Goal: Task Accomplishment & Management: Manage account settings

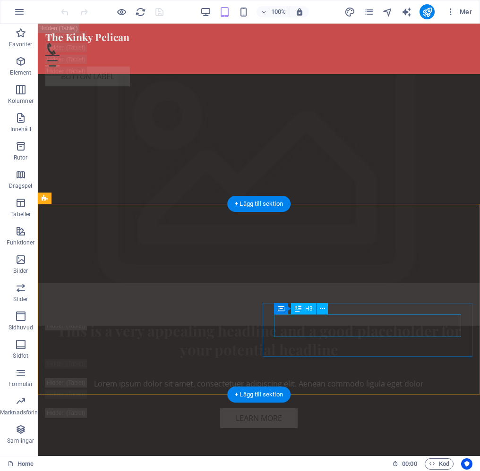
scroll to position [2443, 0]
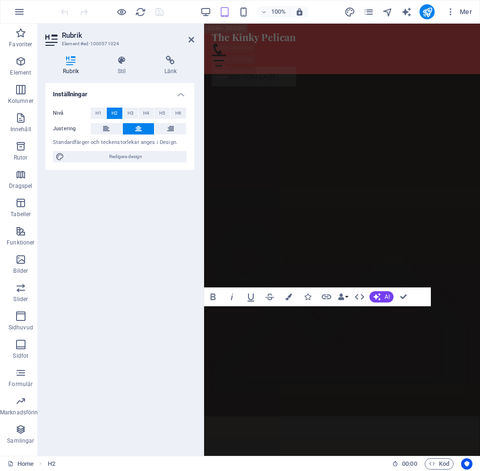
scroll to position [2601, 0]
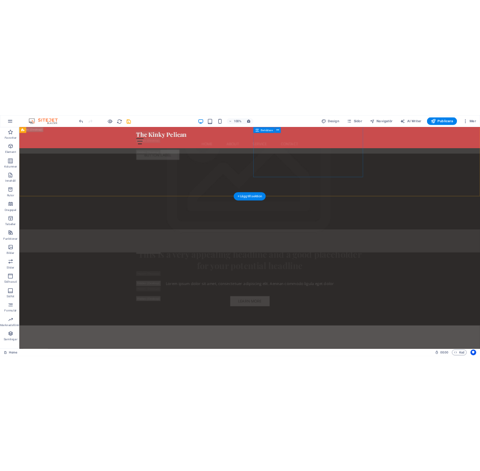
scroll to position [2375, 0]
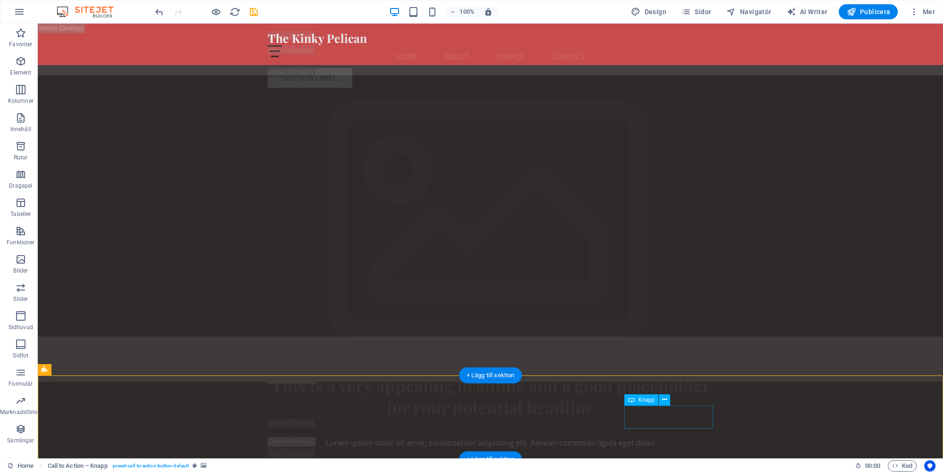
click at [479, 401] on icon at bounding box center [664, 400] width 5 height 10
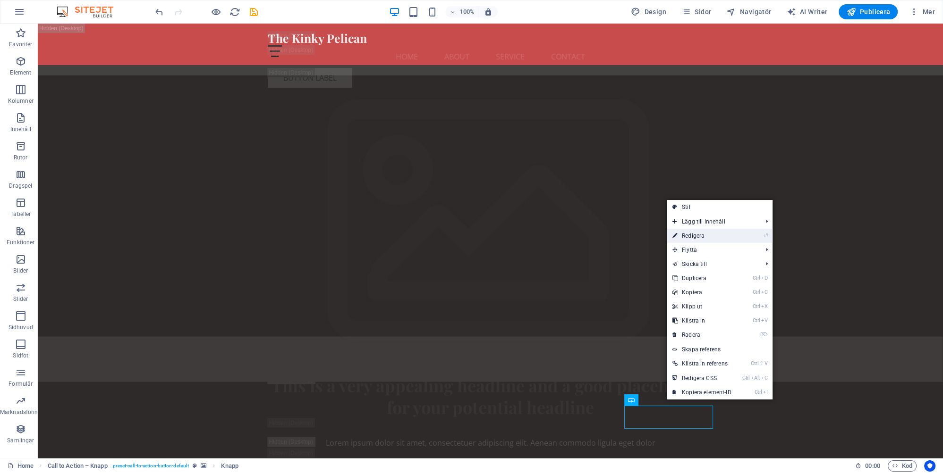
click at [479, 237] on link "⏎ Redigera" at bounding box center [702, 236] width 70 height 14
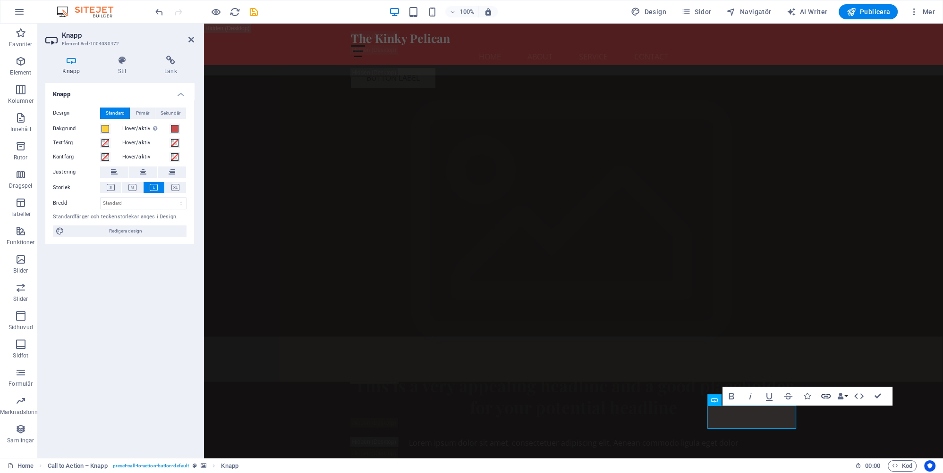
click at [479, 394] on icon "button" at bounding box center [825, 396] width 11 height 11
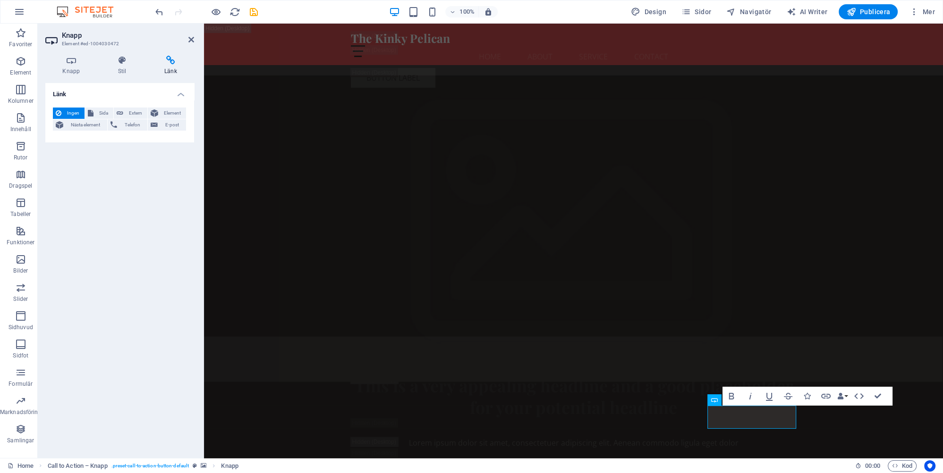
click at [169, 69] on h4 "Länk" at bounding box center [170, 66] width 47 height 20
click at [170, 73] on h4 "Länk" at bounding box center [170, 66] width 47 height 20
click at [133, 112] on span "Extern" at bounding box center [135, 113] width 18 height 11
select select "blank"
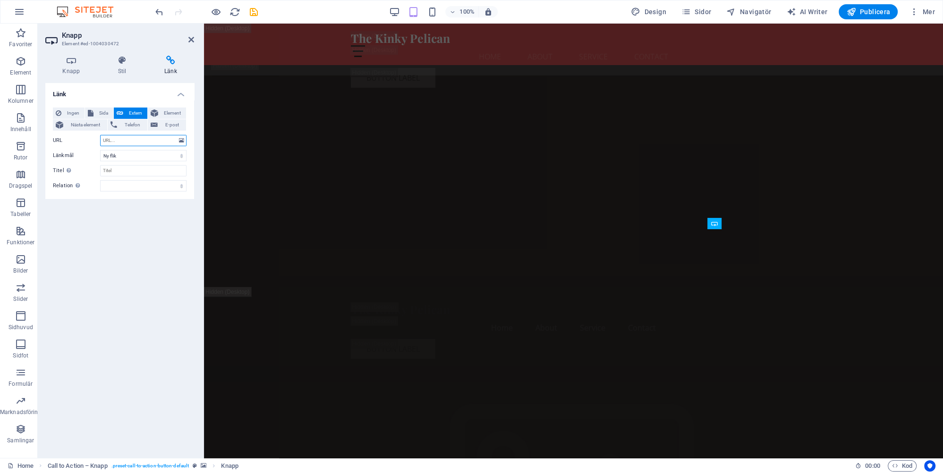
scroll to position [2551, 0]
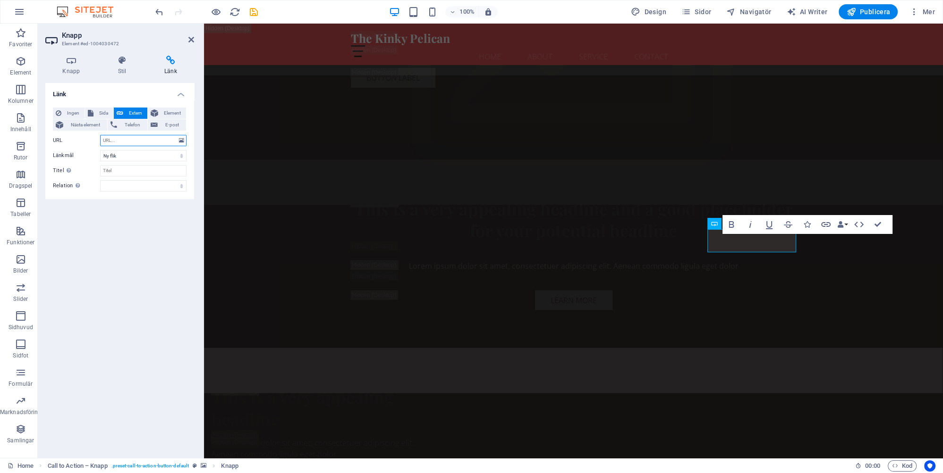
click at [144, 139] on input "URL" at bounding box center [143, 140] width 86 height 11
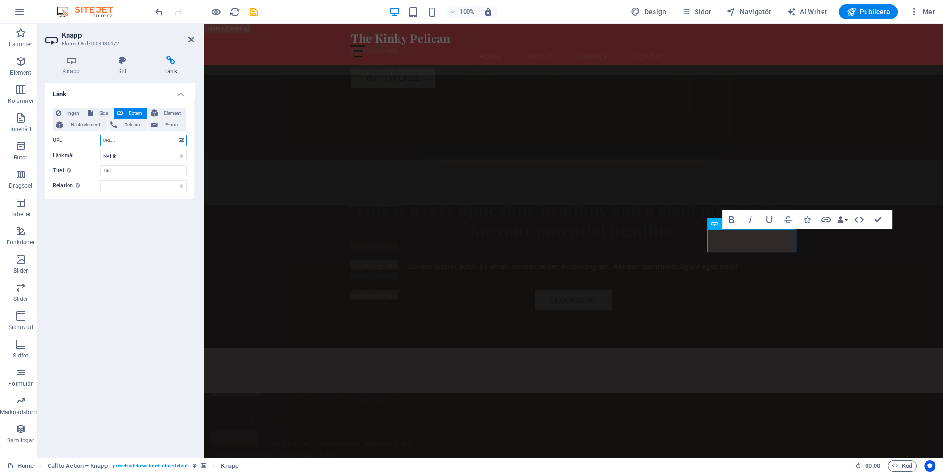
paste input "https://kinkypelican.se/social/index"
type input "https://kinkypelican.se/social/index"
click at [252, 11] on icon "save" at bounding box center [253, 12] width 11 height 11
checkbox input "false"
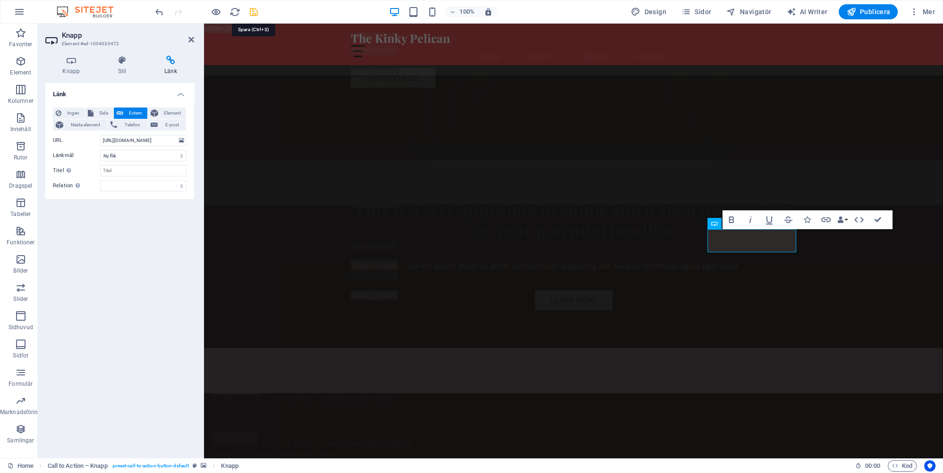
checkbox input "false"
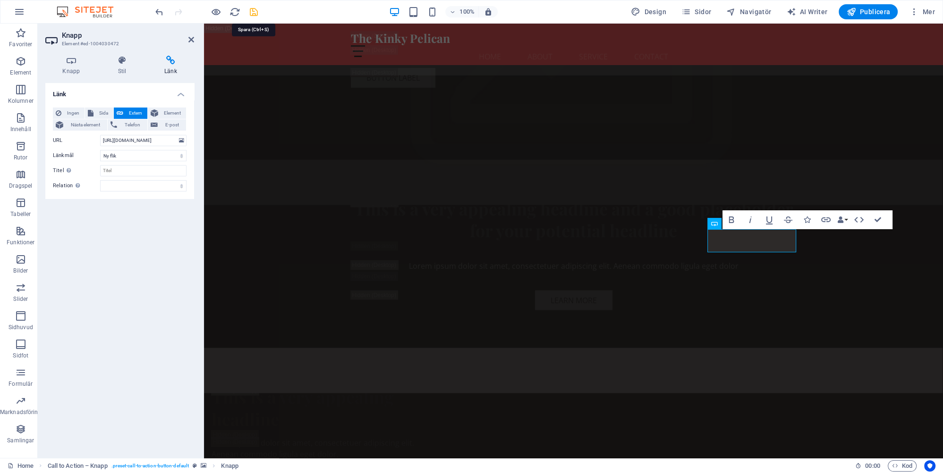
checkbox input "false"
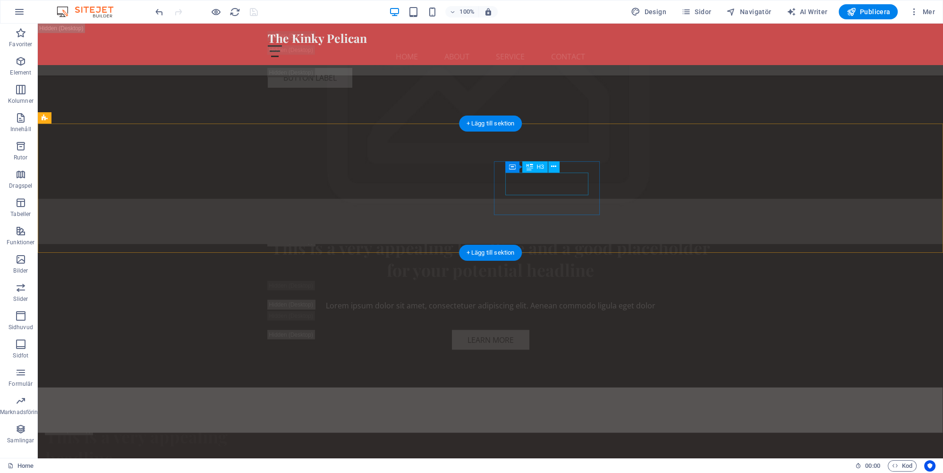
scroll to position [2401, 0]
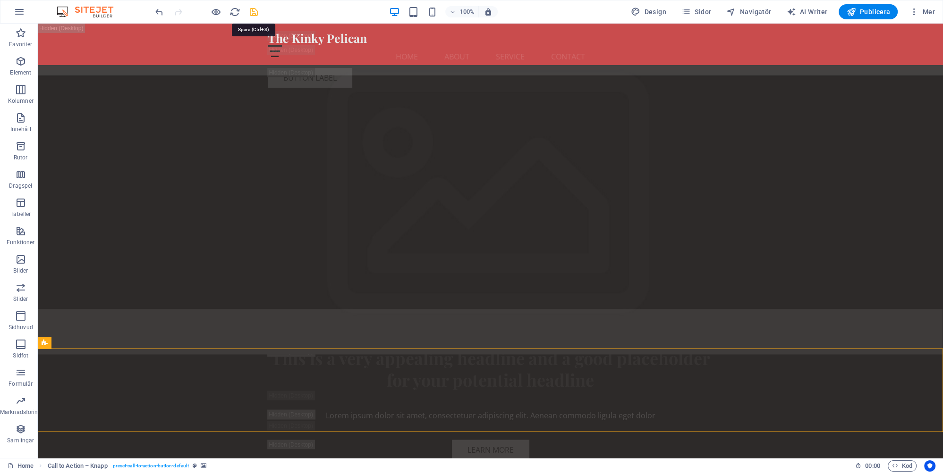
click at [254, 9] on icon "save" at bounding box center [253, 12] width 11 height 11
checkbox input "false"
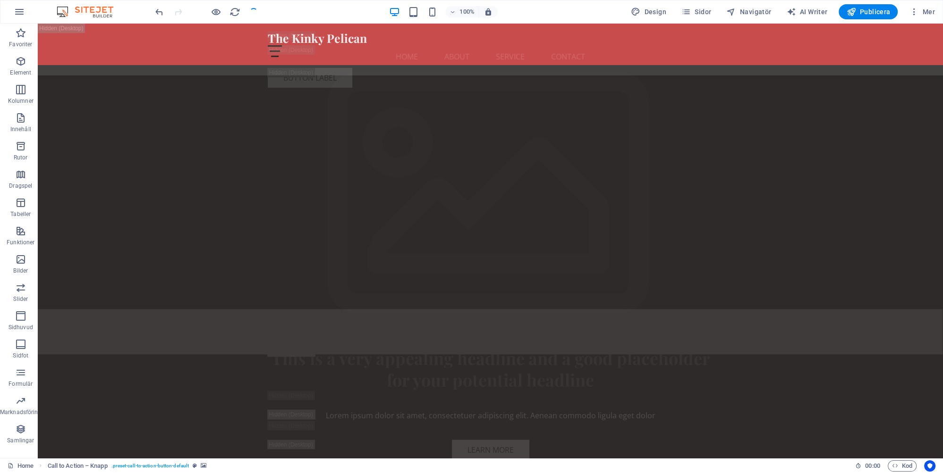
checkbox input "false"
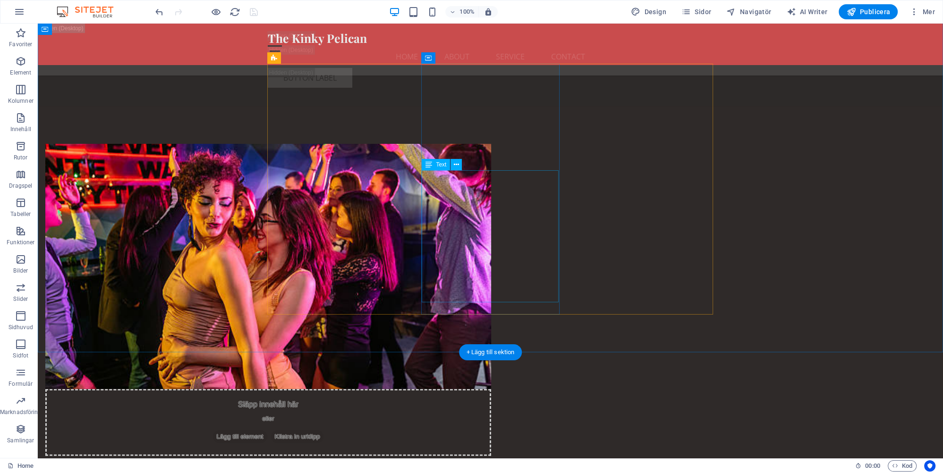
scroll to position [3449, 0]
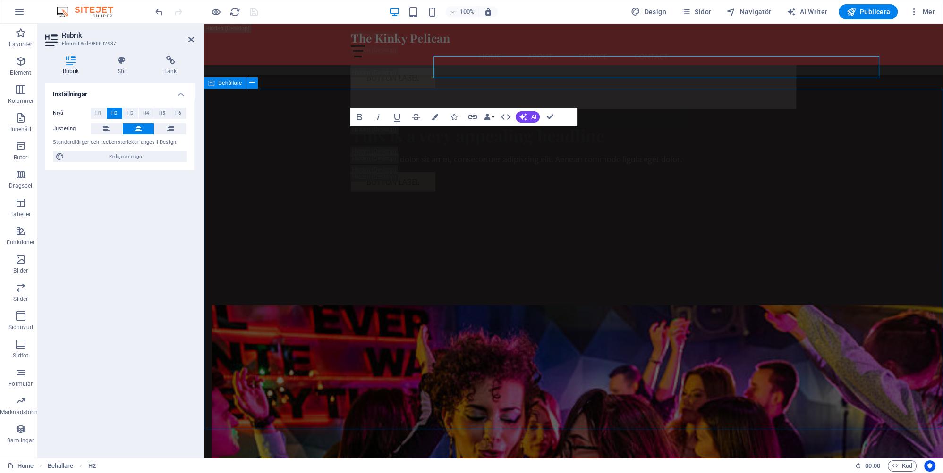
scroll to position [3471, 0]
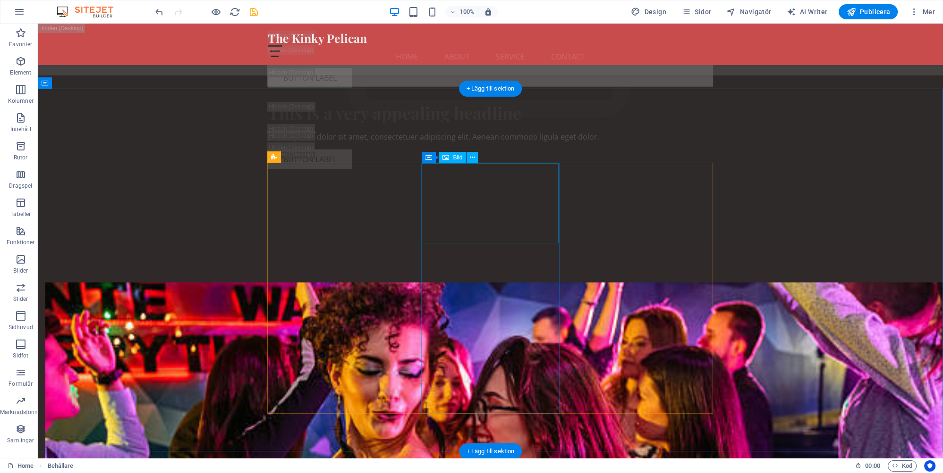
scroll to position [3449, 0]
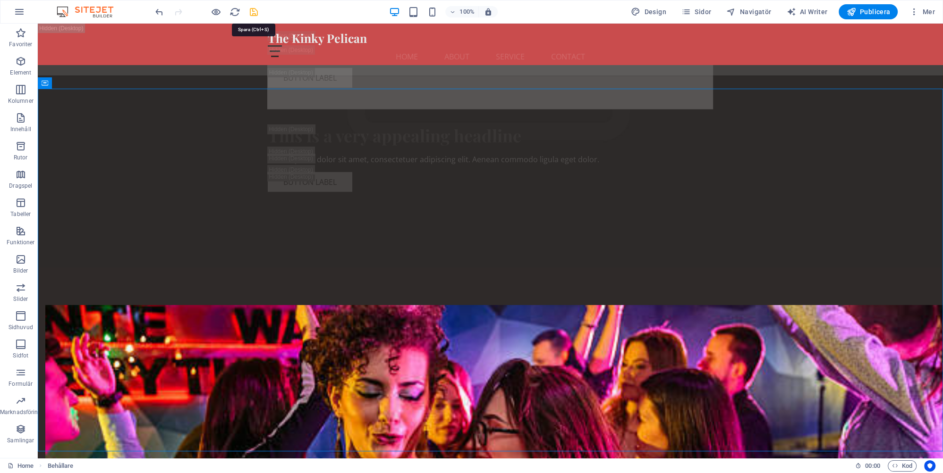
drag, startPoint x: 256, startPoint y: 11, endPoint x: 197, endPoint y: 82, distance: 91.8
click at [256, 11] on icon "save" at bounding box center [253, 12] width 11 height 11
checkbox input "false"
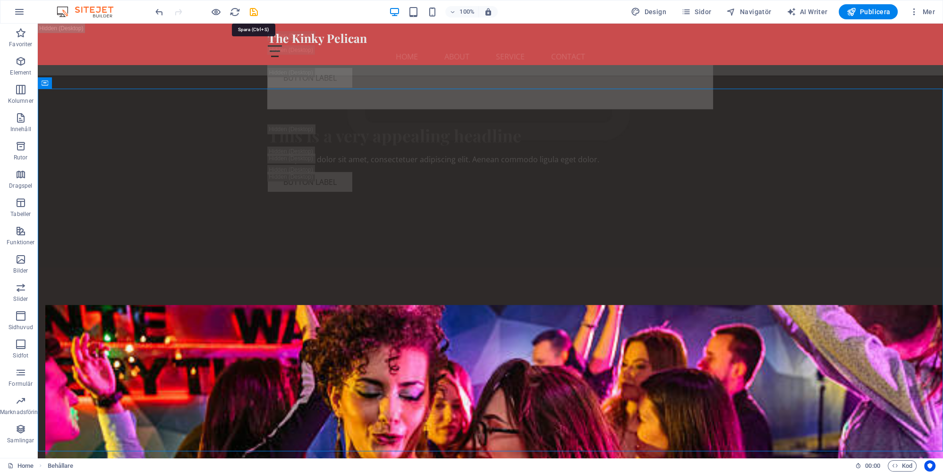
checkbox input "false"
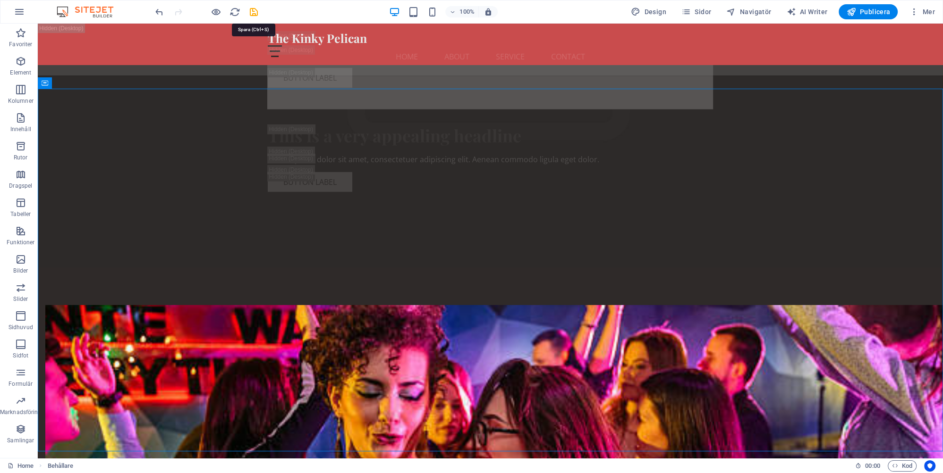
checkbox input "false"
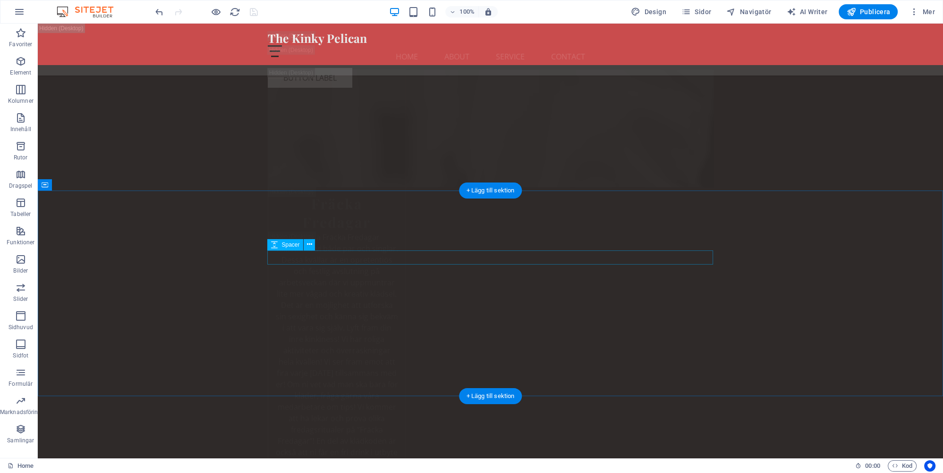
scroll to position [10677, 0]
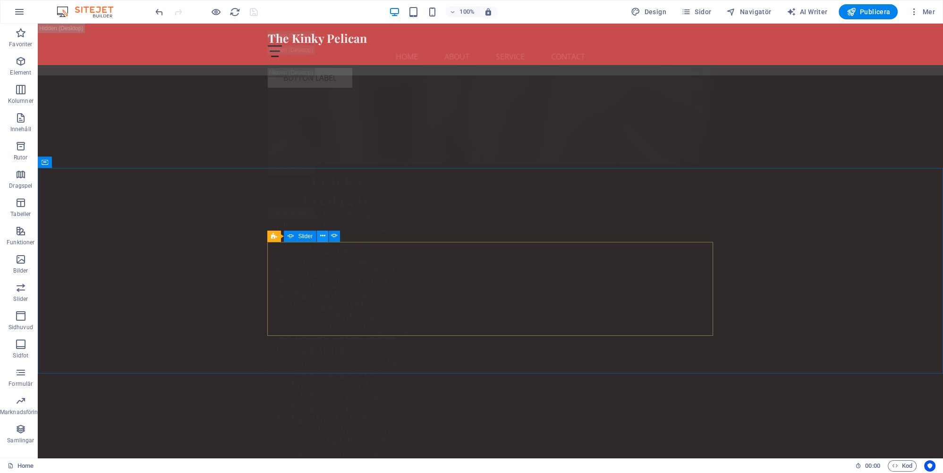
click at [320, 235] on icon at bounding box center [322, 236] width 5 height 10
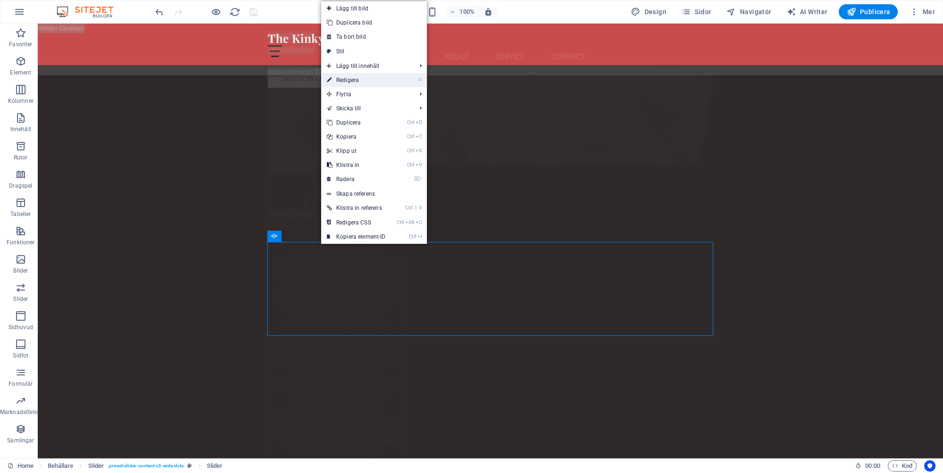
click at [351, 78] on link "⏎ Redigera" at bounding box center [356, 80] width 70 height 14
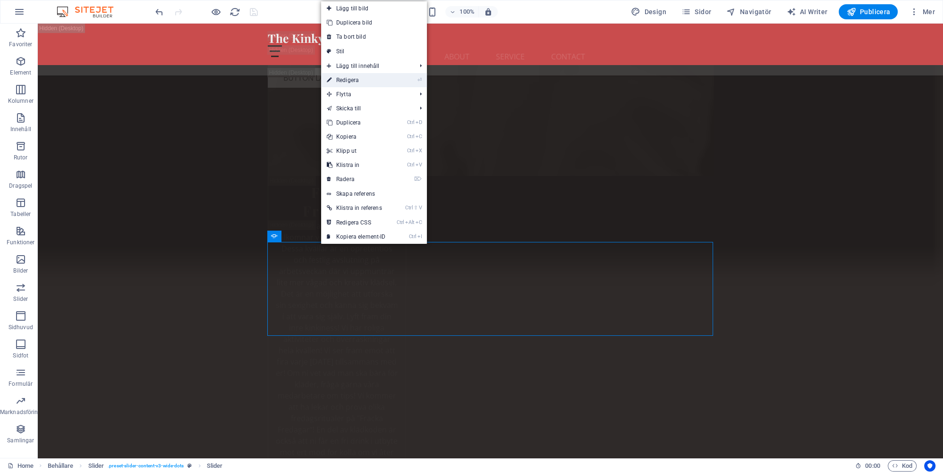
select select "ms"
select select "s"
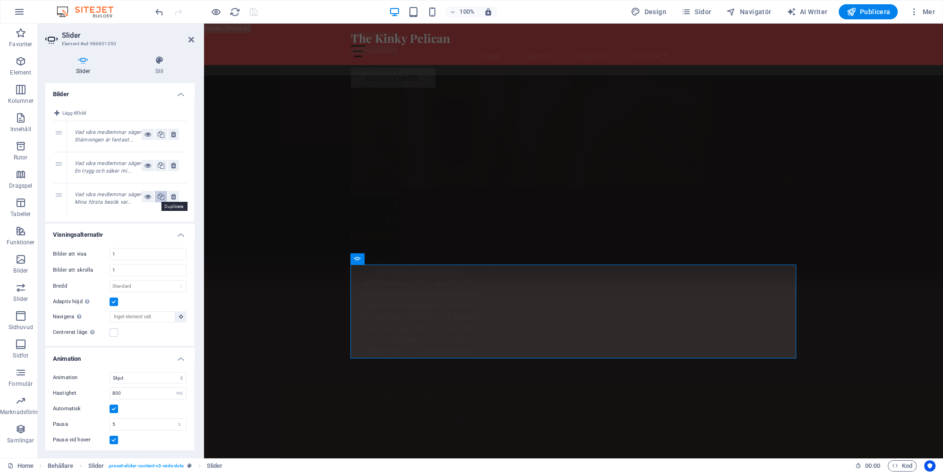
click at [161, 196] on icon at bounding box center [161, 196] width 7 height 11
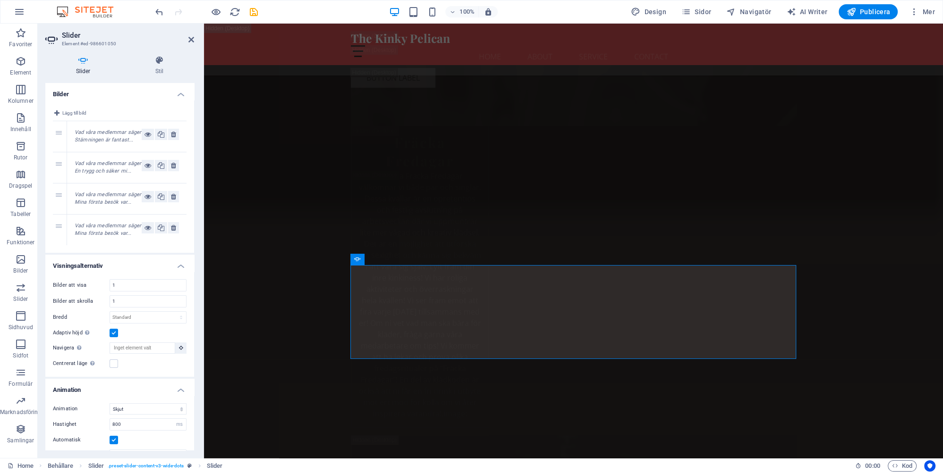
scroll to position [10395, 0]
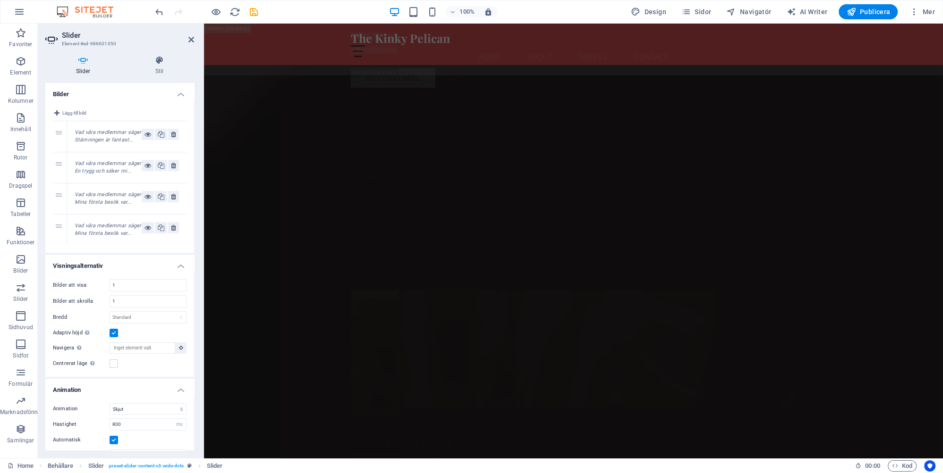
click at [119, 226] on em "Vad våra medlemmar säger Mina första besök var..." at bounding box center [108, 230] width 67 height 14
click at [147, 228] on icon at bounding box center [147, 227] width 7 height 11
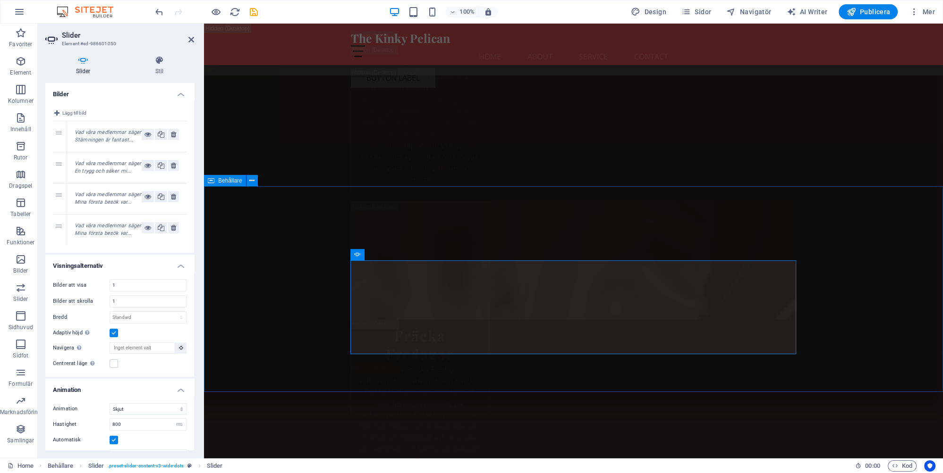
scroll to position [10694, 0]
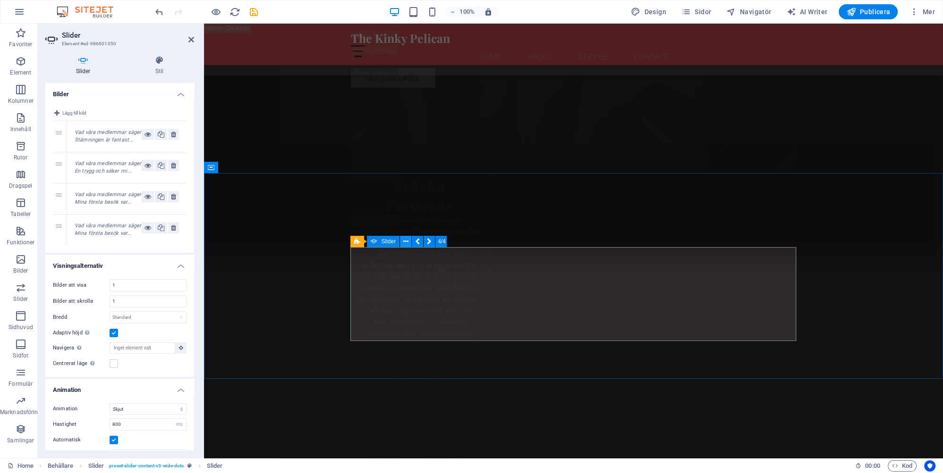
click at [408, 241] on icon at bounding box center [405, 242] width 5 height 10
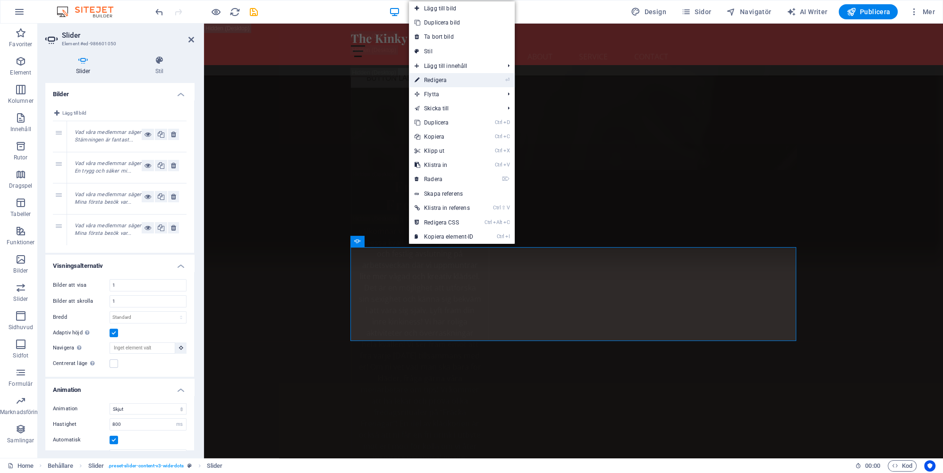
click at [442, 79] on link "⏎ Redigera" at bounding box center [444, 80] width 70 height 14
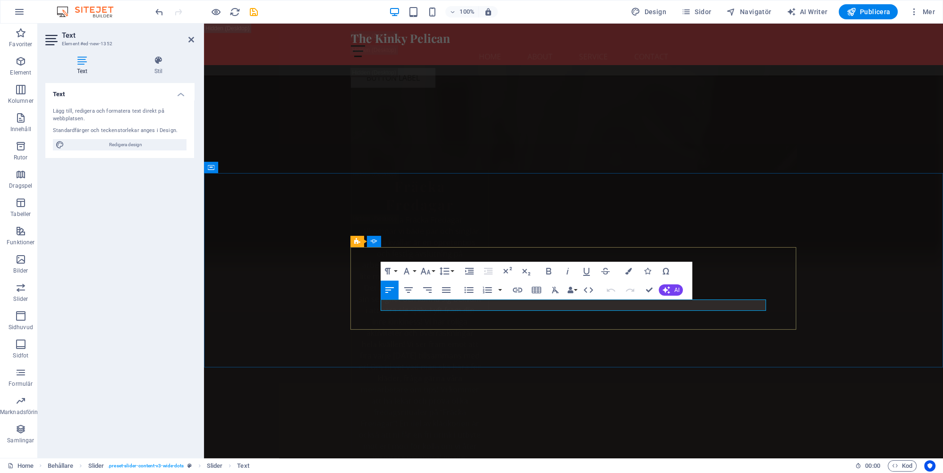
drag, startPoint x: 683, startPoint y: 304, endPoint x: 693, endPoint y: 332, distance: 30.3
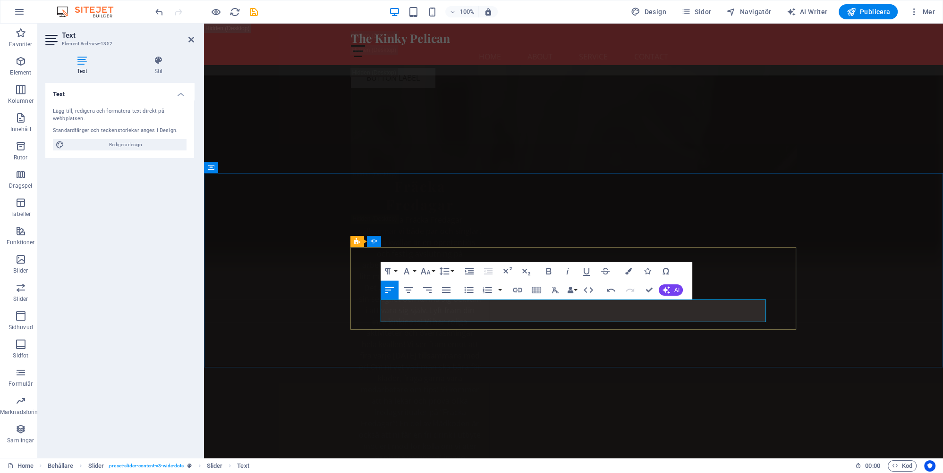
drag, startPoint x: 567, startPoint y: 316, endPoint x: 599, endPoint y: 330, distance: 34.3
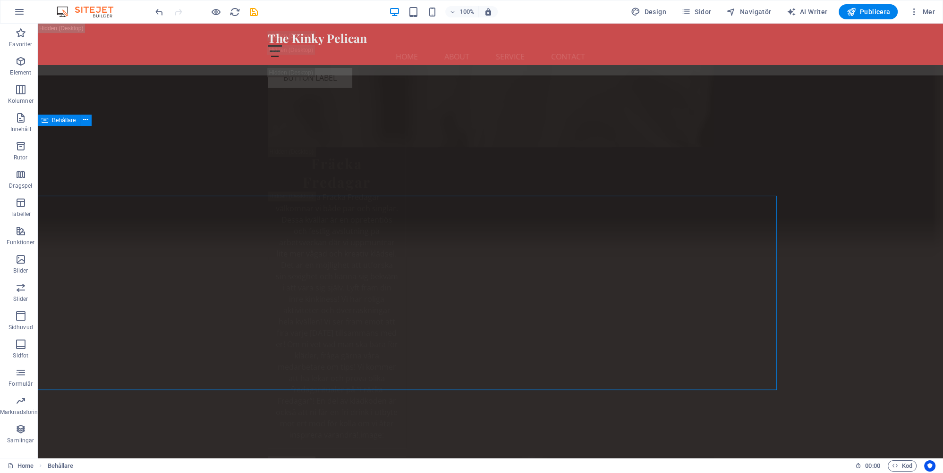
scroll to position [10672, 0]
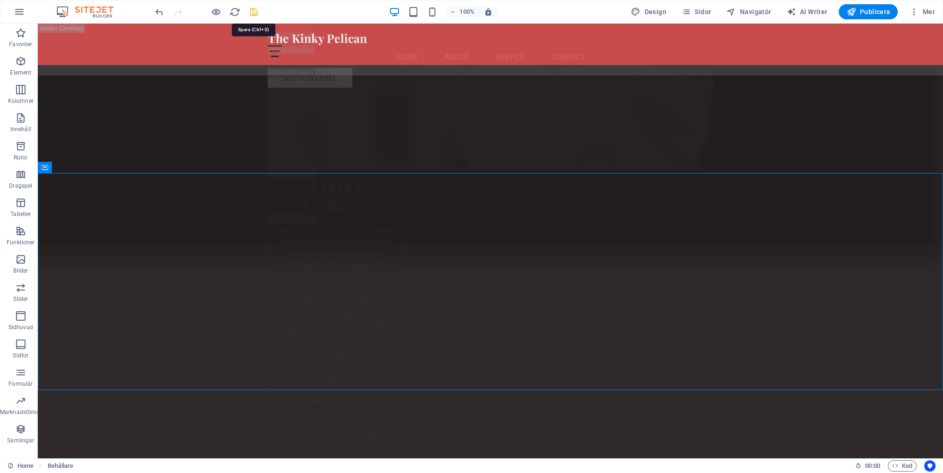
click at [255, 12] on icon "save" at bounding box center [253, 12] width 11 height 11
checkbox input "false"
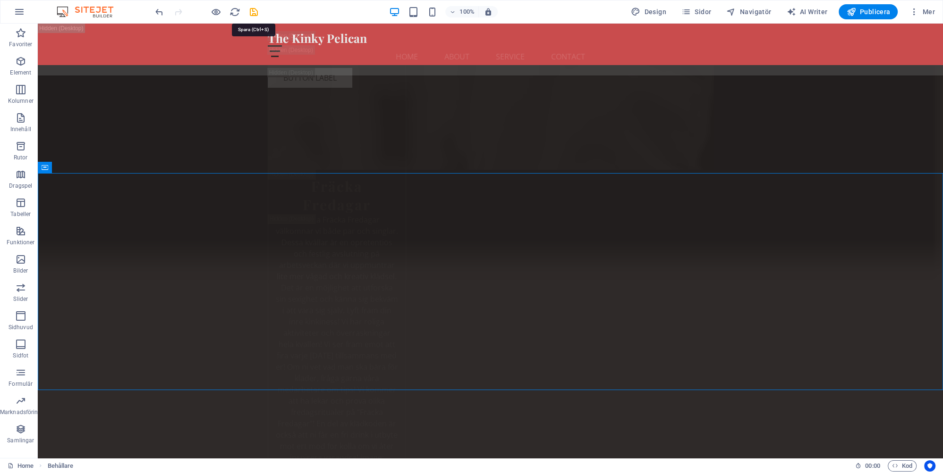
checkbox input "false"
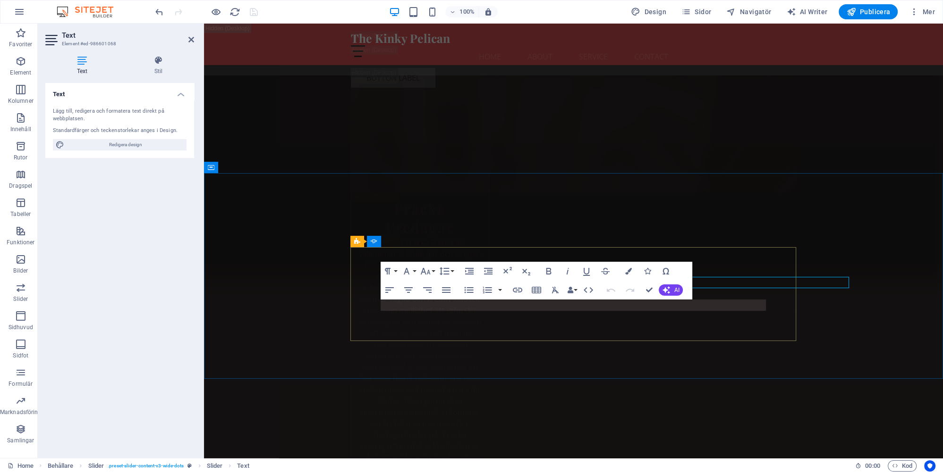
scroll to position [10694, 0]
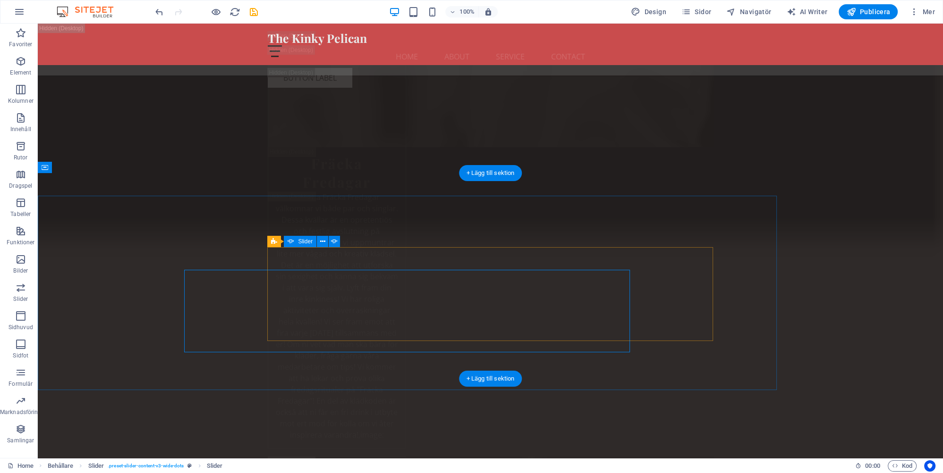
scroll to position [10672, 0]
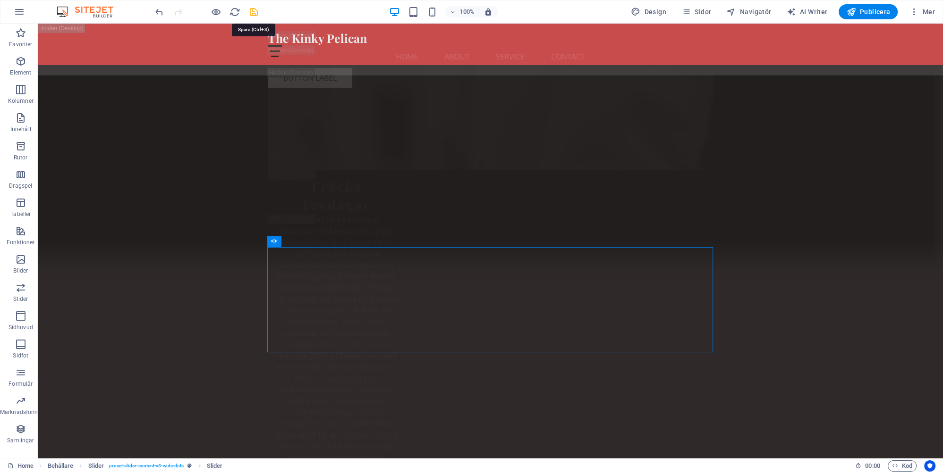
click at [255, 14] on icon "save" at bounding box center [253, 12] width 11 height 11
checkbox input "false"
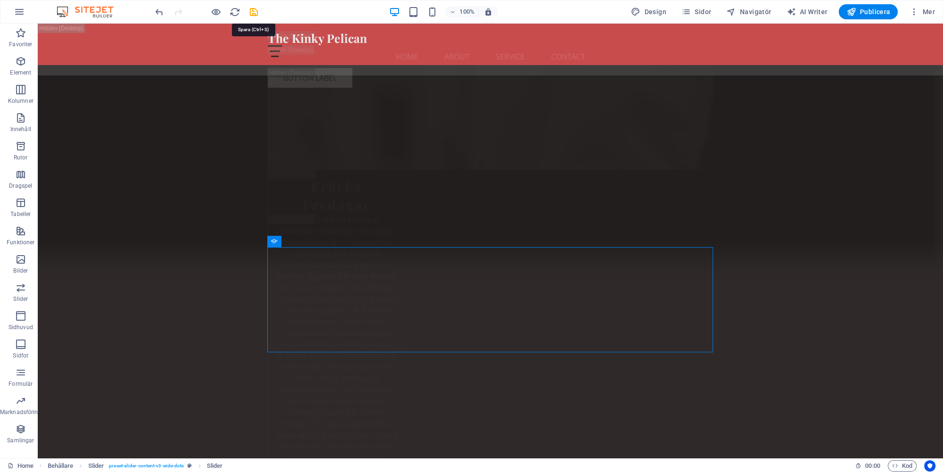
checkbox input "false"
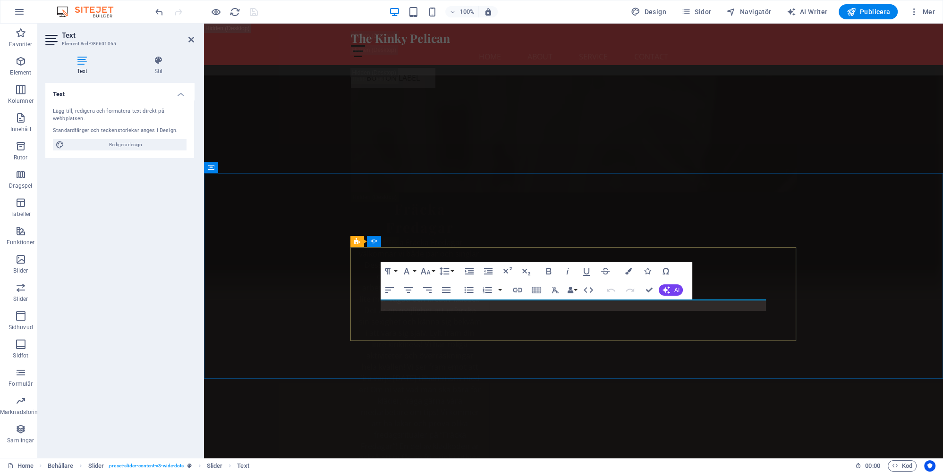
scroll to position [10694, 0]
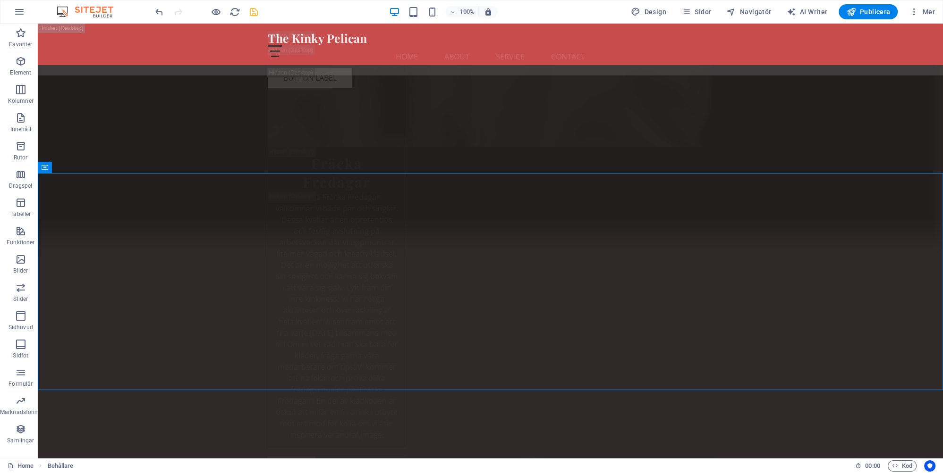
scroll to position [10672, 0]
click at [253, 12] on icon "save" at bounding box center [253, 12] width 11 height 11
checkbox input "false"
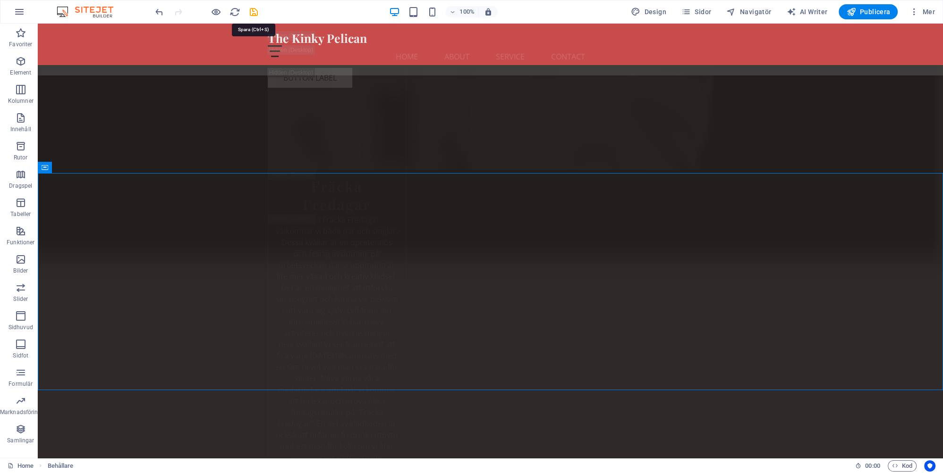
checkbox input "false"
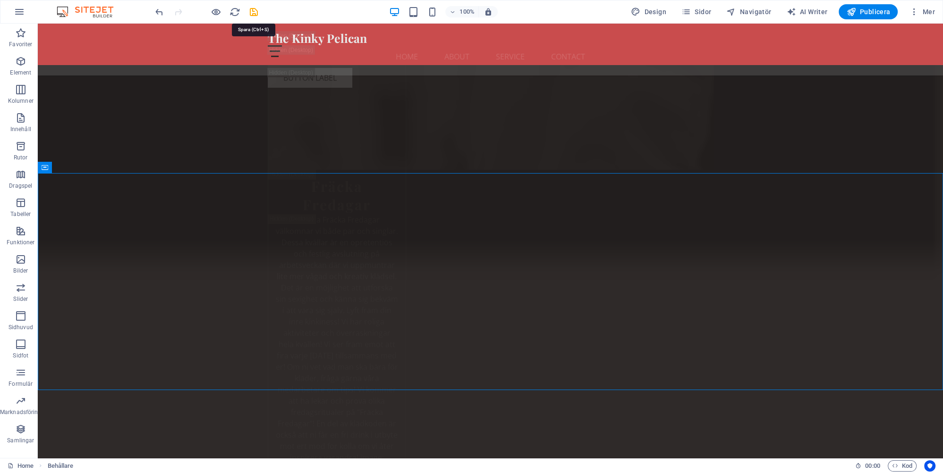
checkbox input "false"
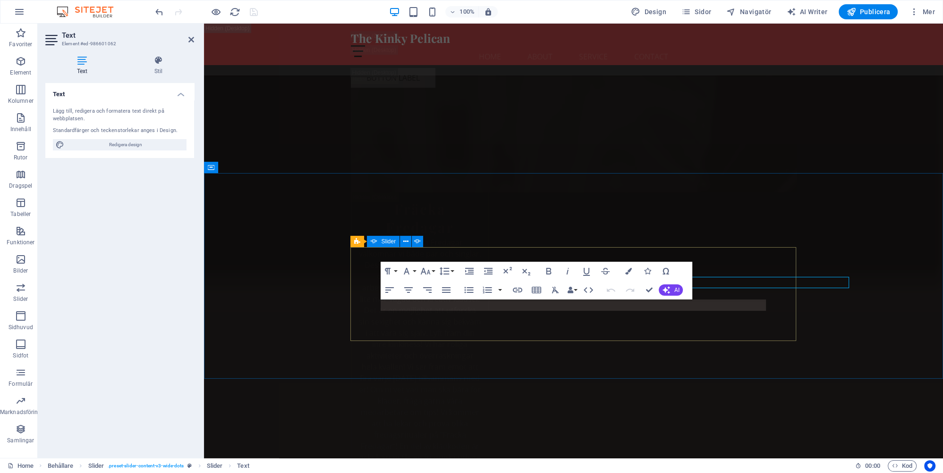
scroll to position [10694, 0]
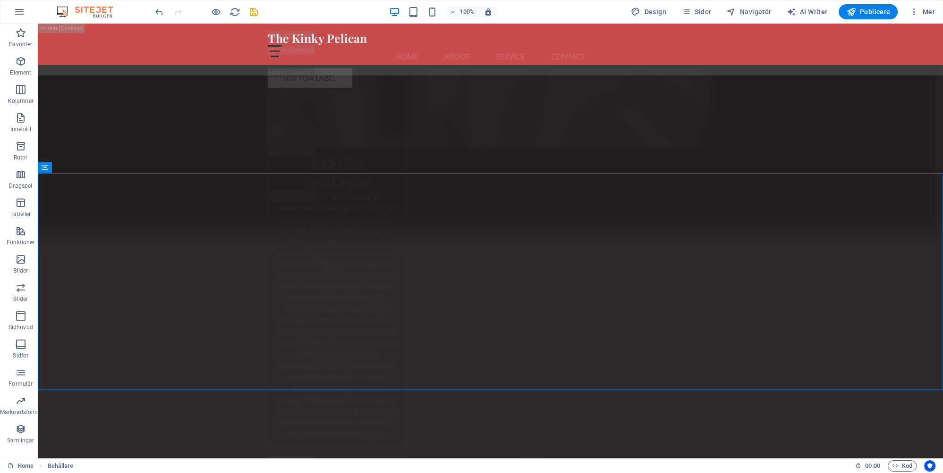
scroll to position [10672, 0]
click at [251, 15] on icon "save" at bounding box center [253, 12] width 11 height 11
checkbox input "false"
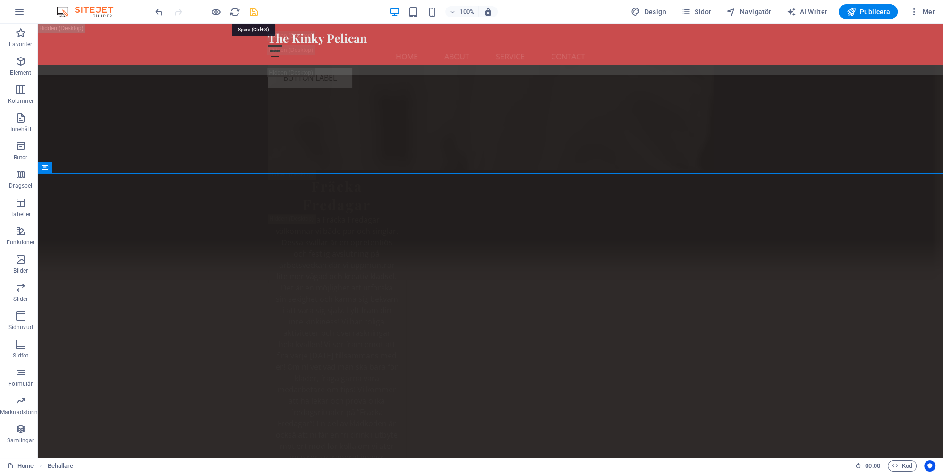
checkbox input "false"
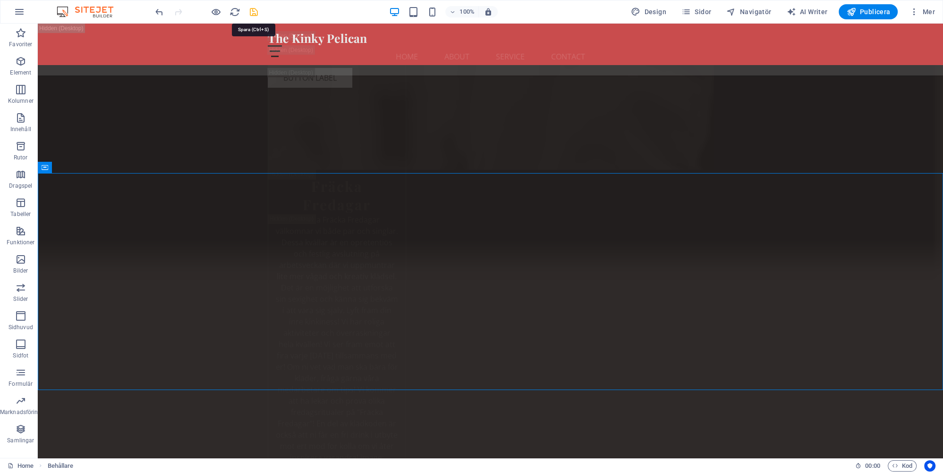
checkbox input "false"
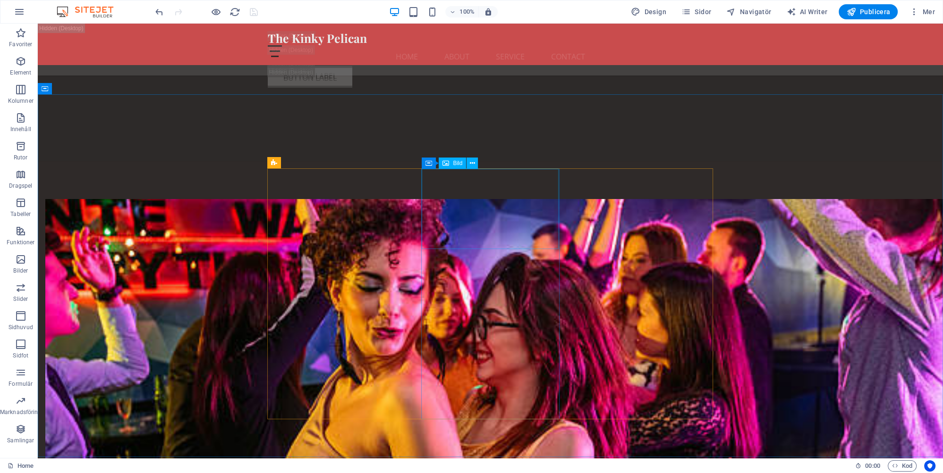
scroll to position [3344, 0]
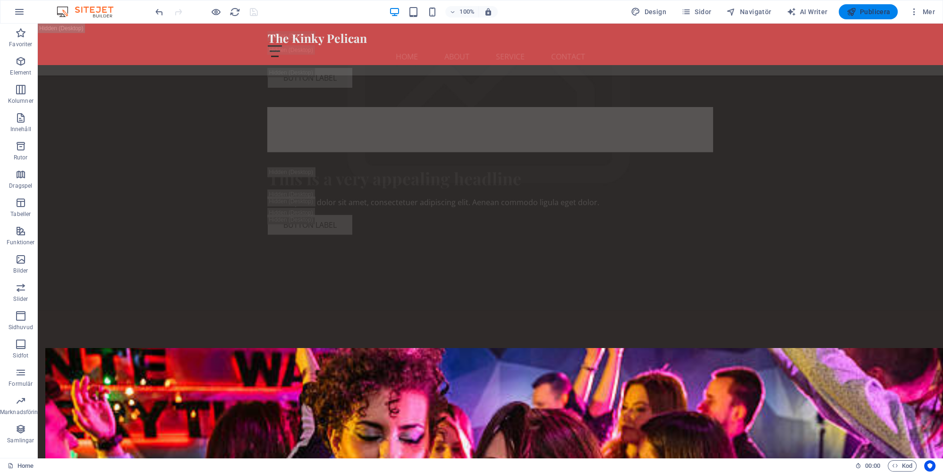
click at [479, 14] on span "Publicera" at bounding box center [868, 11] width 44 height 9
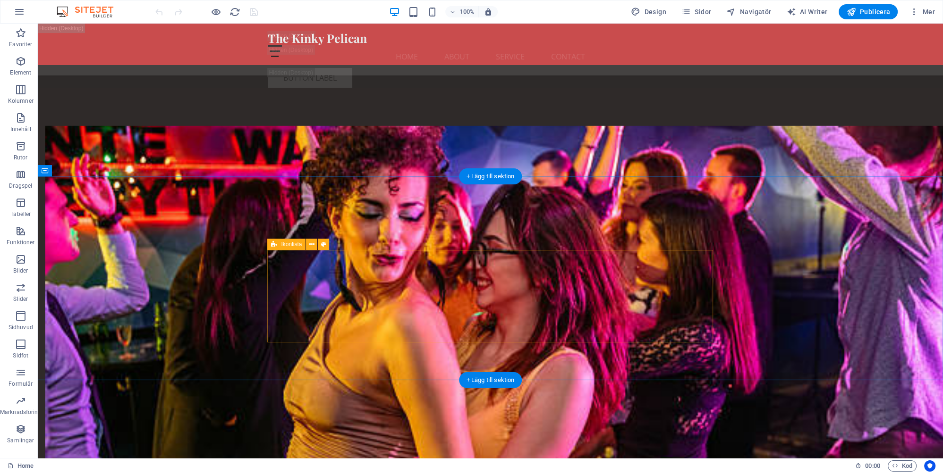
scroll to position [3728, 0]
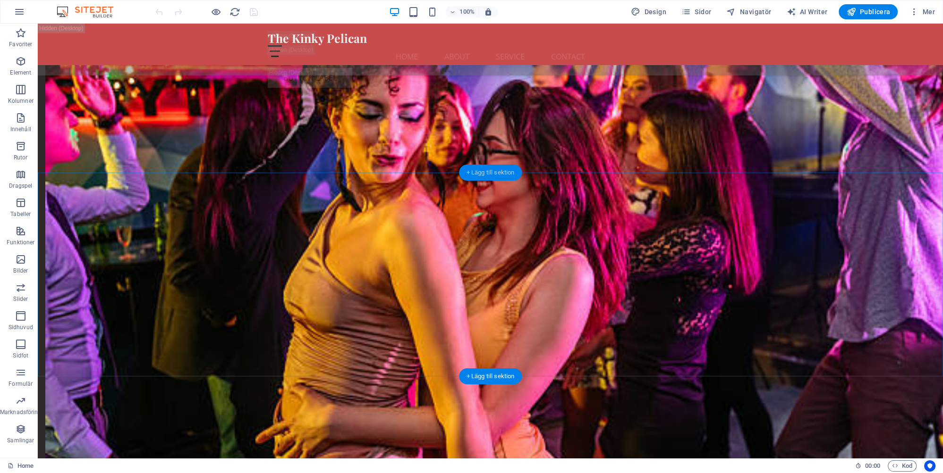
click at [496, 171] on div "+ Lägg till sektion" at bounding box center [490, 173] width 63 height 16
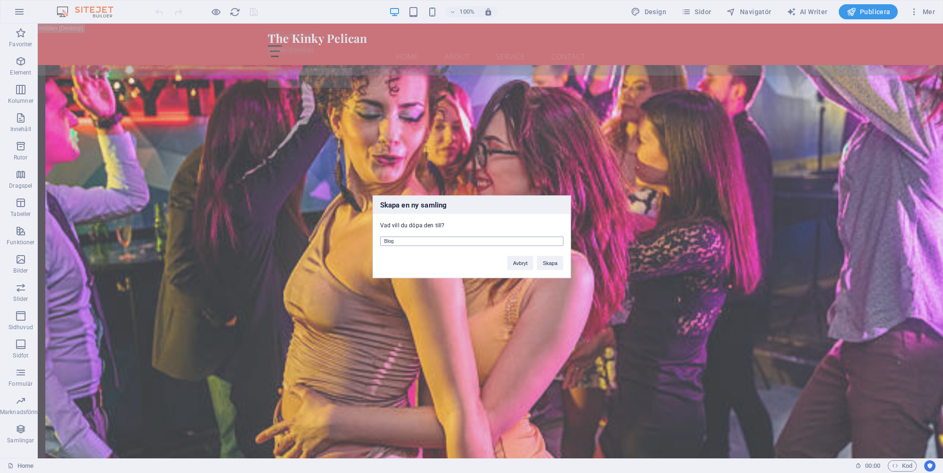
click at [437, 242] on input "Blog" at bounding box center [471, 241] width 183 height 9
type input "Våra fester"
click at [551, 263] on button "Skapa" at bounding box center [550, 263] width 26 height 14
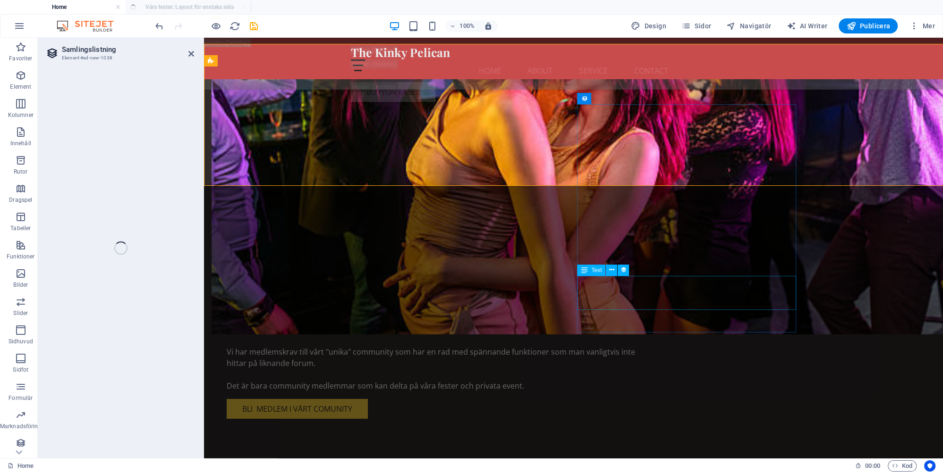
scroll to position [3824, 0]
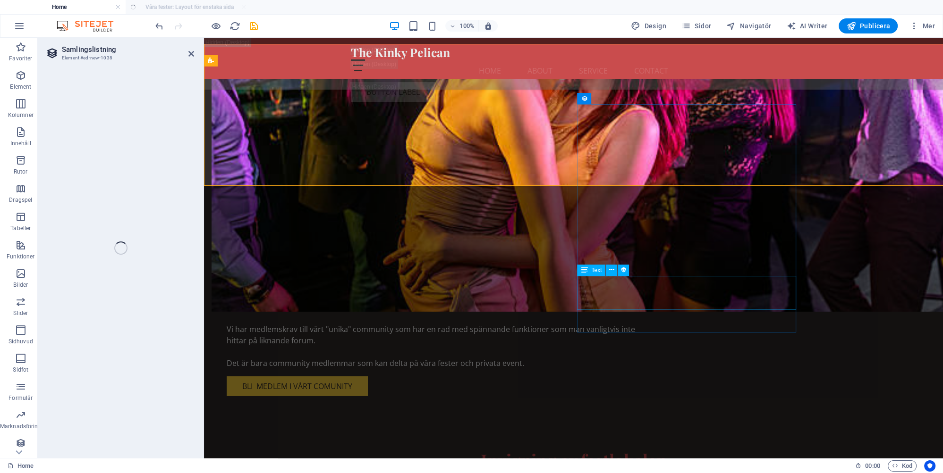
select select "68dec6f2e866cb30f505783c"
select select "columns.publishing_date_DESC"
select select "columns.status"
select select "columns.publishing_date"
select select "past"
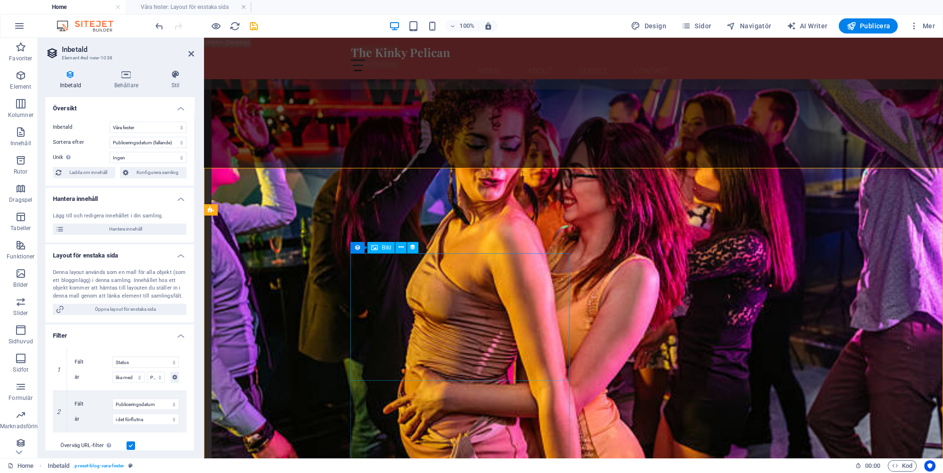
scroll to position [3724, 0]
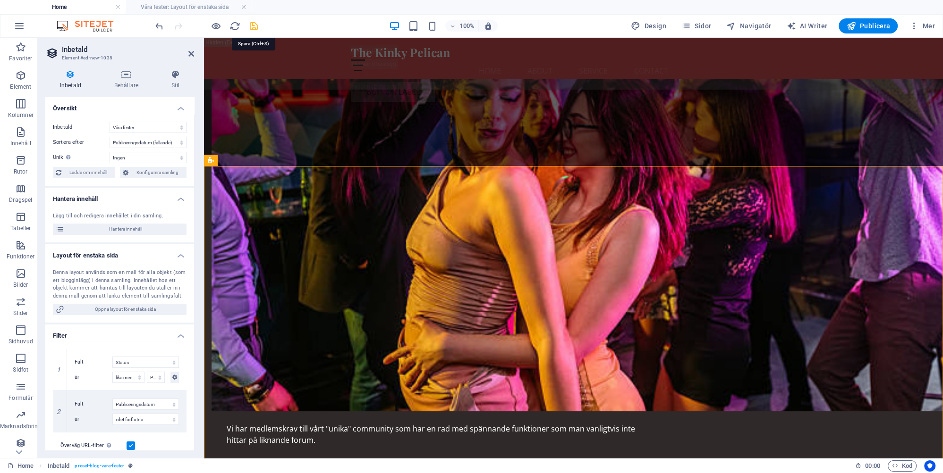
drag, startPoint x: 253, startPoint y: 25, endPoint x: 286, endPoint y: 24, distance: 33.1
click at [253, 25] on icon "save" at bounding box center [253, 26] width 11 height 11
checkbox input "false"
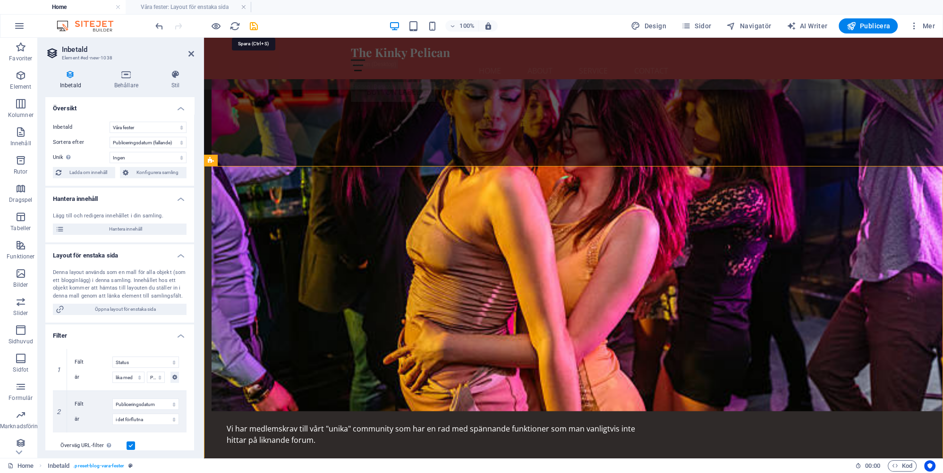
checkbox input "false"
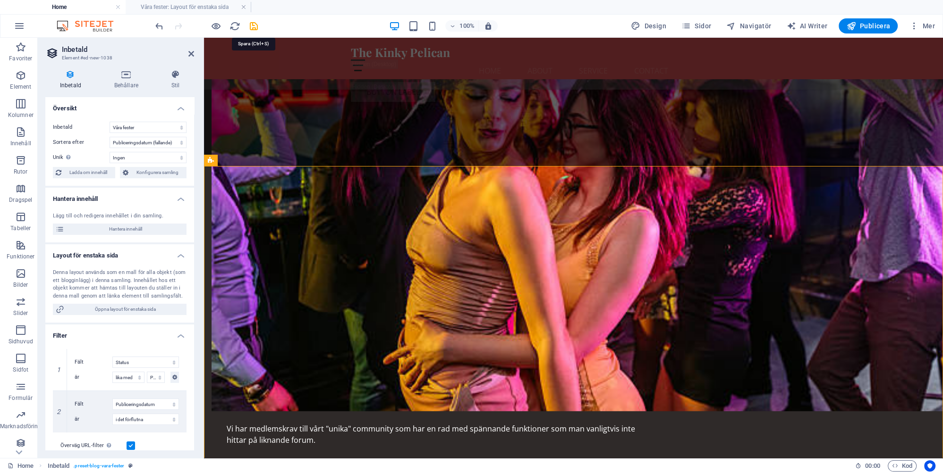
checkbox input "false"
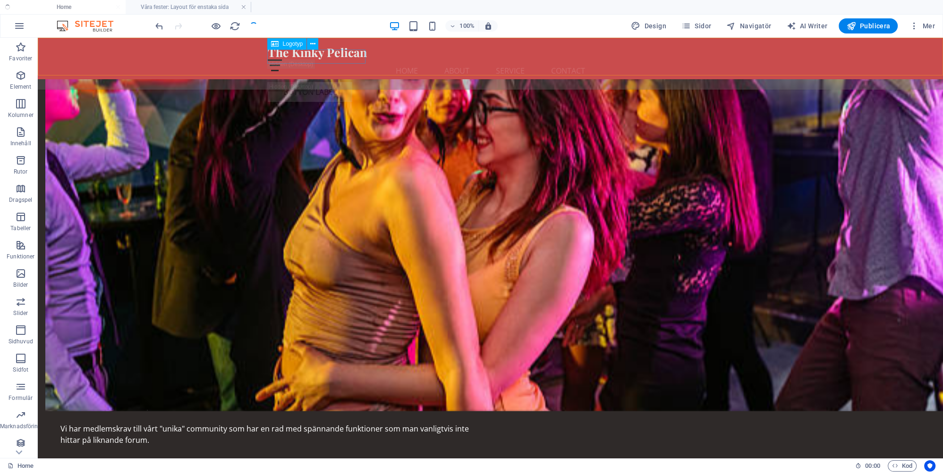
scroll to position [3702, 0]
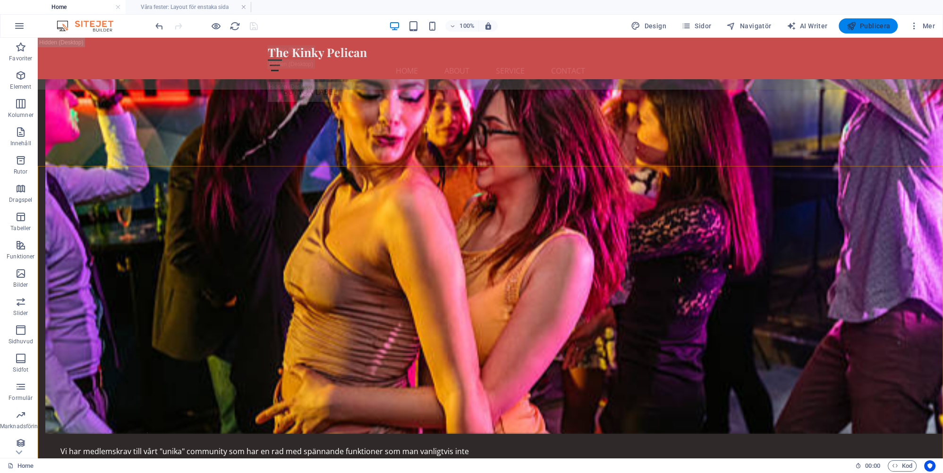
click at [872, 25] on span "Publicera" at bounding box center [868, 25] width 44 height 9
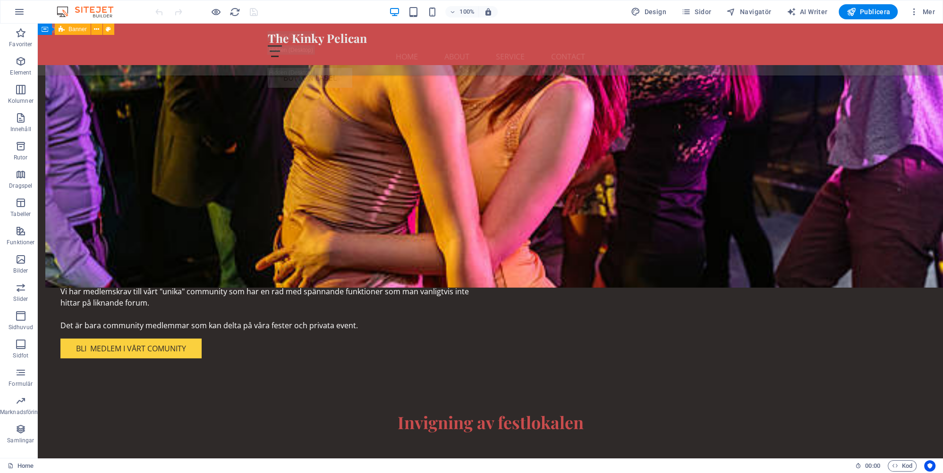
scroll to position [3682, 0]
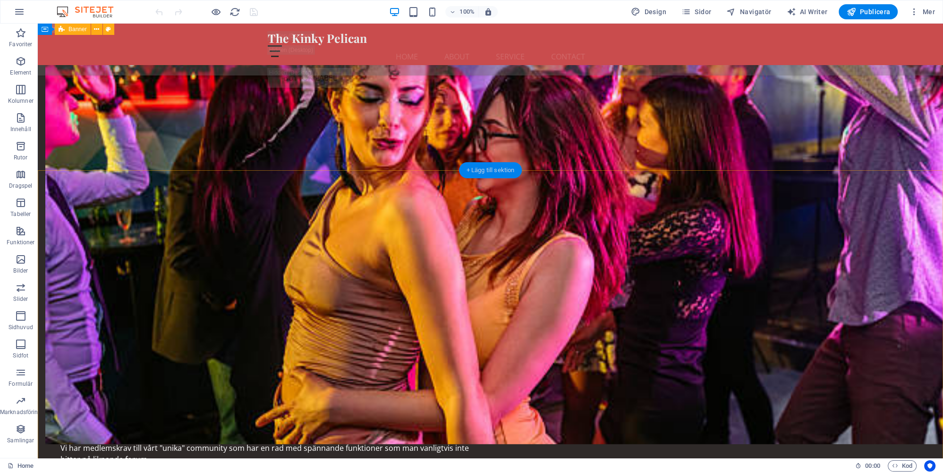
drag, startPoint x: 485, startPoint y: 169, endPoint x: 226, endPoint y: 164, distance: 259.7
click at [485, 169] on div "+ Lägg till sektion" at bounding box center [490, 170] width 63 height 16
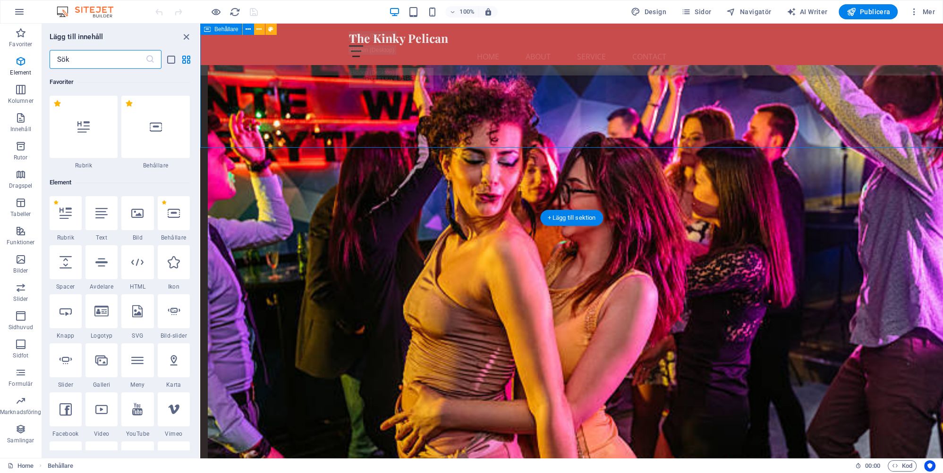
scroll to position [1652, 0]
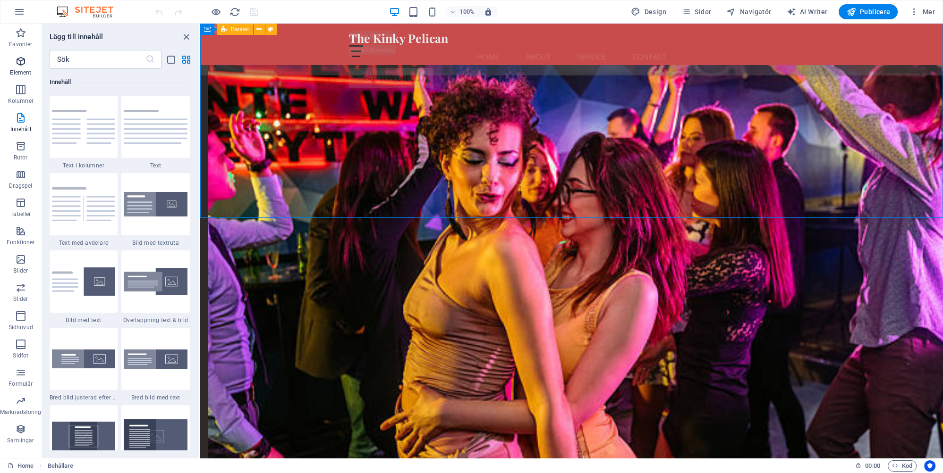
click at [25, 67] on icon "button" at bounding box center [20, 61] width 11 height 11
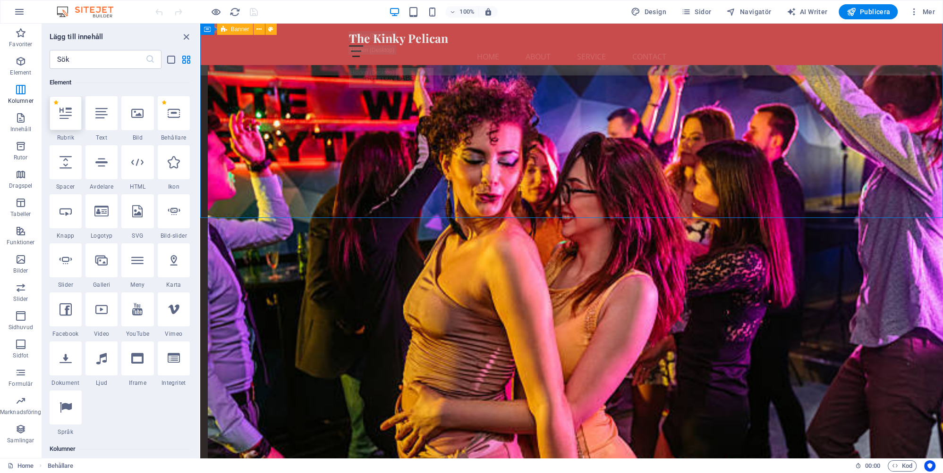
scroll to position [100, 0]
click at [64, 116] on icon at bounding box center [65, 113] width 12 height 12
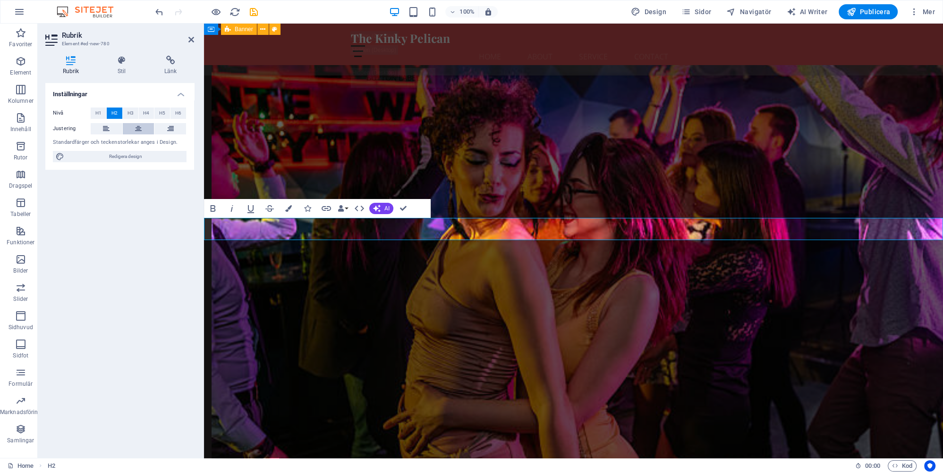
click at [137, 126] on icon at bounding box center [138, 128] width 7 height 11
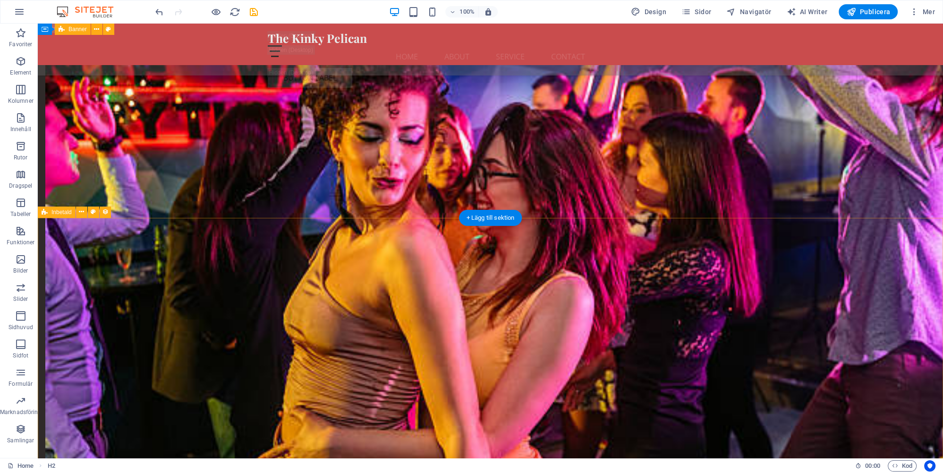
scroll to position [3682, 0]
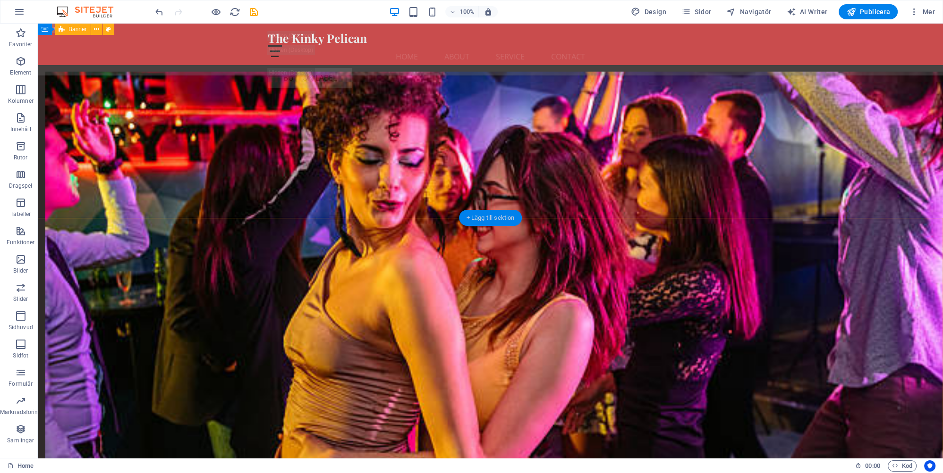
drag, startPoint x: 490, startPoint y: 220, endPoint x: 285, endPoint y: 196, distance: 206.7
click at [490, 220] on div "+ Lägg till sektion" at bounding box center [490, 218] width 63 height 16
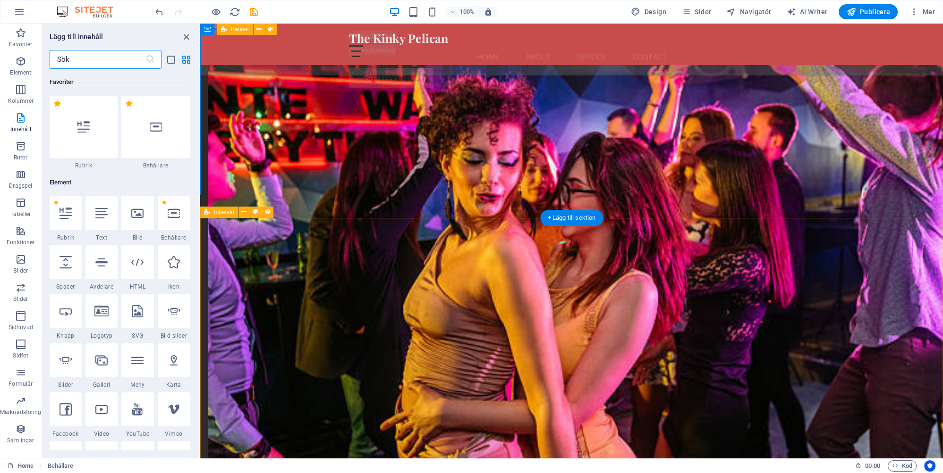
scroll to position [1652, 0]
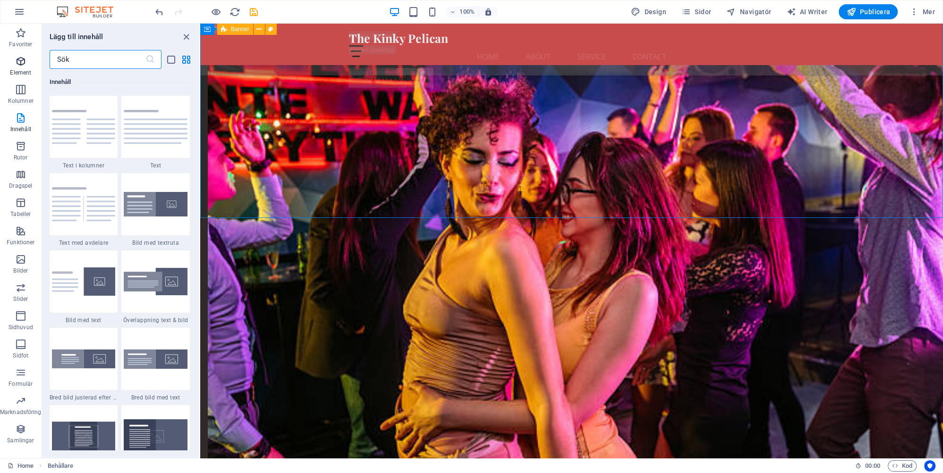
click at [23, 68] on span "Element" at bounding box center [21, 67] width 42 height 23
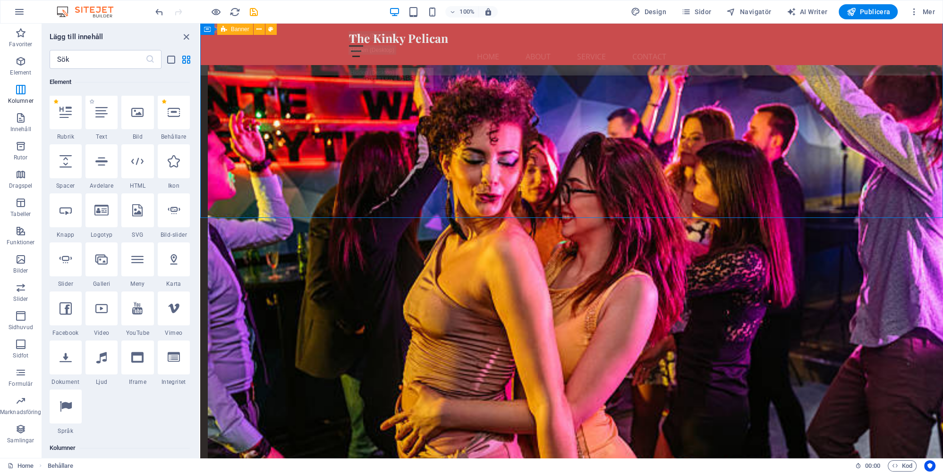
scroll to position [100, 0]
click at [68, 112] on icon at bounding box center [65, 113] width 12 height 12
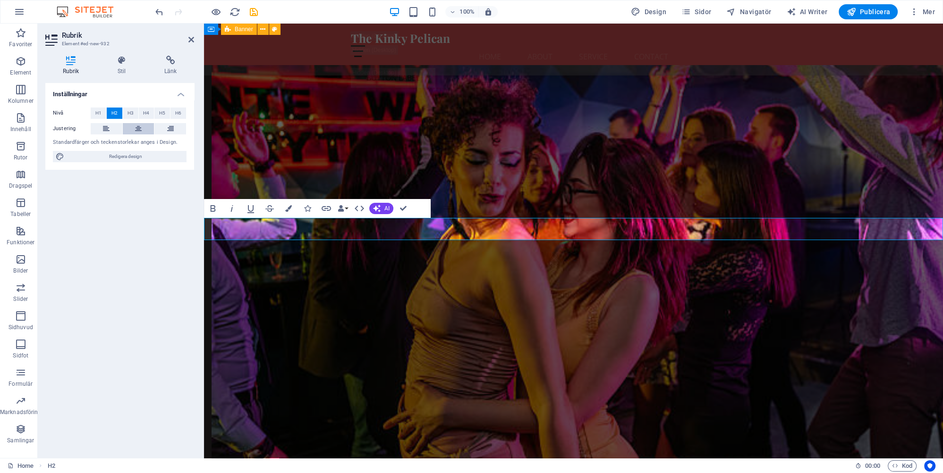
click at [135, 127] on icon at bounding box center [138, 128] width 7 height 11
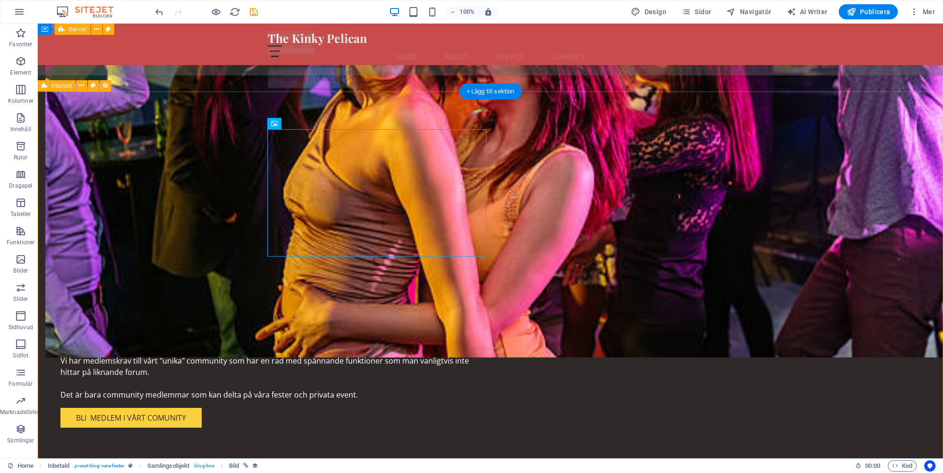
scroll to position [3832, 0]
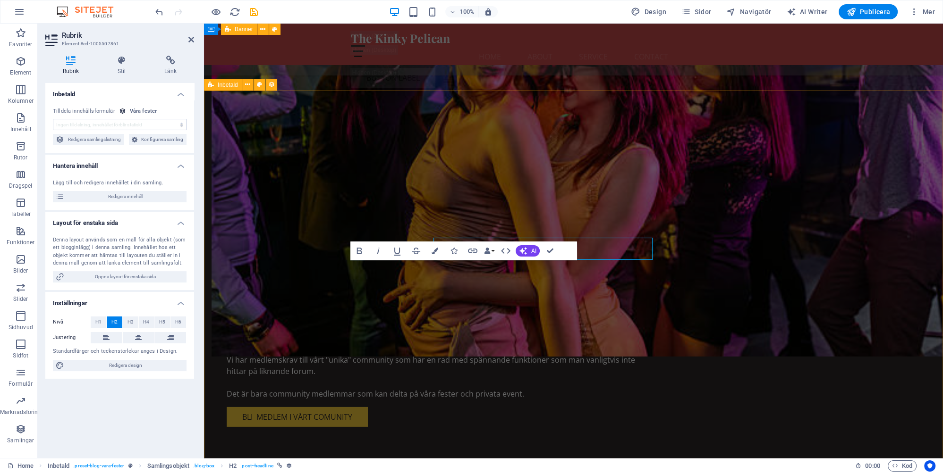
scroll to position [3854, 0]
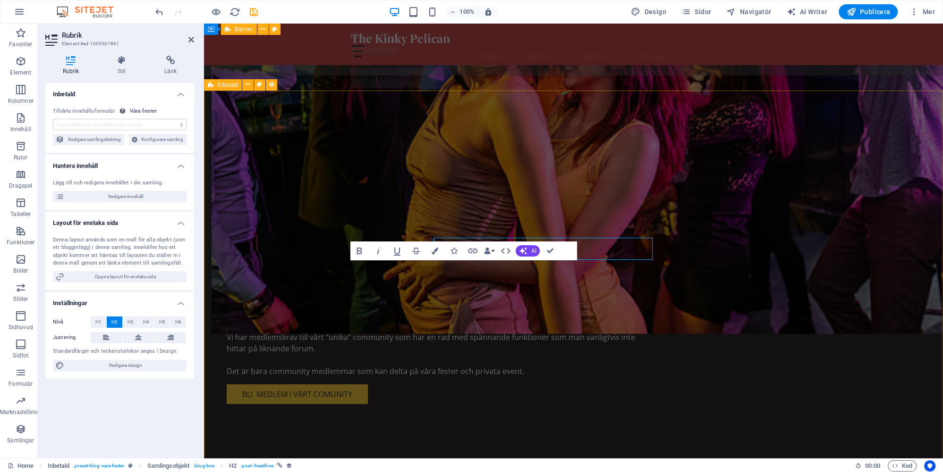
select select "name"
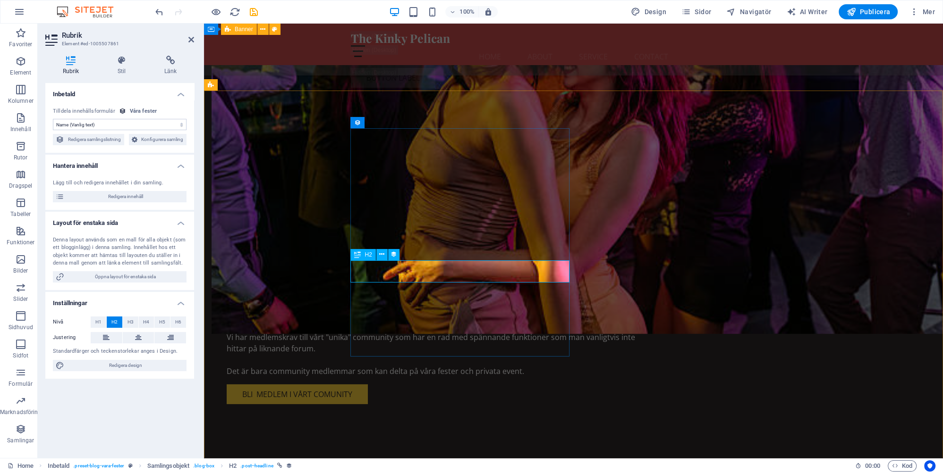
click at [53, 119] on select "Ingen tilldelning, innehållet förblir statiskt Skapad (Datum) Uppdaterad (Datum…" at bounding box center [120, 124] width 134 height 11
click at [107, 123] on select "Ingen tilldelning, innehållet förblir statiskt Skapad (Datum) Uppdaterad (Datum…" at bounding box center [120, 124] width 134 height 11
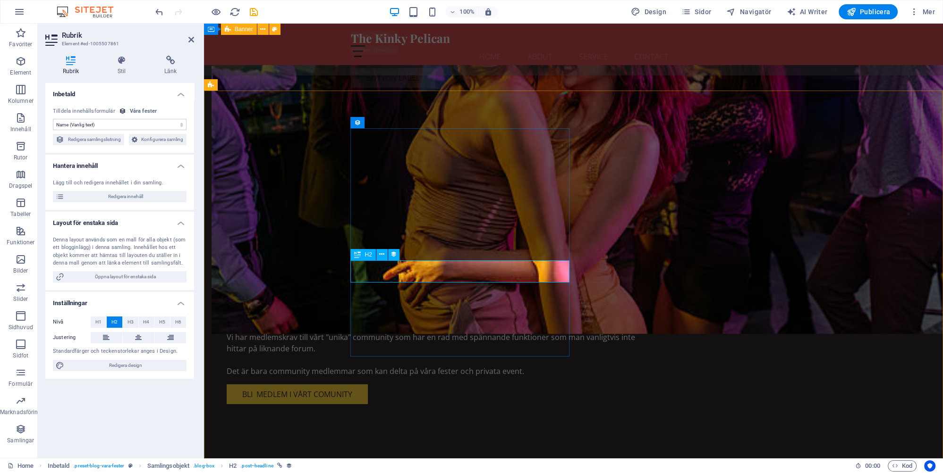
click at [383, 253] on icon at bounding box center [381, 255] width 5 height 10
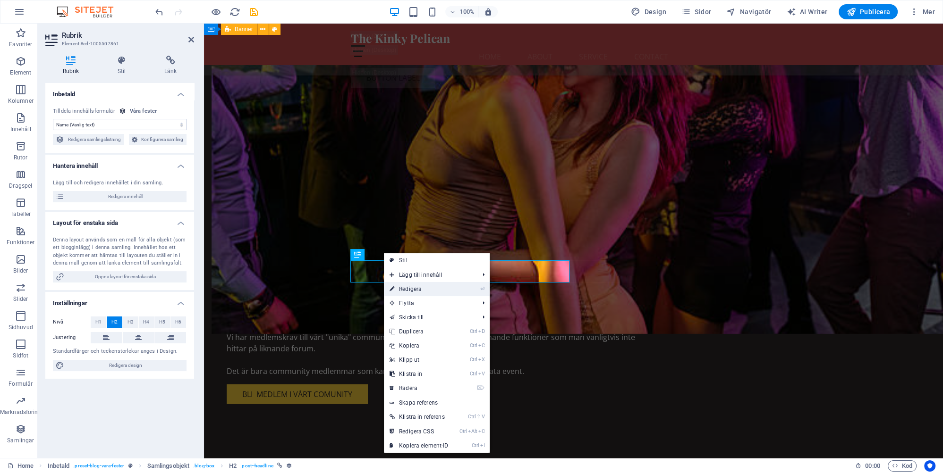
click at [412, 290] on link "⏎ Redigera" at bounding box center [419, 289] width 70 height 14
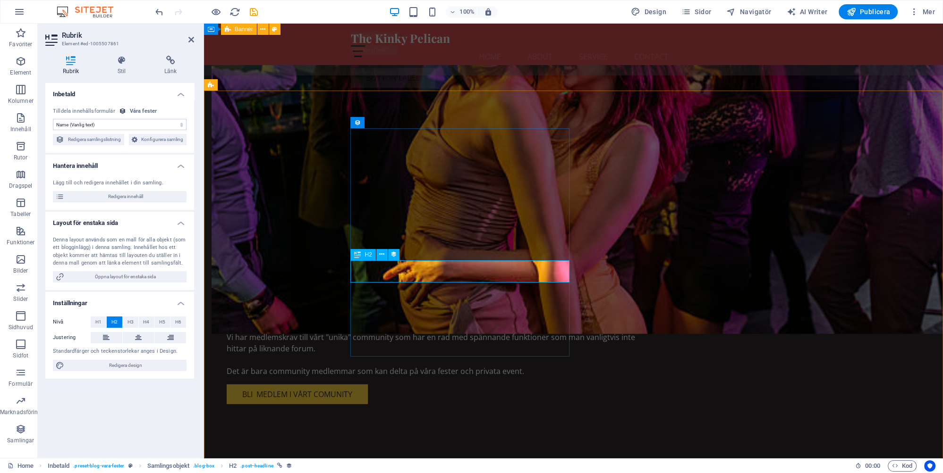
click at [92, 139] on span "Redigera samlingslistning" at bounding box center [94, 139] width 54 height 11
select select "68dec6f2e866cb30f505783c"
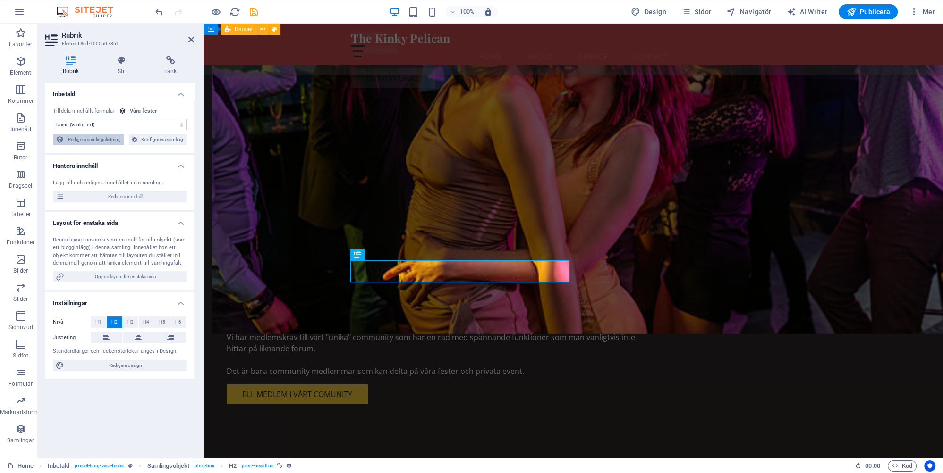
select select "columns.publishing_date_DESC"
select select "columns.status"
select select "columns.publishing_date"
select select "past"
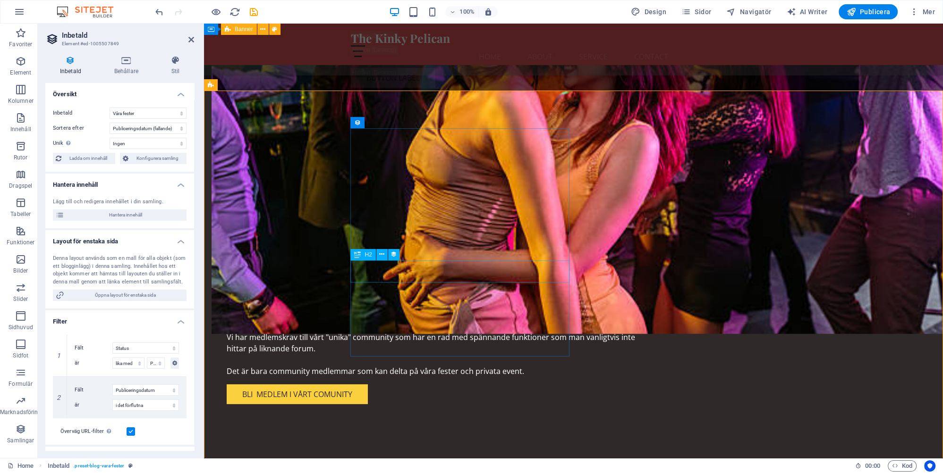
select select "name"
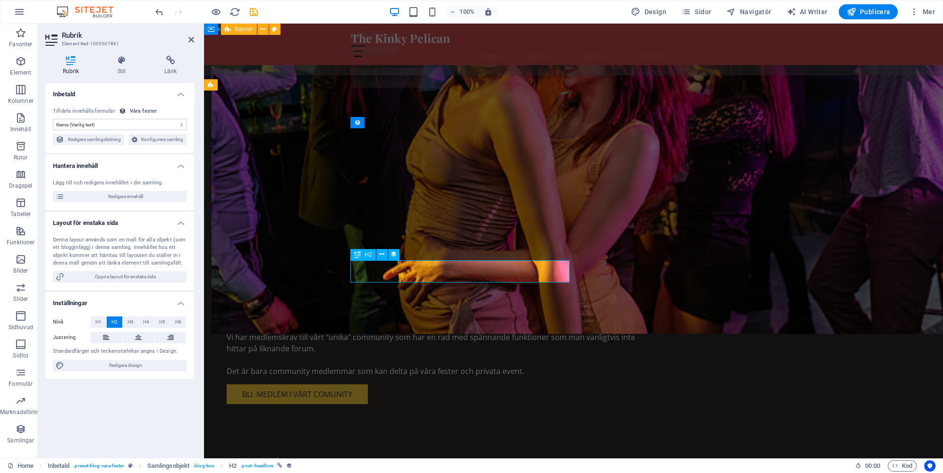
click at [131, 195] on span "Redigera innehåll" at bounding box center [125, 196] width 117 height 11
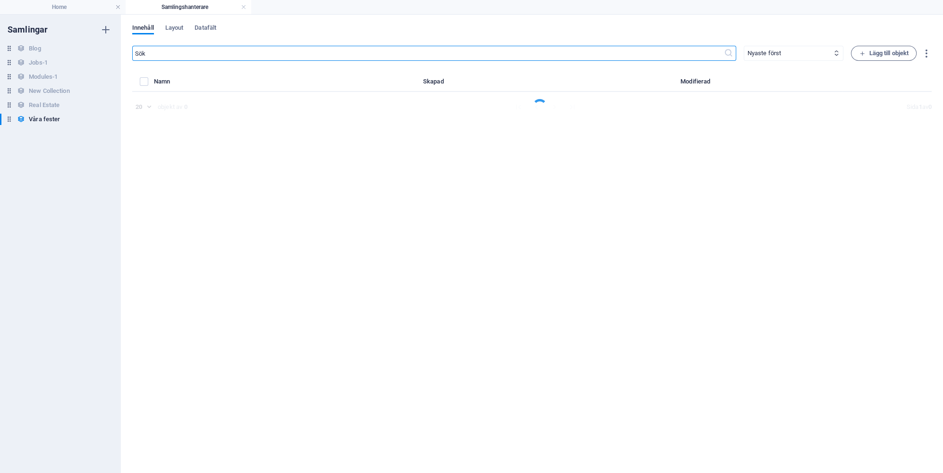
select select "Category 2"
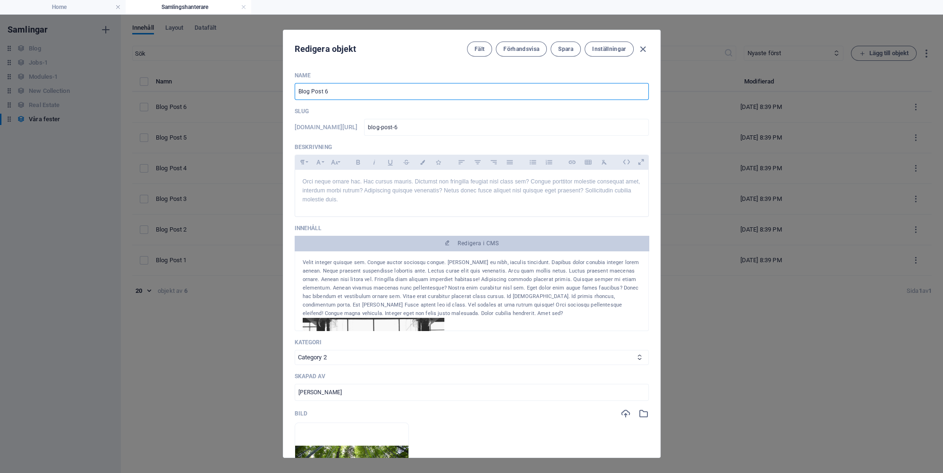
click at [341, 91] on input "Blog Post 6" at bounding box center [472, 91] width 354 height 17
type input "K"
type input "k"
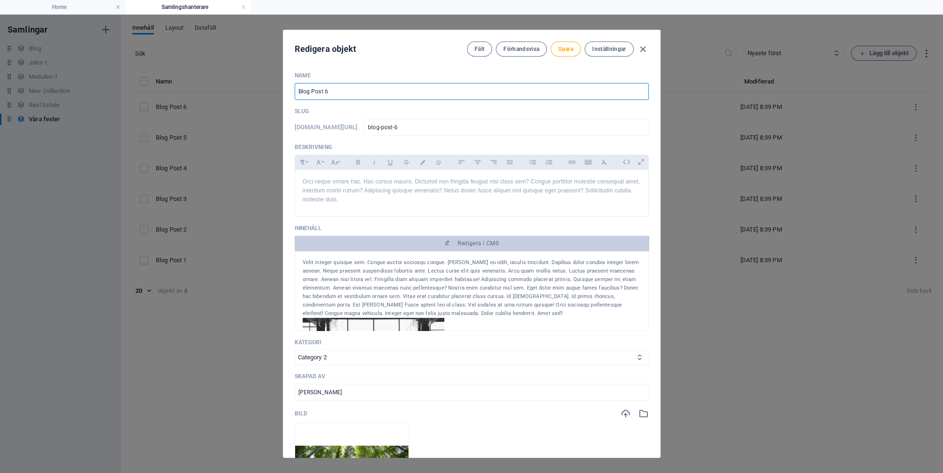
type input "k"
type input "Ki"
type input "ki"
type input "Kin"
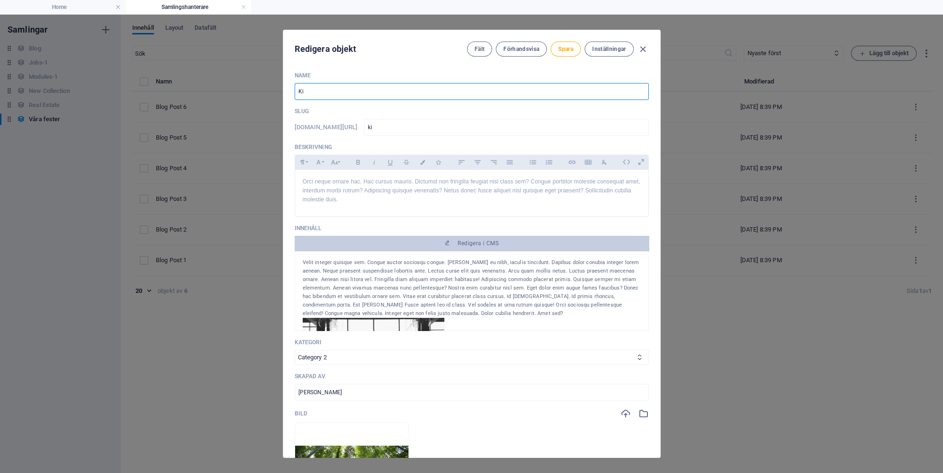
type input "kin"
type input "Kink"
type input "kink"
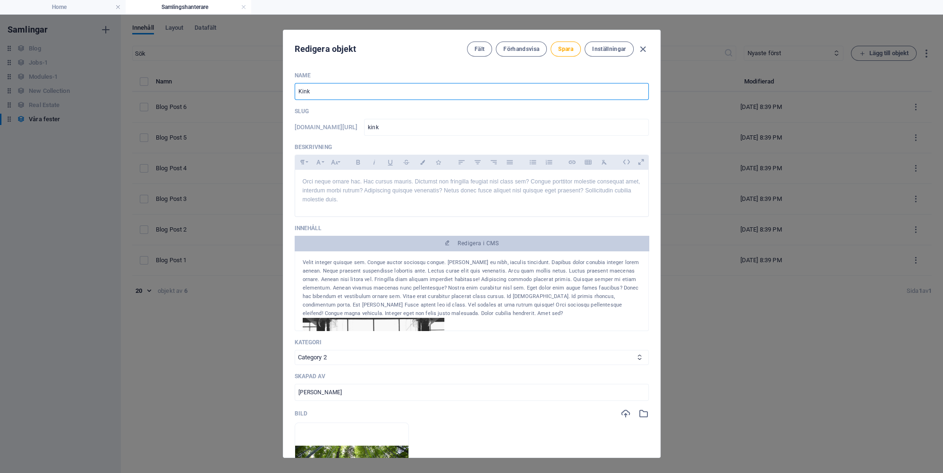
type input "Kinky"
type input "kinky"
type input "Kinky L"
type input "kinky-l"
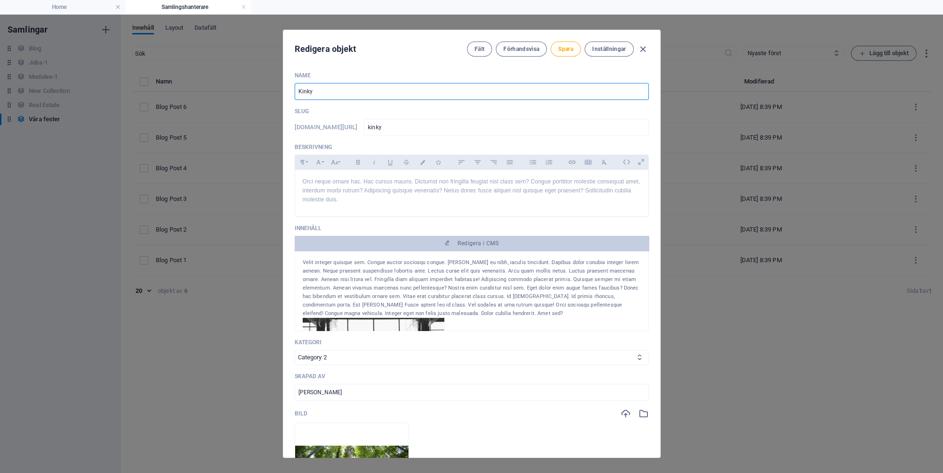
type input "kinky-l"
type input "Kinky Li"
type input "kinky-li"
type input "Kinky Lig"
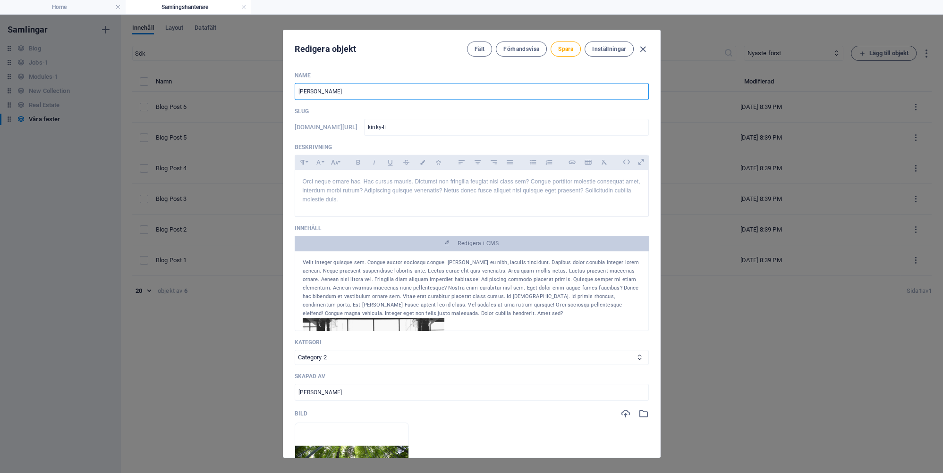
type input "kinky-lig"
type input "Kinky Ligh"
type input "kinky-ligh"
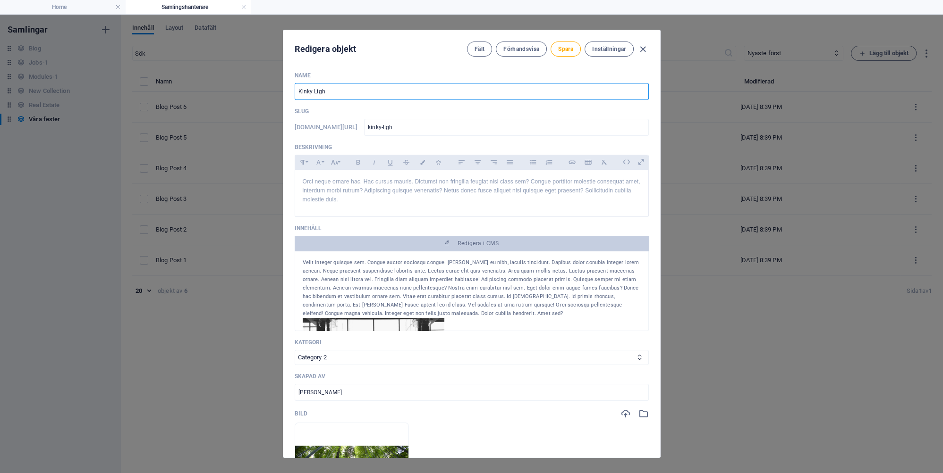
type input "Kinky Light"
type input "kinky-light"
type input "Kinky Light A"
type input "kinky-light-a"
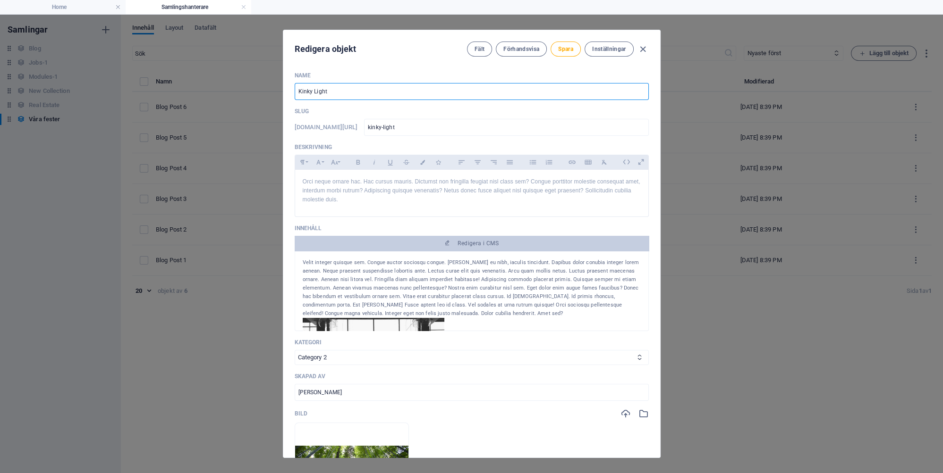
type input "kinky-light-a"
type input "Kinky Light Af"
type input "kinky-light-af"
type input "Kinky Light Aft"
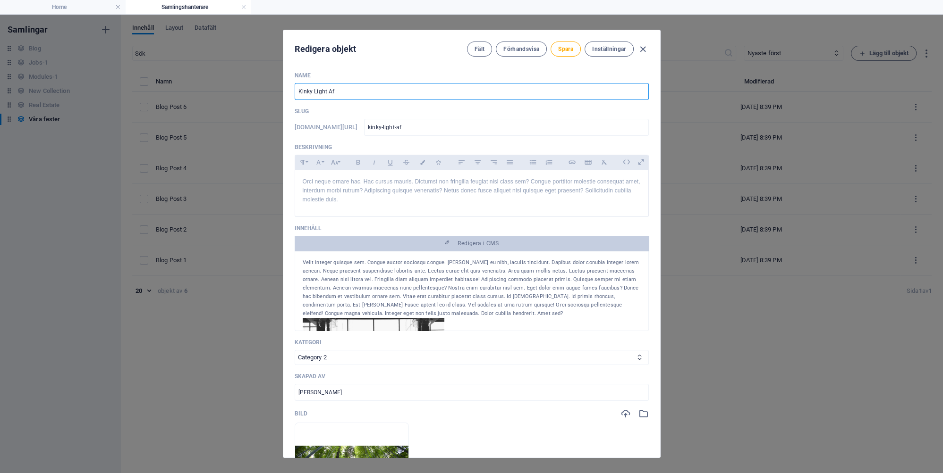
type input "kinky-light-aft"
type input "Kinky Light Afte"
type input "kinky-light-afte"
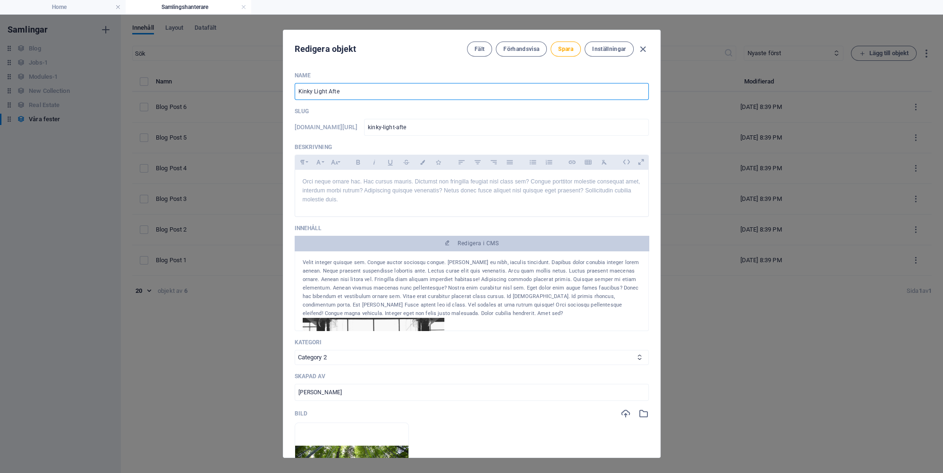
type input "Kinky Light After"
type input "kinky-light-after"
type input "Kinky Light After W"
type input "kinky-light-after-w"
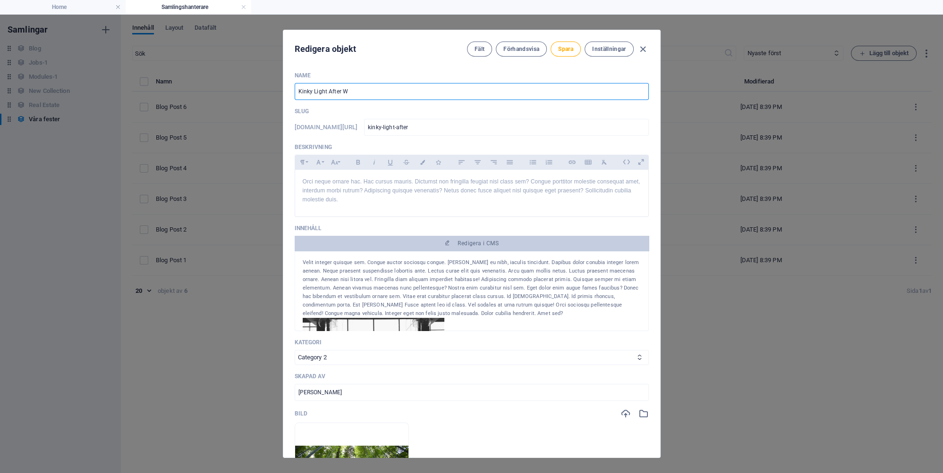
type input "kinky-light-after-w"
type input "Kinky Light After Wo"
type input "kinky-light-after-wo"
type input "Kinky Light After Wor"
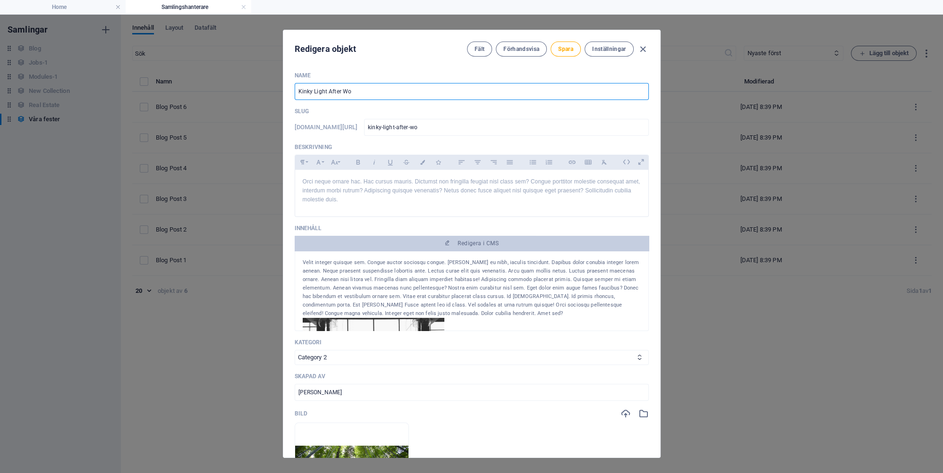
type input "kinky-light-after-wor"
type input "Kinky Light After Work"
type input "kinky-light-after-work"
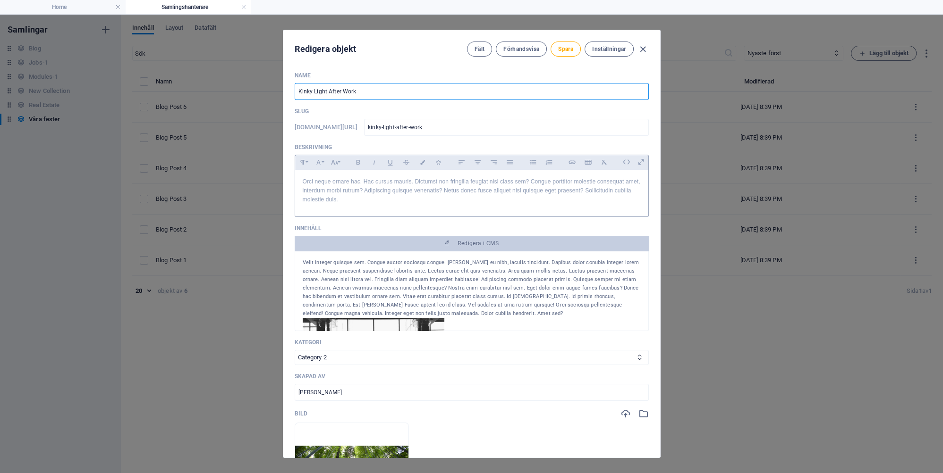
type input "Kinky Light After Work"
click at [375, 184] on p "Orci neque ornare hac. Hac cursus mauris. Dictumst non fringilla feugiat nisl c…" at bounding box center [472, 191] width 338 height 27
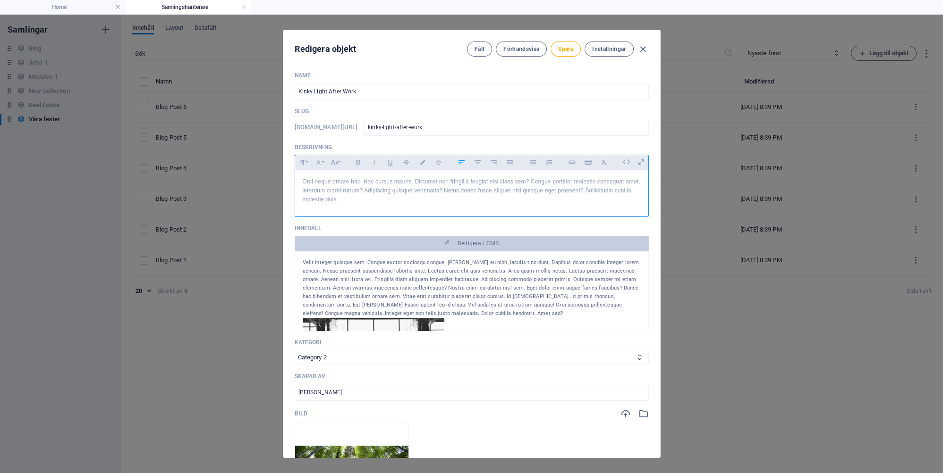
click at [418, 185] on p "Orci neque ornare hac. Hac cursus mauris. Dictumst non fringilla feugiat nisl c…" at bounding box center [472, 191] width 338 height 27
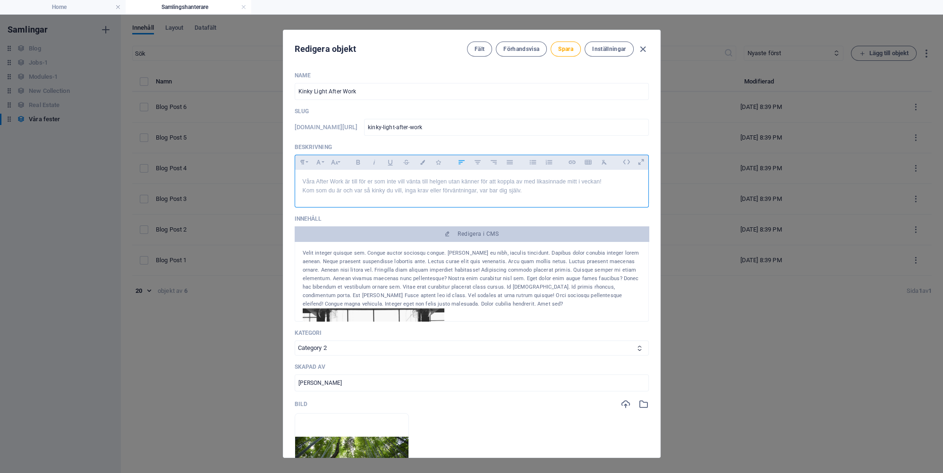
click at [472, 253] on div "Velit integer quisque sem. Congue auctor sociosqu congue. Laoreet aliquet eu ni…" at bounding box center [472, 278] width 338 height 59
click at [414, 253] on div "Velit integer quisque sem. Congue auctor sociosqu congue. Laoreet aliquet eu ni…" at bounding box center [472, 278] width 338 height 59
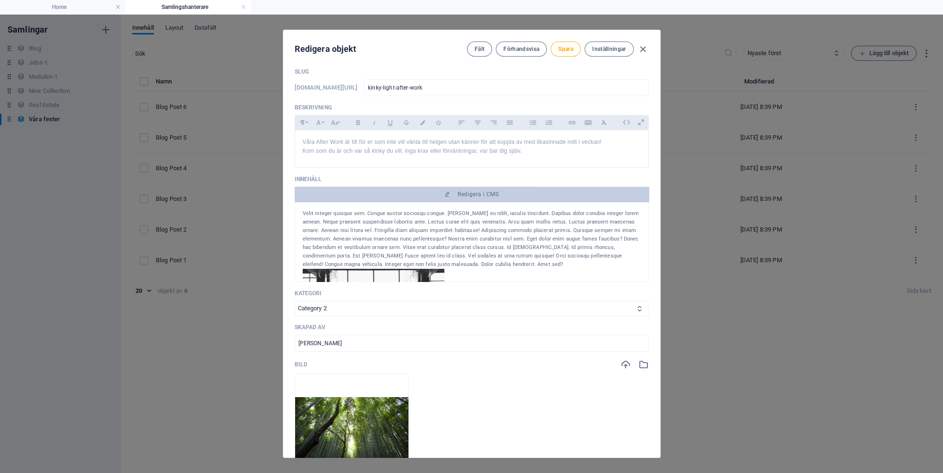
scroll to position [43, 0]
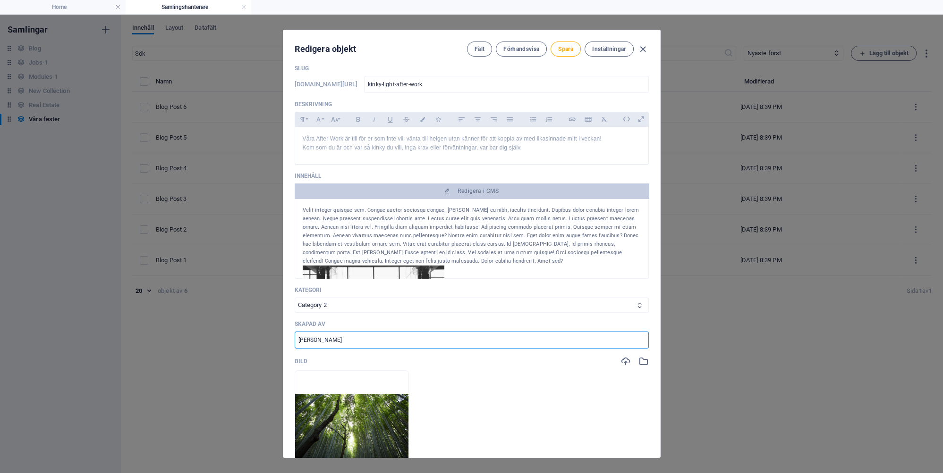
click at [360, 343] on input "Max Mustermann" at bounding box center [472, 340] width 354 height 17
type input "The Kinky Pelican"
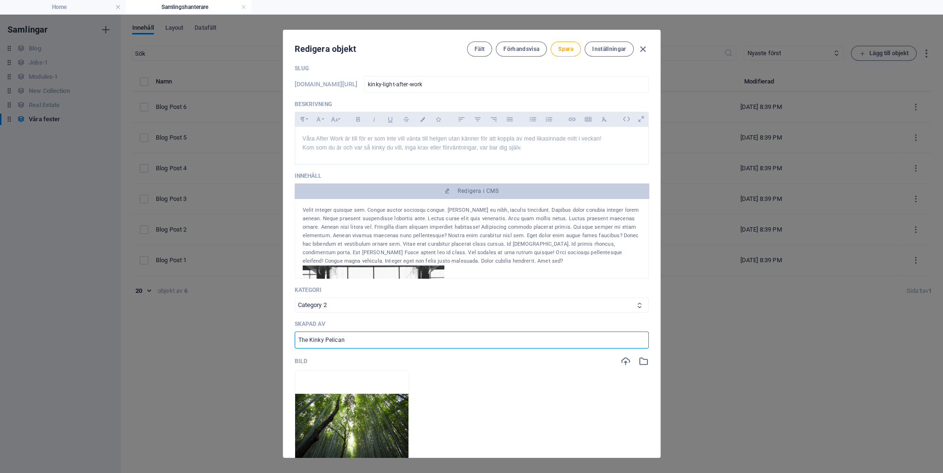
click at [375, 230] on div "Velit integer quisque sem. Congue auctor sociosqu congue. Laoreet aliquet eu ni…" at bounding box center [472, 235] width 338 height 59
click at [378, 237] on div "Velit integer quisque sem. Congue auctor sociosqu congue. Laoreet aliquet eu ni…" at bounding box center [472, 235] width 338 height 59
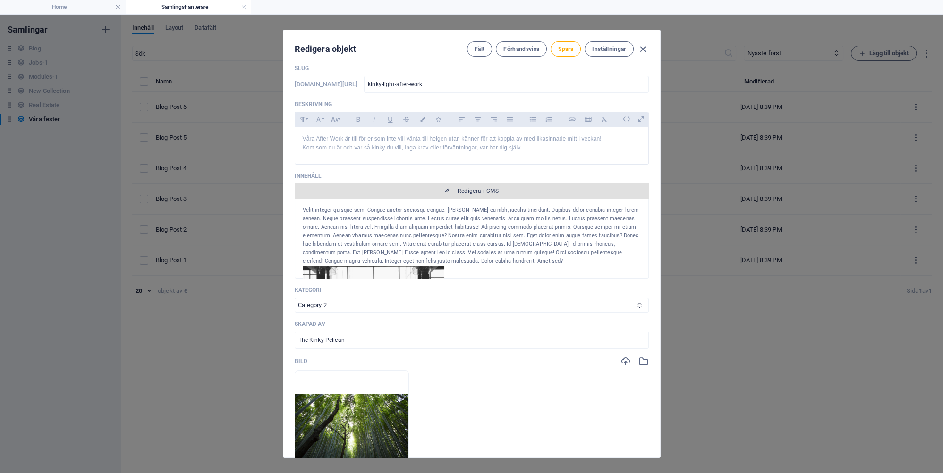
click at [479, 190] on span "Redigera i CMS" at bounding box center [477, 191] width 41 height 8
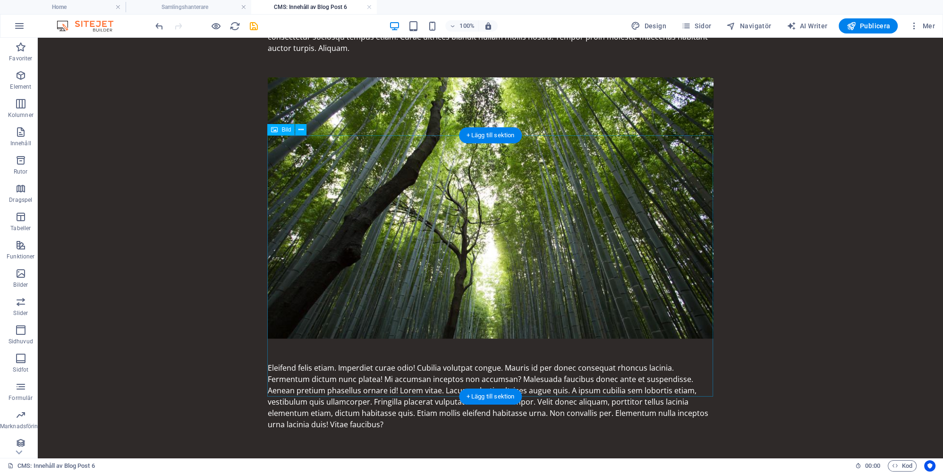
scroll to position [465, 0]
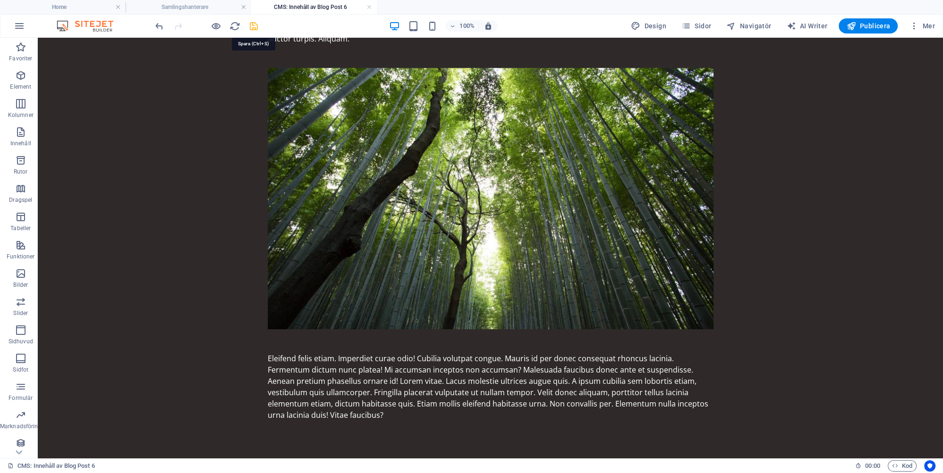
click at [252, 24] on icon "save" at bounding box center [253, 26] width 11 height 11
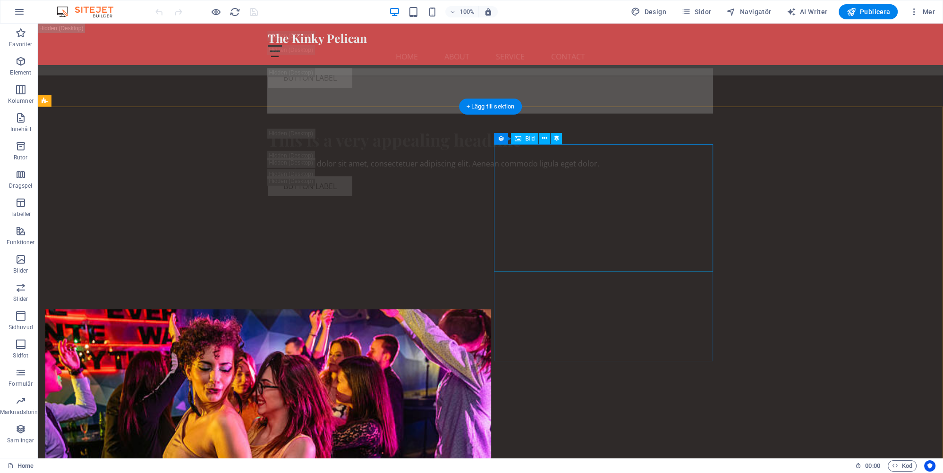
scroll to position [3838, 0]
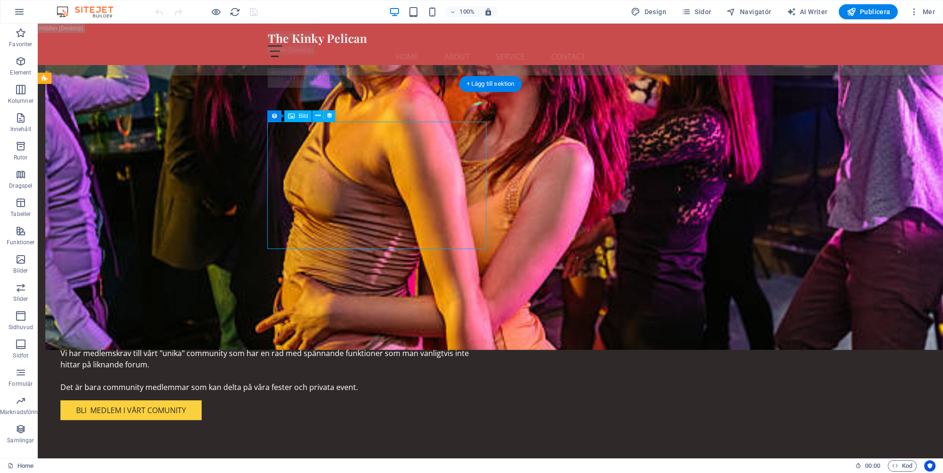
select select "px"
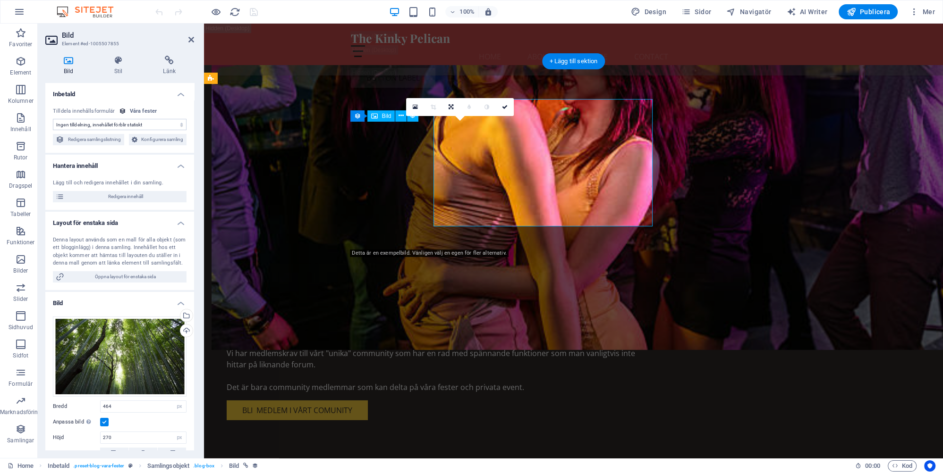
scroll to position [3861, 0]
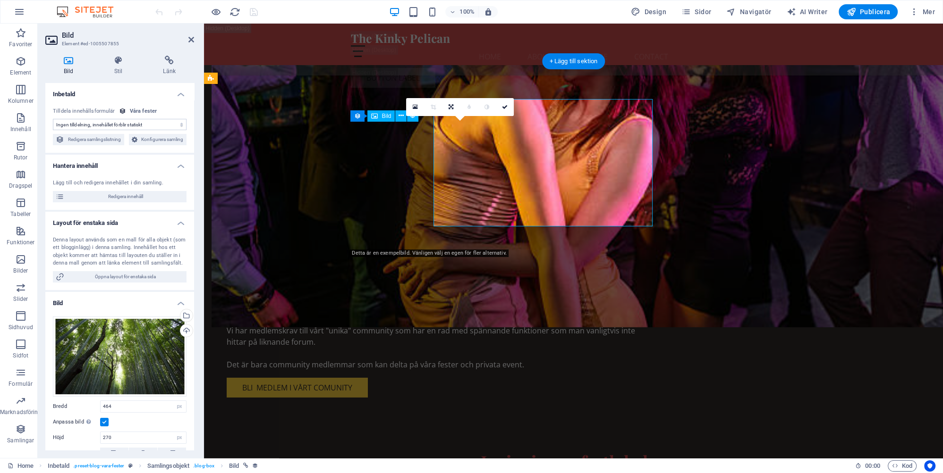
select select "image"
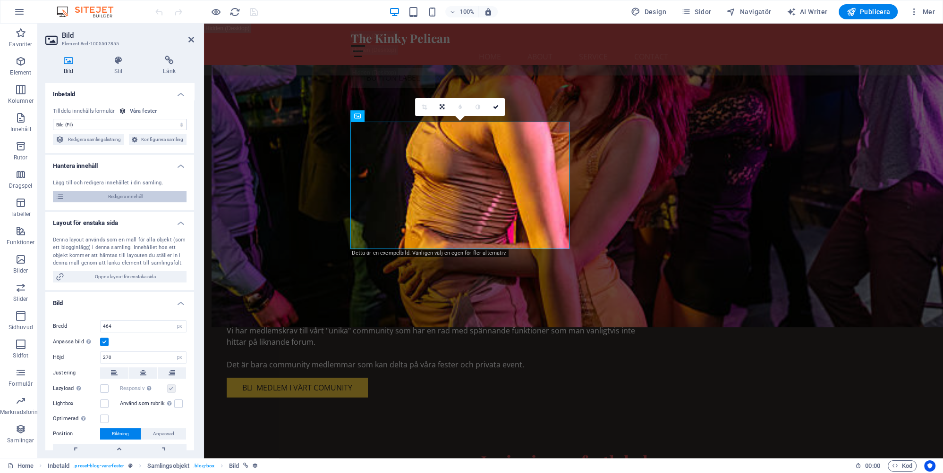
click at [143, 195] on span "Redigera innehåll" at bounding box center [125, 196] width 117 height 11
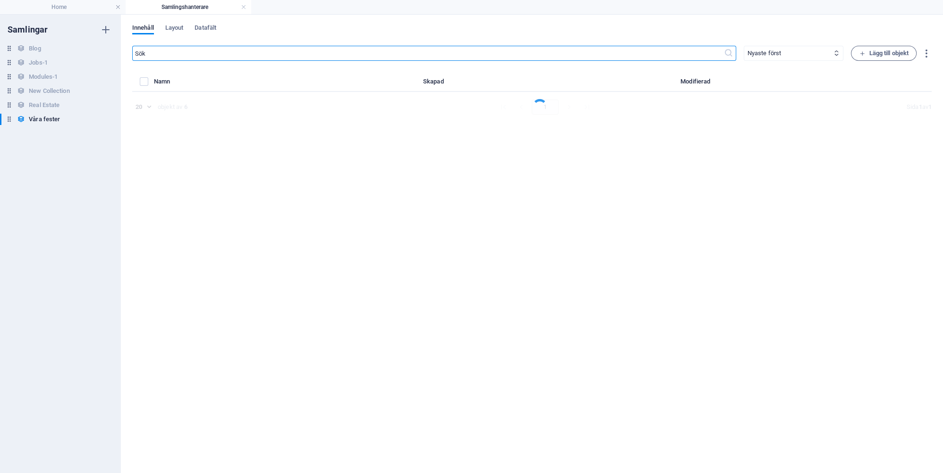
select select "Category 2"
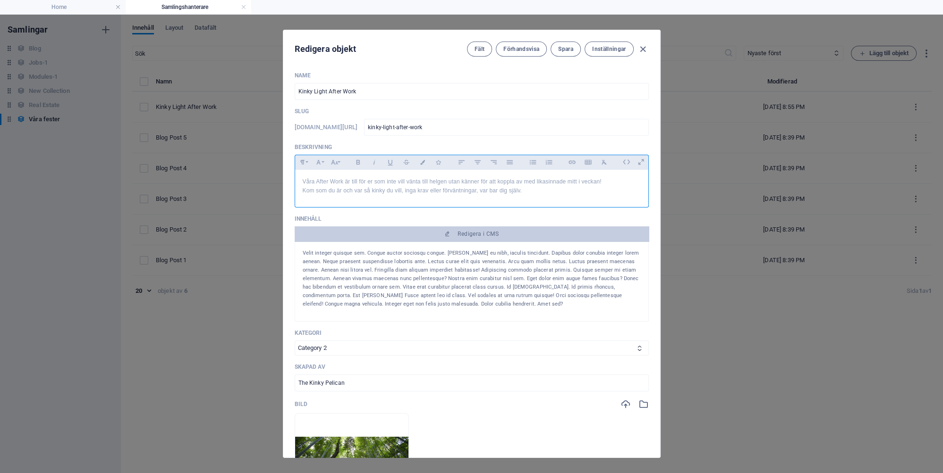
click at [496, 188] on p "Kom som du är och var så kinky du vill, inga krav eller förväntningar, var bar …" at bounding box center [472, 190] width 338 height 9
click at [394, 190] on p "Kom som du är och var så kinky du vill, inga krav eller förväntningar, var bara…" at bounding box center [472, 190] width 338 height 9
click at [540, 191] on p "Kom som du är och var så kinky du själv vill, inga krav eller förväntningar, va…" at bounding box center [472, 190] width 338 height 9
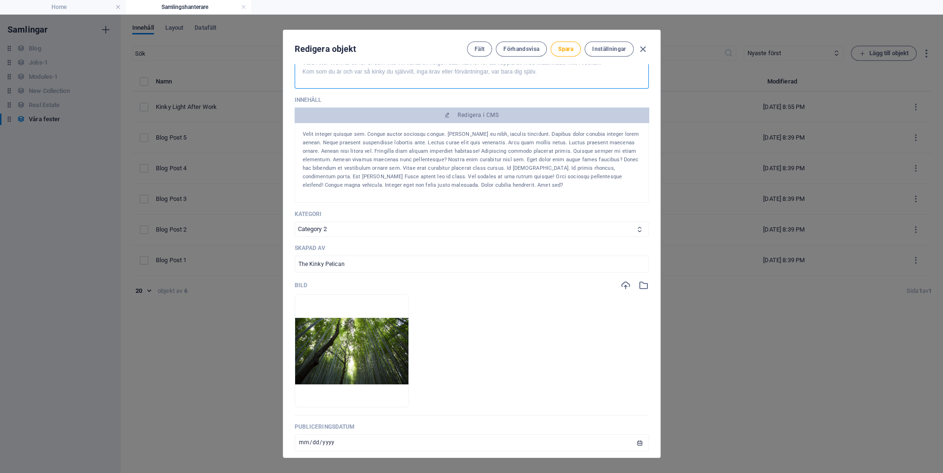
scroll to position [129, 0]
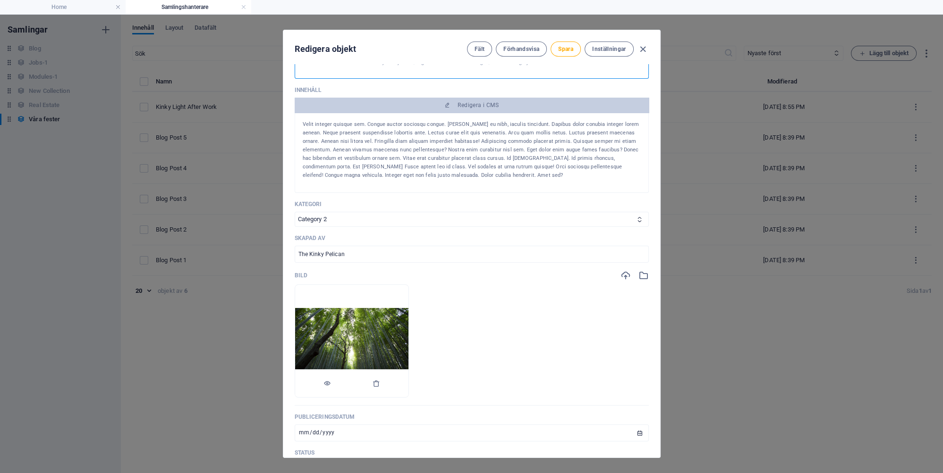
click at [355, 337] on img at bounding box center [351, 341] width 113 height 67
click at [622, 277] on icon "button" at bounding box center [625, 275] width 10 height 10
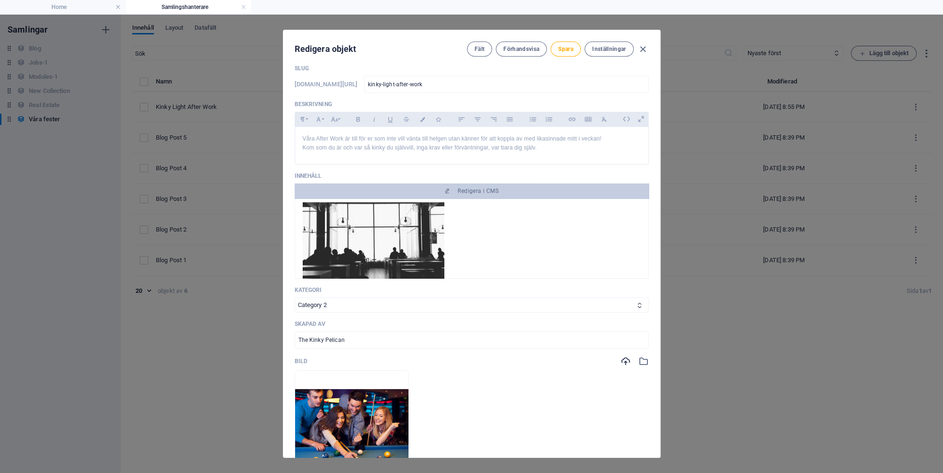
scroll to position [109, 0]
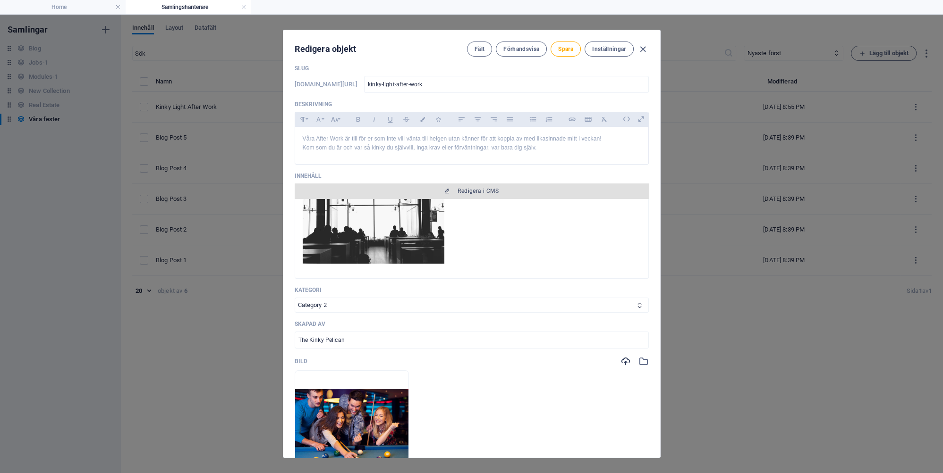
click at [469, 191] on span "Redigera i CMS" at bounding box center [477, 191] width 41 height 8
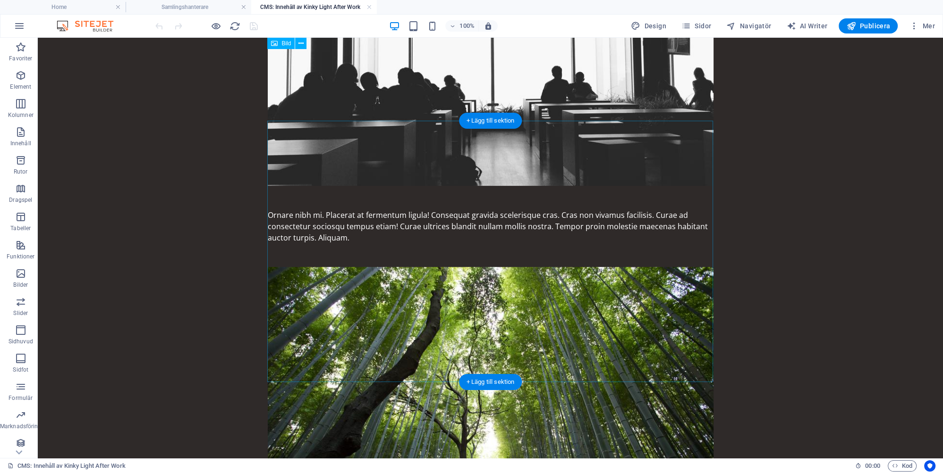
scroll to position [0, 0]
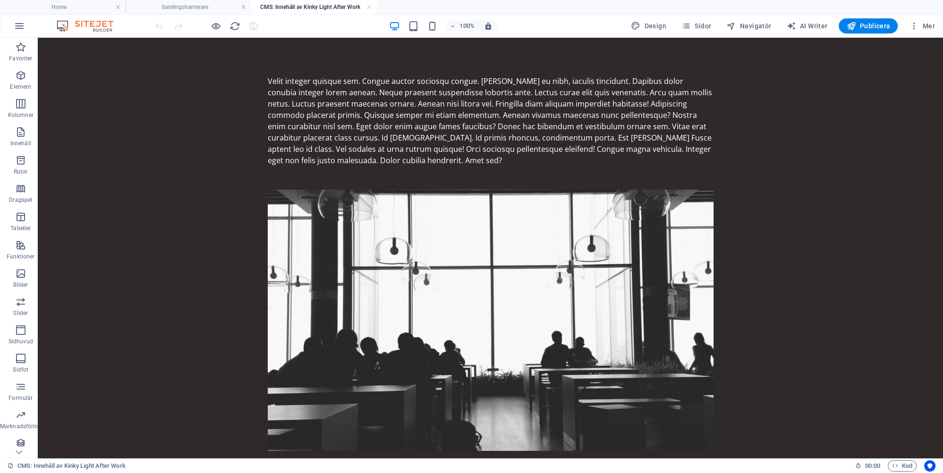
click at [238, 101] on body "Skip to main content Velit integer quisque sem. Congue auctor sociosqu congue. …" at bounding box center [490, 481] width 905 height 886
click at [192, 279] on body "Skip to main content Velit integer quisque sem. Congue auctor sociosqu congue. …" at bounding box center [490, 481] width 905 height 886
click at [250, 24] on div at bounding box center [206, 25] width 106 height 15
click at [236, 25] on icon "reload" at bounding box center [234, 26] width 11 height 11
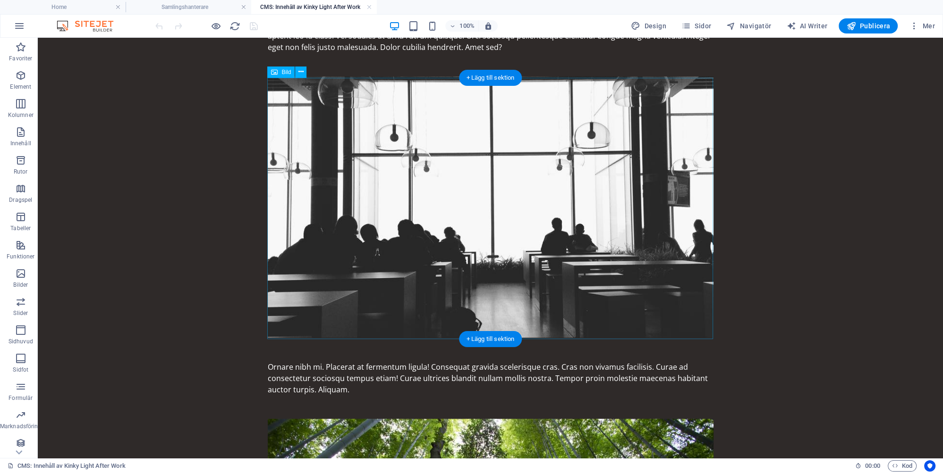
scroll to position [116, 0]
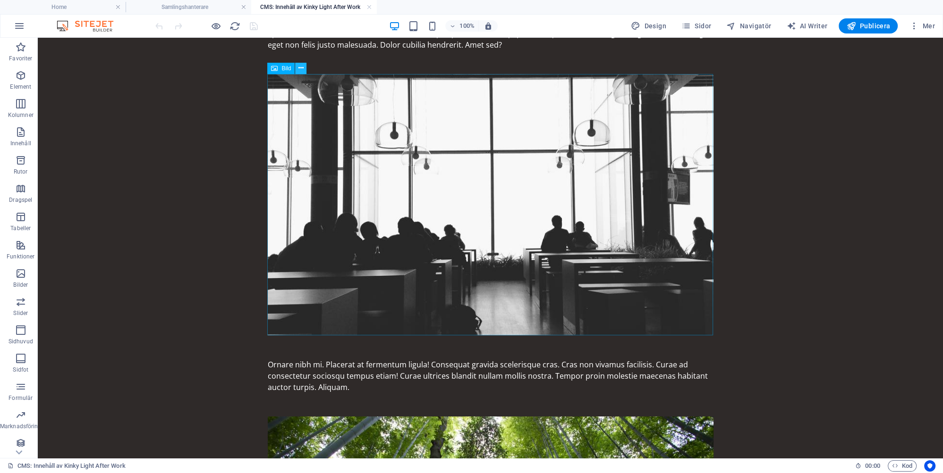
click at [299, 64] on icon at bounding box center [300, 68] width 5 height 10
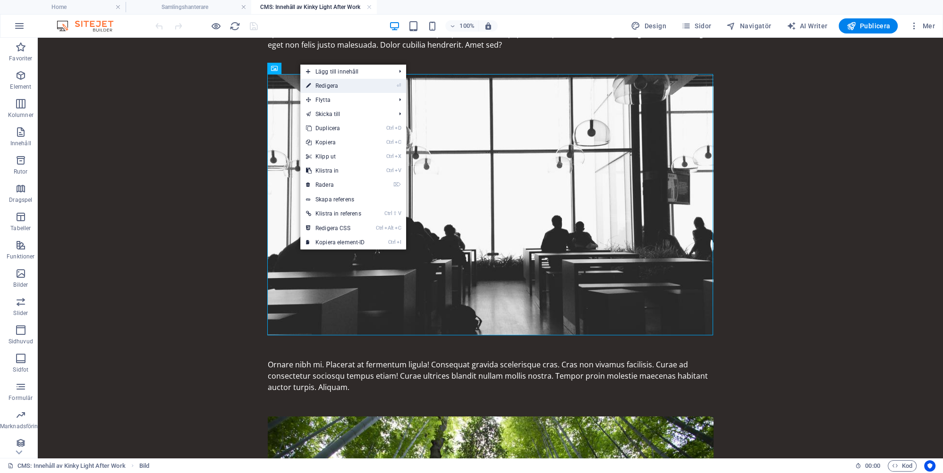
click at [326, 86] on link "⏎ Redigera" at bounding box center [335, 86] width 70 height 14
select select "%"
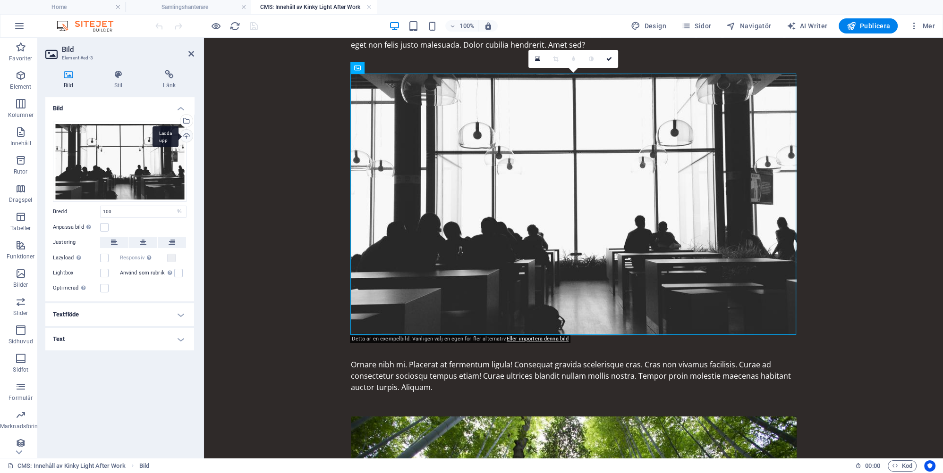
click at [186, 135] on div "Ladda upp" at bounding box center [185, 137] width 14 height 14
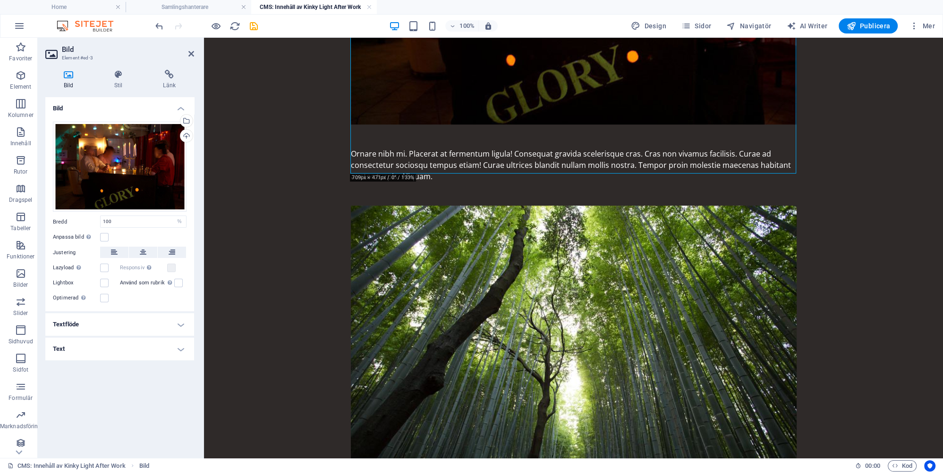
scroll to position [365, 0]
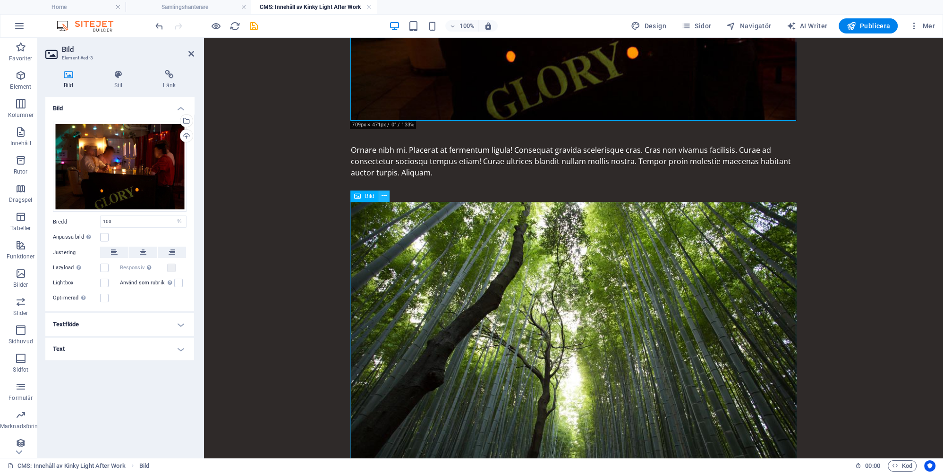
click at [384, 195] on icon at bounding box center [383, 196] width 5 height 10
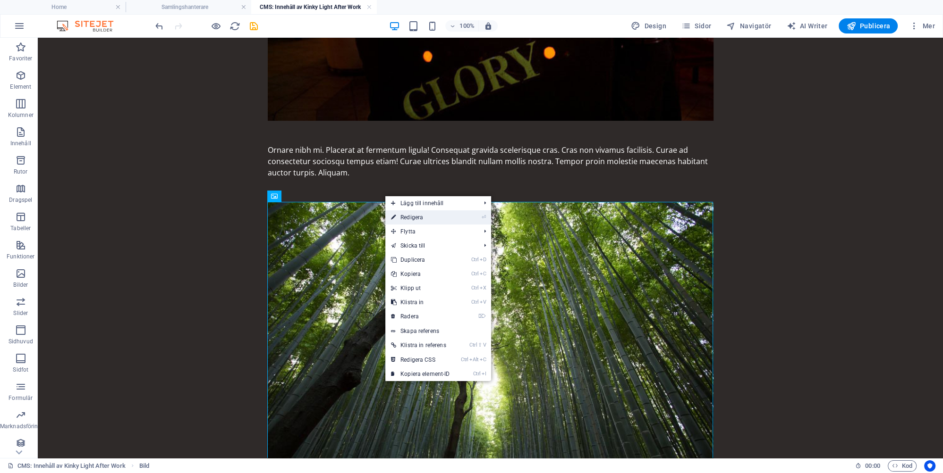
click at [418, 217] on link "⏎ Redigera" at bounding box center [420, 218] width 70 height 14
select select "%"
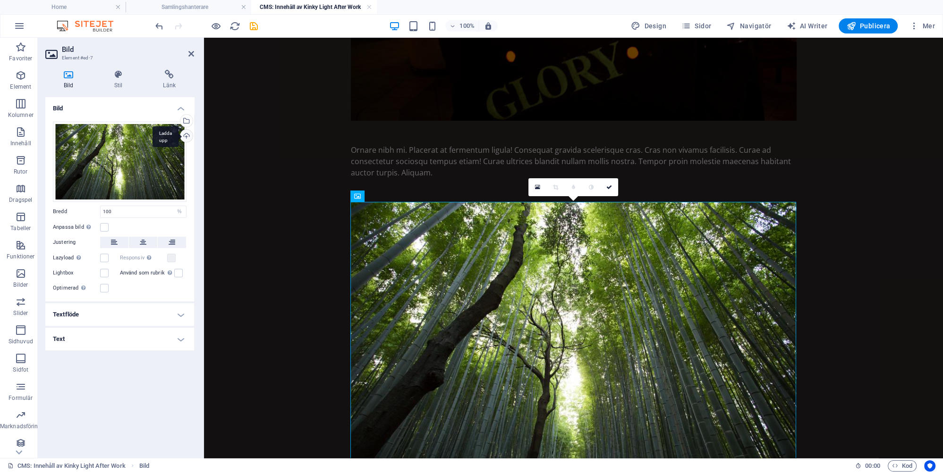
click at [187, 133] on div "Ladda upp" at bounding box center [185, 137] width 14 height 14
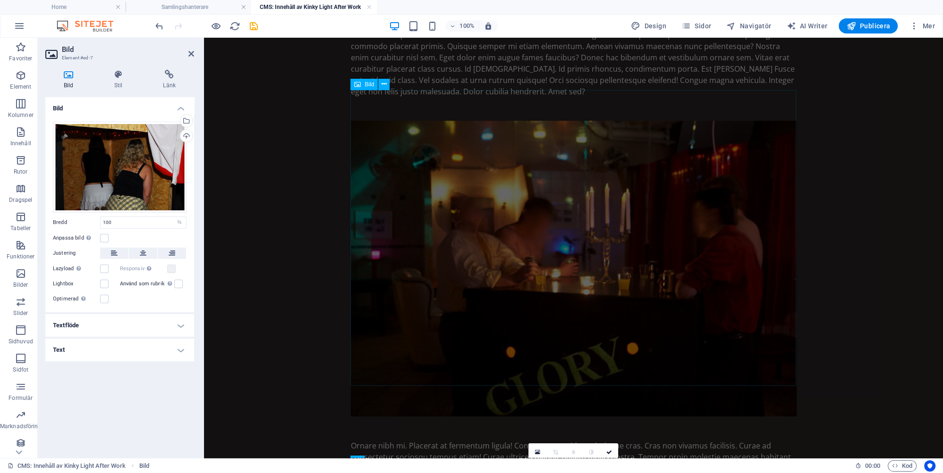
scroll to position [0, 0]
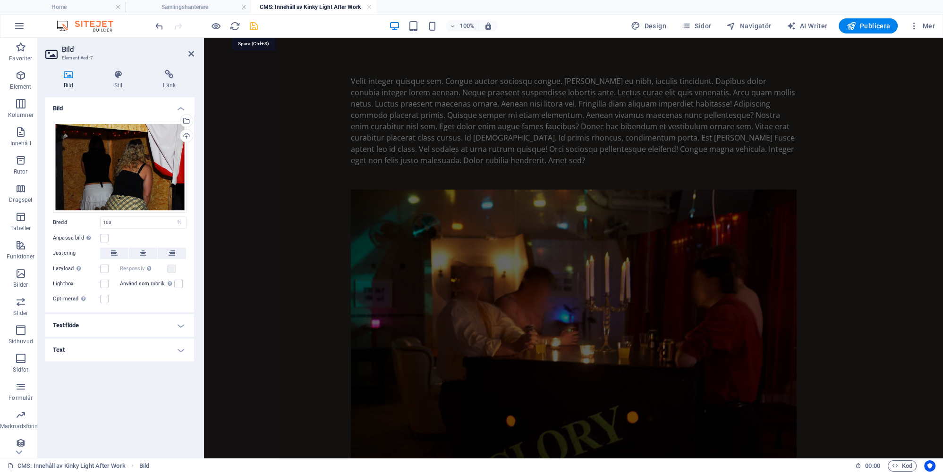
click at [252, 24] on icon "save" at bounding box center [253, 26] width 11 height 11
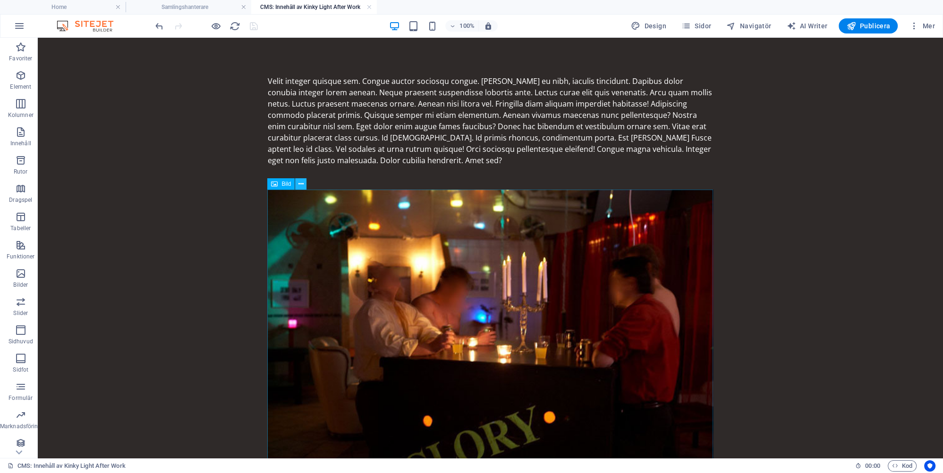
click at [299, 183] on icon at bounding box center [300, 184] width 5 height 10
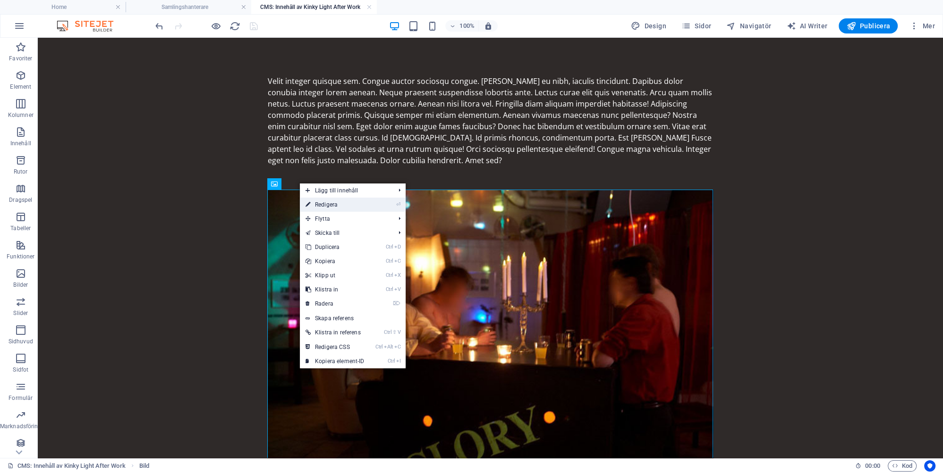
click at [329, 204] on link "⏎ Redigera" at bounding box center [335, 205] width 70 height 14
select select "%"
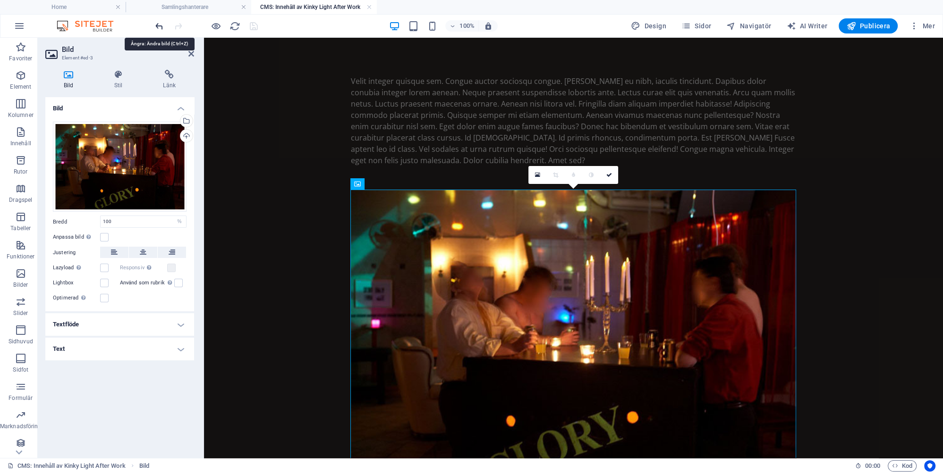
click at [158, 25] on icon "undo" at bounding box center [159, 26] width 11 height 11
click at [161, 24] on icon "undo" at bounding box center [159, 26] width 11 height 11
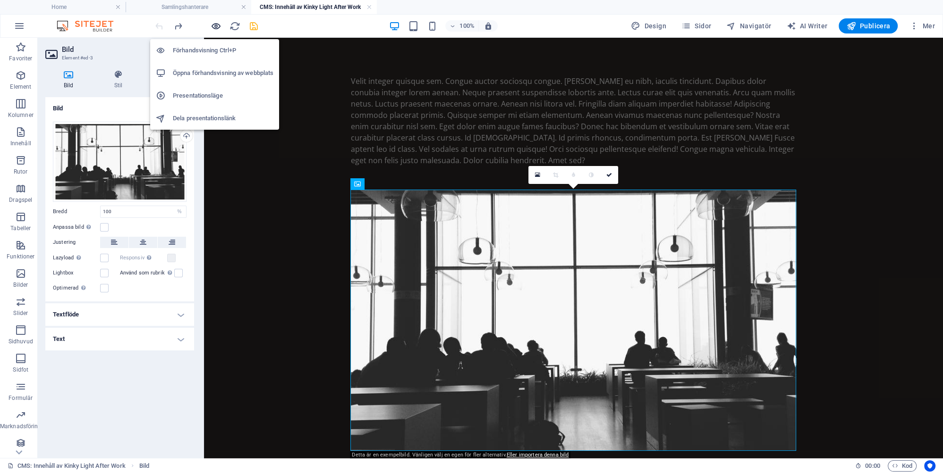
click at [215, 26] on icon "button" at bounding box center [216, 26] width 11 height 11
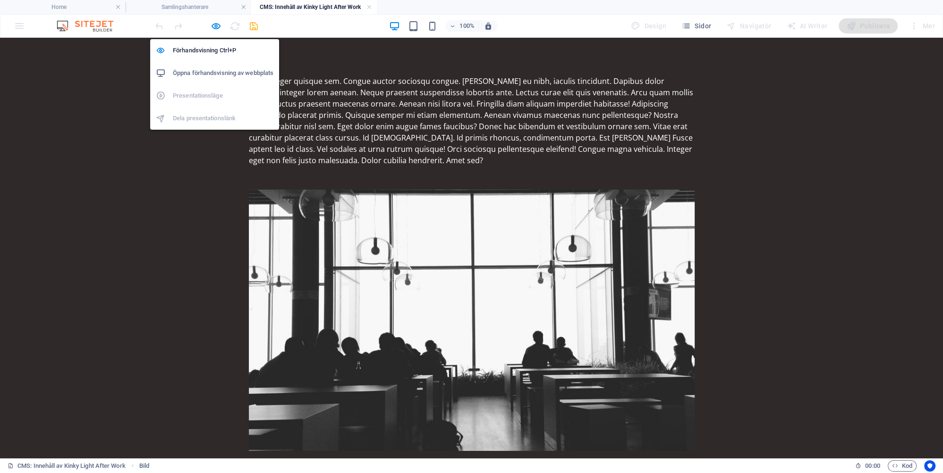
click at [228, 72] on h6 "Öppna förhandsvisning av webbplats" at bounding box center [223, 73] width 101 height 11
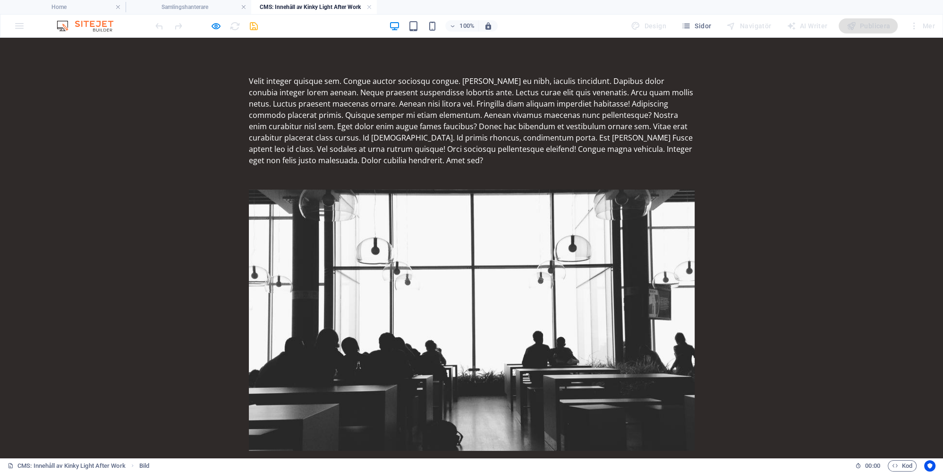
click at [335, 3] on h4 "CMS: Innehåll av Kinky Light After Work" at bounding box center [314, 7] width 126 height 10
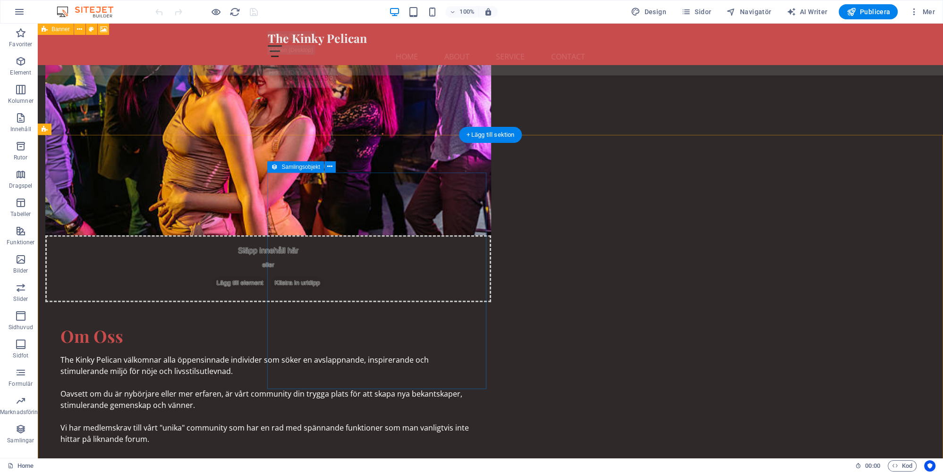
scroll to position [3788, 0]
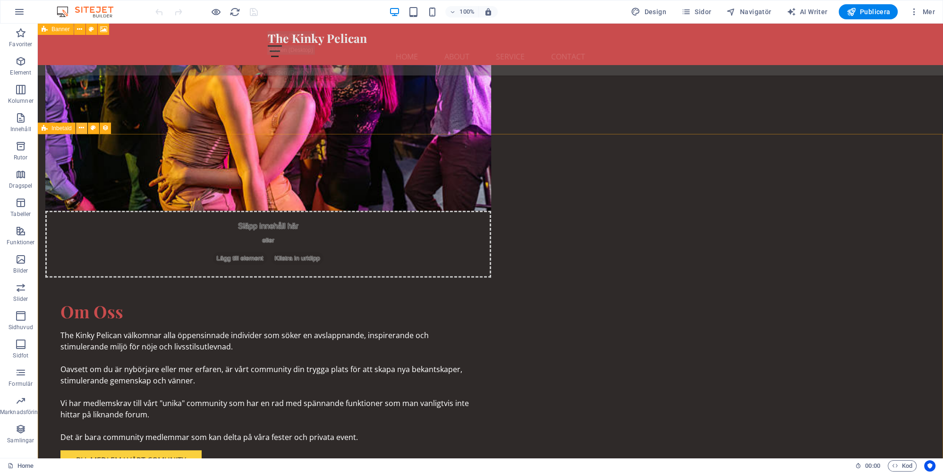
click at [78, 129] on button at bounding box center [81, 128] width 11 height 11
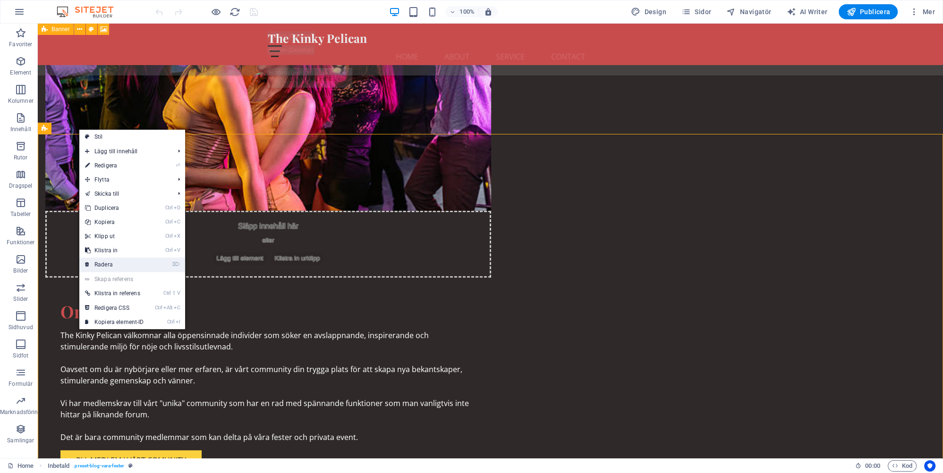
click at [114, 263] on link "⌦ Radera" at bounding box center [114, 265] width 70 height 14
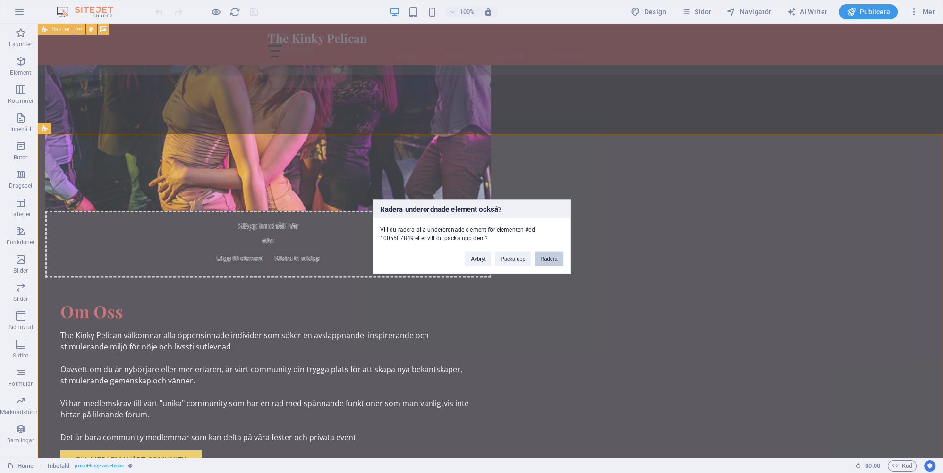
click at [552, 260] on button "Radera" at bounding box center [548, 259] width 28 height 14
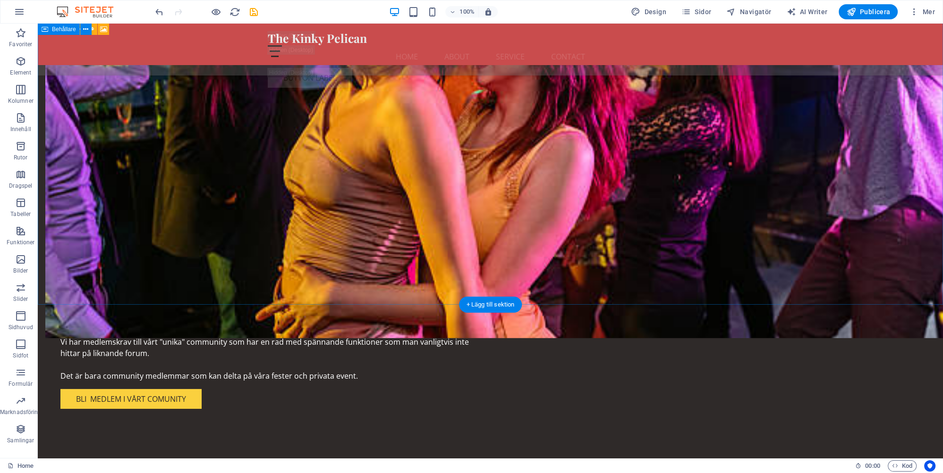
scroll to position [3490, 0]
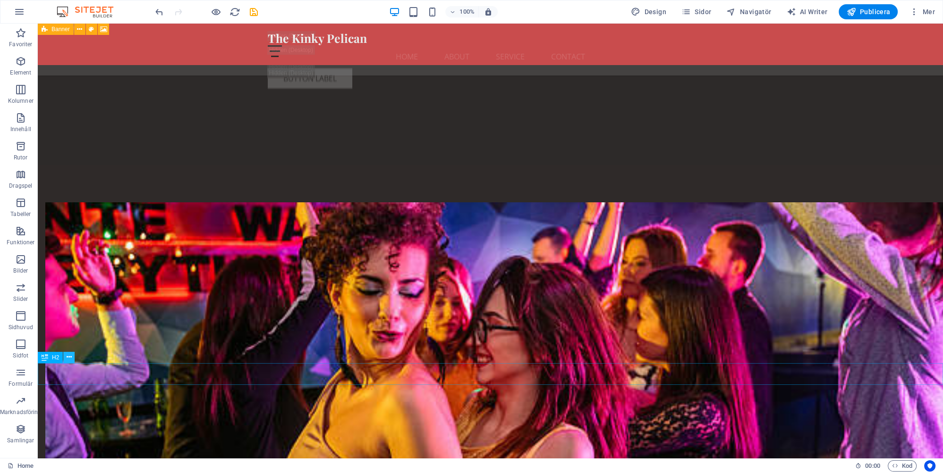
click at [69, 355] on icon at bounding box center [69, 358] width 5 height 10
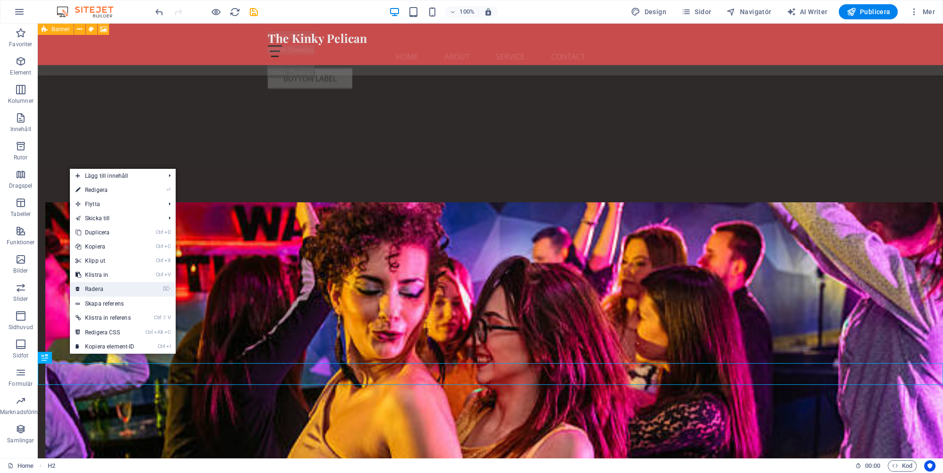
click at [96, 288] on link "⌦ Radera" at bounding box center [105, 289] width 70 height 14
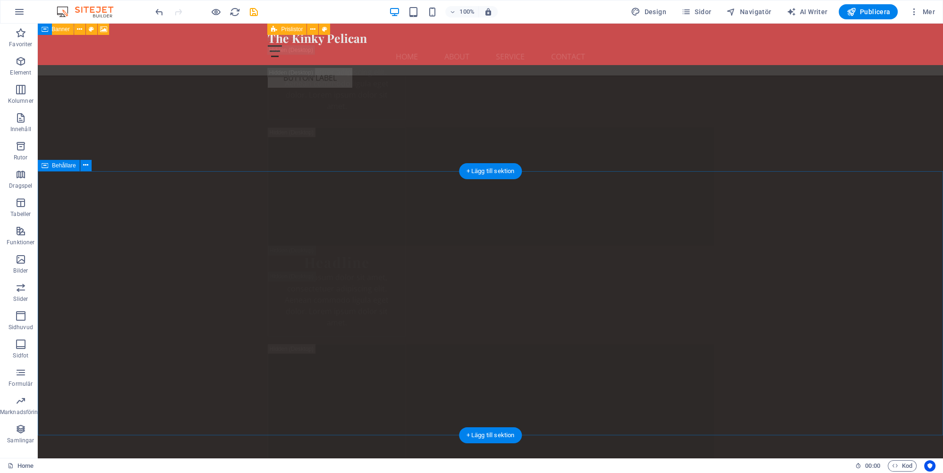
scroll to position [17741, 0]
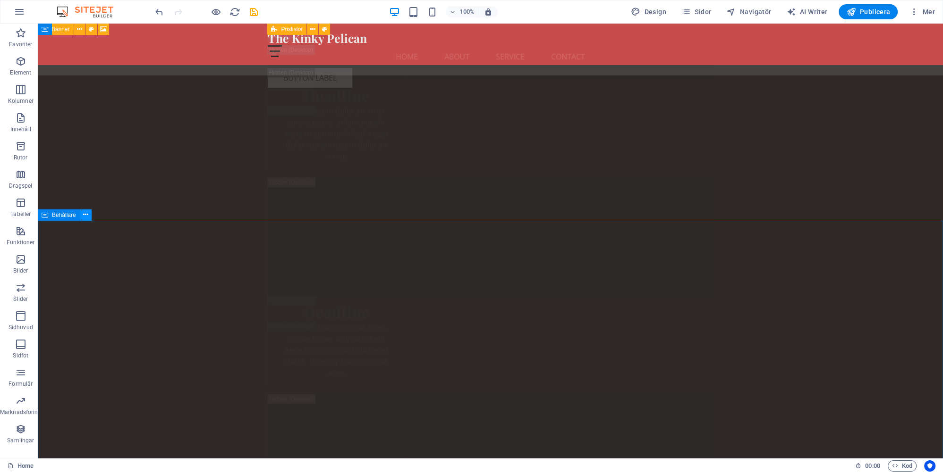
click at [86, 214] on icon at bounding box center [85, 215] width 5 height 10
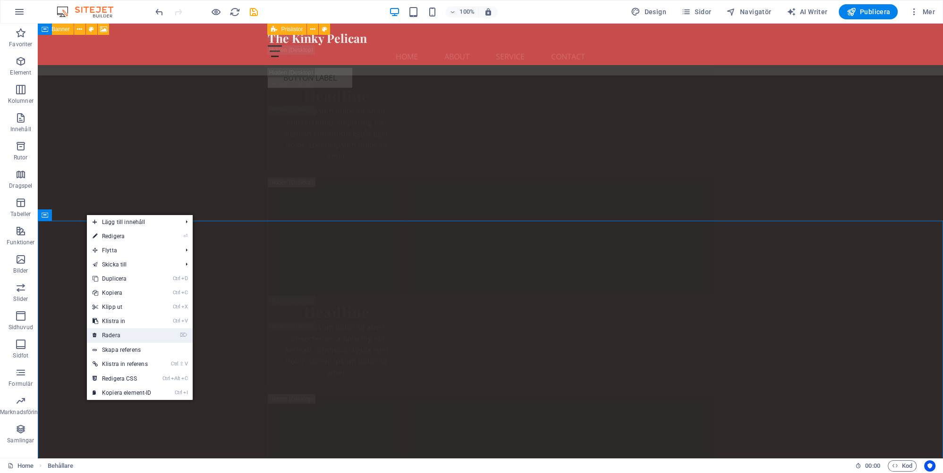
click at [115, 334] on link "⌦ Radera" at bounding box center [122, 336] width 70 height 14
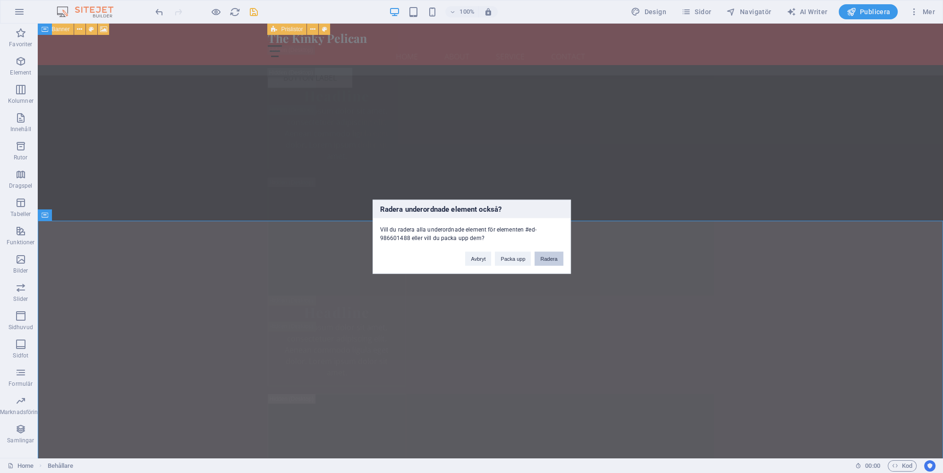
click at [550, 260] on button "Radera" at bounding box center [548, 259] width 28 height 14
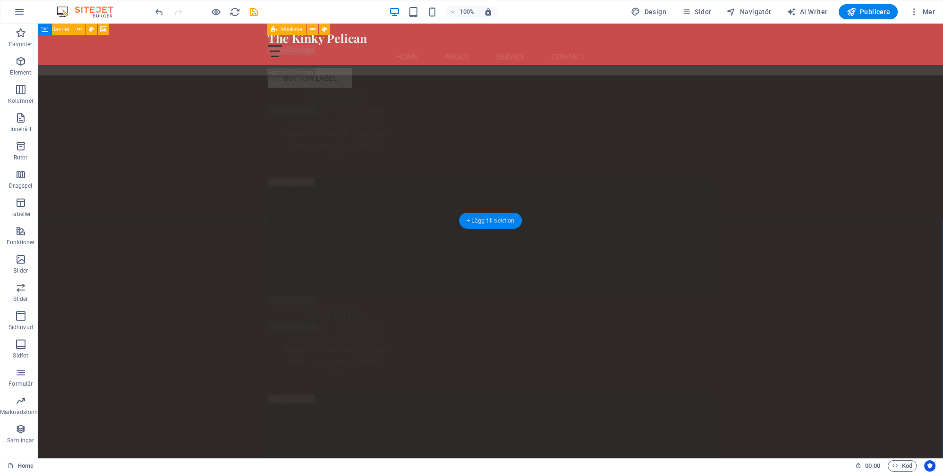
drag, startPoint x: 492, startPoint y: 220, endPoint x: 195, endPoint y: 213, distance: 296.5
click at [492, 220] on div "+ Lägg till sektion" at bounding box center [490, 221] width 63 height 16
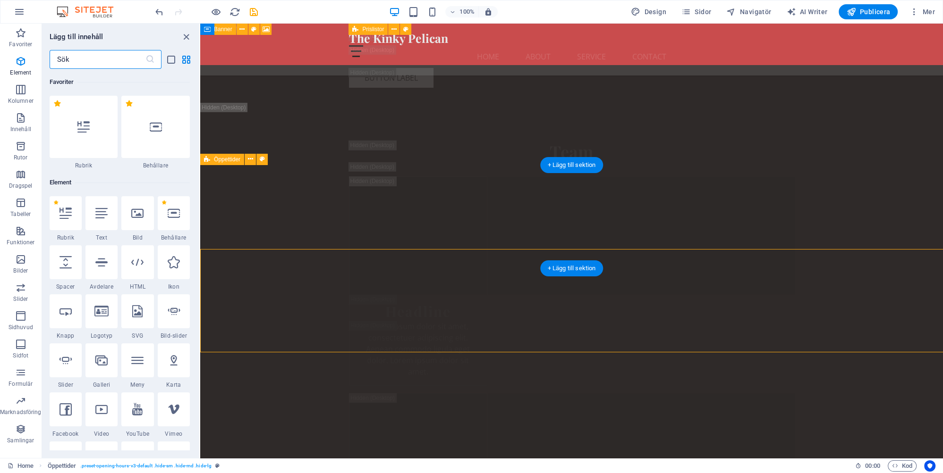
scroll to position [1652, 0]
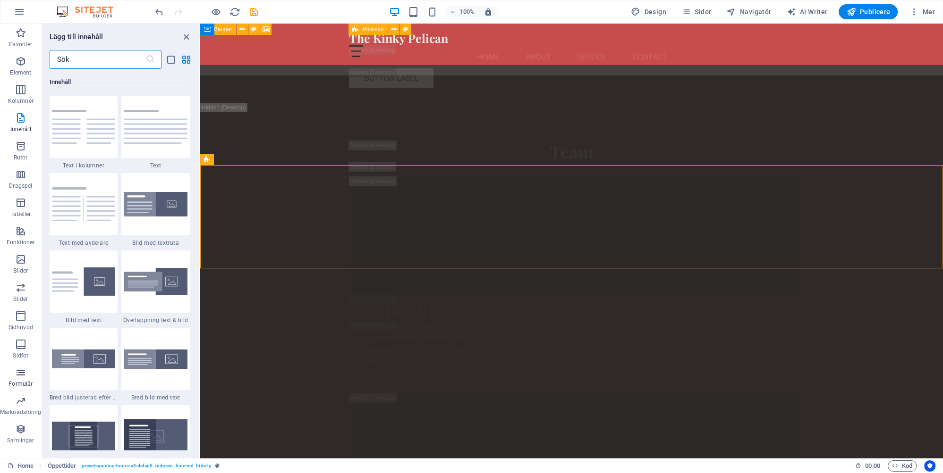
click at [24, 373] on icon "button" at bounding box center [20, 372] width 11 height 11
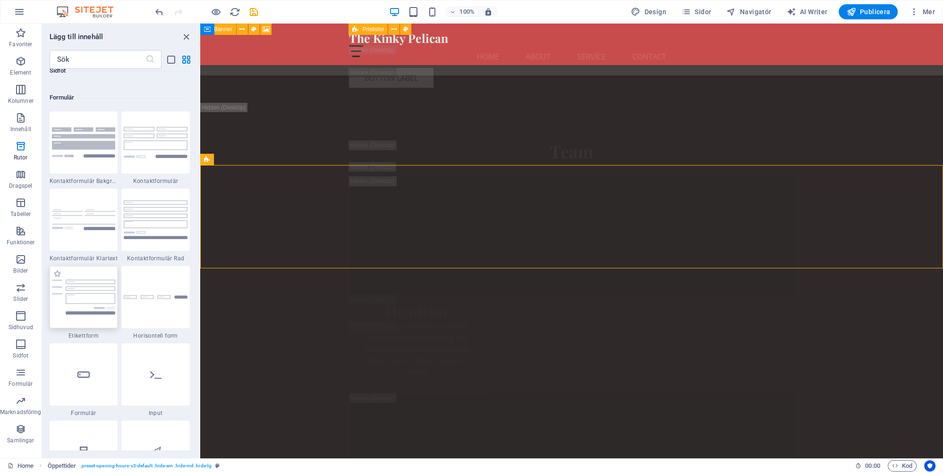
scroll to position [6892, 0]
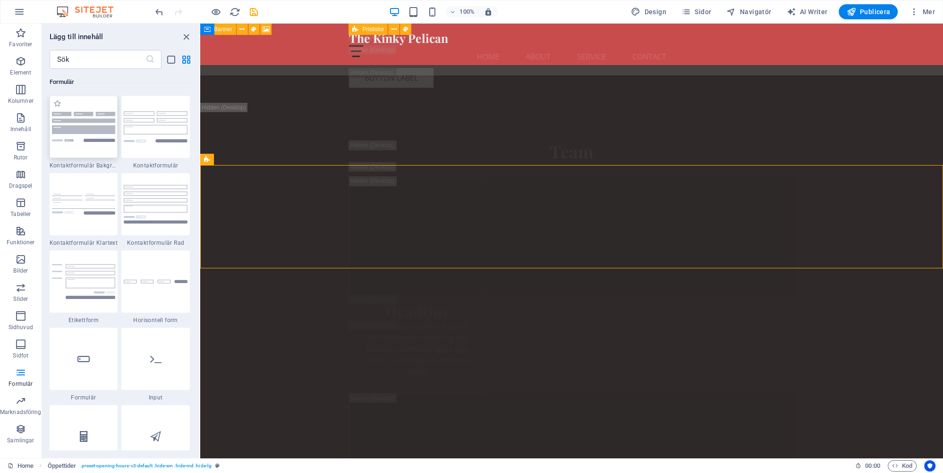
click at [84, 122] on img at bounding box center [84, 127] width 64 height 30
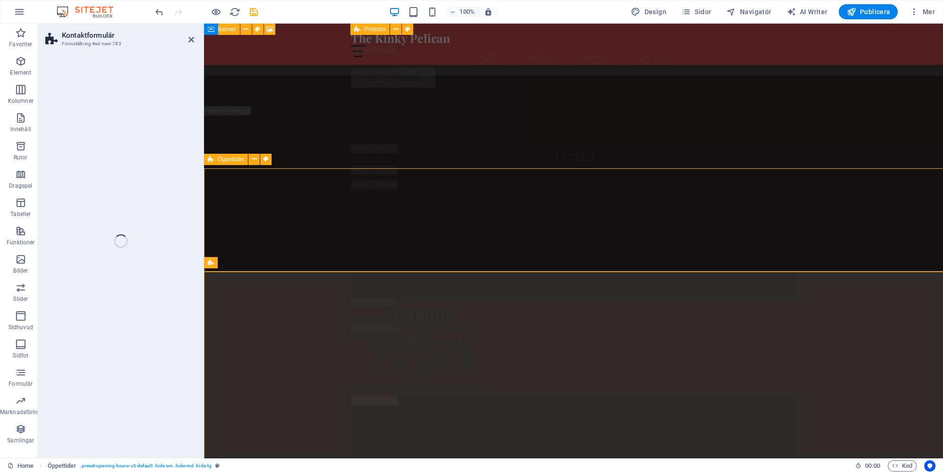
select select "rem"
select select "preset-contact-form-v3-background"
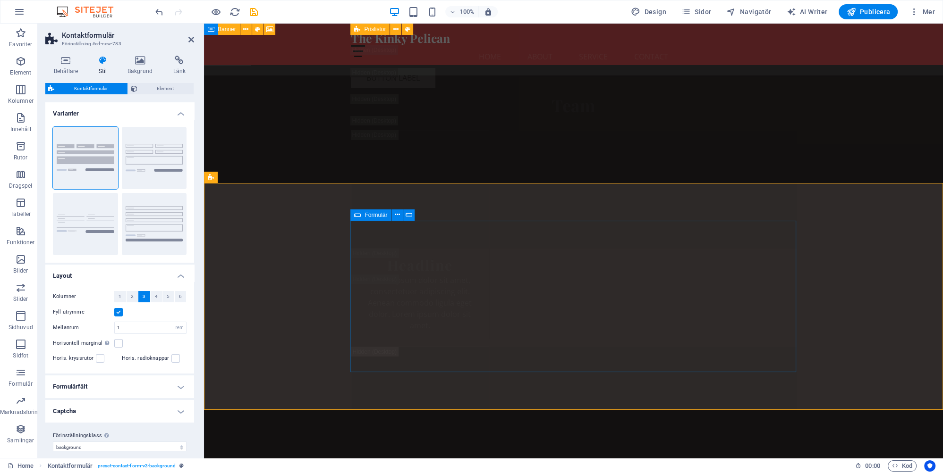
scroll to position [17706, 0]
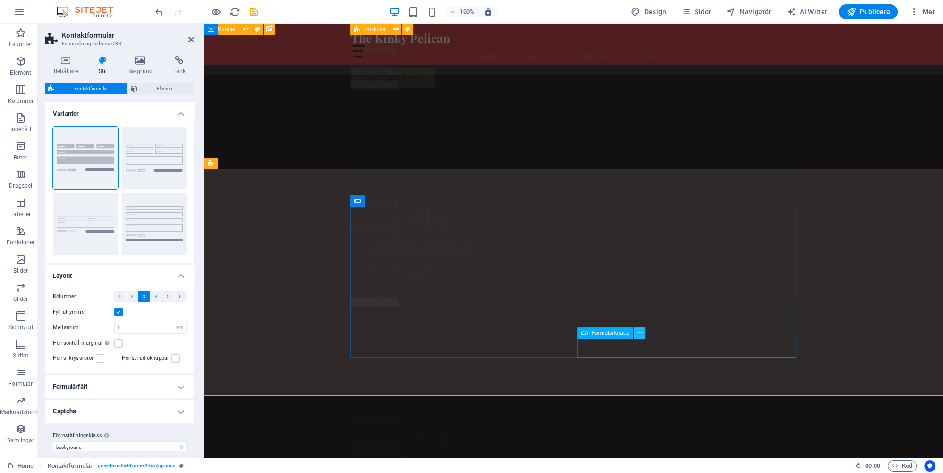
click at [639, 333] on icon at bounding box center [639, 333] width 5 height 10
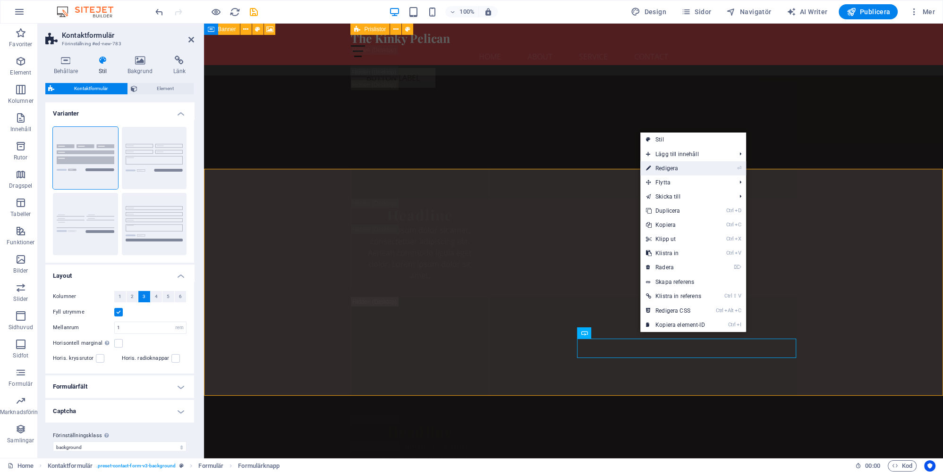
click at [661, 169] on link "⏎ Redigera" at bounding box center [675, 168] width 70 height 14
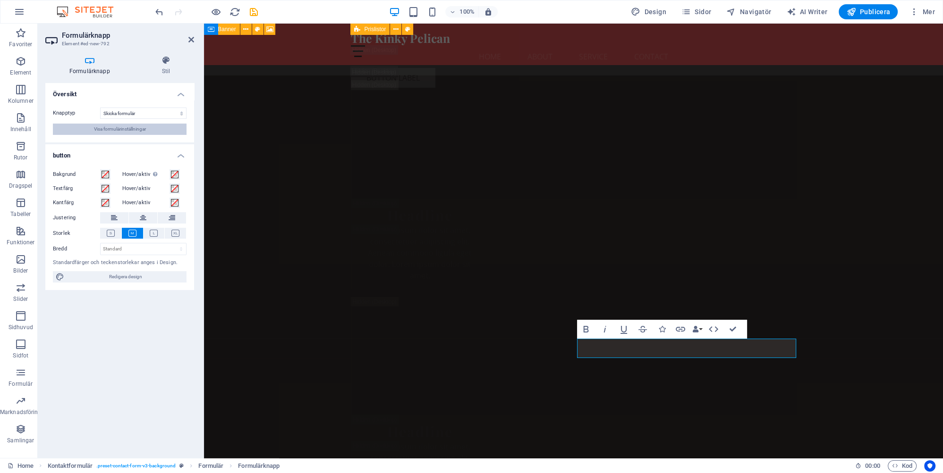
click at [139, 130] on span "Visa formulärinställningar" at bounding box center [120, 129] width 52 height 11
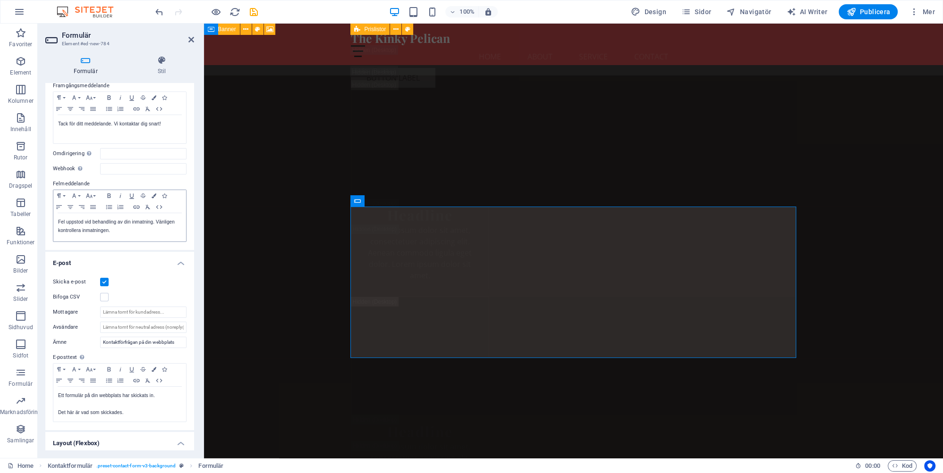
scroll to position [86, 0]
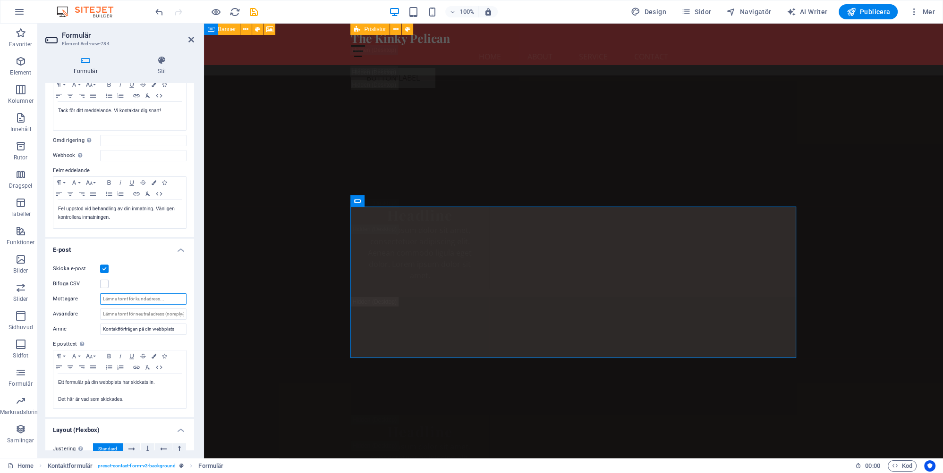
click at [171, 295] on input "Mottagare" at bounding box center [143, 299] width 86 height 11
type input "[EMAIL_ADDRESS][DOMAIN_NAME]"
click at [183, 341] on label "E-posttext Ange texten som skickas om formulärinmatning kommer at skickas med e…" at bounding box center [120, 344] width 134 height 11
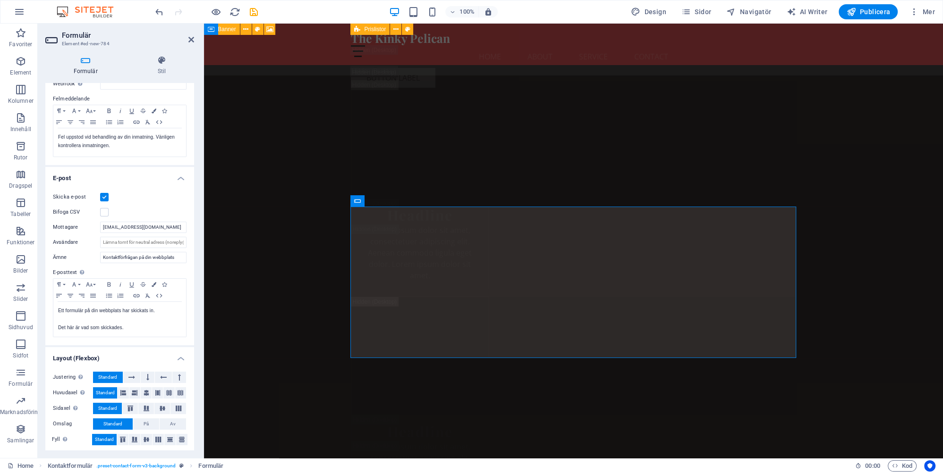
scroll to position [160, 0]
click at [190, 39] on icon at bounding box center [191, 40] width 6 height 8
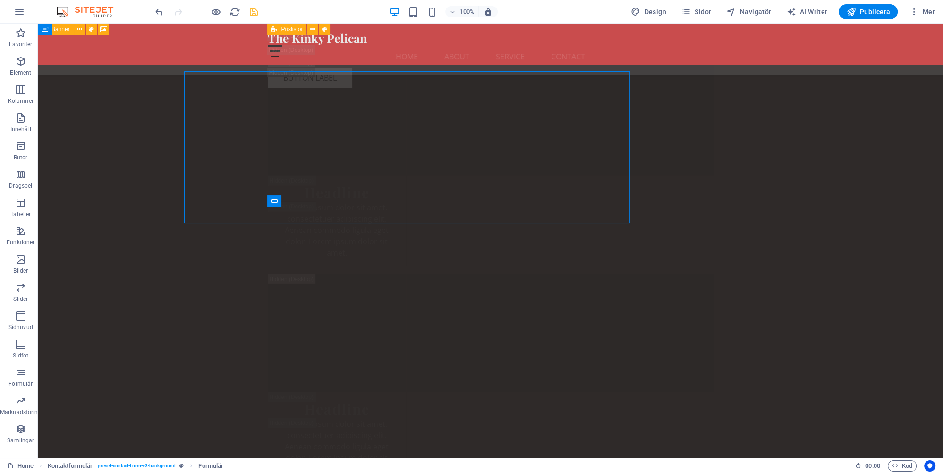
scroll to position [17841, 0]
click at [254, 12] on icon "save" at bounding box center [253, 12] width 11 height 11
checkbox input "false"
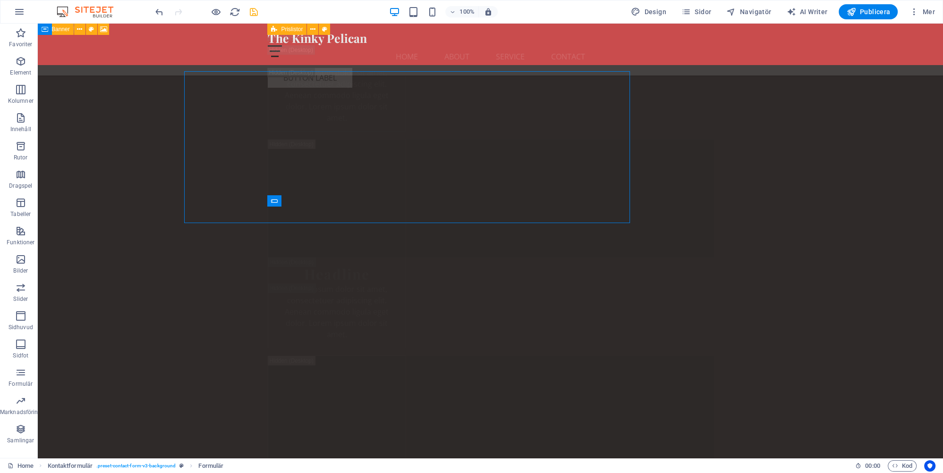
checkbox input "false"
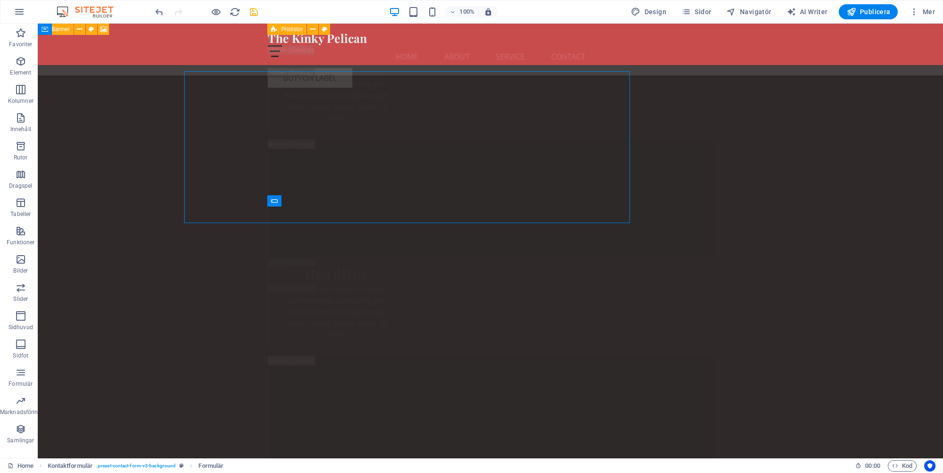
checkbox input "false"
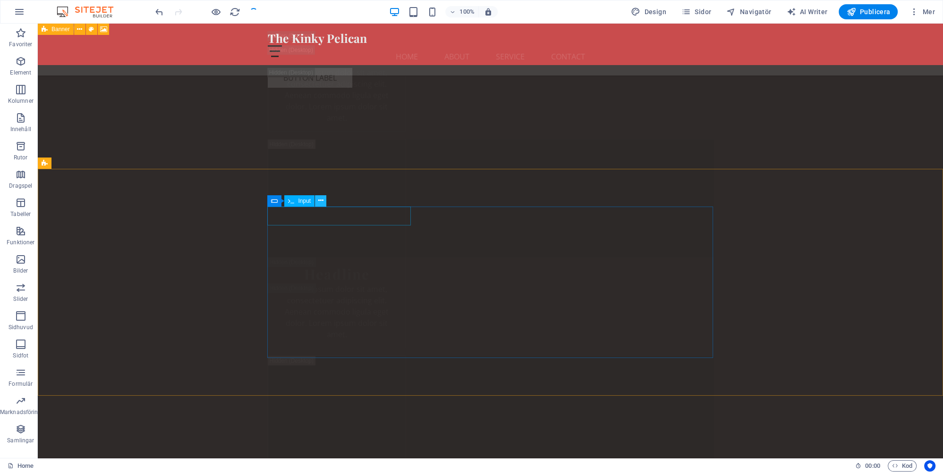
click at [320, 201] on icon at bounding box center [320, 201] width 5 height 10
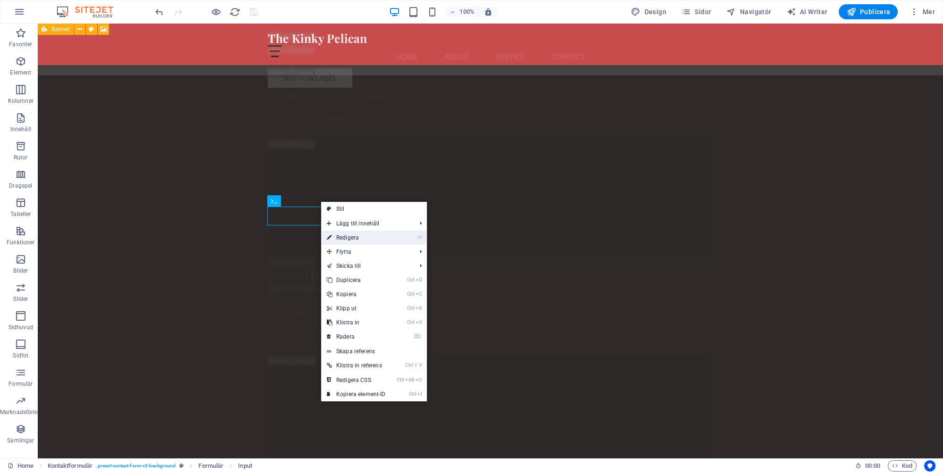
drag, startPoint x: 346, startPoint y: 237, endPoint x: 142, endPoint y: 213, distance: 205.4
click at [346, 237] on link "⏎ Redigera" at bounding box center [356, 238] width 70 height 14
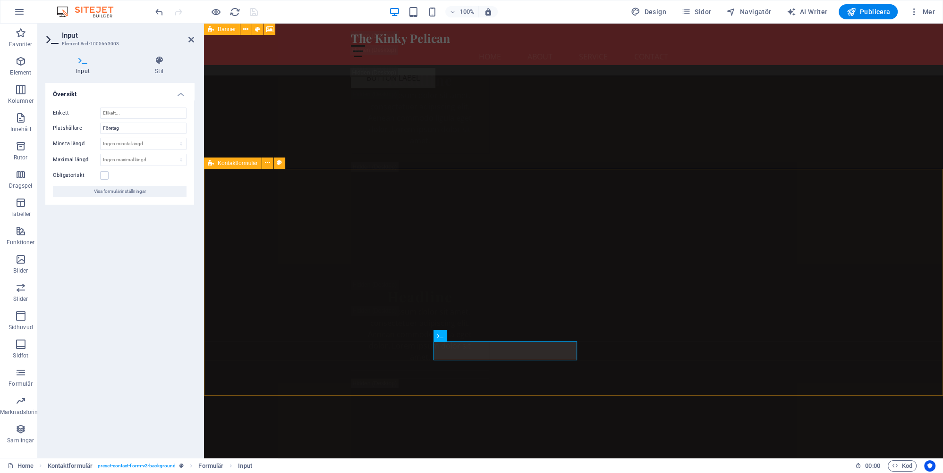
scroll to position [17706, 0]
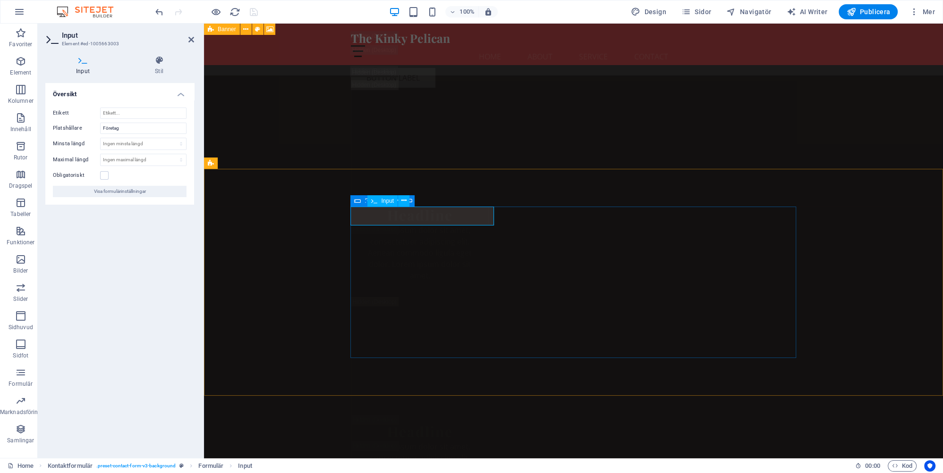
click at [127, 126] on input "Företag" at bounding box center [143, 128] width 86 height 11
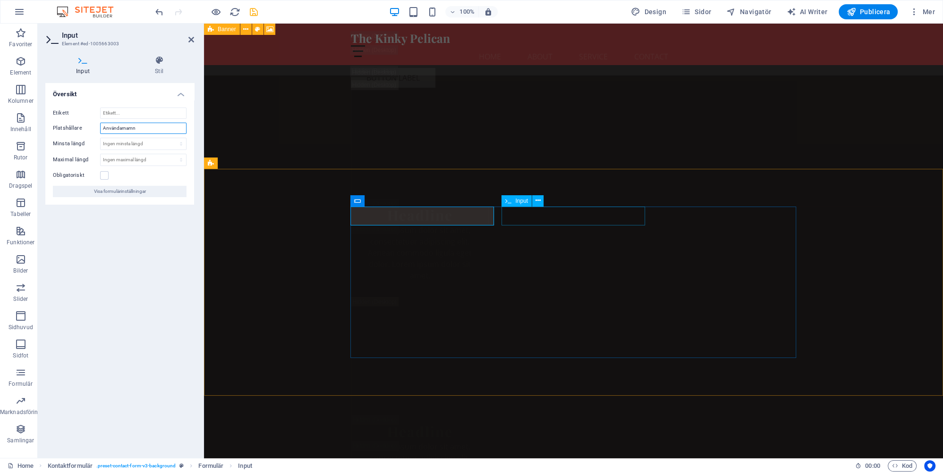
type input "Användarnamn"
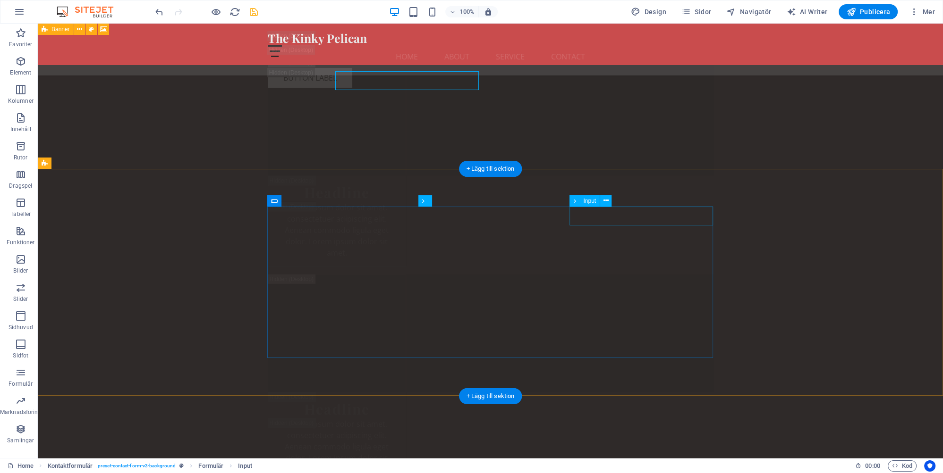
scroll to position [17841, 0]
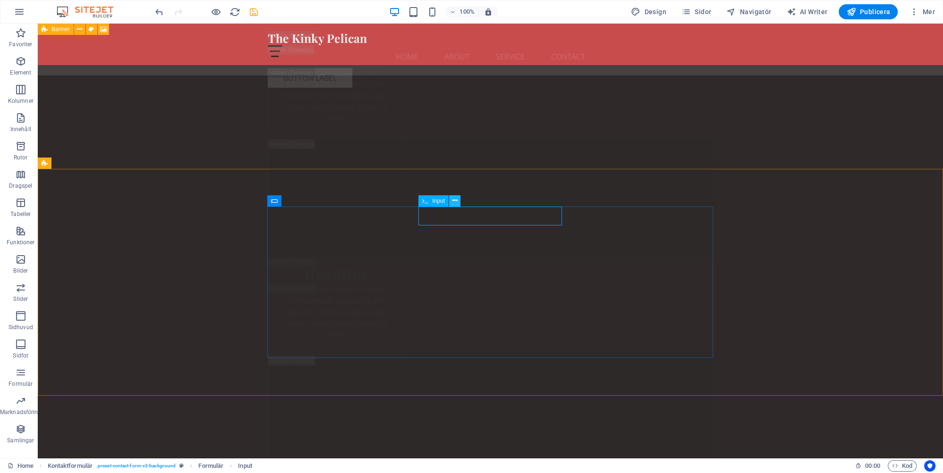
click at [455, 202] on icon at bounding box center [454, 201] width 5 height 10
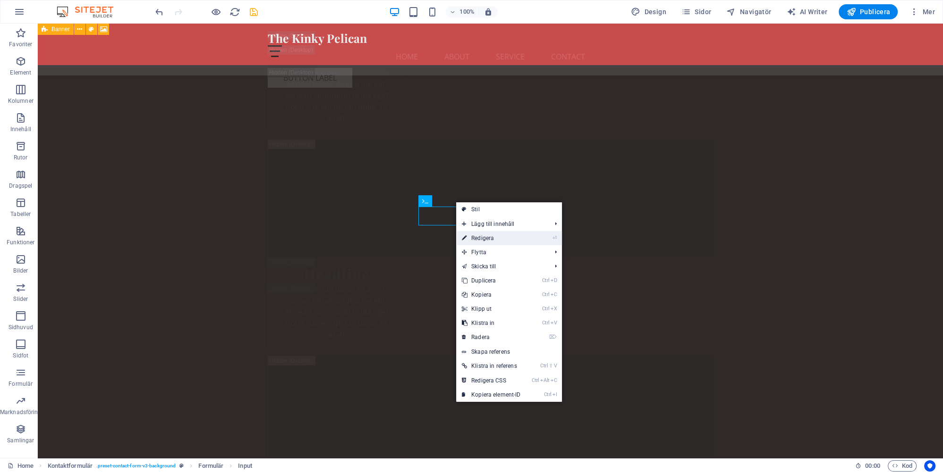
click at [484, 239] on link "⏎ Redigera" at bounding box center [491, 238] width 70 height 14
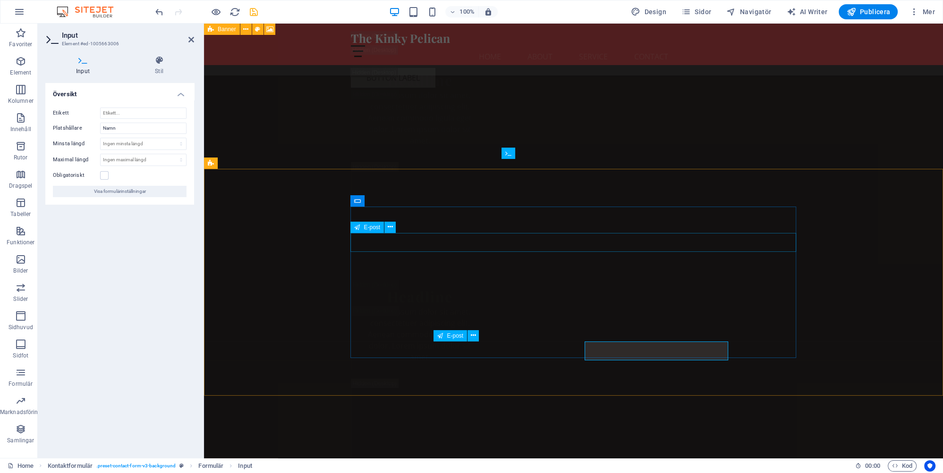
scroll to position [17706, 0]
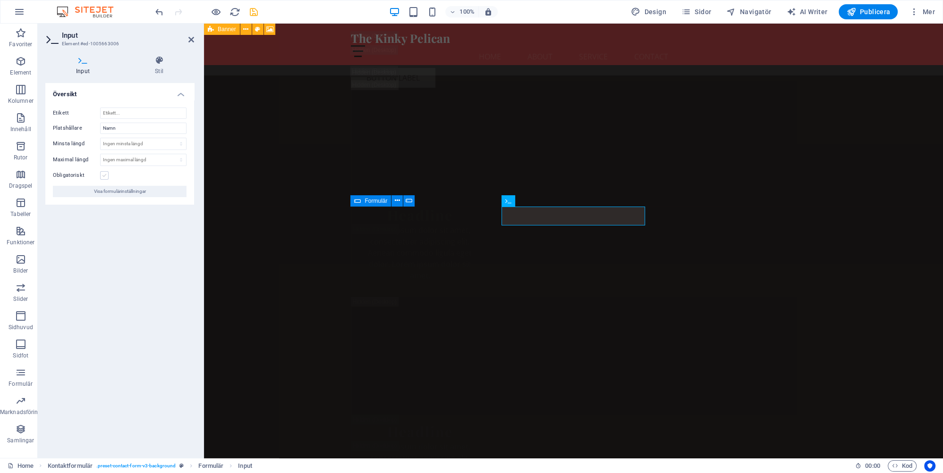
click at [103, 177] on label at bounding box center [104, 175] width 8 height 8
click at [0, 0] on input "Obligatoriskt" at bounding box center [0, 0] width 0 height 0
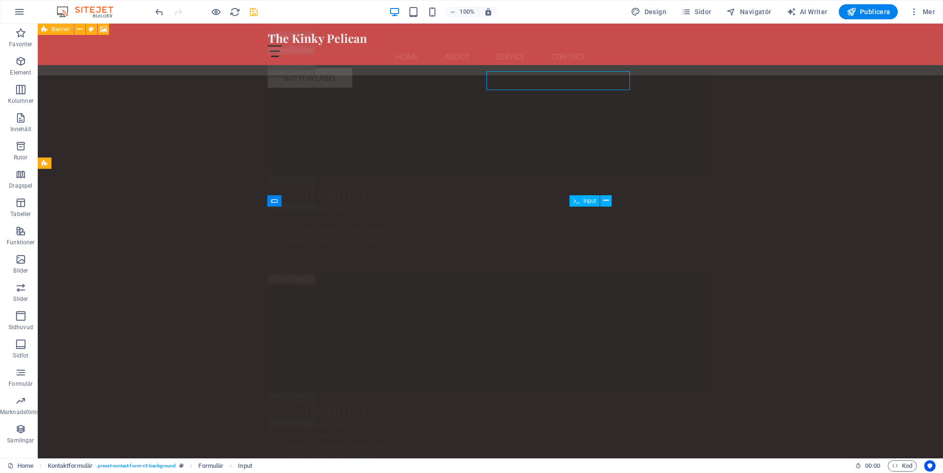
scroll to position [17841, 0]
click at [608, 201] on icon at bounding box center [605, 201] width 5 height 10
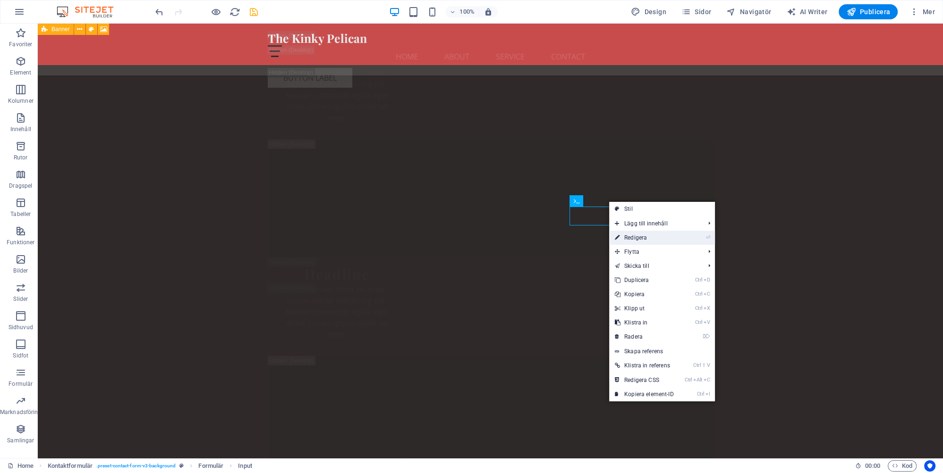
click at [641, 239] on link "⏎ Redigera" at bounding box center [644, 238] width 70 height 14
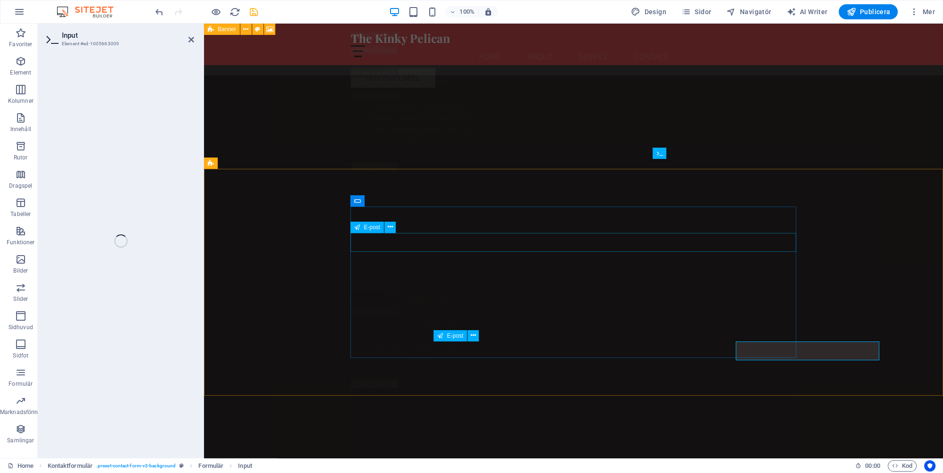
scroll to position [17706, 0]
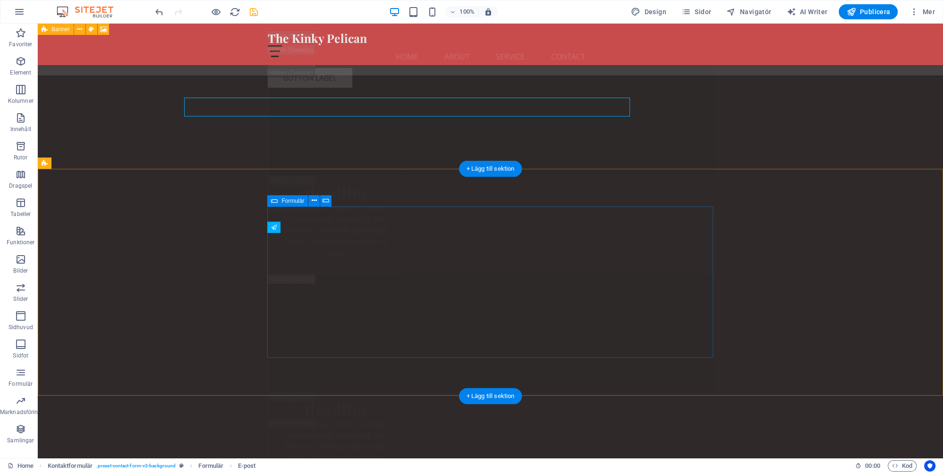
scroll to position [17841, 0]
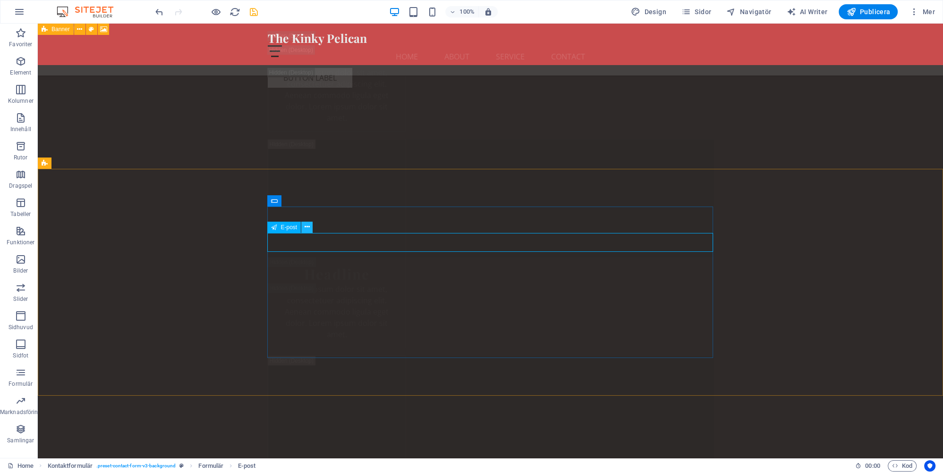
click at [308, 229] on icon at bounding box center [306, 227] width 5 height 10
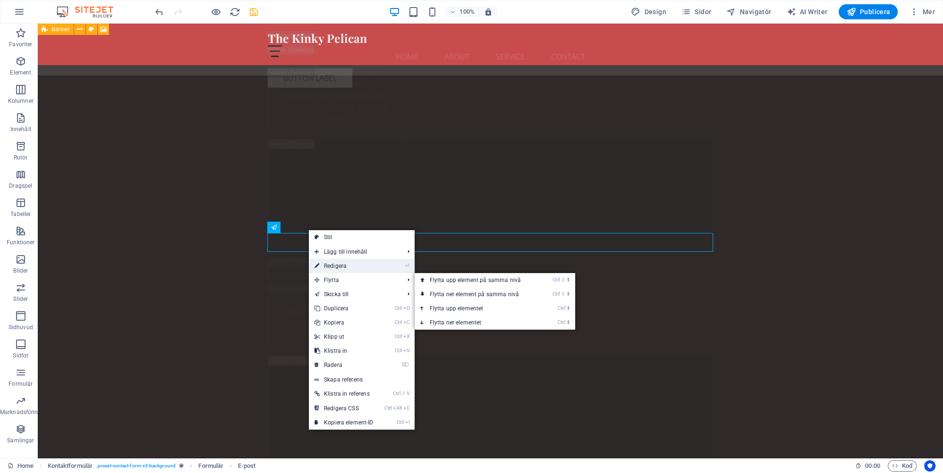
click at [339, 266] on link "⏎ Redigera" at bounding box center [344, 266] width 70 height 14
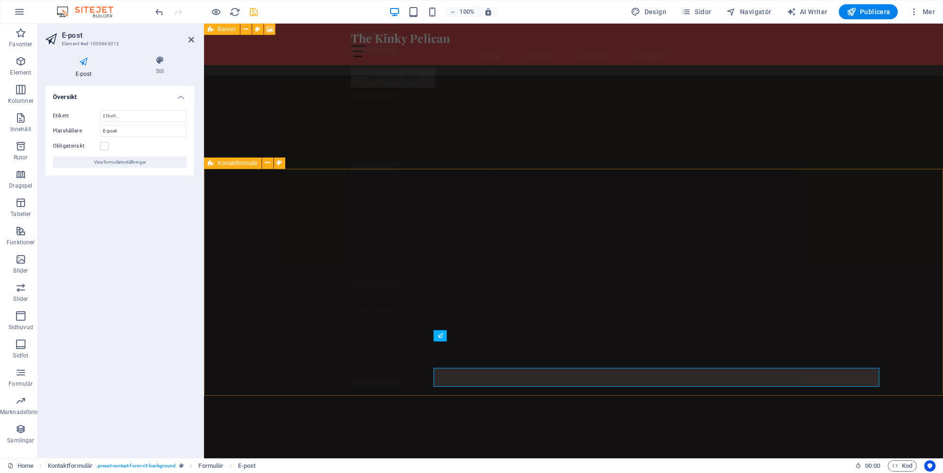
scroll to position [17706, 0]
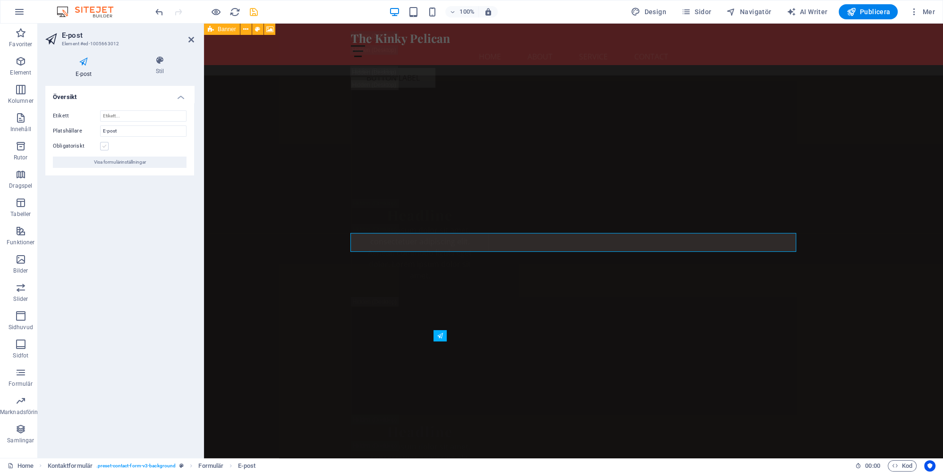
click at [105, 145] on label at bounding box center [104, 146] width 8 height 8
click at [0, 0] on input "Obligatoriskt" at bounding box center [0, 0] width 0 height 0
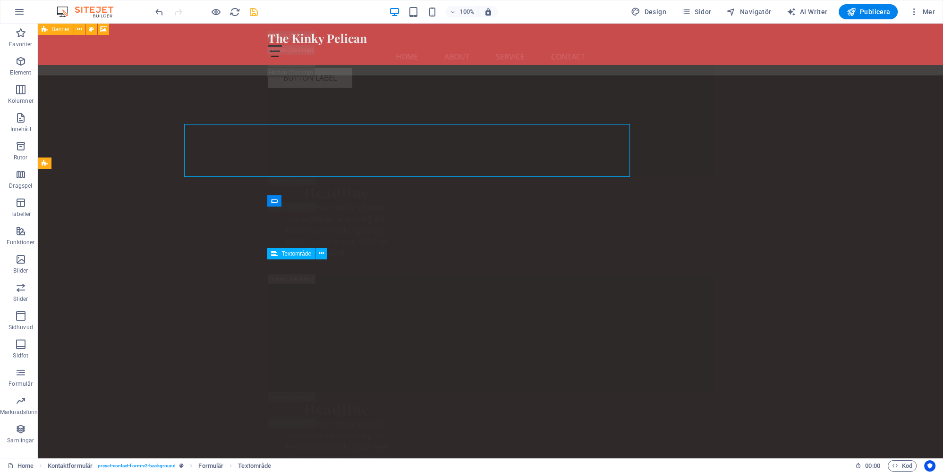
scroll to position [17841, 0]
click at [321, 254] on icon at bounding box center [321, 254] width 5 height 10
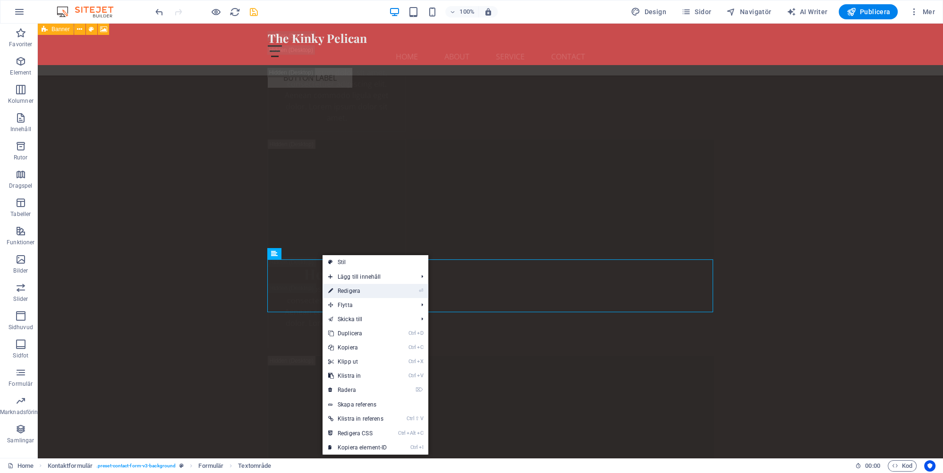
click at [349, 290] on link "⏎ Redigera" at bounding box center [357, 291] width 70 height 14
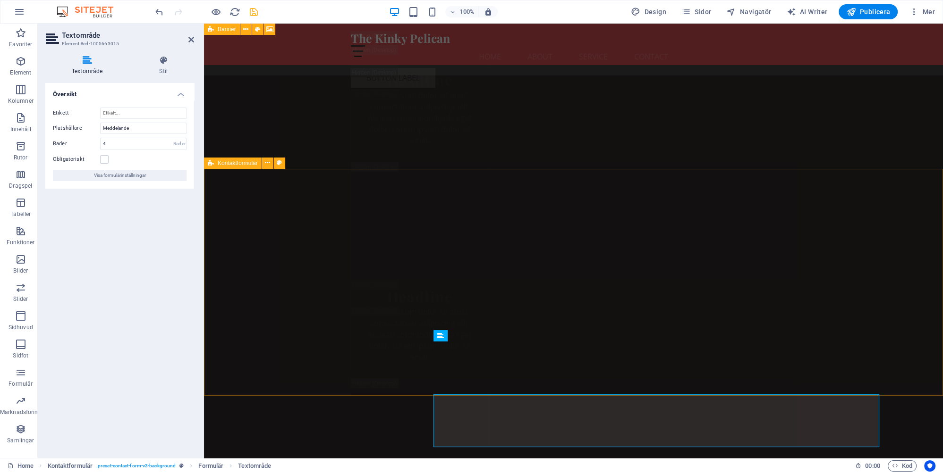
scroll to position [17706, 0]
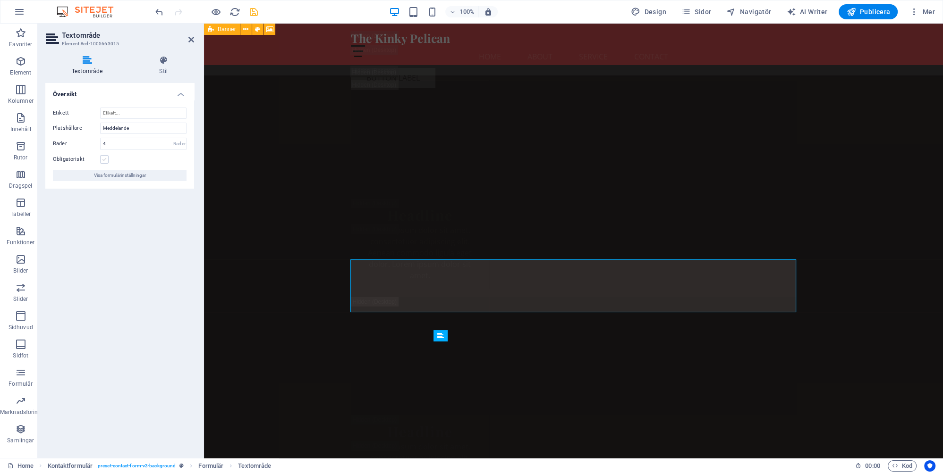
click at [103, 157] on label at bounding box center [104, 159] width 8 height 8
click at [0, 0] on input "Obligatoriskt" at bounding box center [0, 0] width 0 height 0
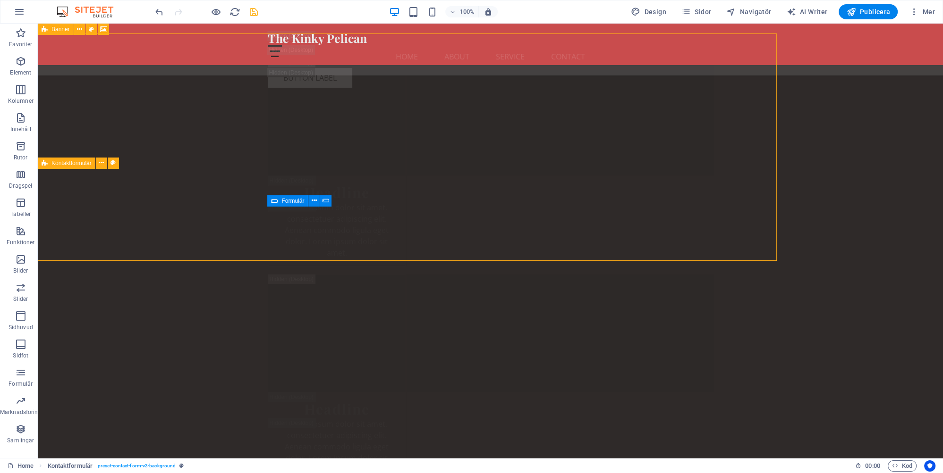
scroll to position [17841, 0]
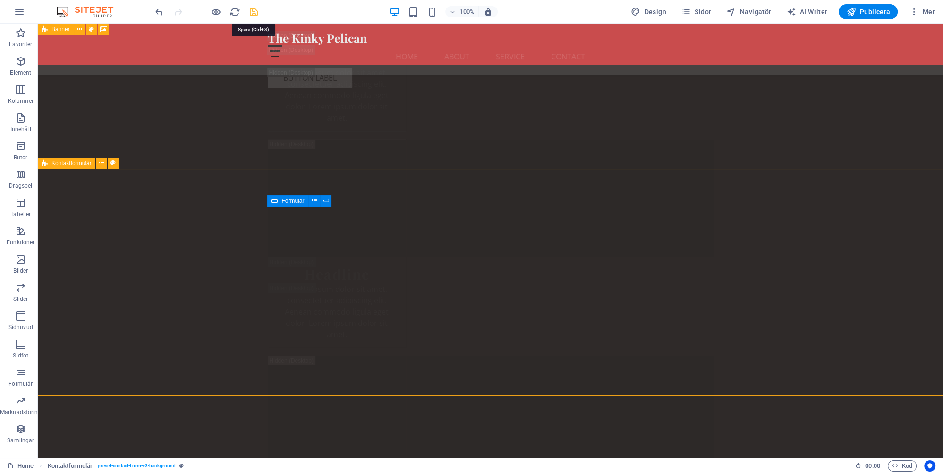
click at [254, 12] on icon "save" at bounding box center [253, 12] width 11 height 11
checkbox input "false"
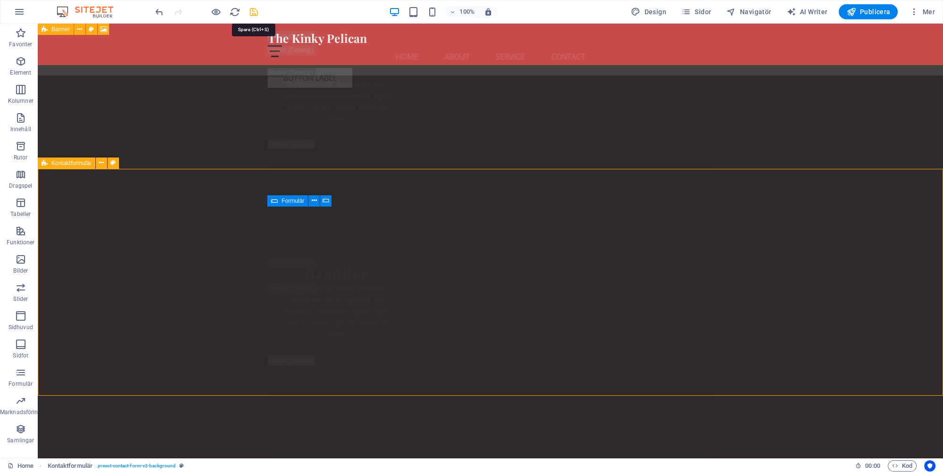
checkbox input "false"
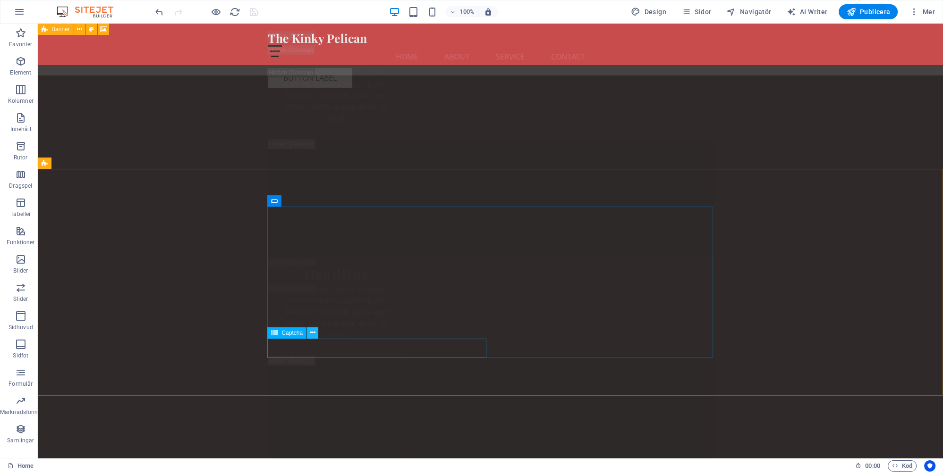
click at [310, 333] on button at bounding box center [312, 333] width 11 height 11
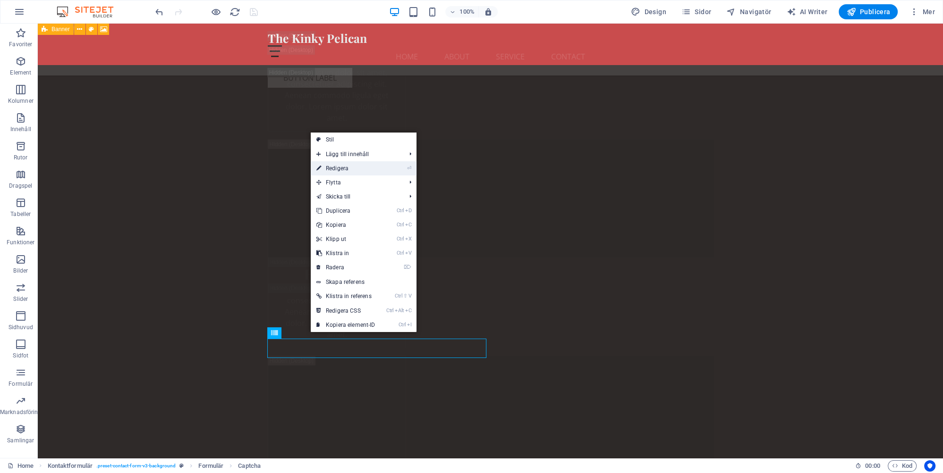
click at [341, 167] on link "⏎ Redigera" at bounding box center [346, 168] width 70 height 14
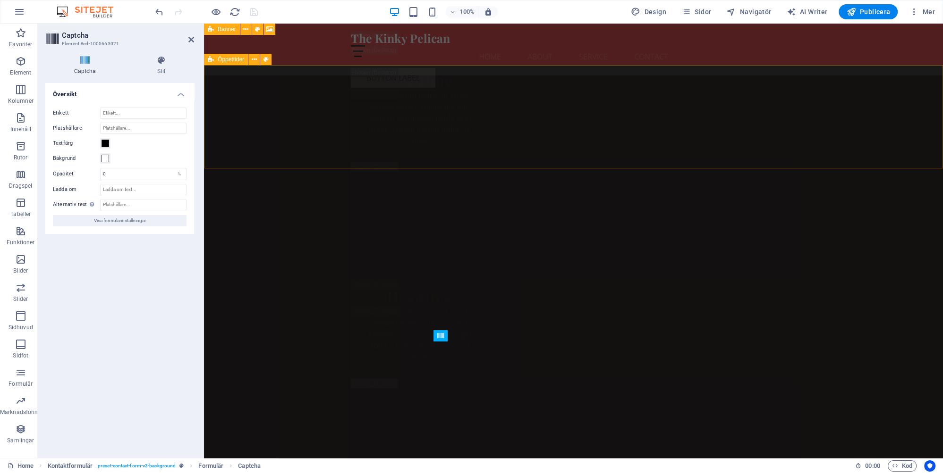
scroll to position [17706, 0]
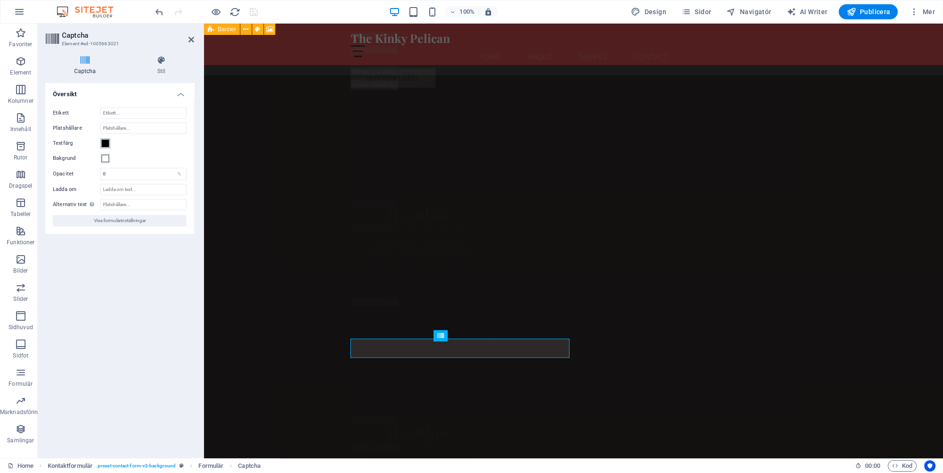
click at [104, 141] on span at bounding box center [105, 144] width 8 height 8
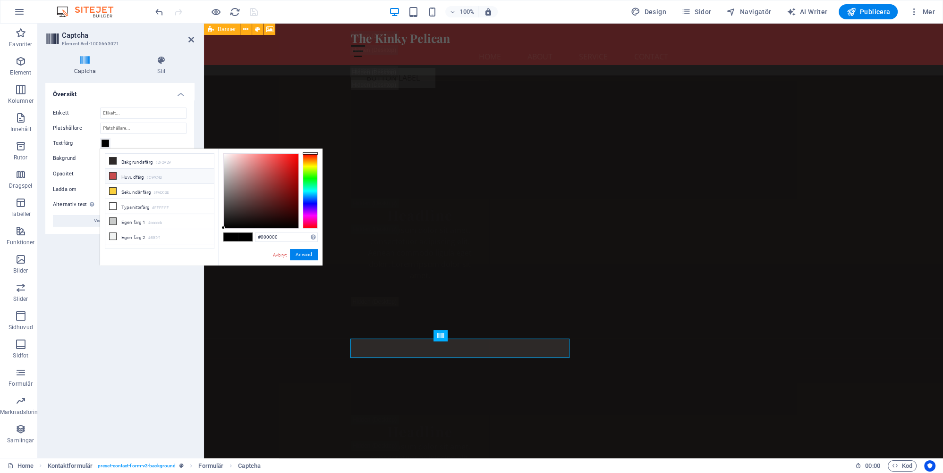
click at [112, 172] on span at bounding box center [113, 176] width 8 height 8
click at [304, 256] on button "Använd" at bounding box center [304, 254] width 28 height 11
click at [303, 252] on button "Använd" at bounding box center [304, 254] width 28 height 11
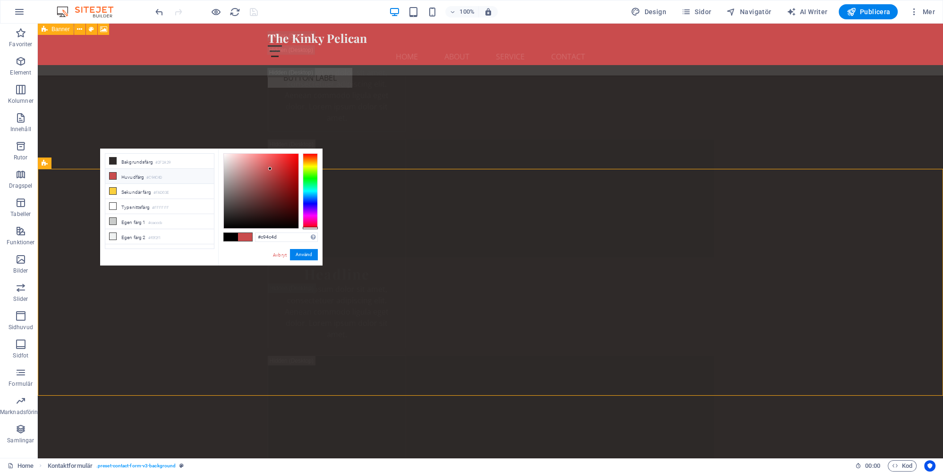
click at [111, 174] on icon at bounding box center [113, 176] width 7 height 7
click at [280, 254] on link "Avbryt" at bounding box center [280, 255] width 16 height 7
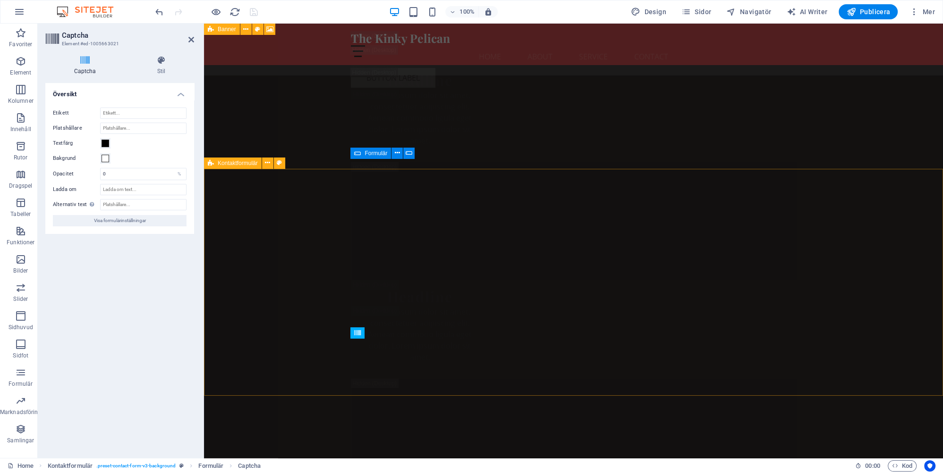
scroll to position [17706, 0]
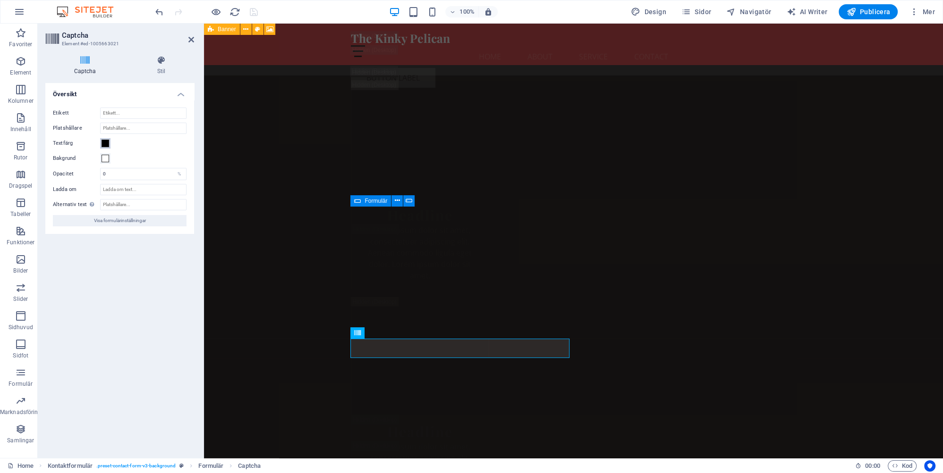
click at [107, 142] on span at bounding box center [105, 144] width 8 height 8
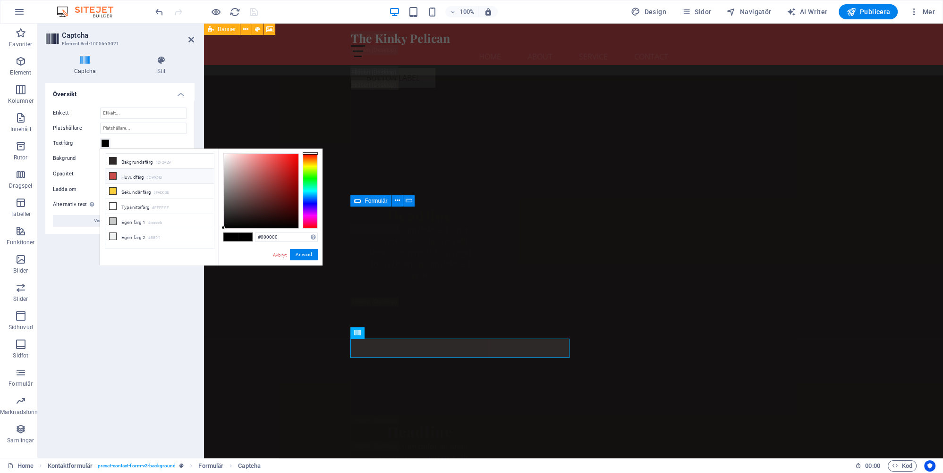
click at [112, 173] on icon at bounding box center [113, 176] width 7 height 7
click at [304, 256] on button "Använd" at bounding box center [304, 254] width 28 height 11
click at [303, 250] on button "Använd" at bounding box center [304, 254] width 28 height 11
click at [227, 235] on span at bounding box center [231, 237] width 14 height 8
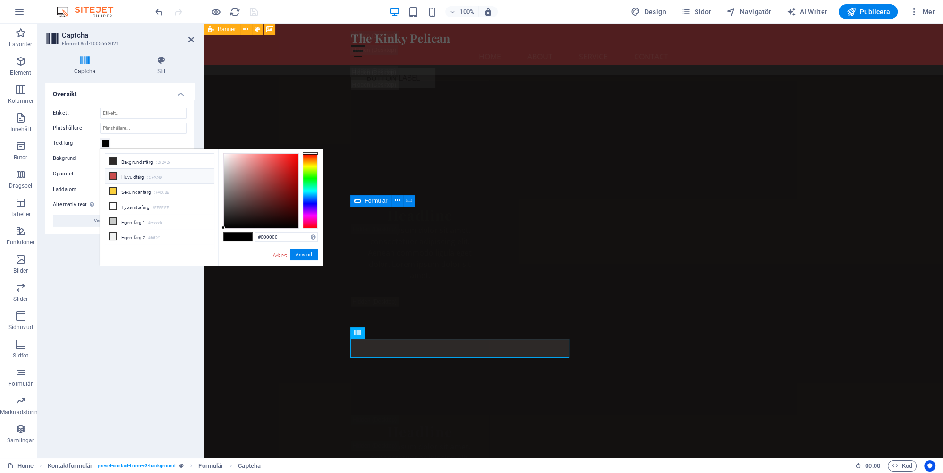
click at [112, 174] on icon at bounding box center [113, 176] width 7 height 7
click at [312, 233] on div "Format som stöds #0852ed rgb(8, 82, 237) rgba(8, 82, 237, 90%) hsv(221,97,93) h…" at bounding box center [278, 208] width 89 height 50
click at [304, 254] on button "Använd" at bounding box center [304, 254] width 28 height 11
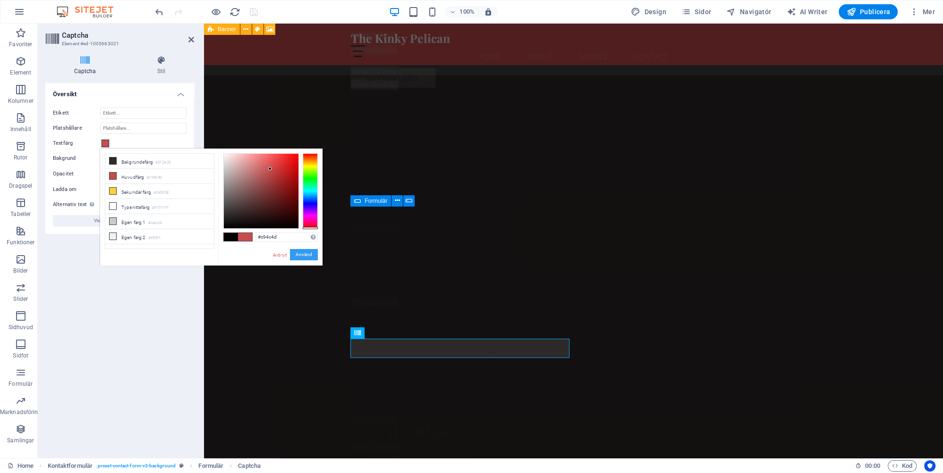
click at [304, 254] on button "Använd" at bounding box center [304, 254] width 28 height 11
click at [308, 155] on div at bounding box center [310, 191] width 15 height 76
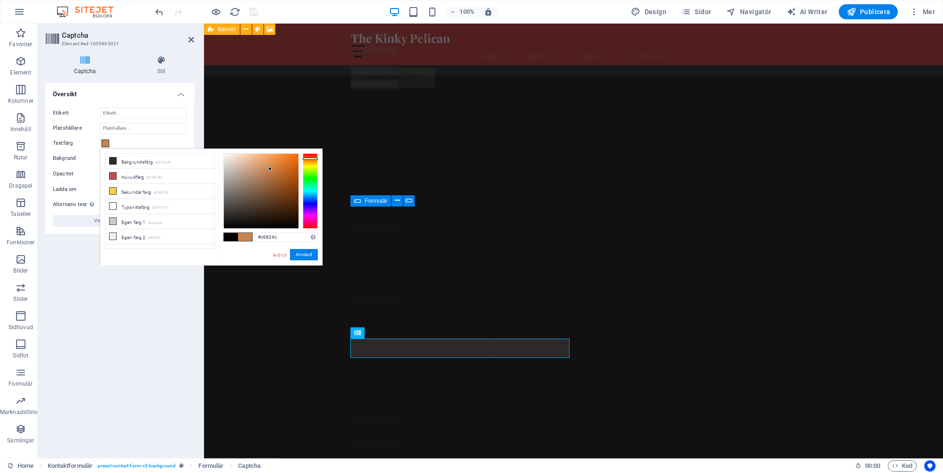
click at [310, 159] on div at bounding box center [310, 191] width 15 height 76
click at [312, 222] on div at bounding box center [310, 191] width 15 height 76
click at [309, 226] on div at bounding box center [310, 191] width 15 height 76
click at [114, 173] on icon at bounding box center [113, 176] width 7 height 7
type input "#c94c4d"
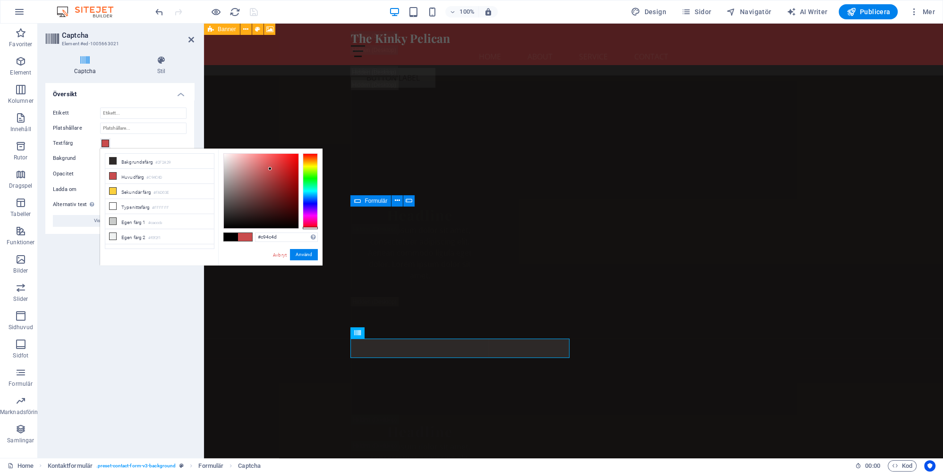
click at [105, 141] on span at bounding box center [105, 144] width 8 height 8
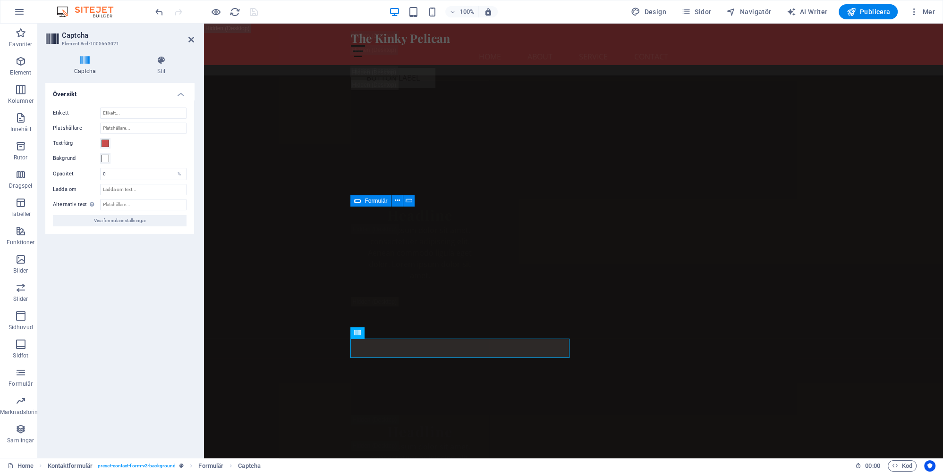
click at [167, 306] on div "Turnstile Turnstile från Cloudfare är en tredjepartsintegration som erbjuder ti…" at bounding box center [119, 267] width 149 height 368
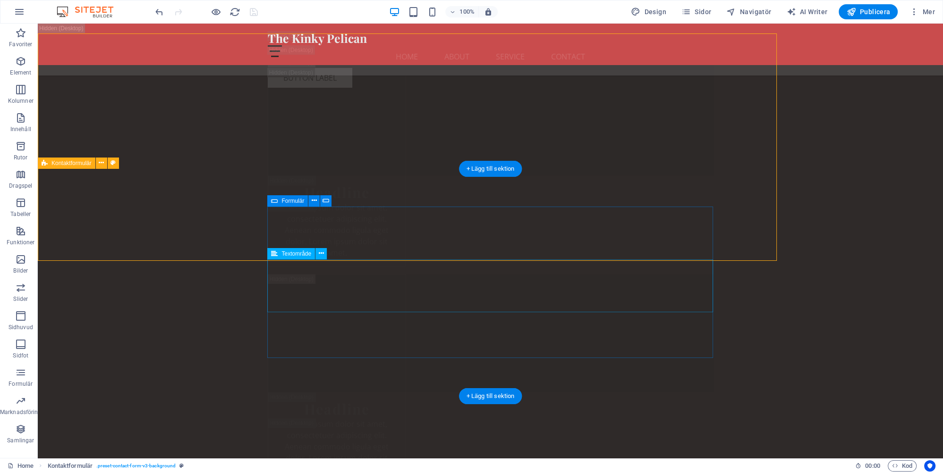
scroll to position [17841, 0]
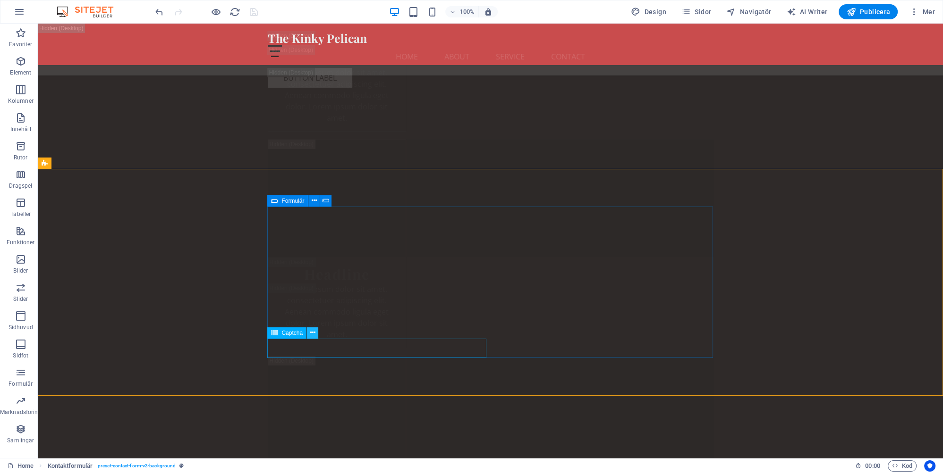
click at [313, 332] on icon at bounding box center [312, 333] width 5 height 10
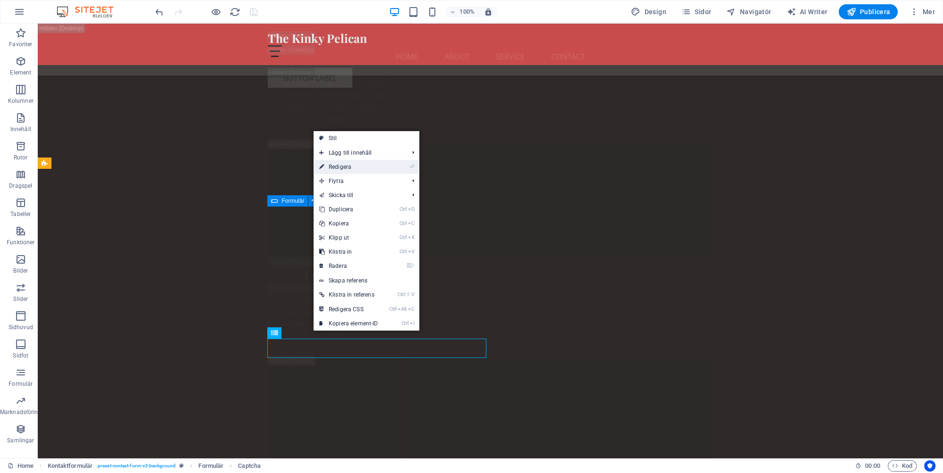
click at [344, 165] on link "⏎ Redigera" at bounding box center [348, 167] width 70 height 14
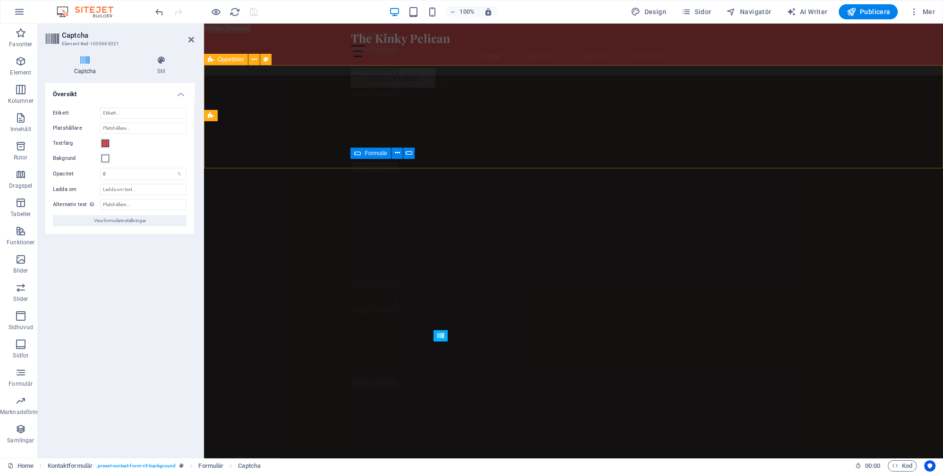
scroll to position [17706, 0]
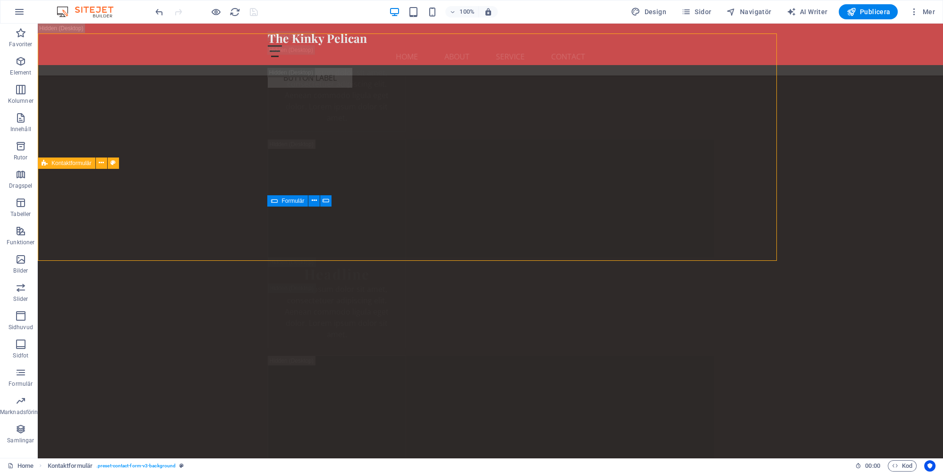
select select "rem"
select select "preset-contact-form-v3-background"
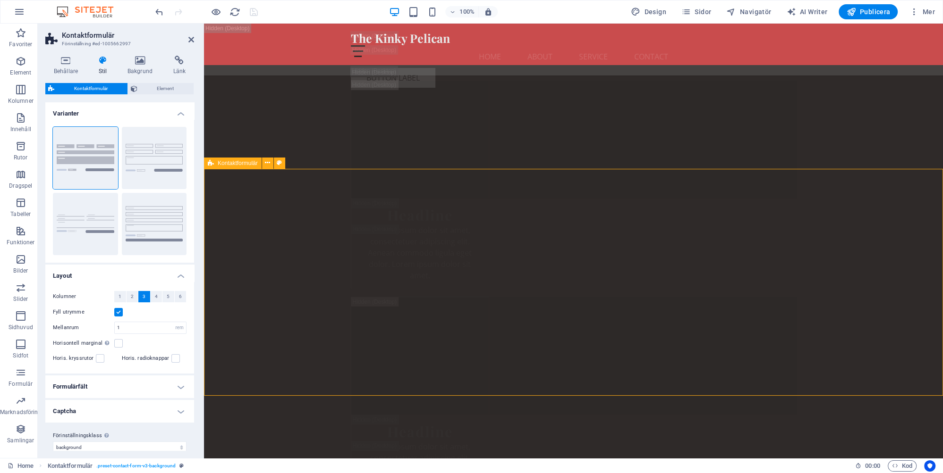
drag, startPoint x: 255, startPoint y: 269, endPoint x: 263, endPoint y: 273, distance: 9.1
click at [250, 12] on div at bounding box center [206, 11] width 106 height 15
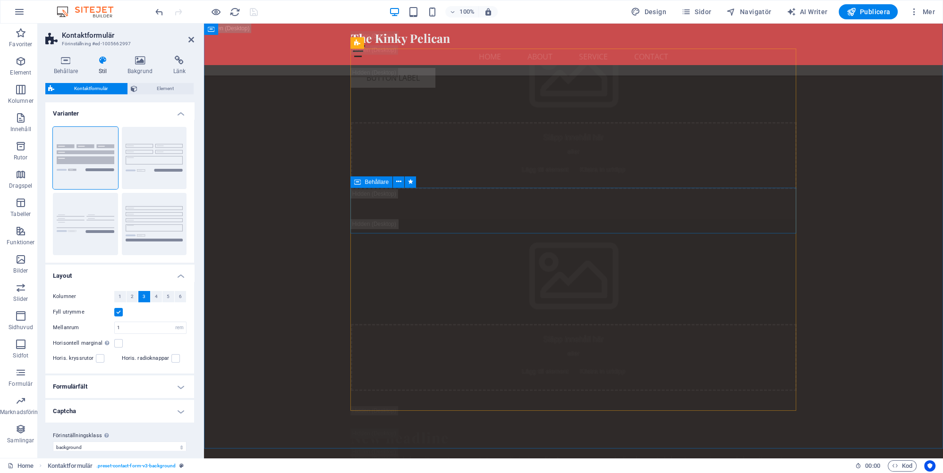
scroll to position [13568, 0]
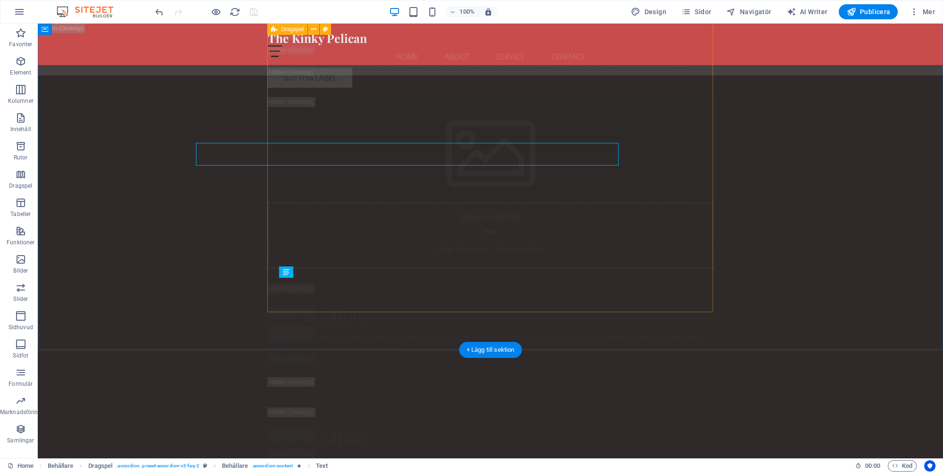
scroll to position [13703, 0]
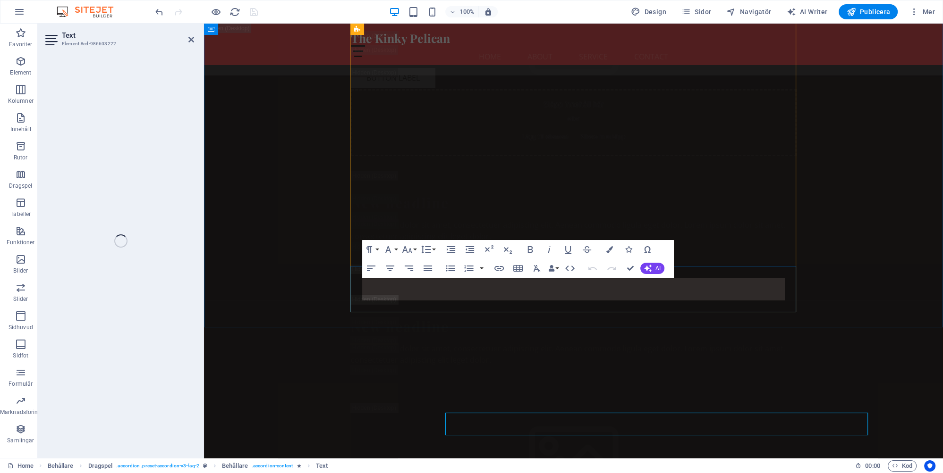
scroll to position [13568, 0]
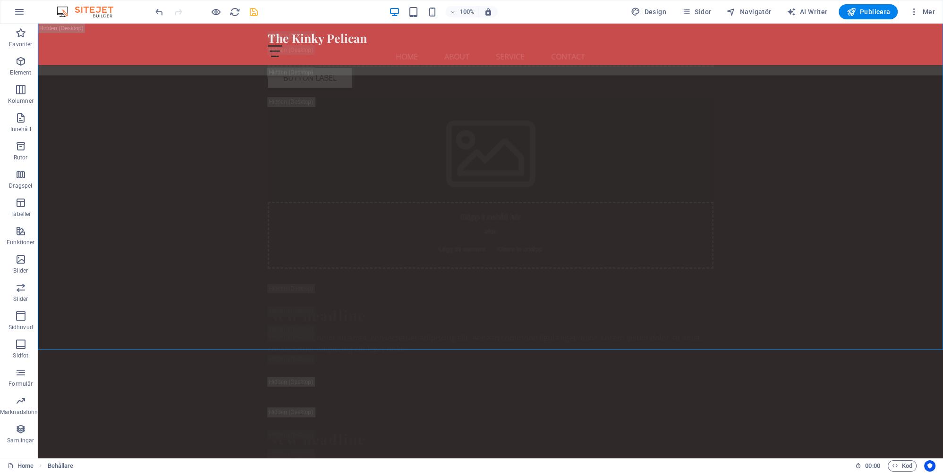
scroll to position [13703, 0]
click at [252, 11] on icon "save" at bounding box center [253, 12] width 11 height 11
checkbox input "false"
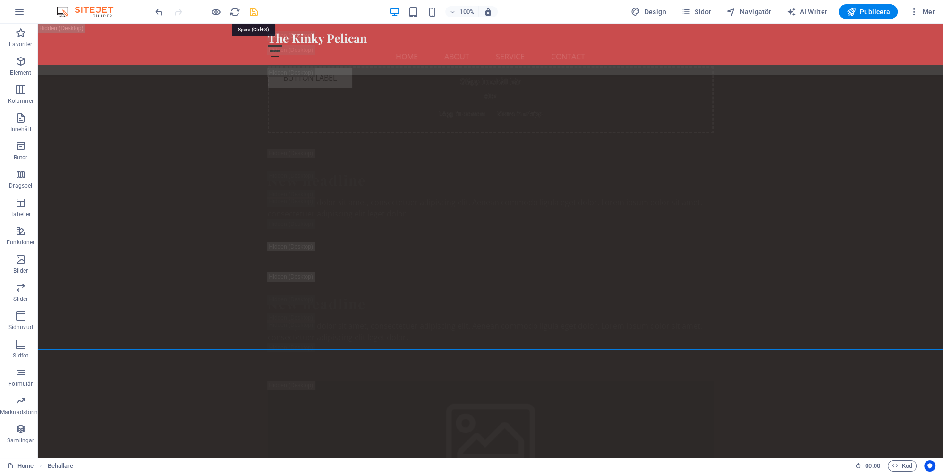
checkbox input "false"
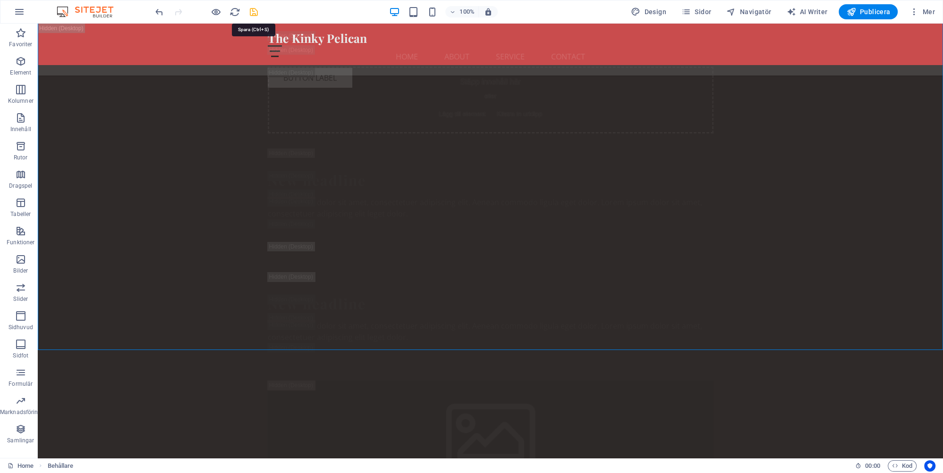
checkbox input "false"
drag, startPoint x: 868, startPoint y: 12, endPoint x: 817, endPoint y: 4, distance: 51.7
click at [868, 12] on span "Publicera" at bounding box center [868, 11] width 44 height 9
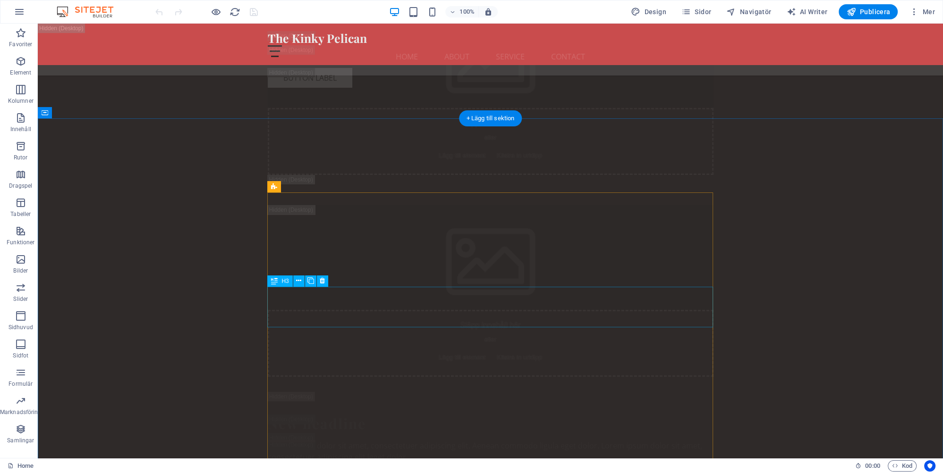
scroll to position [13509, 0]
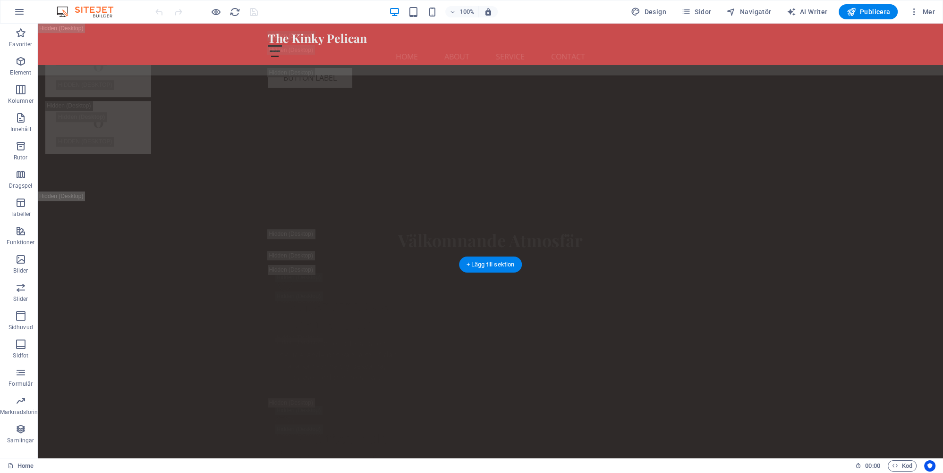
scroll to position [5334, 0]
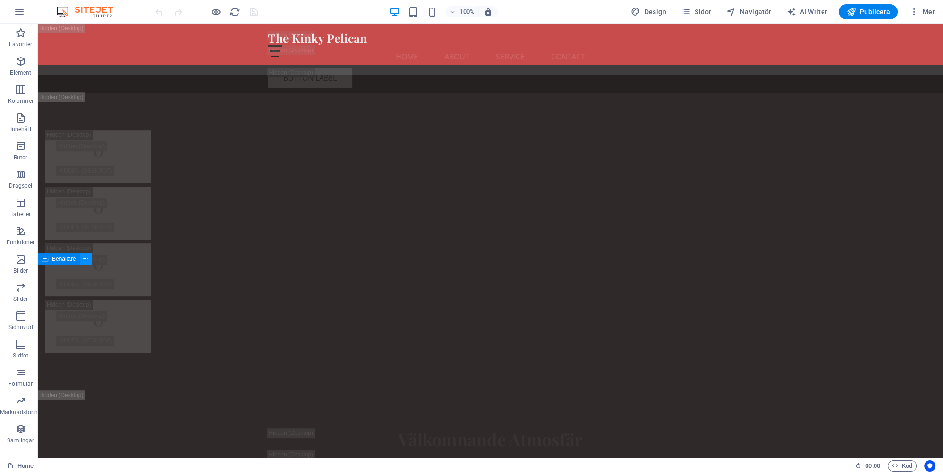
click at [86, 259] on icon at bounding box center [85, 259] width 5 height 10
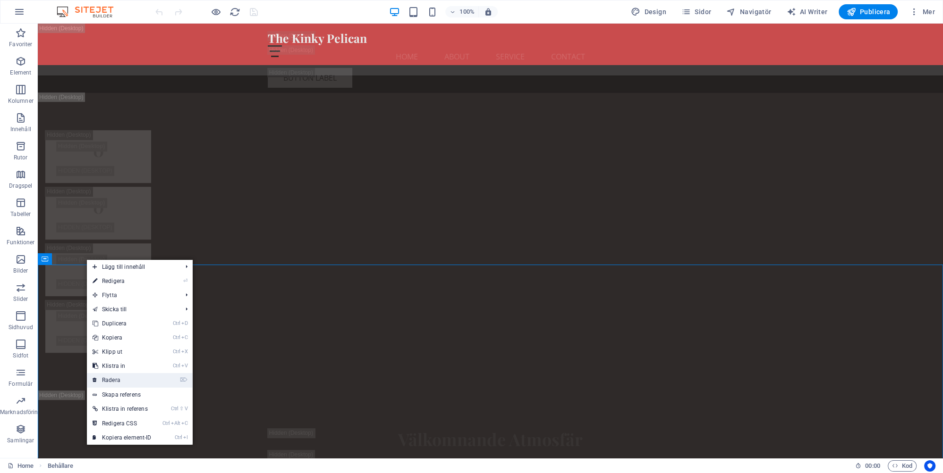
click at [116, 380] on link "⌦ Radera" at bounding box center [122, 380] width 70 height 14
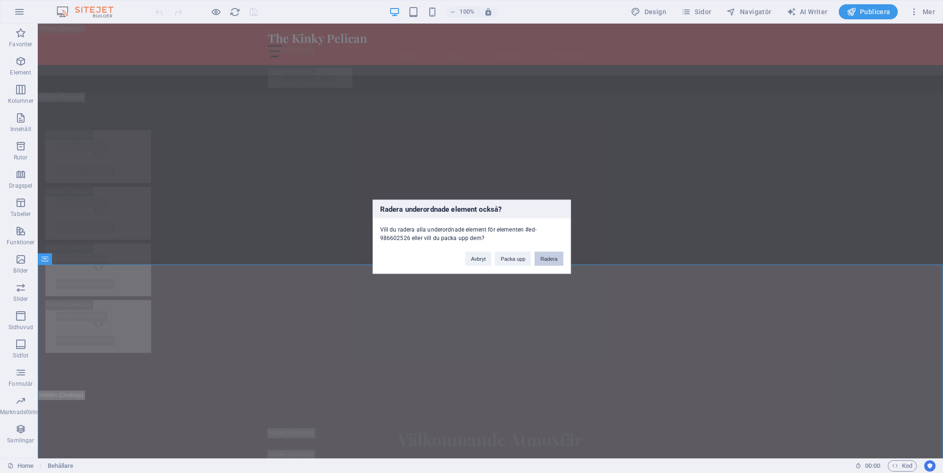
click at [548, 255] on button "Radera" at bounding box center [548, 259] width 28 height 14
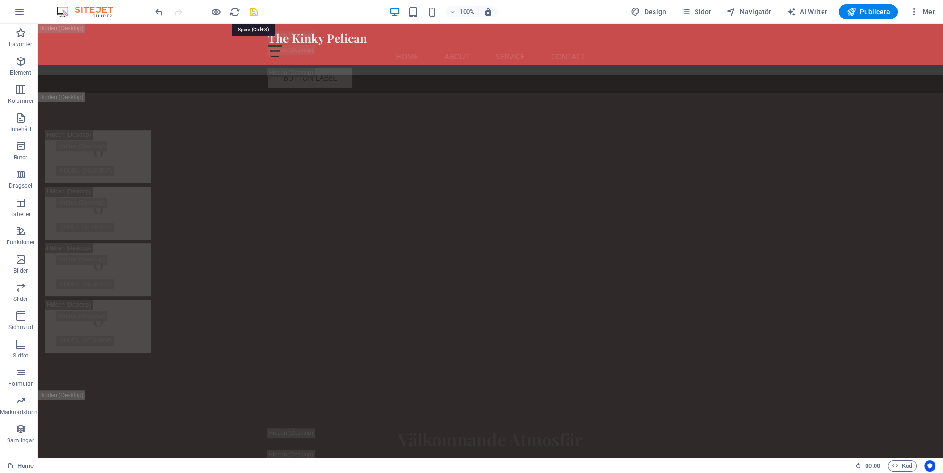
drag, startPoint x: 253, startPoint y: 12, endPoint x: 275, endPoint y: 11, distance: 22.2
click at [253, 12] on icon "save" at bounding box center [253, 12] width 11 height 11
checkbox input "false"
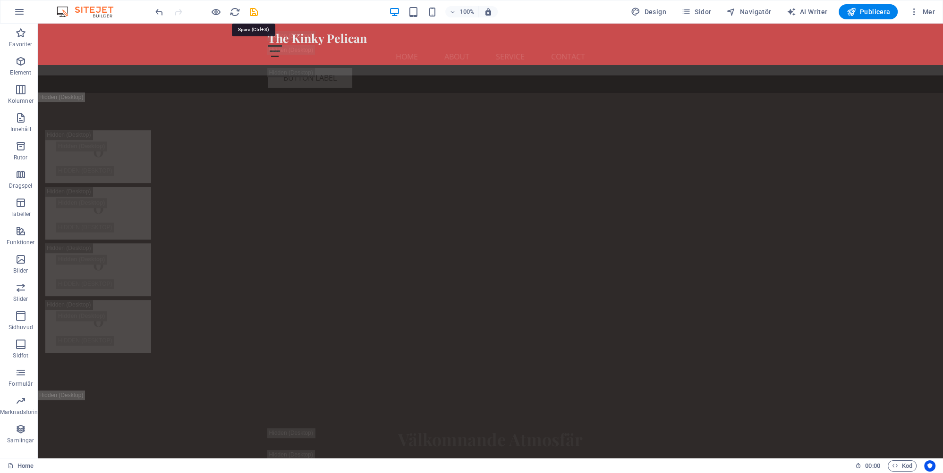
checkbox input "false"
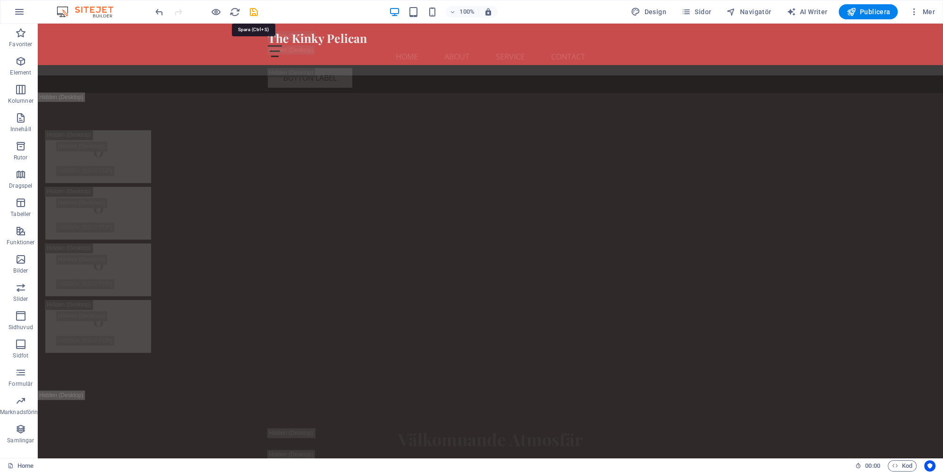
checkbox input "false"
click at [877, 9] on span "Publicera" at bounding box center [868, 11] width 44 height 9
checkbox input "false"
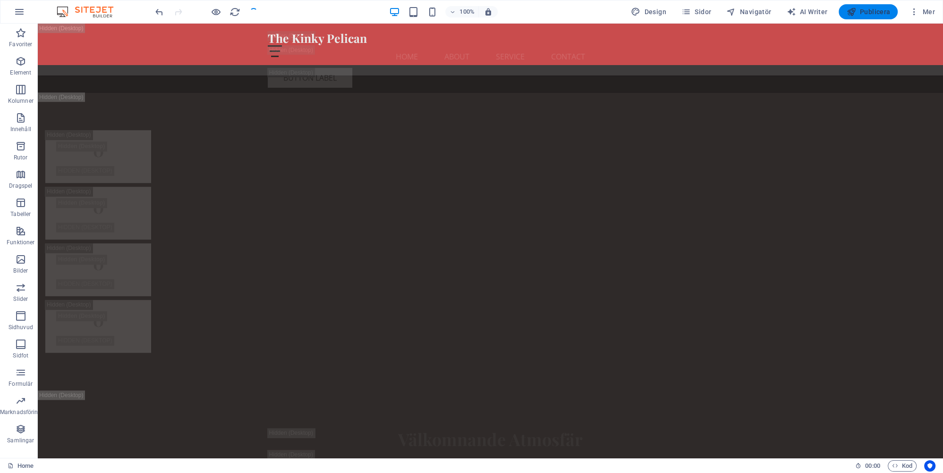
checkbox input "false"
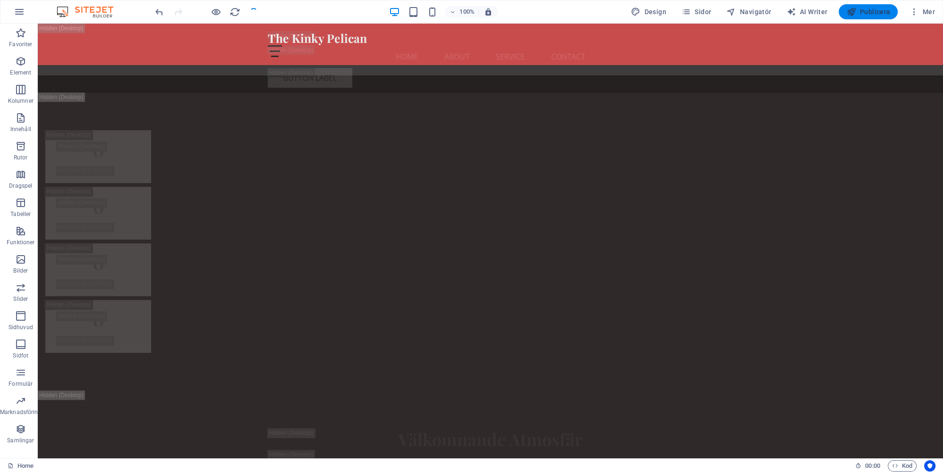
checkbox input "false"
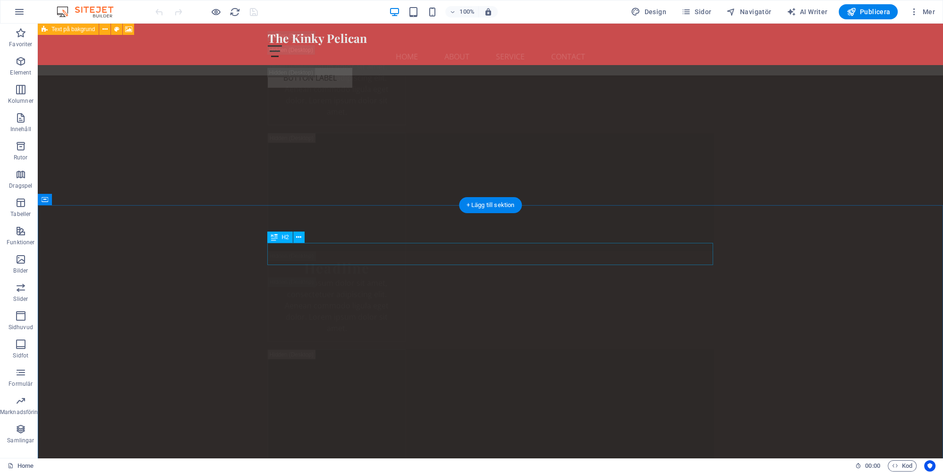
scroll to position [16899, 0]
click at [84, 201] on icon at bounding box center [85, 200] width 5 height 10
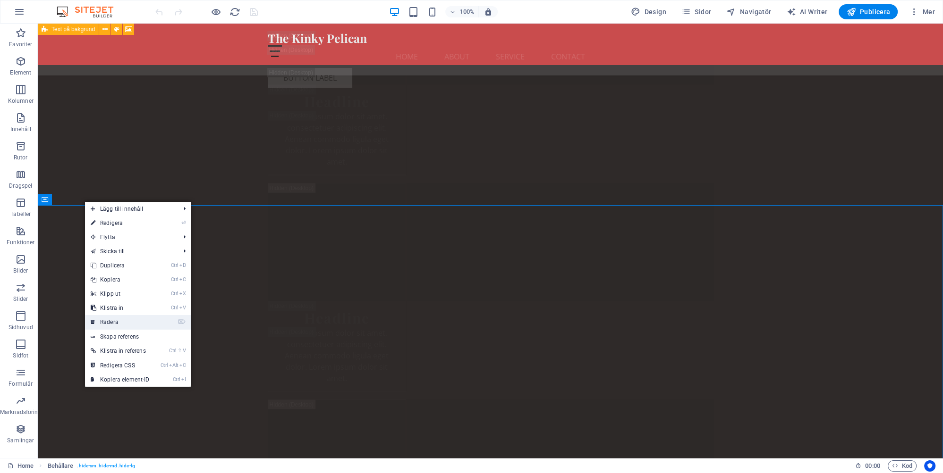
click at [109, 321] on link "⌦ Radera" at bounding box center [120, 322] width 70 height 14
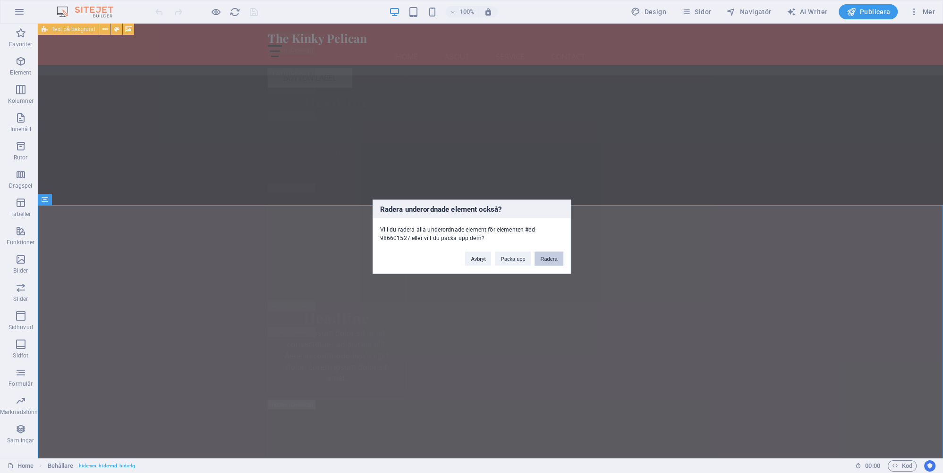
click at [547, 259] on button "Radera" at bounding box center [548, 259] width 28 height 14
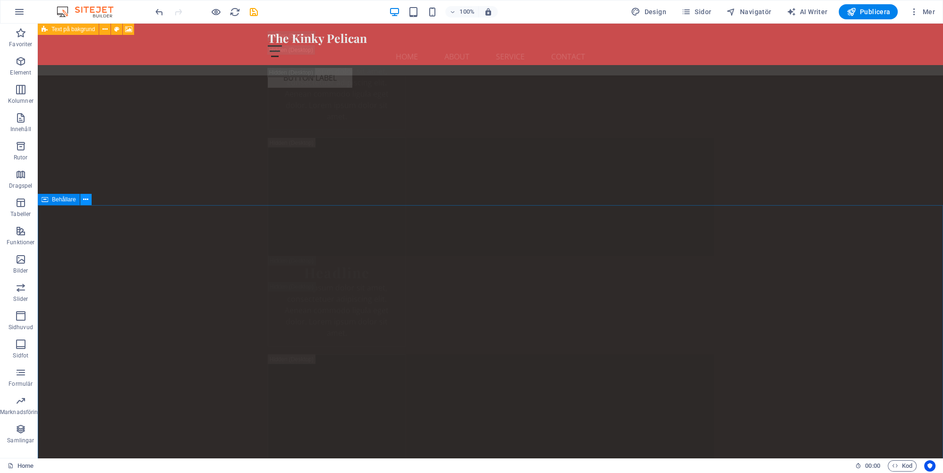
click at [86, 198] on icon at bounding box center [85, 200] width 5 height 10
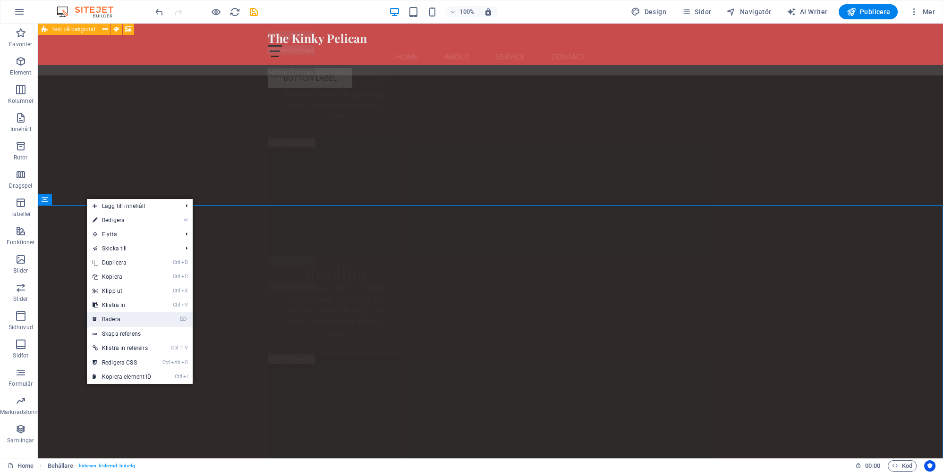
click at [118, 318] on link "⌦ Radera" at bounding box center [122, 320] width 70 height 14
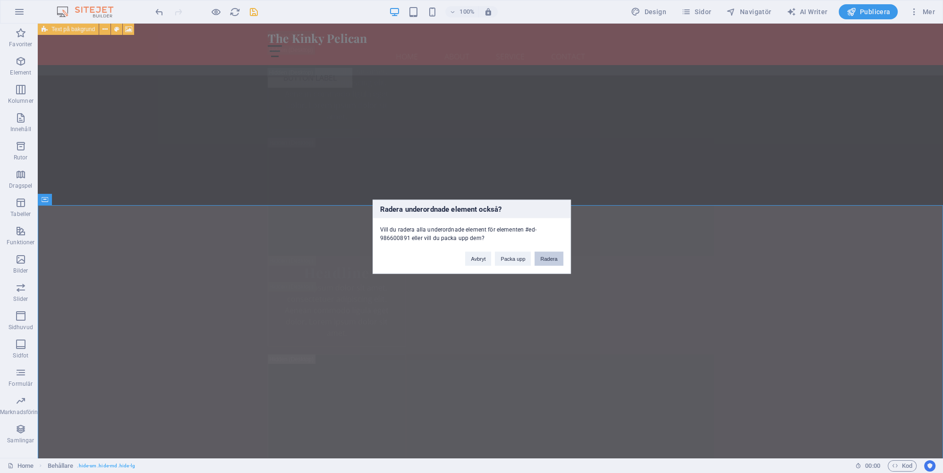
click at [546, 258] on button "Radera" at bounding box center [548, 259] width 28 height 14
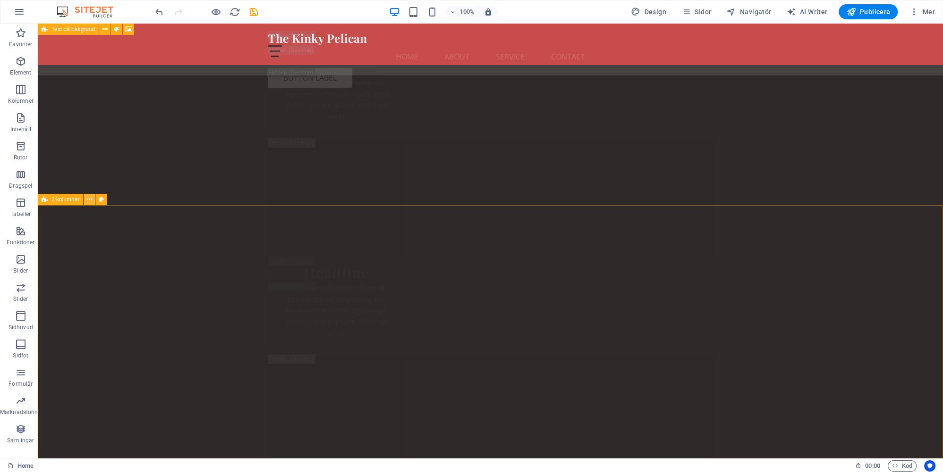
click at [91, 201] on icon at bounding box center [89, 200] width 5 height 10
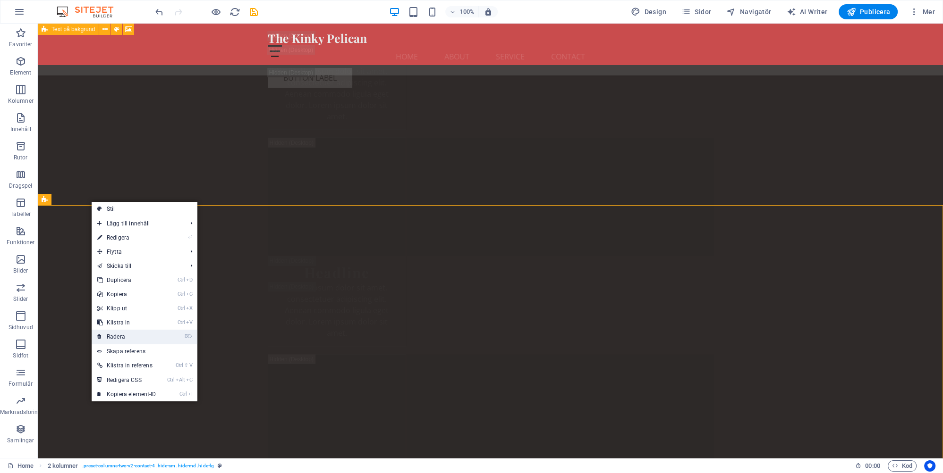
click at [126, 337] on link "⌦ Radera" at bounding box center [127, 337] width 70 height 14
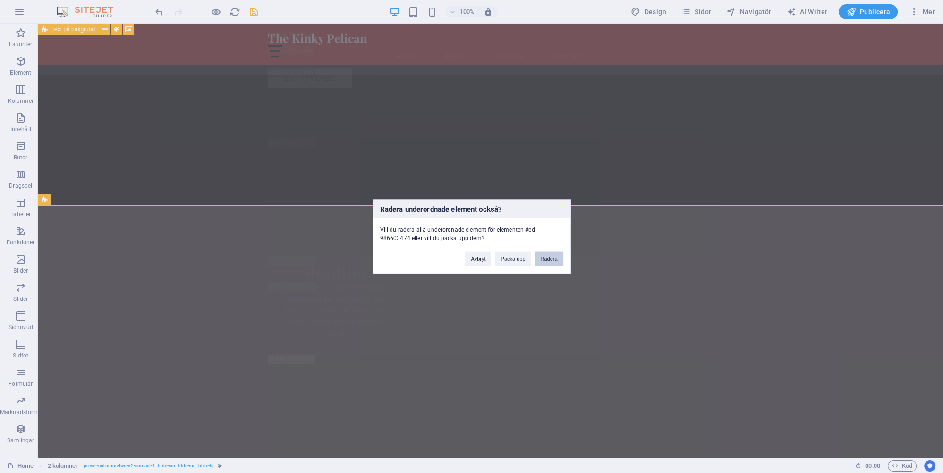
click at [549, 258] on button "Radera" at bounding box center [548, 259] width 28 height 14
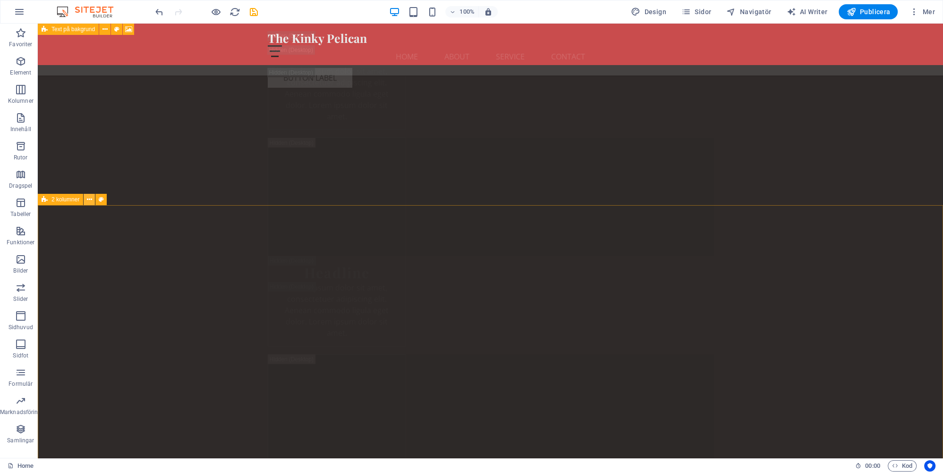
click at [89, 200] on icon at bounding box center [89, 200] width 5 height 10
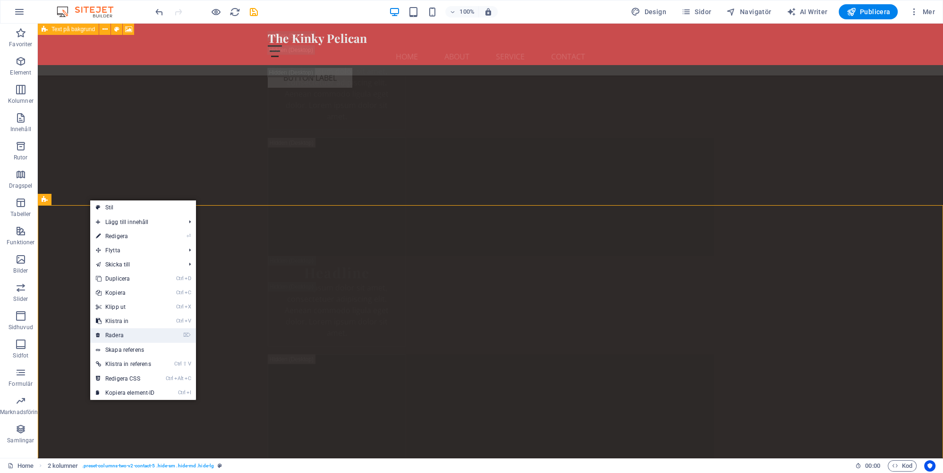
click at [122, 335] on link "⌦ Radera" at bounding box center [125, 336] width 70 height 14
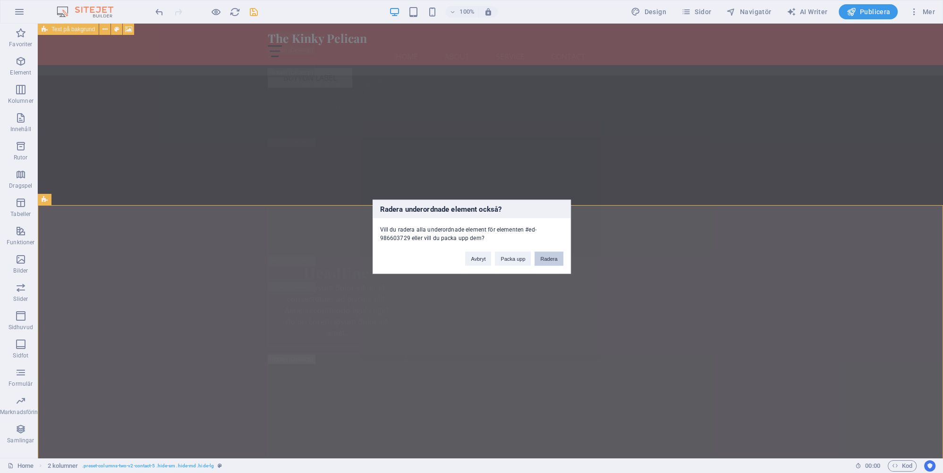
click at [550, 256] on button "Radera" at bounding box center [548, 259] width 28 height 14
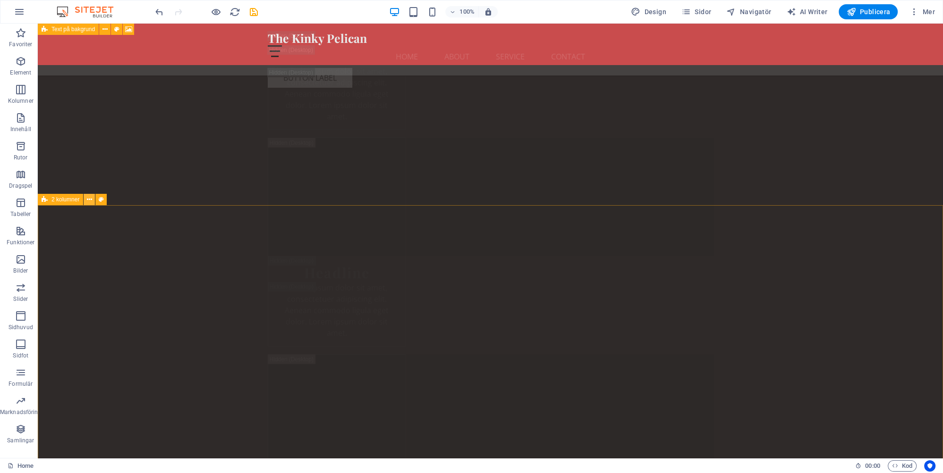
click at [91, 199] on icon at bounding box center [89, 200] width 5 height 10
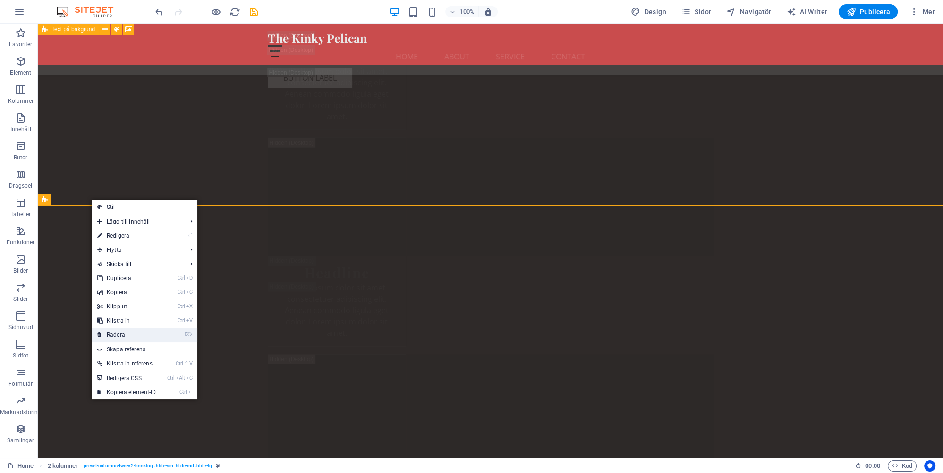
click at [124, 333] on link "⌦ Radera" at bounding box center [127, 335] width 70 height 14
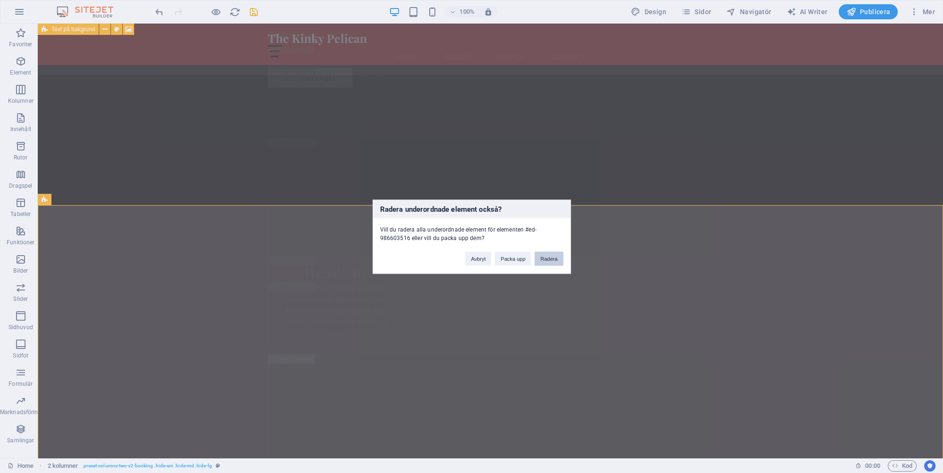
click at [550, 259] on button "Radera" at bounding box center [548, 259] width 28 height 14
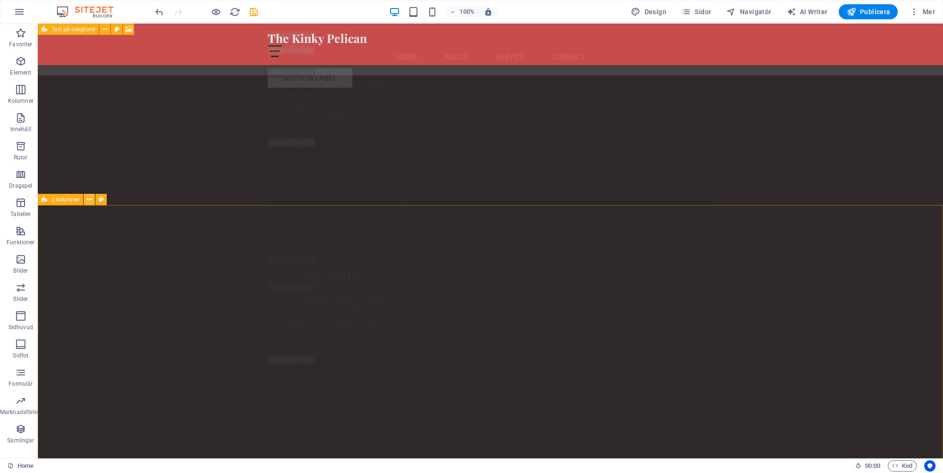
click at [91, 199] on icon at bounding box center [89, 200] width 5 height 10
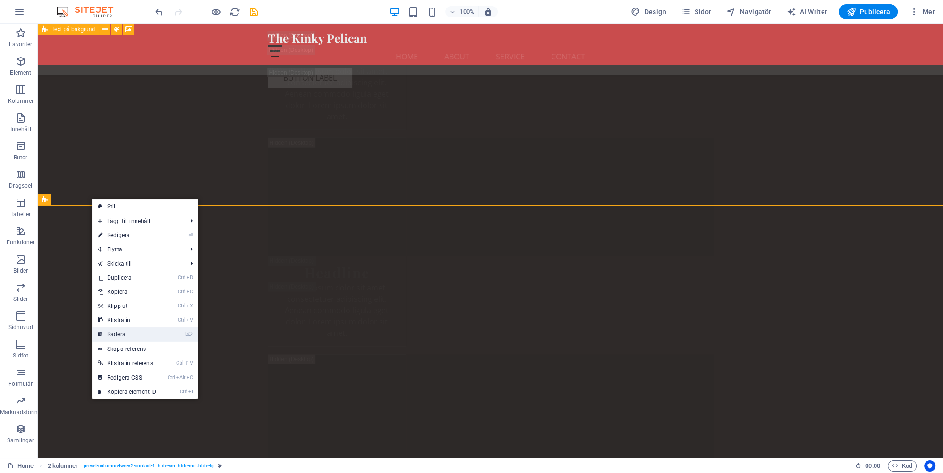
click at [124, 333] on link "⌦ Radera" at bounding box center [127, 335] width 70 height 14
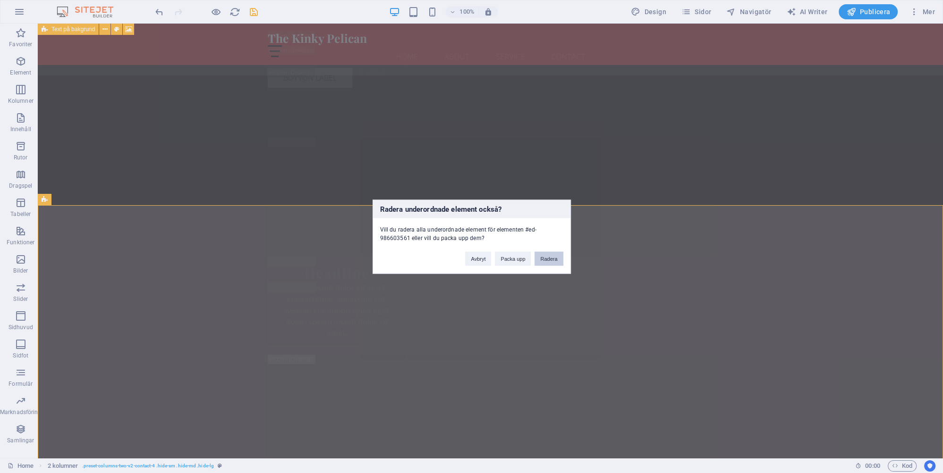
click at [548, 258] on button "Radera" at bounding box center [548, 259] width 28 height 14
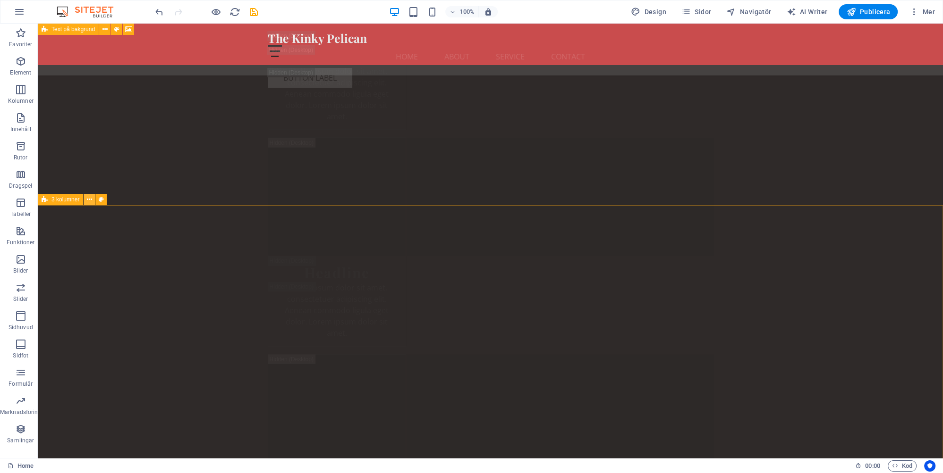
click at [88, 199] on icon at bounding box center [89, 200] width 5 height 10
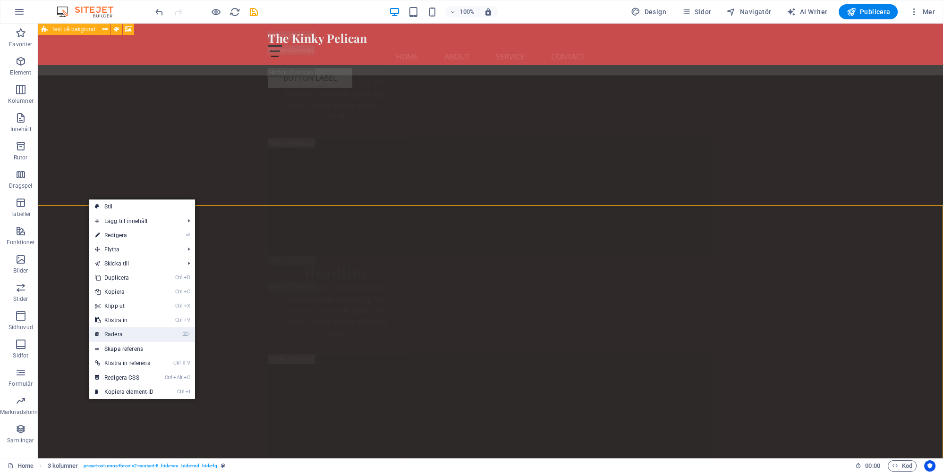
click at [123, 333] on link "⌦ Radera" at bounding box center [124, 335] width 70 height 14
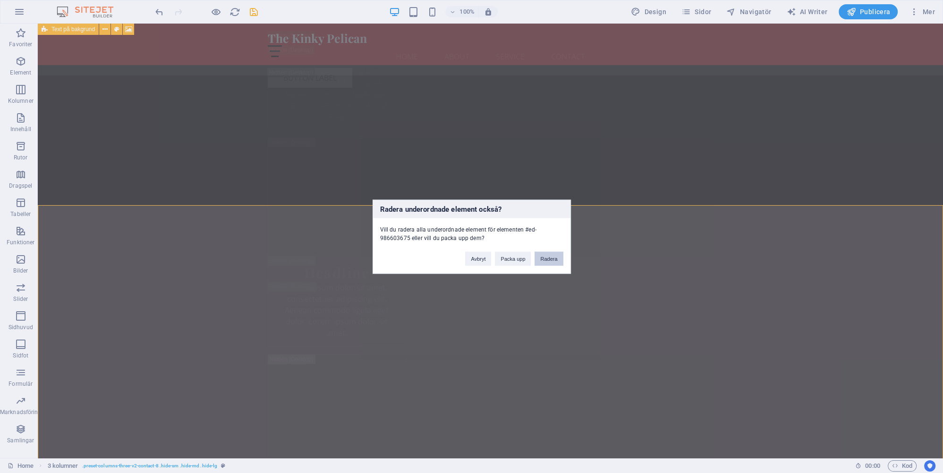
click at [549, 254] on button "Radera" at bounding box center [548, 259] width 28 height 14
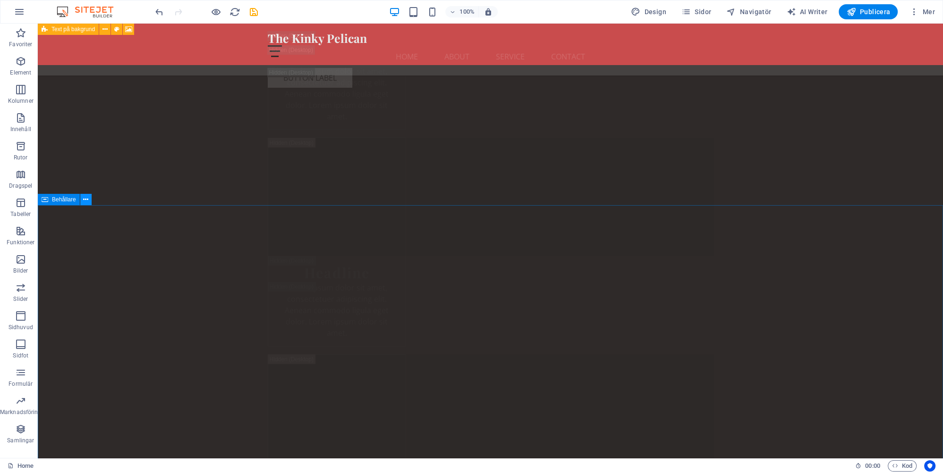
click at [86, 199] on icon at bounding box center [85, 200] width 5 height 10
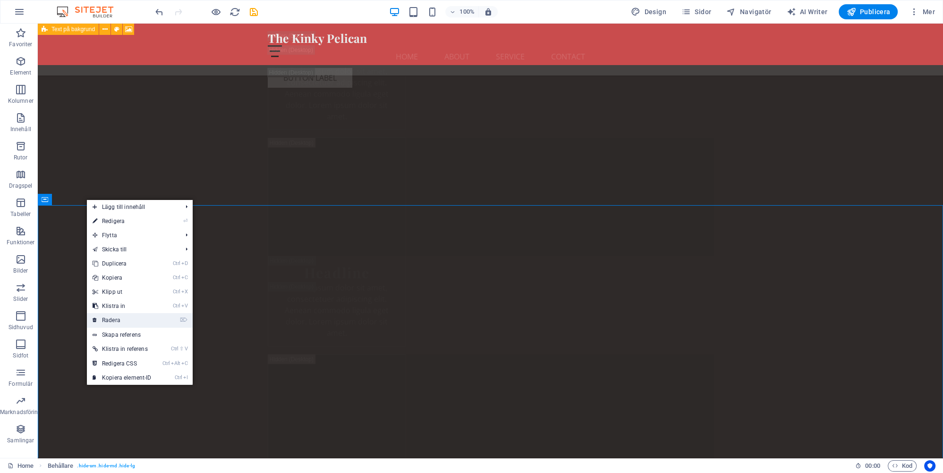
click at [118, 320] on link "⌦ Radera" at bounding box center [122, 320] width 70 height 14
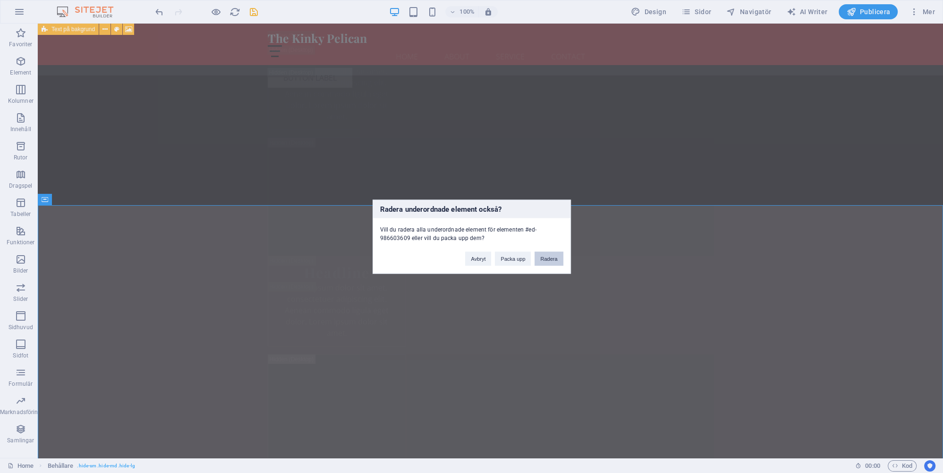
click at [549, 257] on button "Radera" at bounding box center [548, 259] width 28 height 14
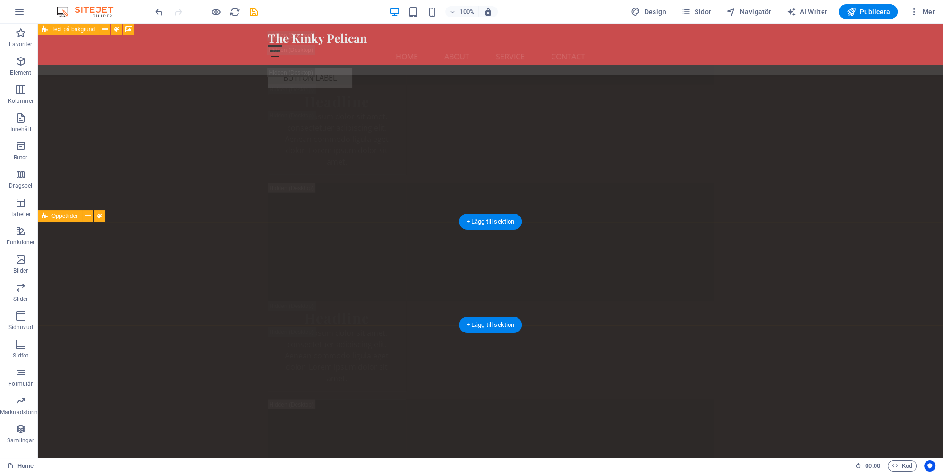
scroll to position [16538, 0]
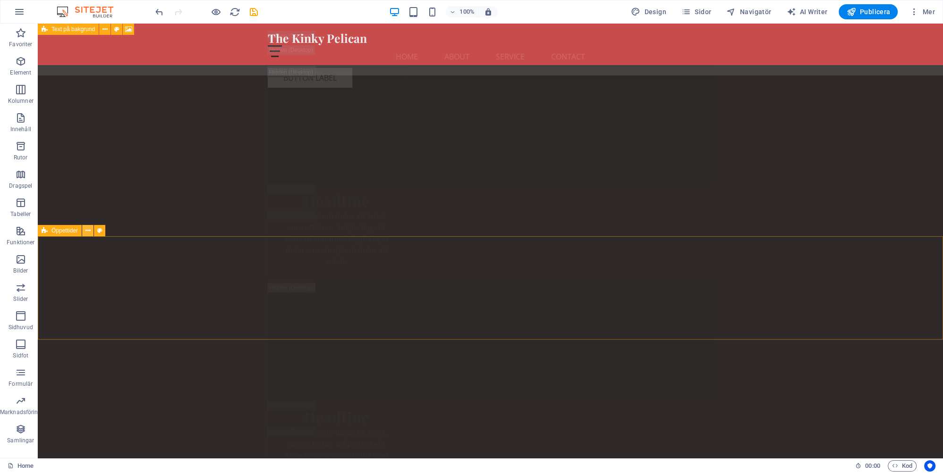
click at [87, 231] on icon at bounding box center [87, 231] width 5 height 10
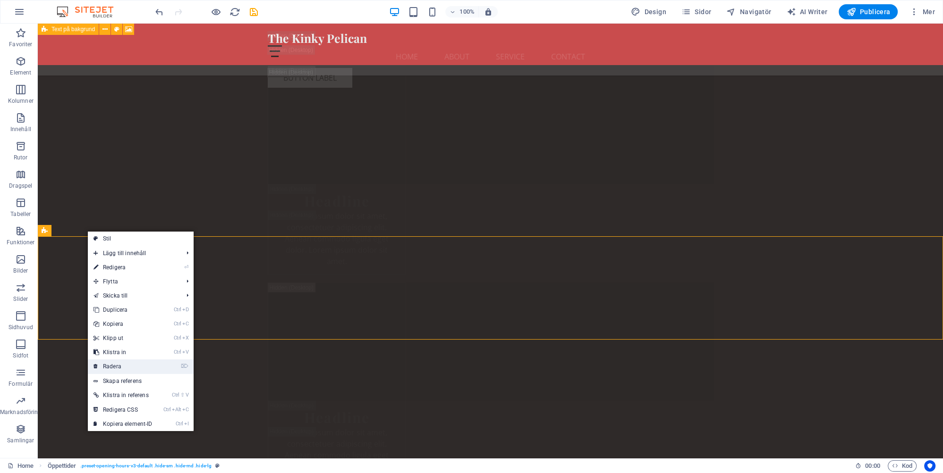
click at [118, 365] on link "⌦ Radera" at bounding box center [123, 367] width 70 height 14
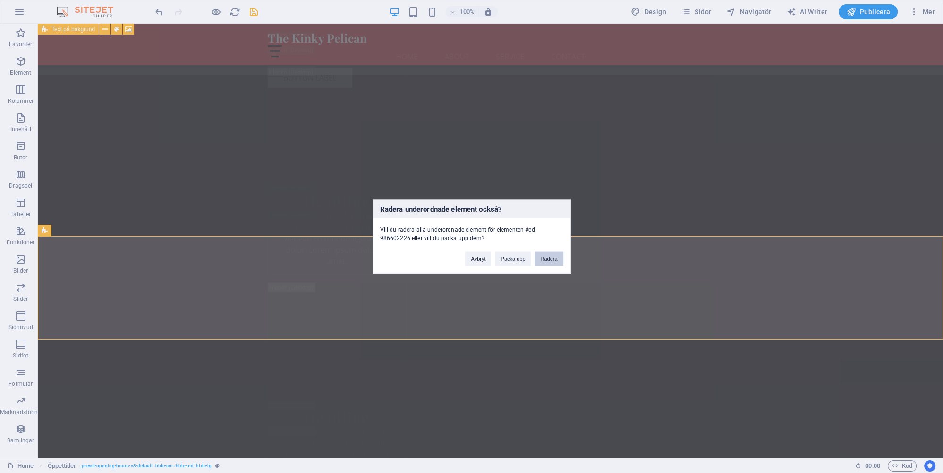
click at [551, 258] on button "Radera" at bounding box center [548, 259] width 28 height 14
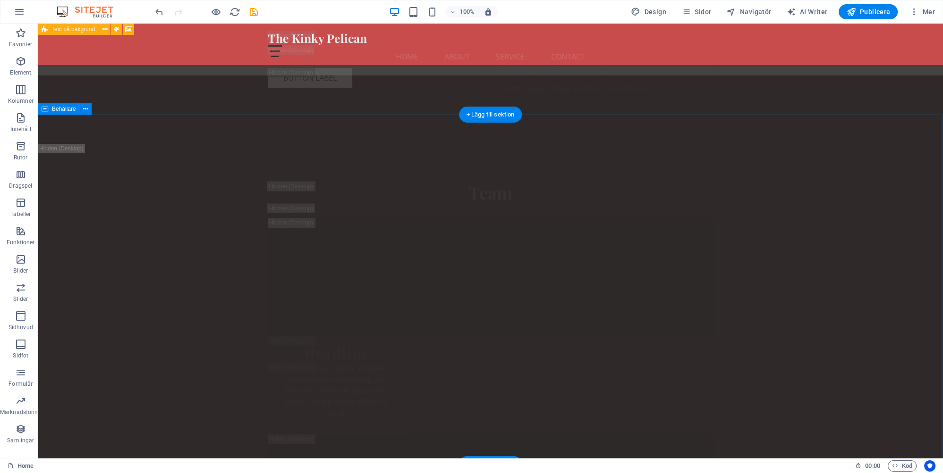
scroll to position [16238, 0]
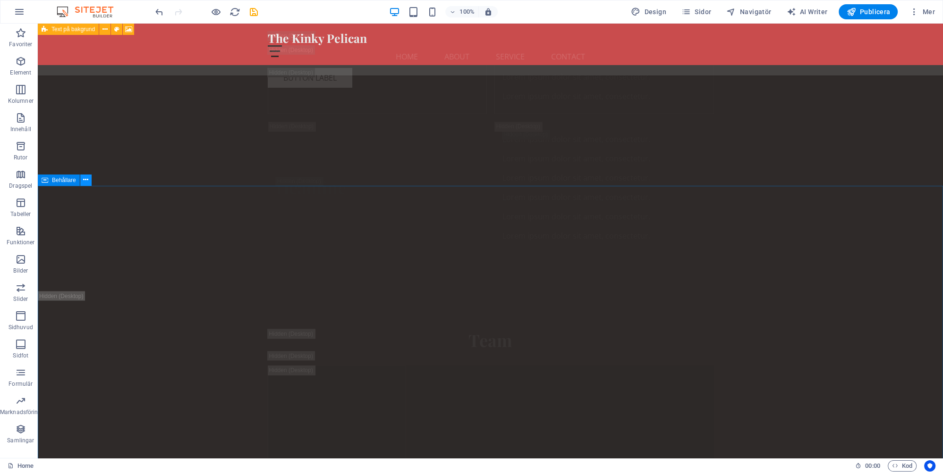
click at [85, 180] on icon at bounding box center [85, 180] width 5 height 10
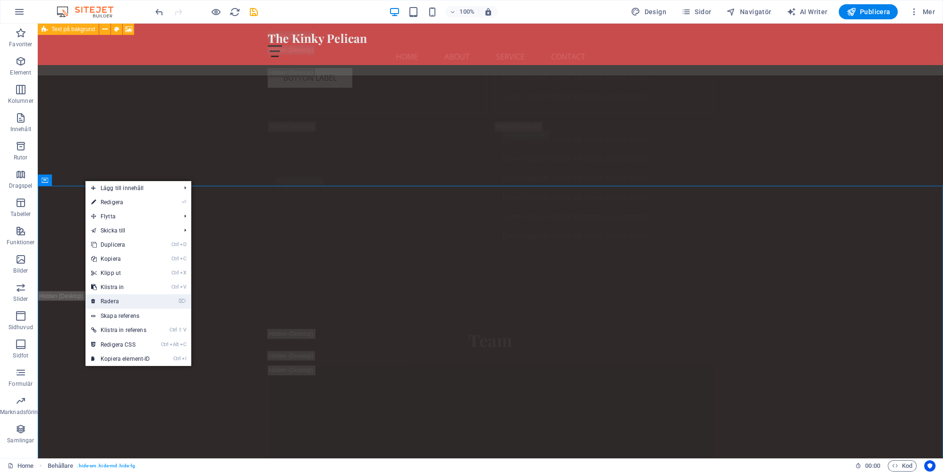
click at [114, 300] on link "⌦ Radera" at bounding box center [120, 302] width 70 height 14
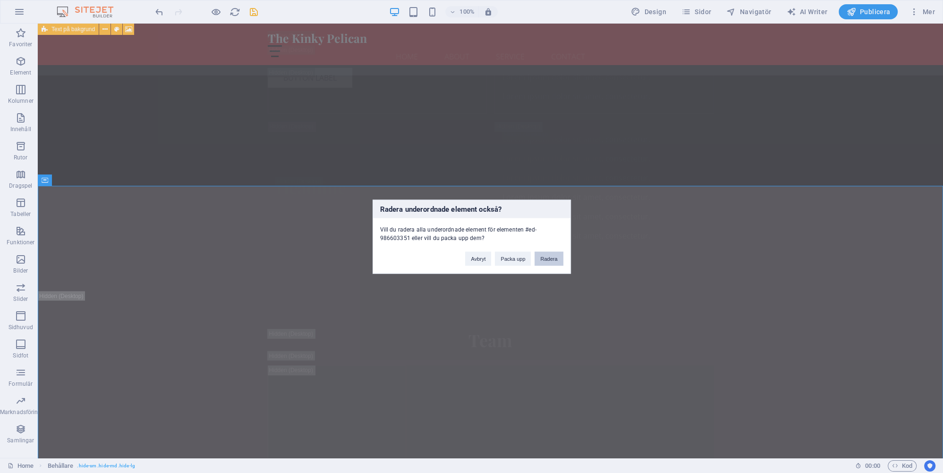
click at [550, 258] on button "Radera" at bounding box center [548, 259] width 28 height 14
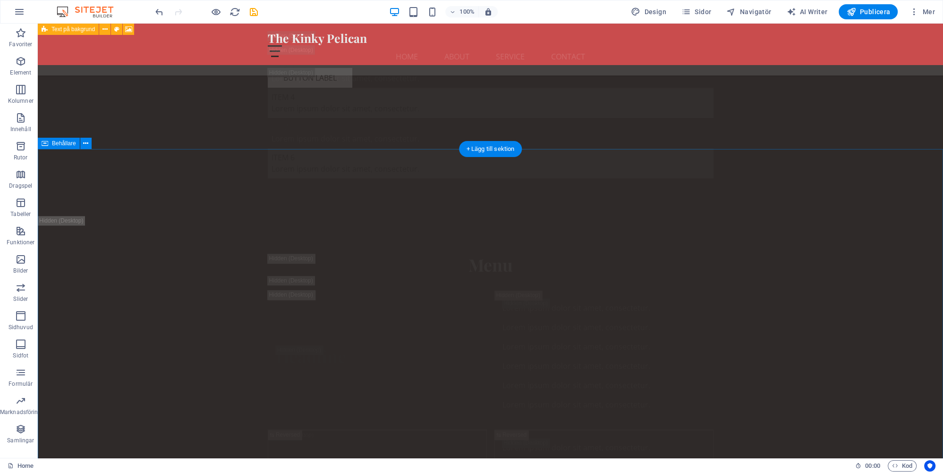
scroll to position [15740, 0]
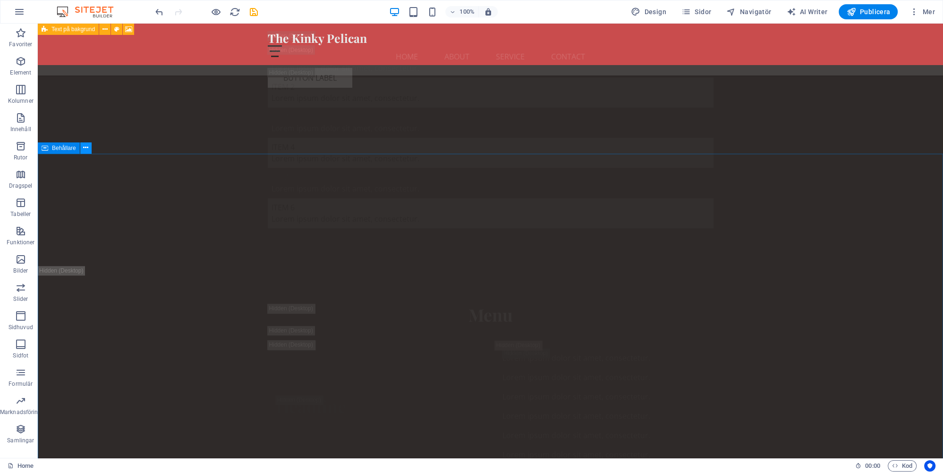
click at [85, 149] on icon at bounding box center [85, 148] width 5 height 10
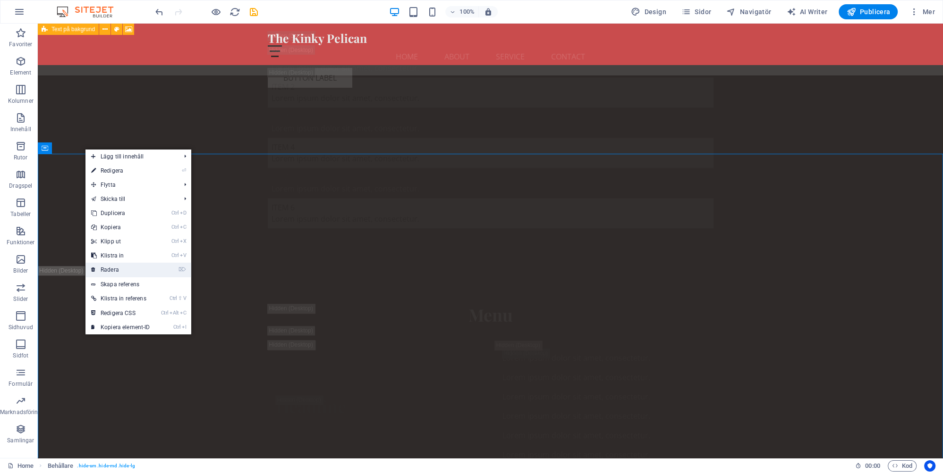
click at [116, 268] on link "⌦ Radera" at bounding box center [120, 270] width 70 height 14
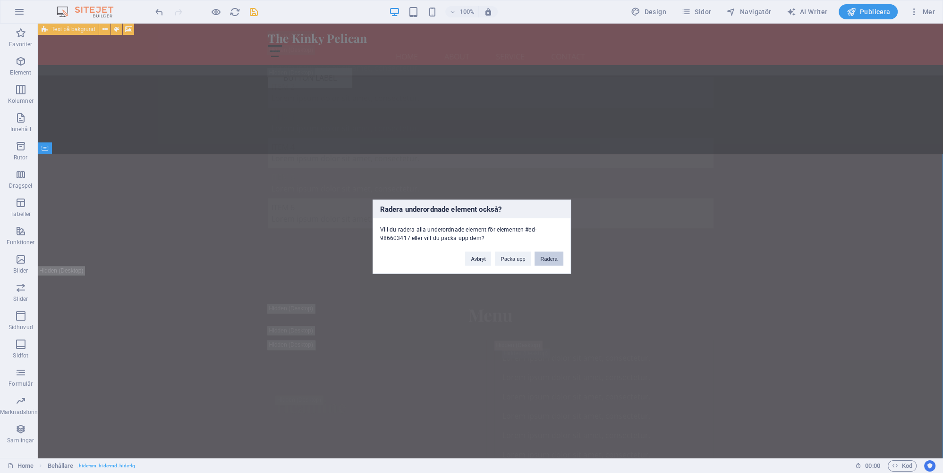
click at [550, 258] on button "Radera" at bounding box center [548, 259] width 28 height 14
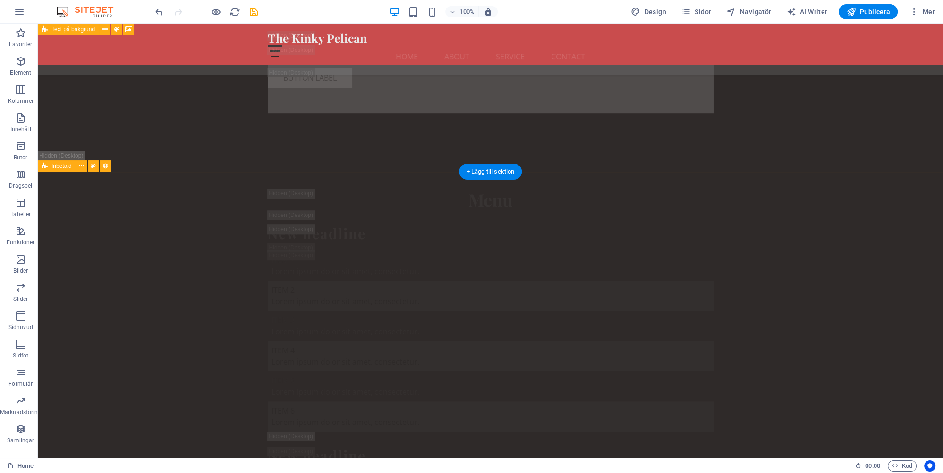
scroll to position [14992, 0]
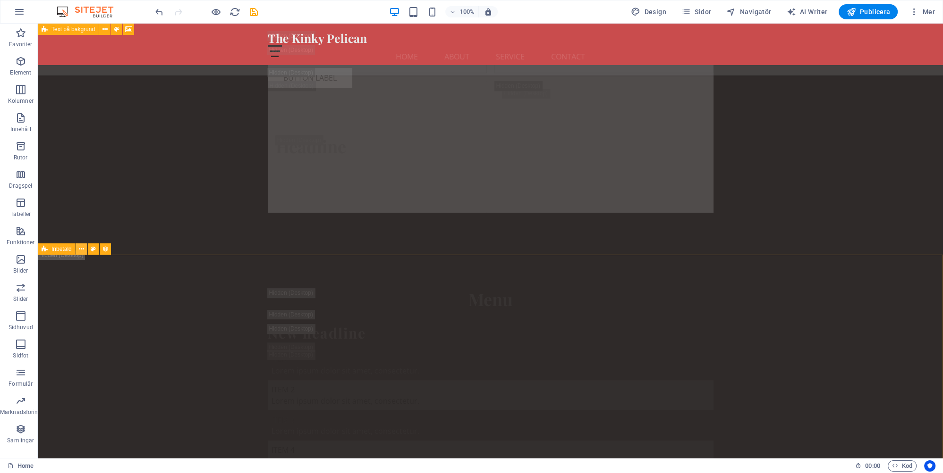
click at [82, 250] on icon at bounding box center [81, 250] width 5 height 10
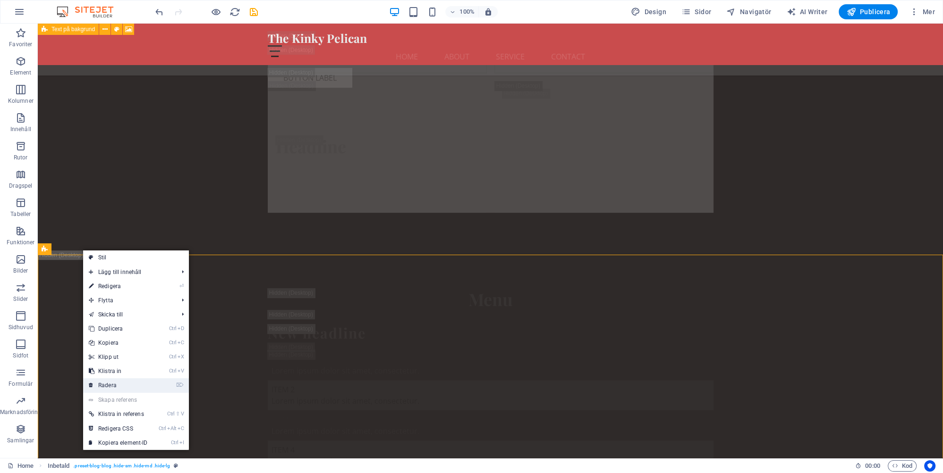
click at [109, 385] on link "⌦ Radera" at bounding box center [118, 386] width 70 height 14
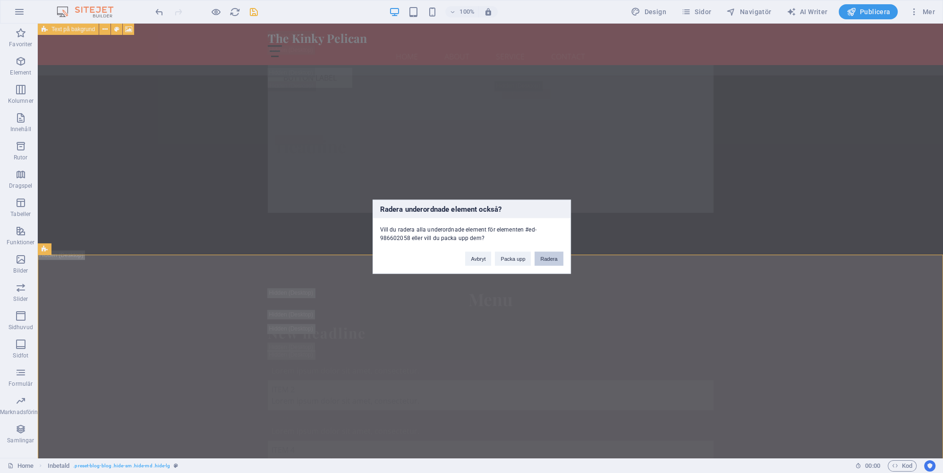
click at [554, 257] on button "Radera" at bounding box center [548, 259] width 28 height 14
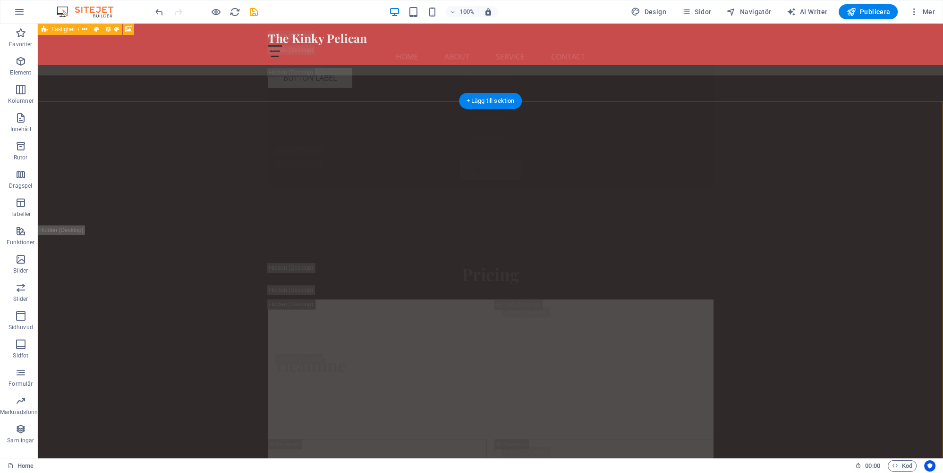
scroll to position [14344, 0]
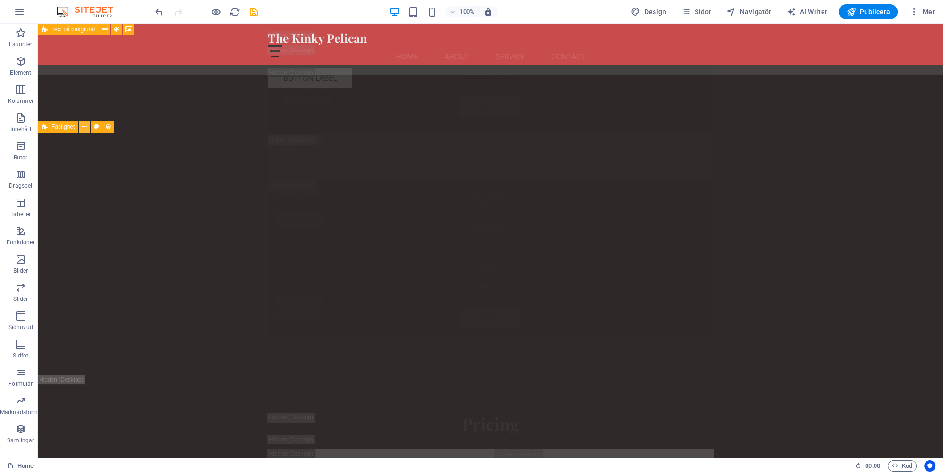
click at [84, 128] on icon at bounding box center [84, 127] width 5 height 10
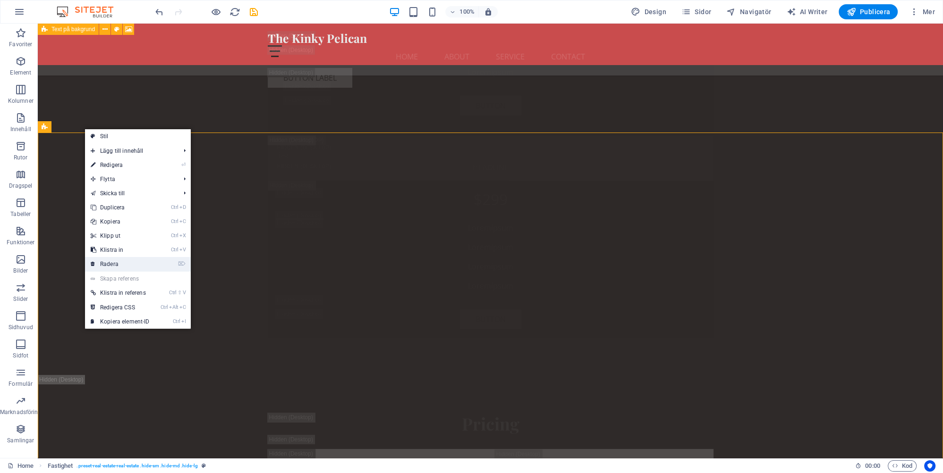
click at [109, 263] on link "⌦ Radera" at bounding box center [120, 264] width 70 height 14
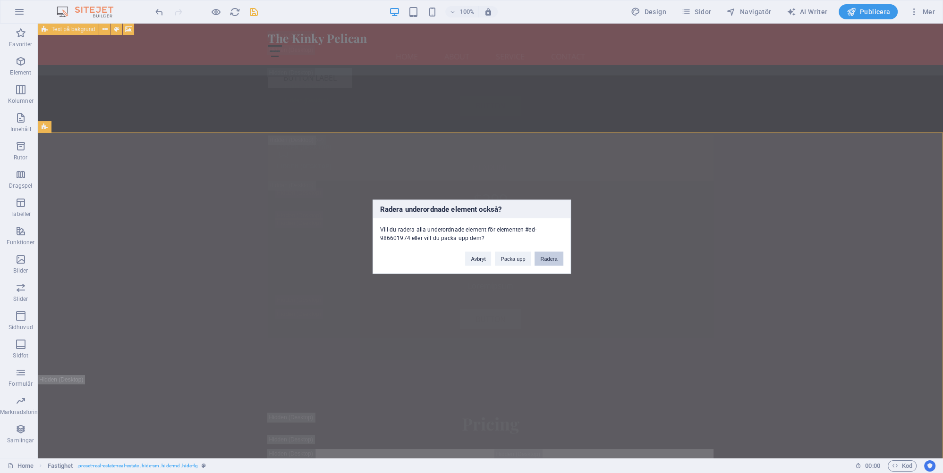
click at [551, 259] on button "Radera" at bounding box center [548, 259] width 28 height 14
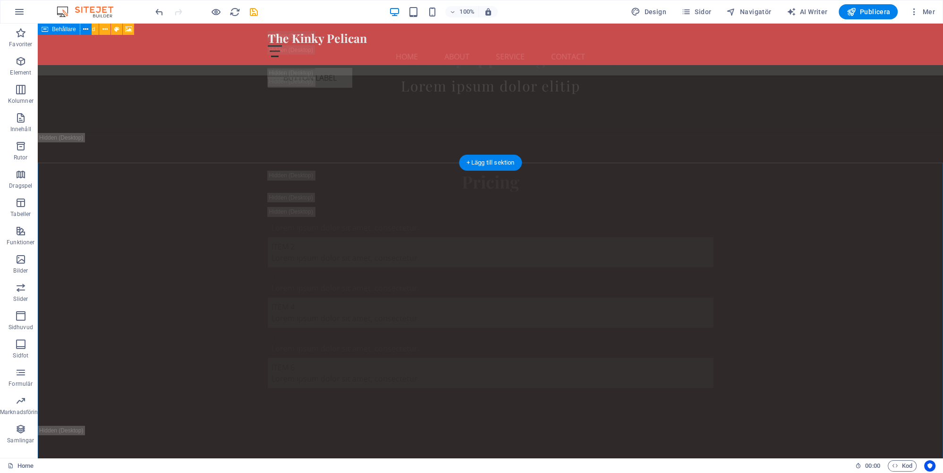
scroll to position [13297, 0]
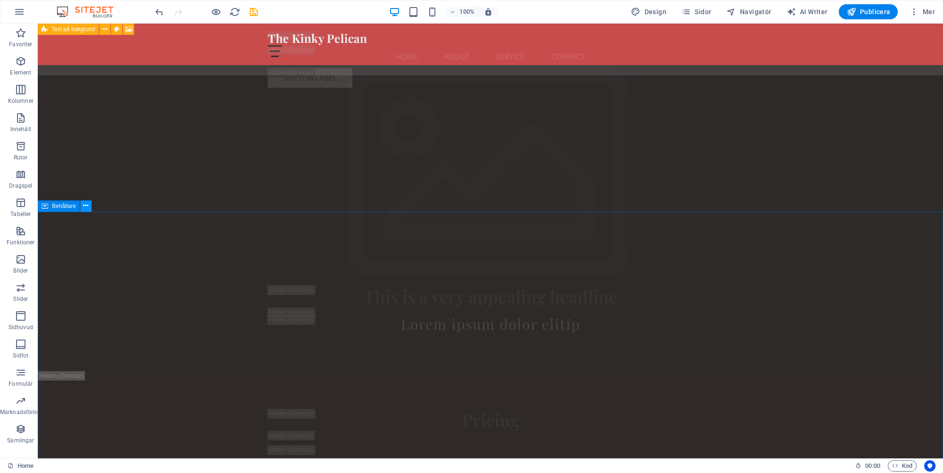
click at [84, 205] on icon at bounding box center [85, 206] width 5 height 10
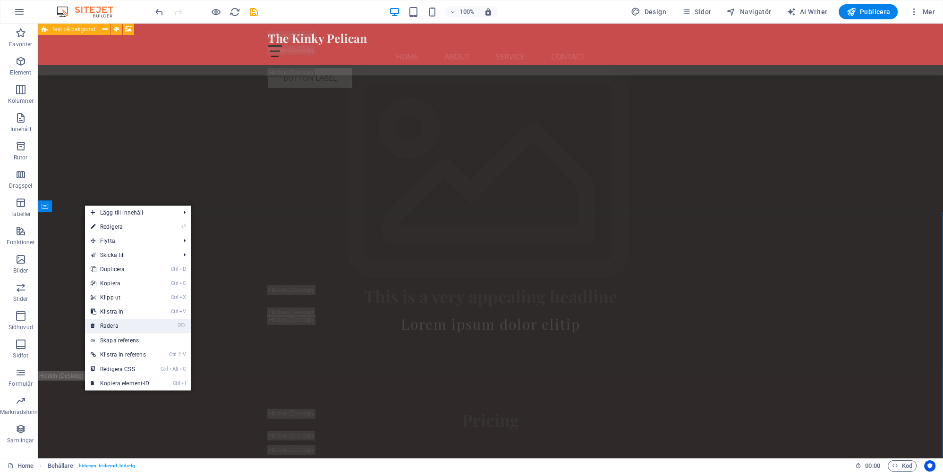
click at [115, 326] on link "⌦ Radera" at bounding box center [120, 326] width 70 height 14
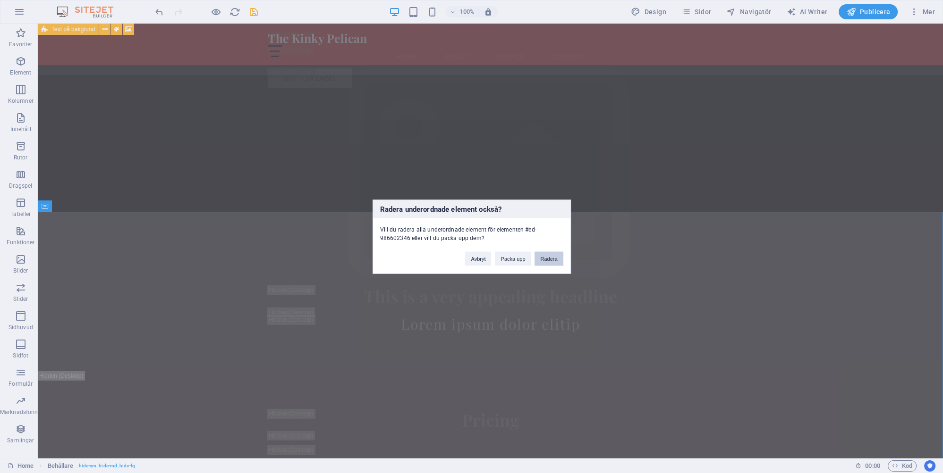
click at [547, 255] on button "Radera" at bounding box center [548, 259] width 28 height 14
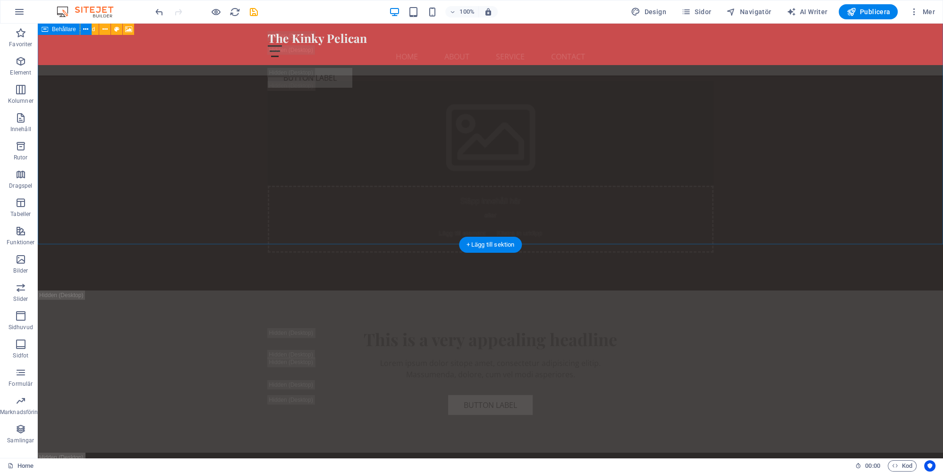
scroll to position [12649, 0]
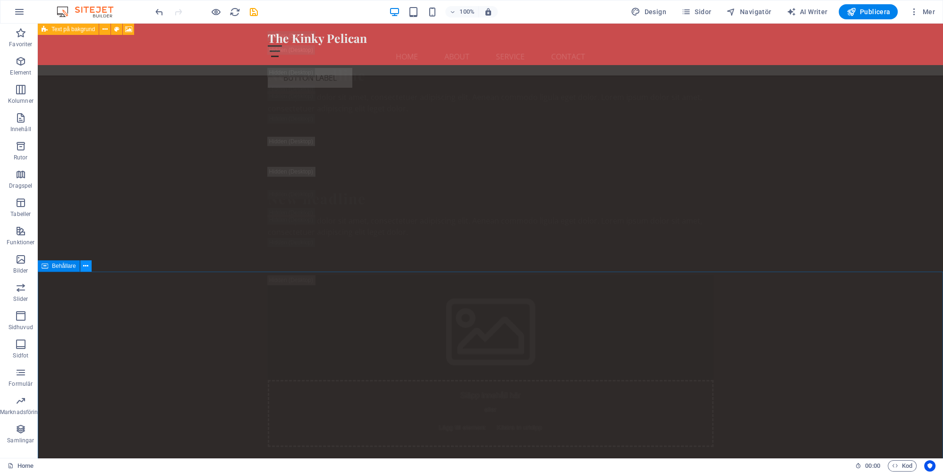
click at [85, 267] on icon at bounding box center [85, 267] width 5 height 10
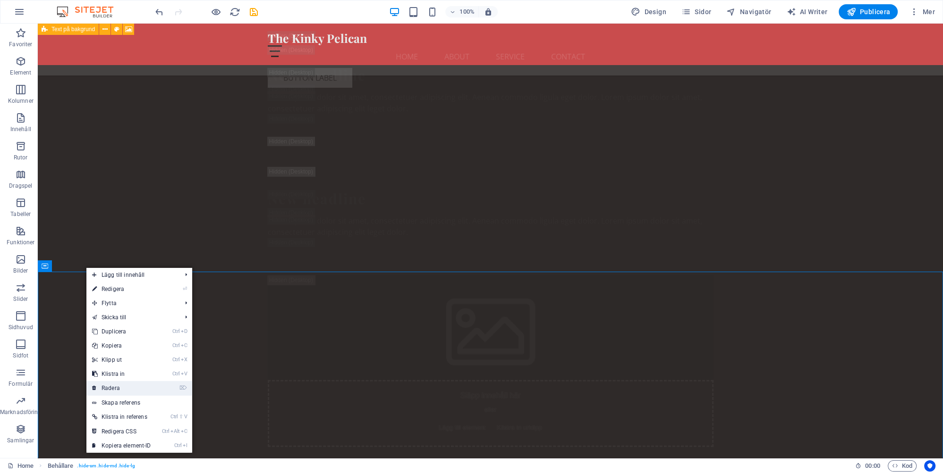
click at [119, 386] on link "⌦ Radera" at bounding box center [121, 388] width 70 height 14
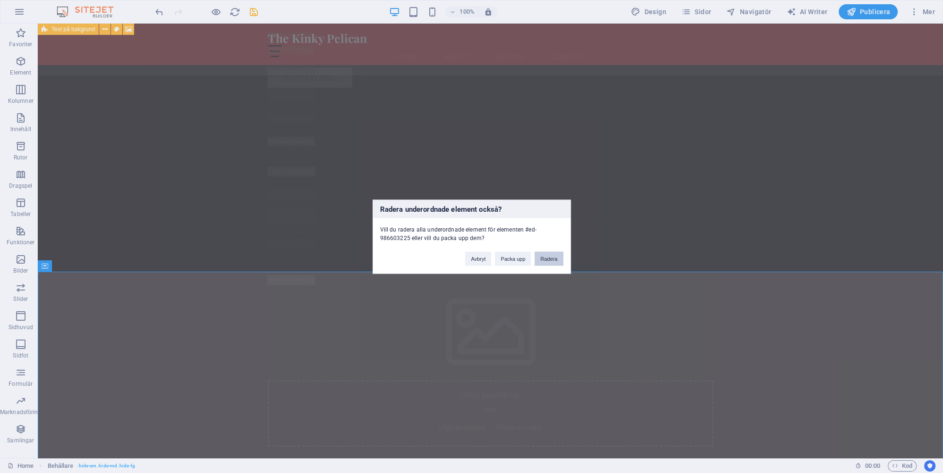
click at [557, 260] on button "Radera" at bounding box center [548, 259] width 28 height 14
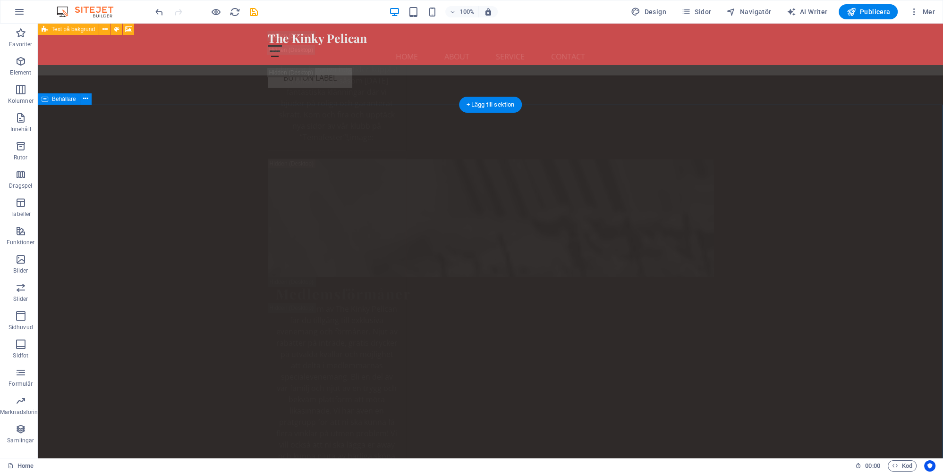
scroll to position [11553, 0]
drag, startPoint x: 85, startPoint y: 147, endPoint x: 41, endPoint y: 140, distance: 45.0
click at [85, 147] on icon at bounding box center [85, 149] width 5 height 10
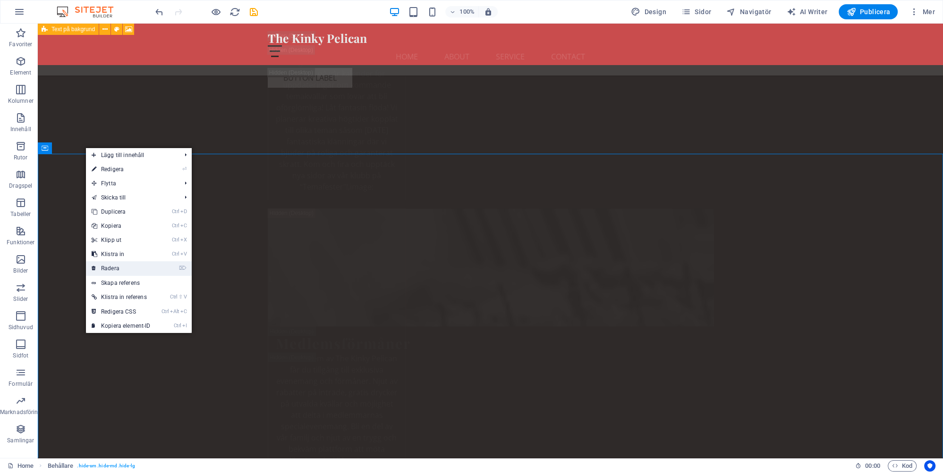
click at [114, 268] on link "⌦ Radera" at bounding box center [121, 269] width 70 height 14
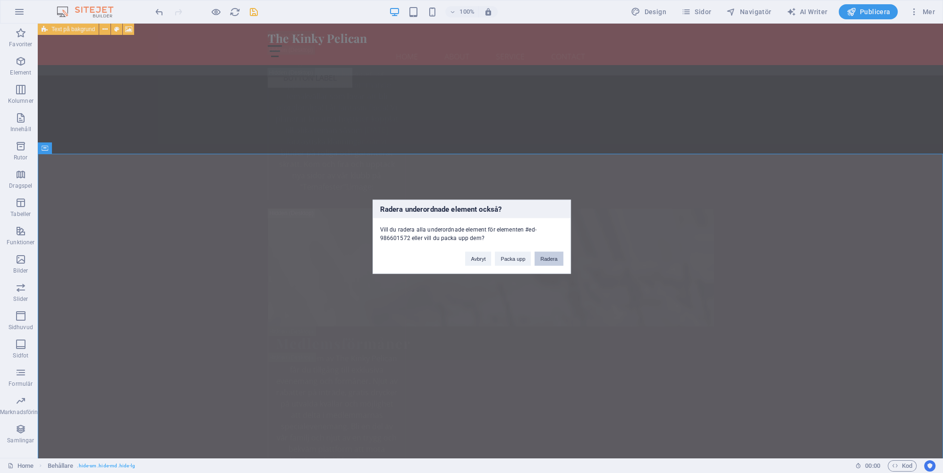
click at [547, 258] on button "Radera" at bounding box center [548, 259] width 28 height 14
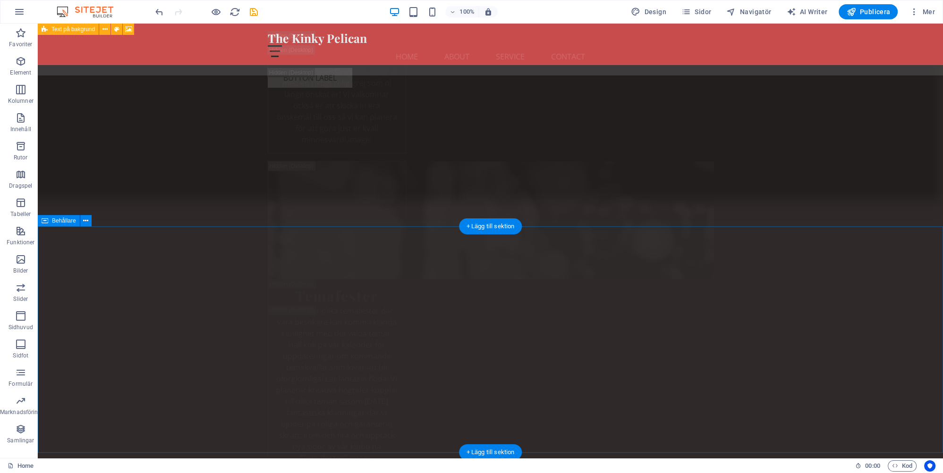
scroll to position [11253, 0]
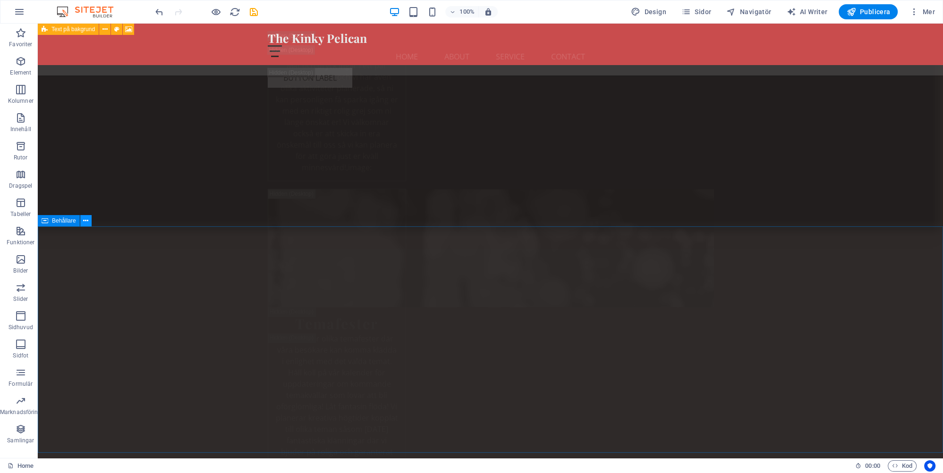
click at [84, 220] on icon at bounding box center [85, 221] width 5 height 10
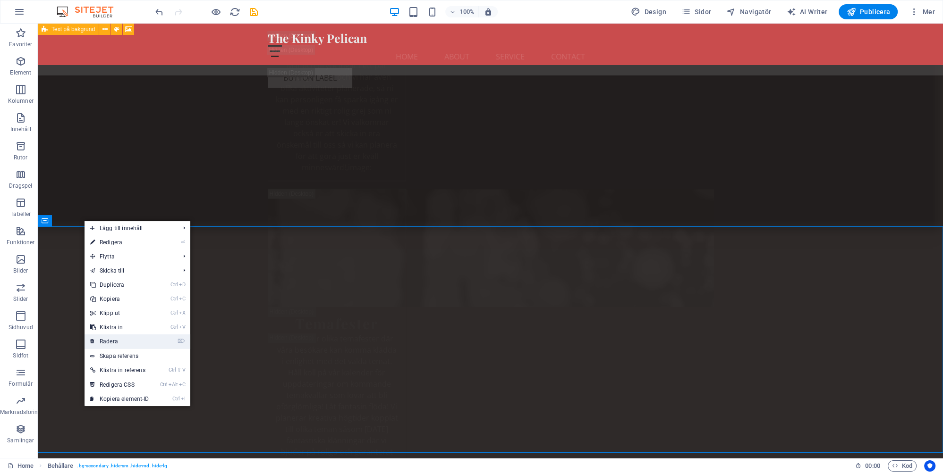
click at [112, 341] on link "⌦ Radera" at bounding box center [120, 342] width 70 height 14
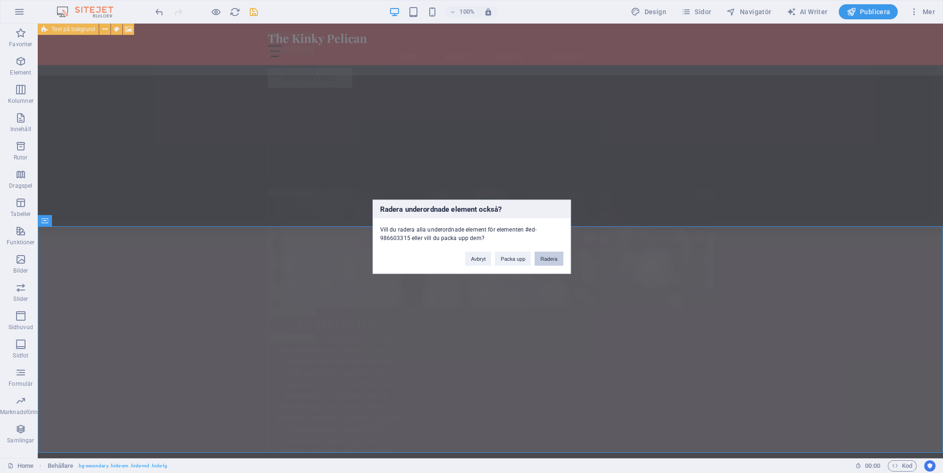
click at [552, 254] on button "Radera" at bounding box center [548, 259] width 28 height 14
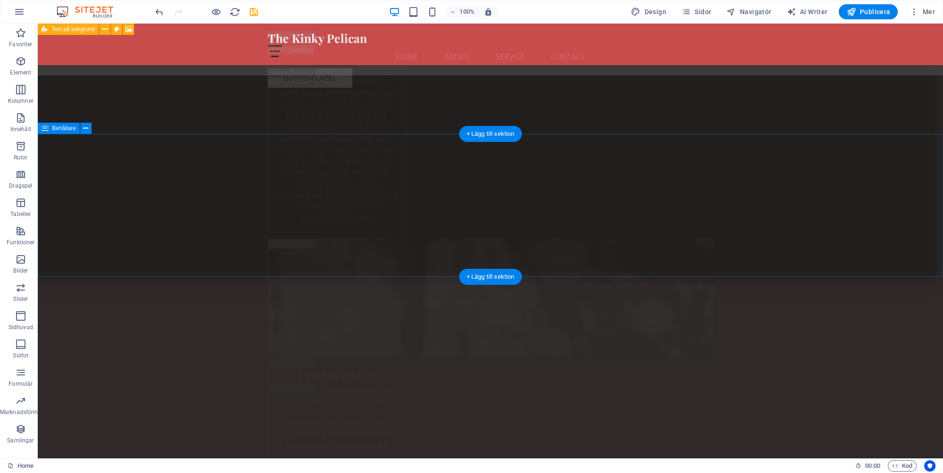
scroll to position [11154, 0]
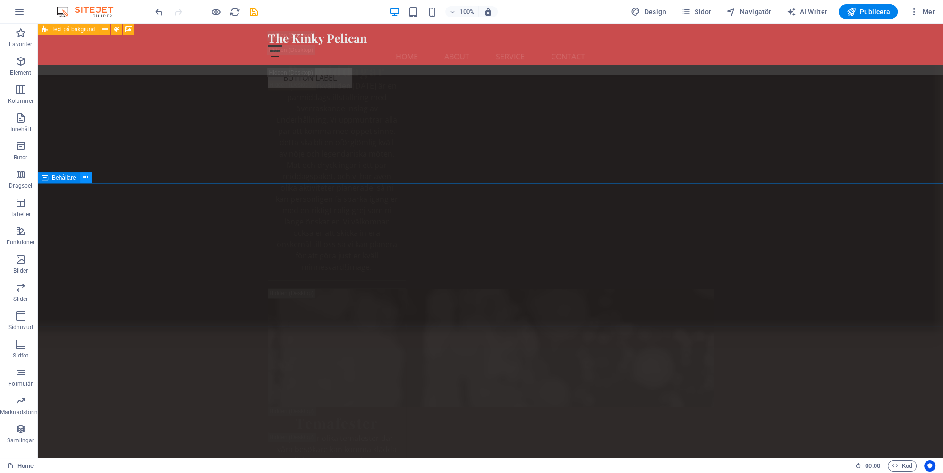
click at [85, 180] on icon at bounding box center [85, 178] width 5 height 10
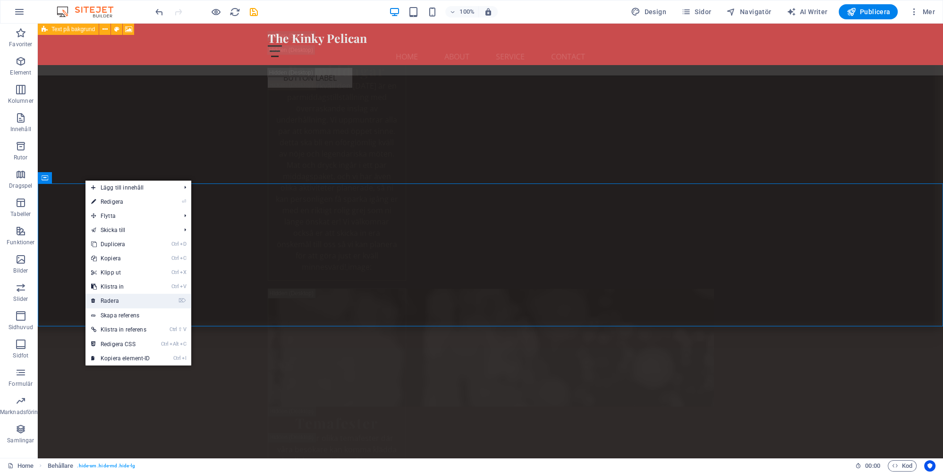
click at [116, 298] on link "⌦ Radera" at bounding box center [120, 301] width 70 height 14
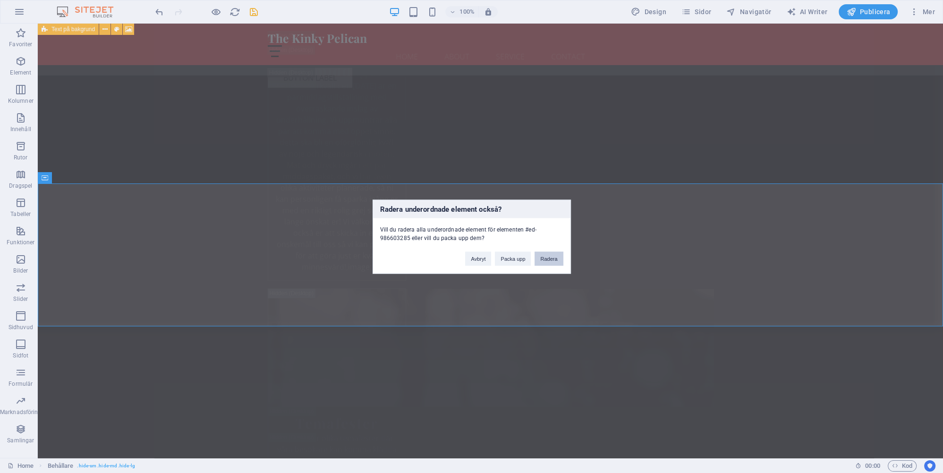
click at [554, 259] on button "Radera" at bounding box center [548, 259] width 28 height 14
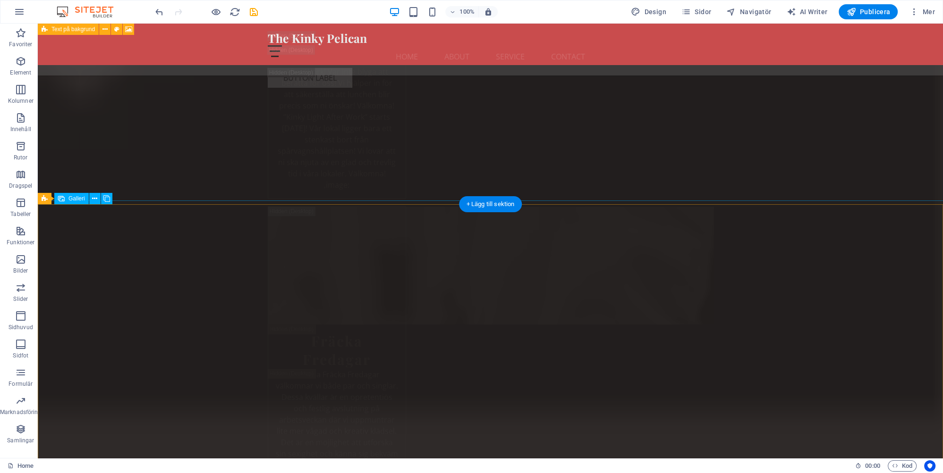
scroll to position [10406, 0]
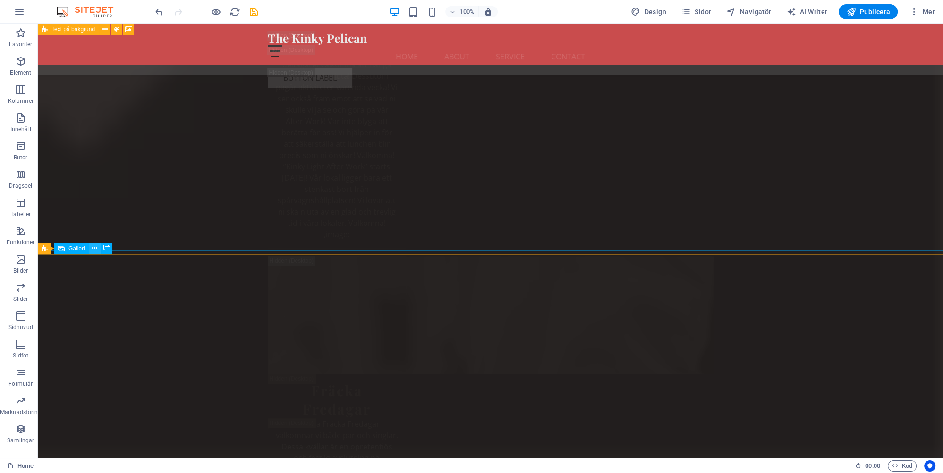
click at [94, 249] on icon at bounding box center [94, 249] width 5 height 10
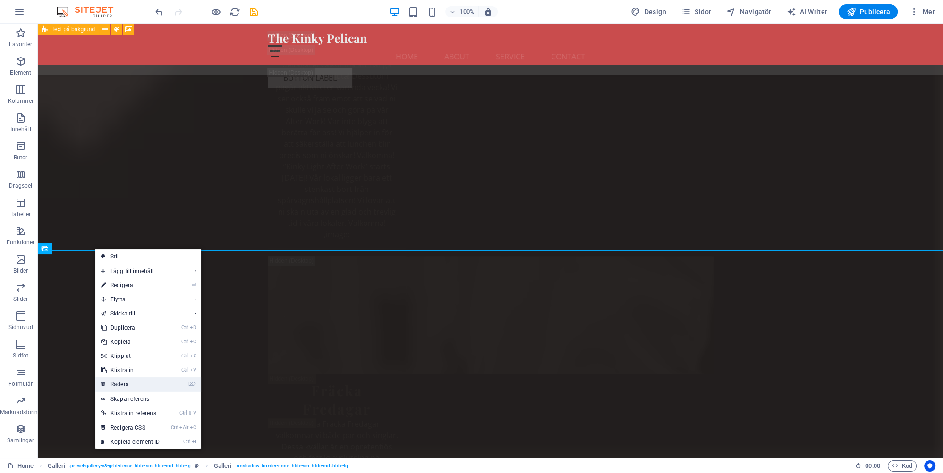
click at [119, 384] on link "⌦ Radera" at bounding box center [130, 385] width 70 height 14
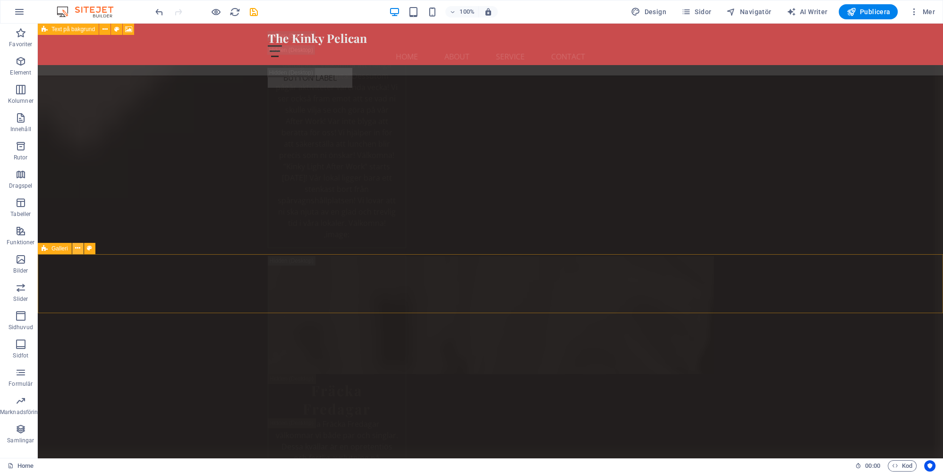
click at [77, 246] on icon at bounding box center [77, 249] width 5 height 10
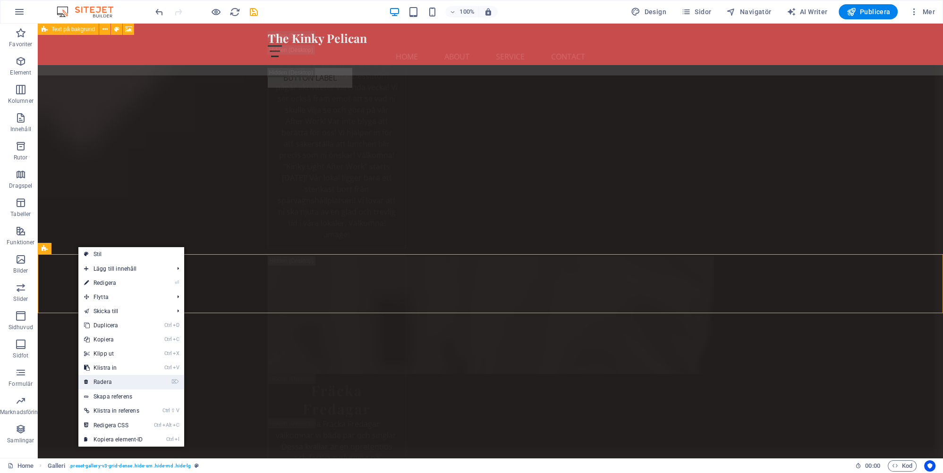
click at [100, 381] on link "⌦ Radera" at bounding box center [113, 382] width 70 height 14
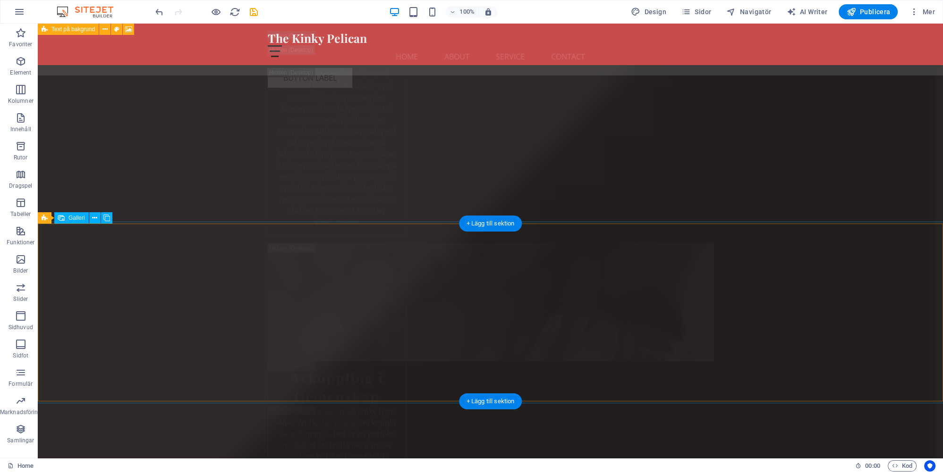
scroll to position [10306, 0]
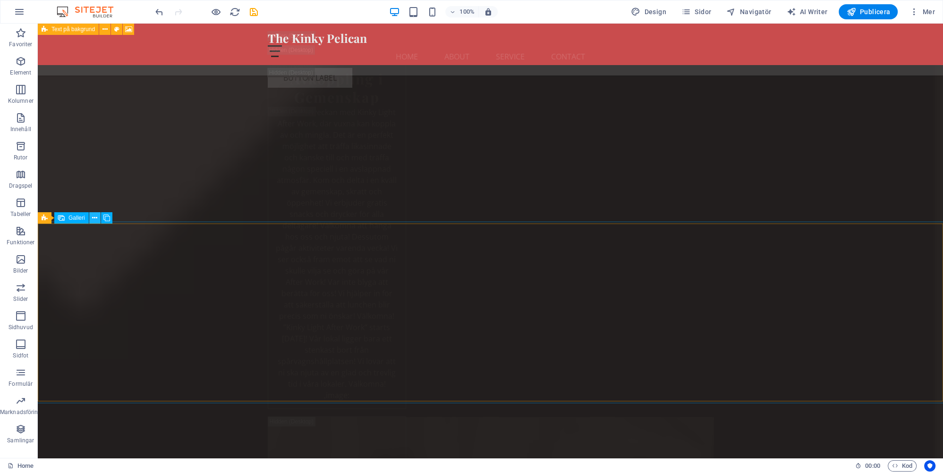
click at [95, 216] on icon at bounding box center [94, 218] width 5 height 10
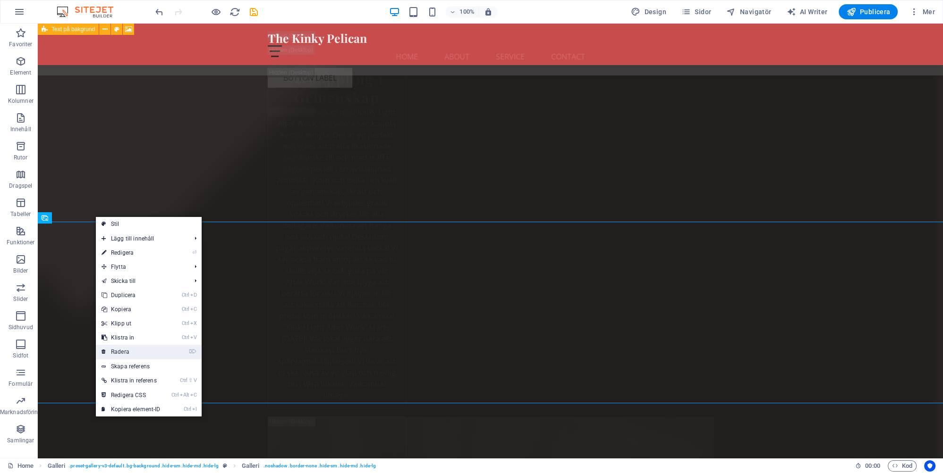
click at [122, 350] on link "⌦ Radera" at bounding box center [131, 352] width 70 height 14
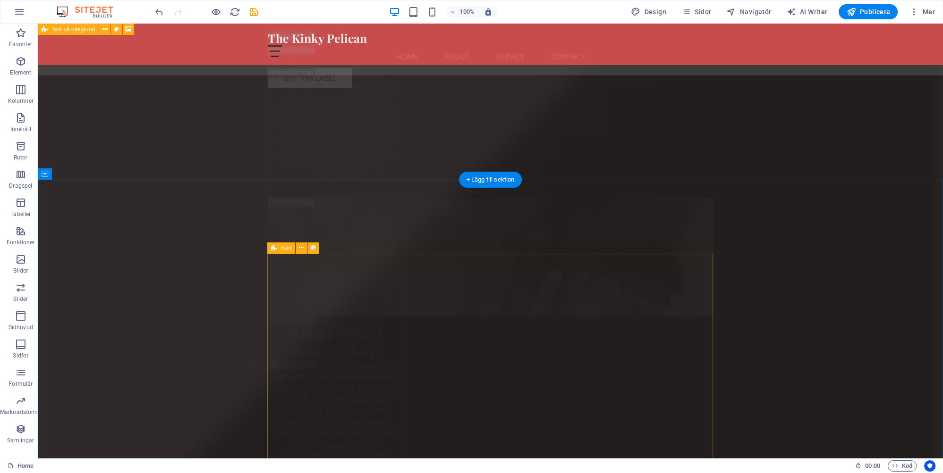
scroll to position [9941, 0]
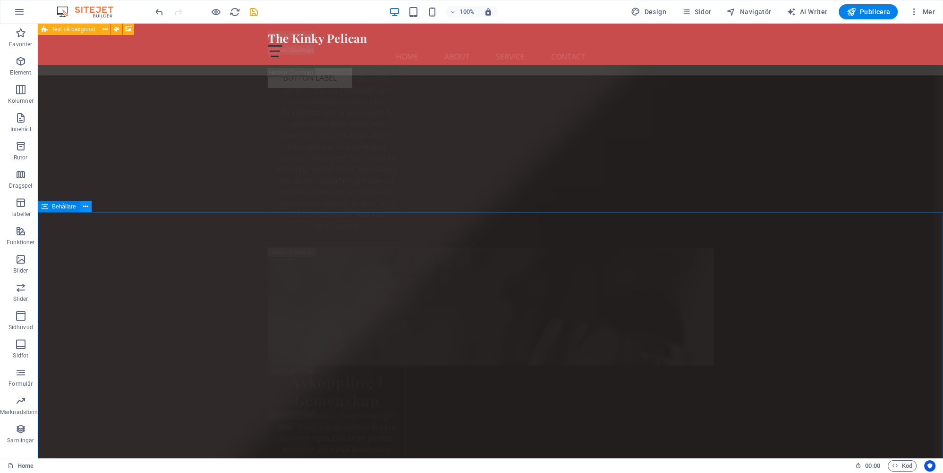
click at [86, 204] on icon at bounding box center [85, 207] width 5 height 10
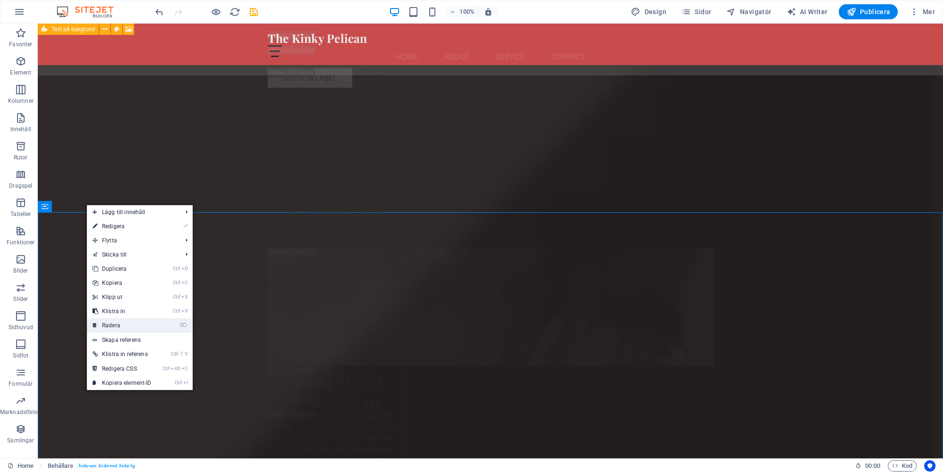
click at [110, 323] on link "⌦ Radera" at bounding box center [122, 326] width 70 height 14
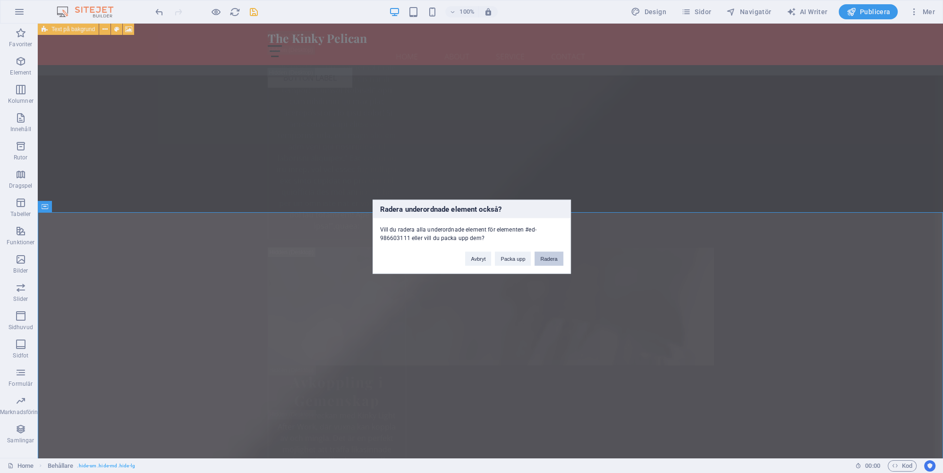
click at [547, 259] on button "Radera" at bounding box center [548, 259] width 28 height 14
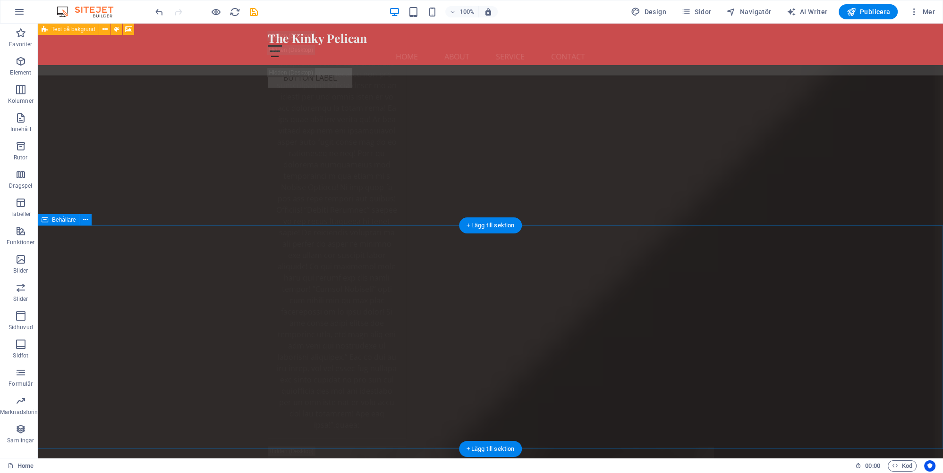
scroll to position [9692, 0]
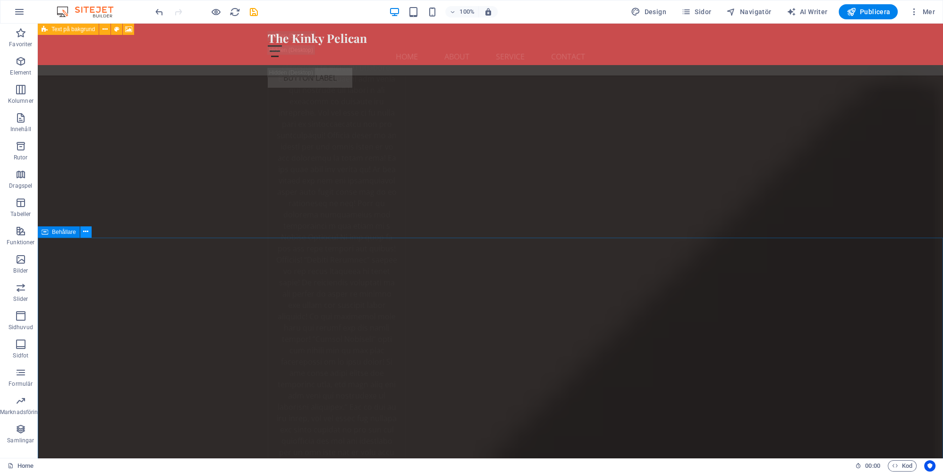
click at [84, 233] on icon at bounding box center [85, 232] width 5 height 10
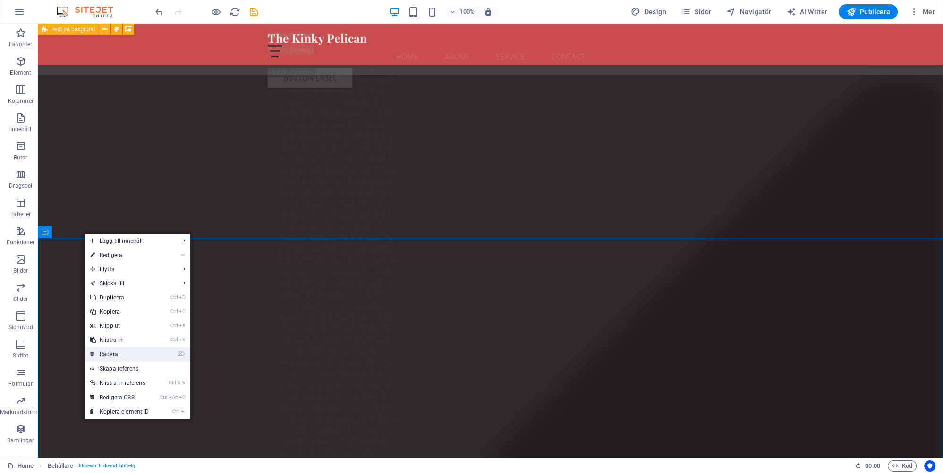
click at [112, 354] on link "⌦ Radera" at bounding box center [120, 354] width 70 height 14
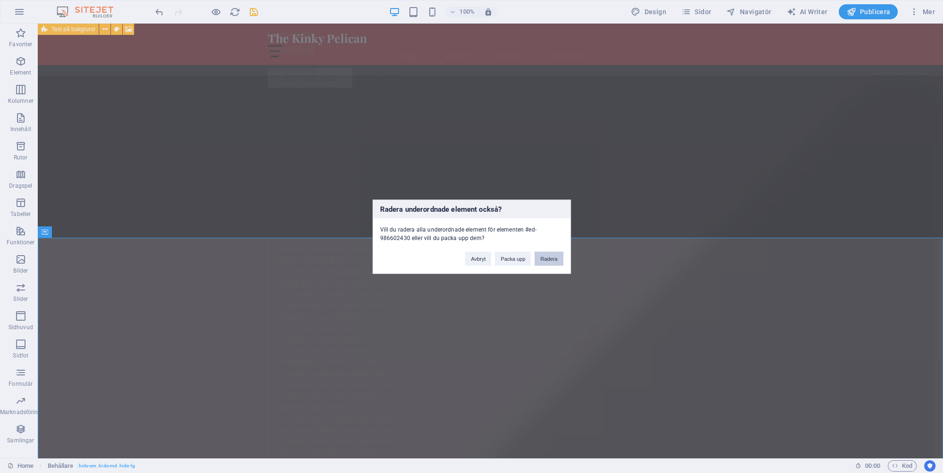
click at [550, 258] on button "Radera" at bounding box center [548, 259] width 28 height 14
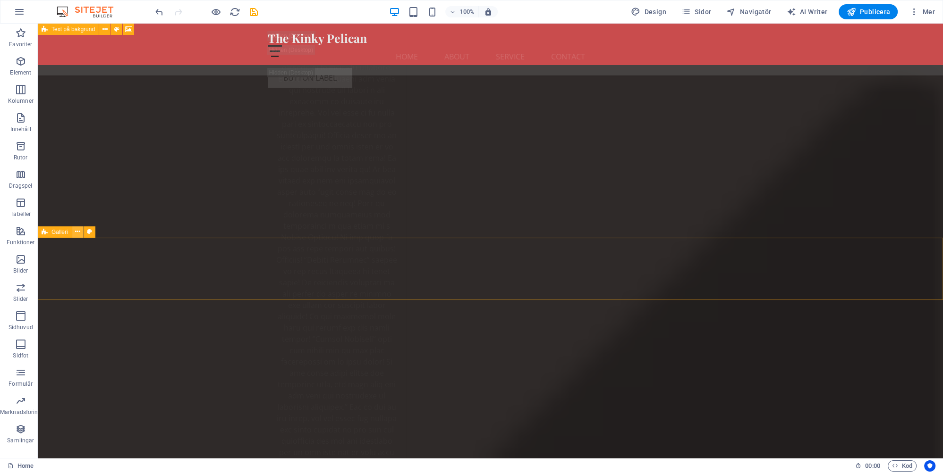
click at [79, 229] on icon at bounding box center [77, 232] width 5 height 10
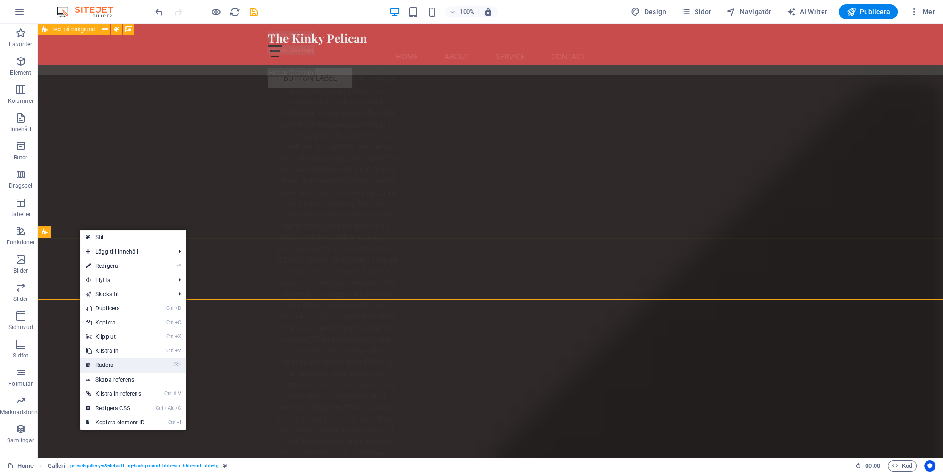
click at [108, 362] on link "⌦ Radera" at bounding box center [115, 365] width 70 height 14
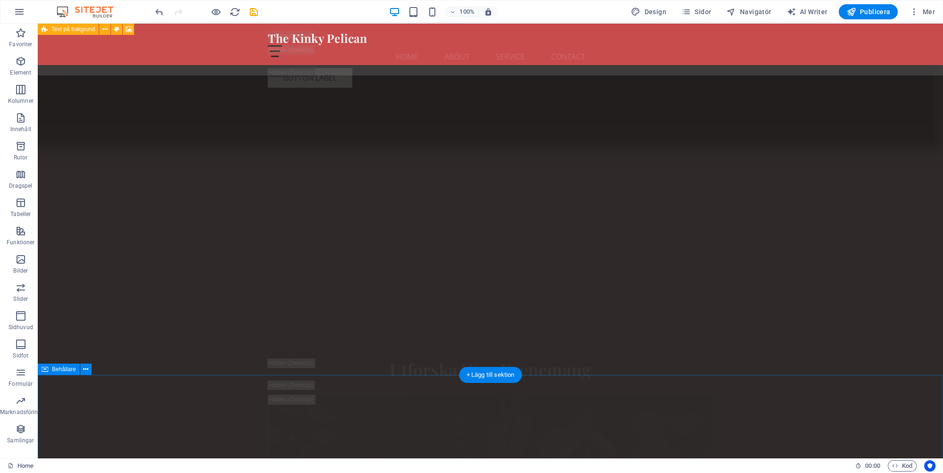
scroll to position [9144, 0]
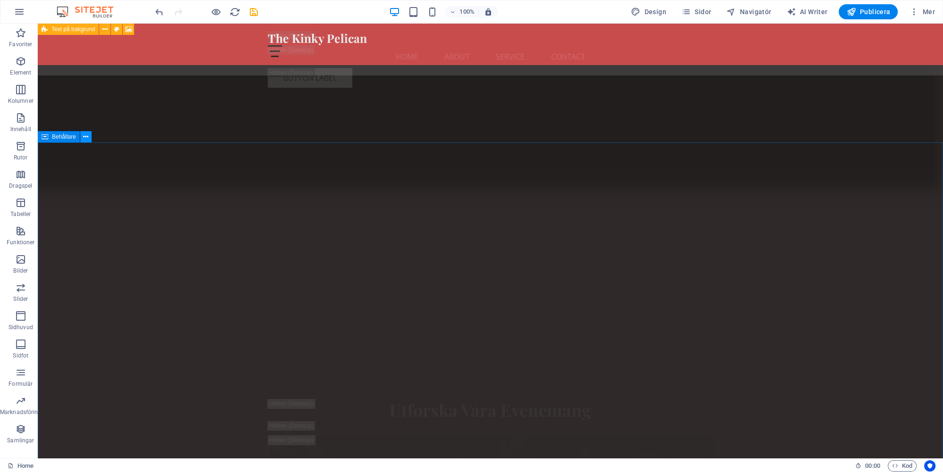
click at [84, 135] on icon at bounding box center [85, 137] width 5 height 10
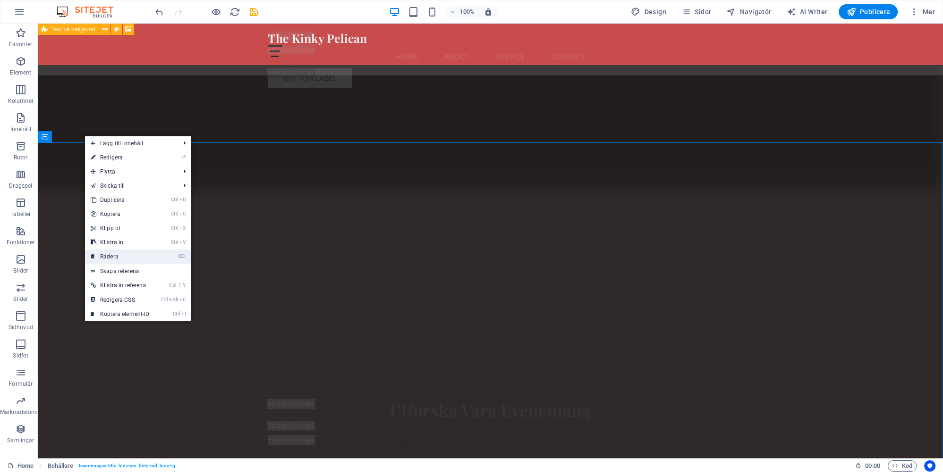
click at [113, 257] on link "⌦ Radera" at bounding box center [120, 257] width 70 height 14
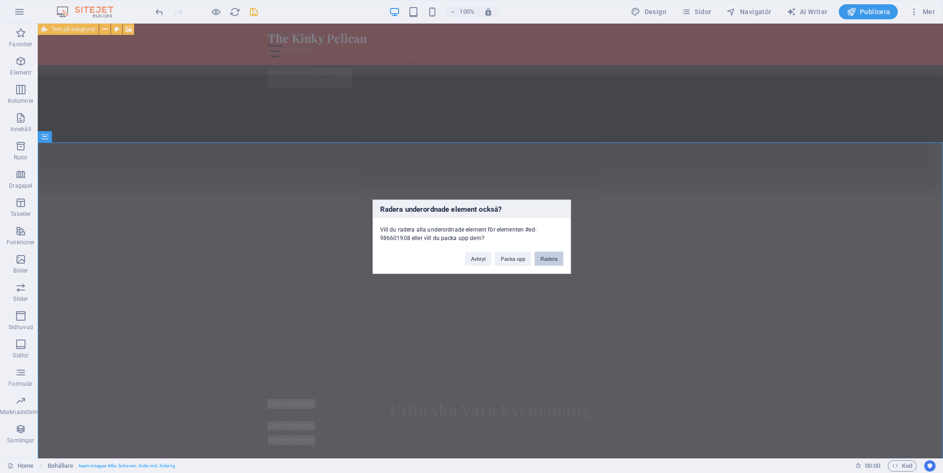
click at [548, 259] on button "Radera" at bounding box center [548, 259] width 28 height 14
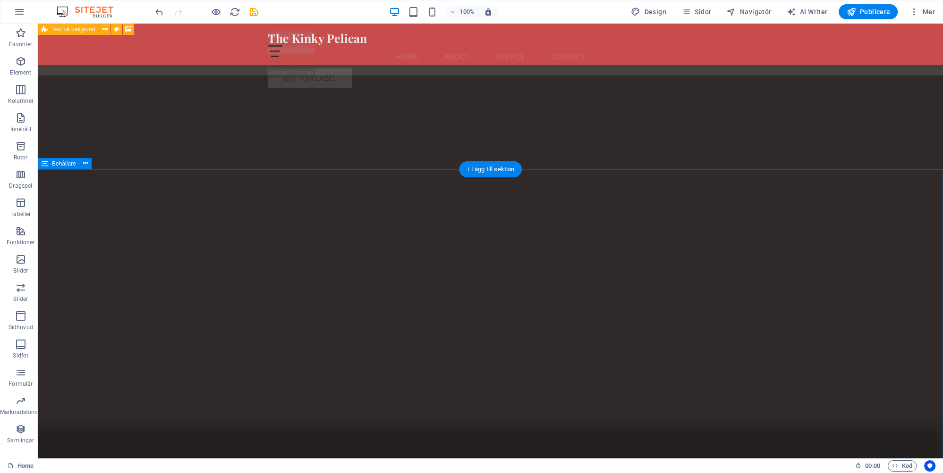
scroll to position [8546, 0]
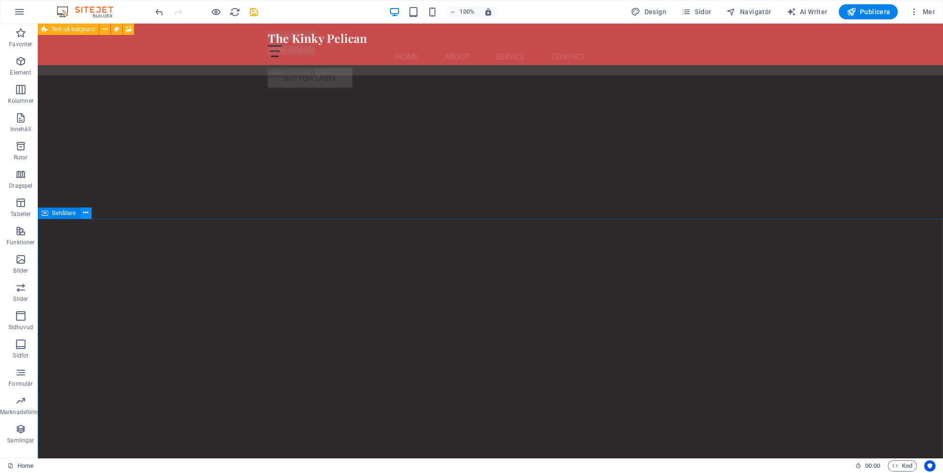
click at [86, 214] on icon at bounding box center [85, 213] width 5 height 10
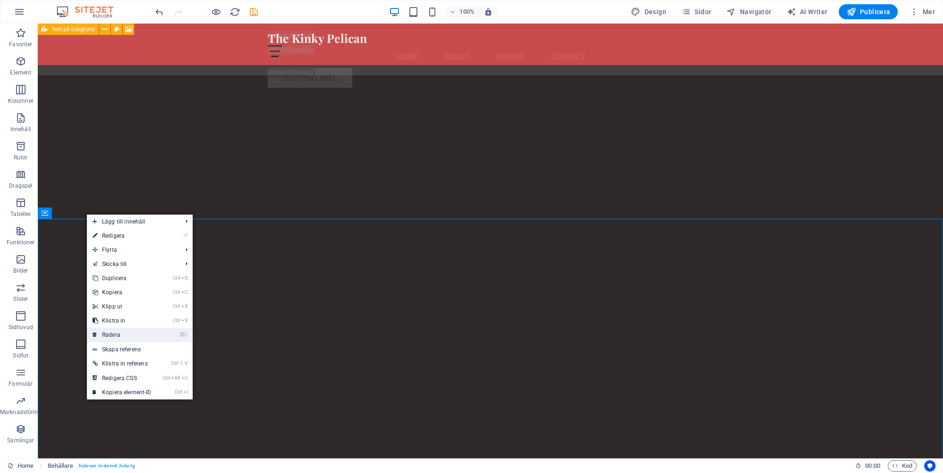
click at [118, 333] on link "⌦ Radera" at bounding box center [122, 335] width 70 height 14
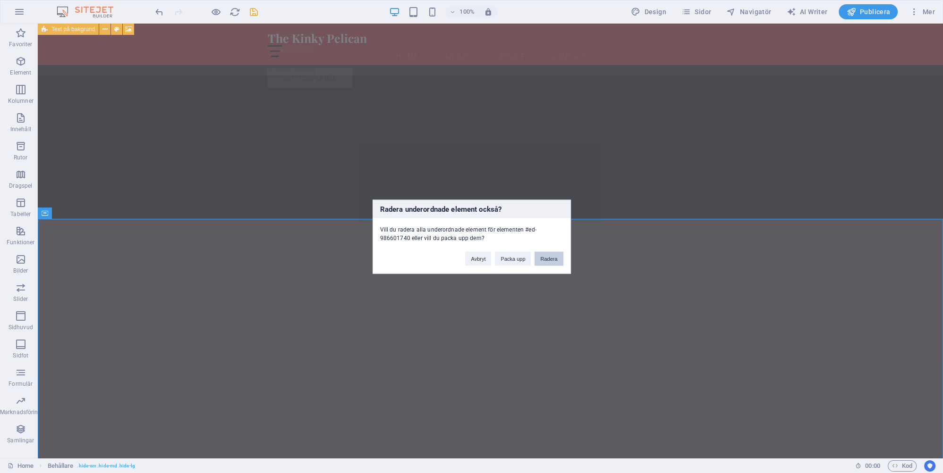
click at [549, 260] on button "Radera" at bounding box center [548, 259] width 28 height 14
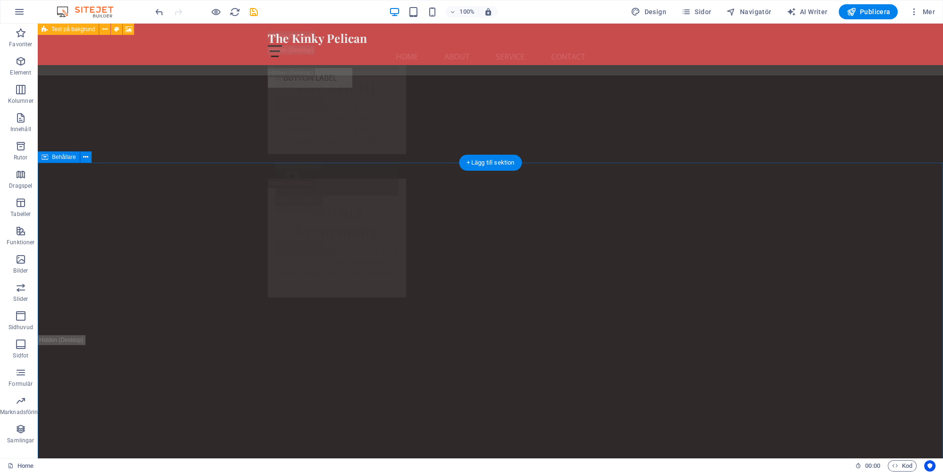
scroll to position [8047, 0]
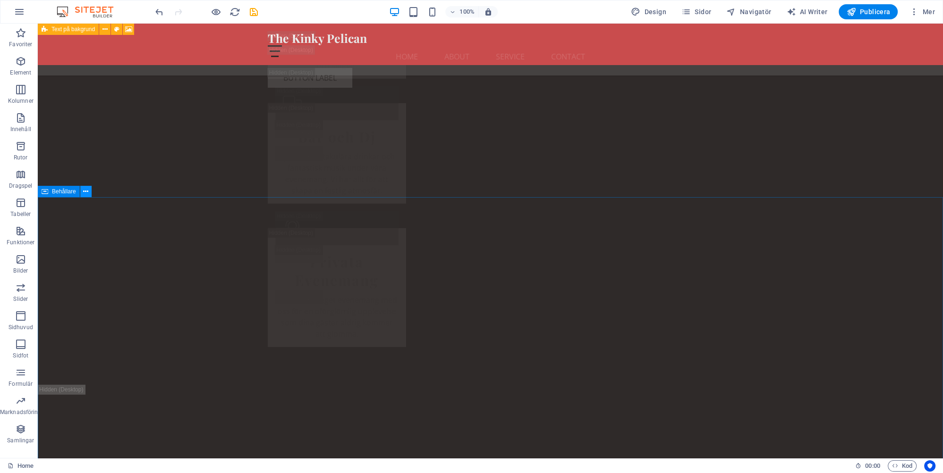
click at [86, 190] on icon at bounding box center [85, 192] width 5 height 10
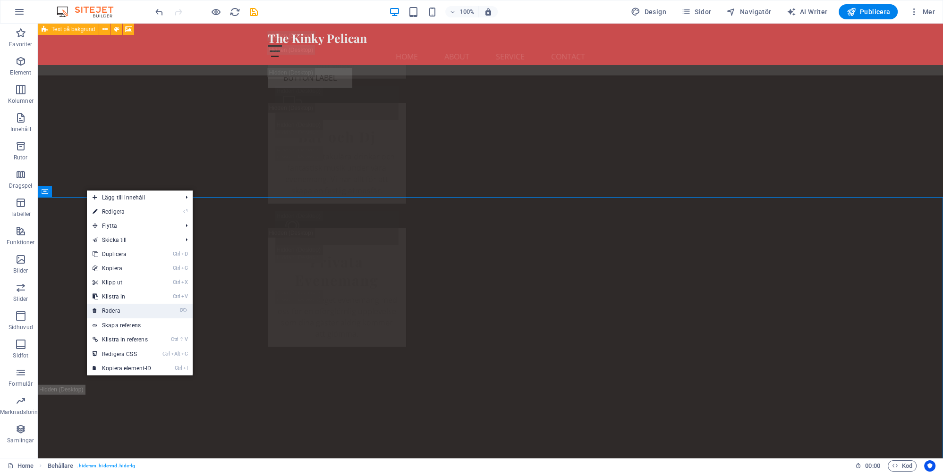
click at [110, 311] on link "⌦ Radera" at bounding box center [122, 311] width 70 height 14
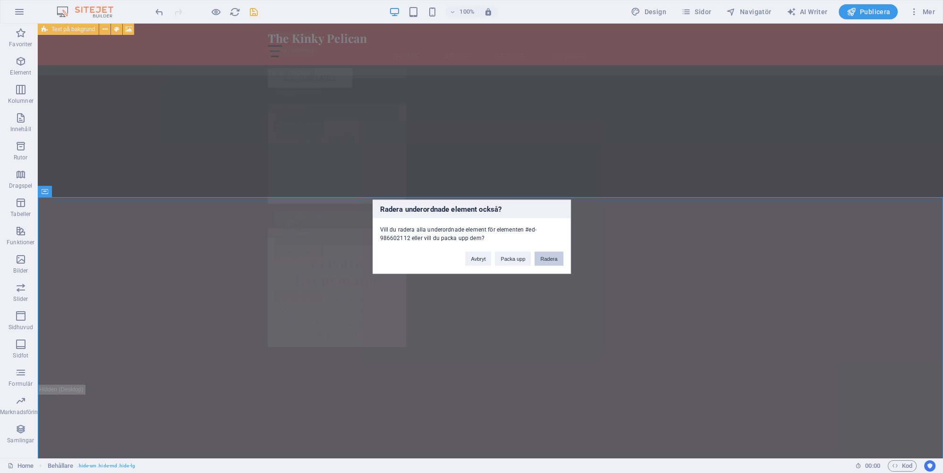
click at [548, 260] on button "Radera" at bounding box center [548, 259] width 28 height 14
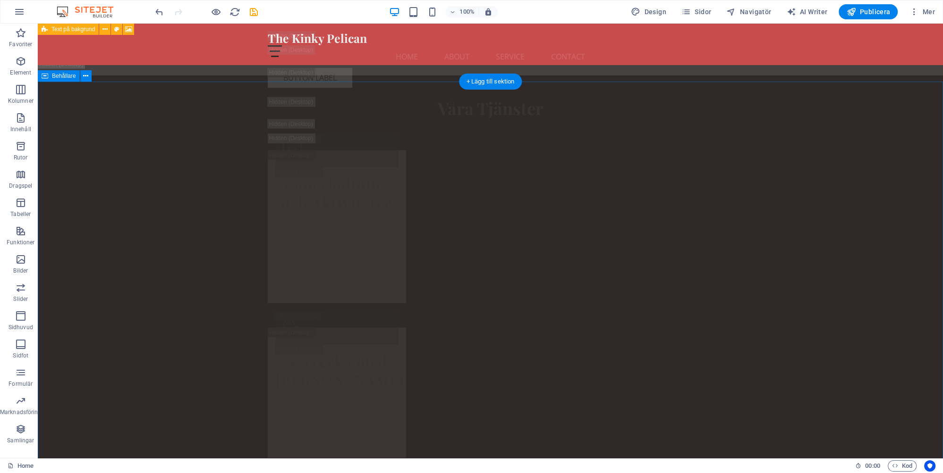
scroll to position [7349, 0]
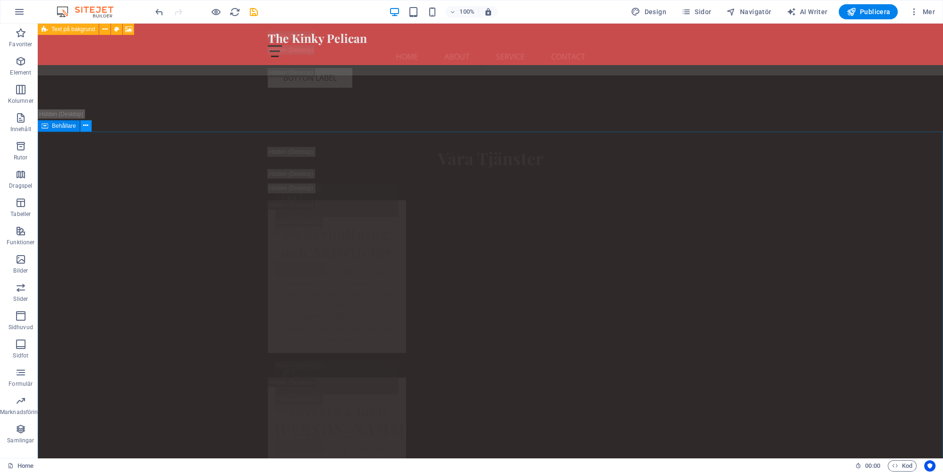
click at [86, 125] on icon at bounding box center [85, 126] width 5 height 10
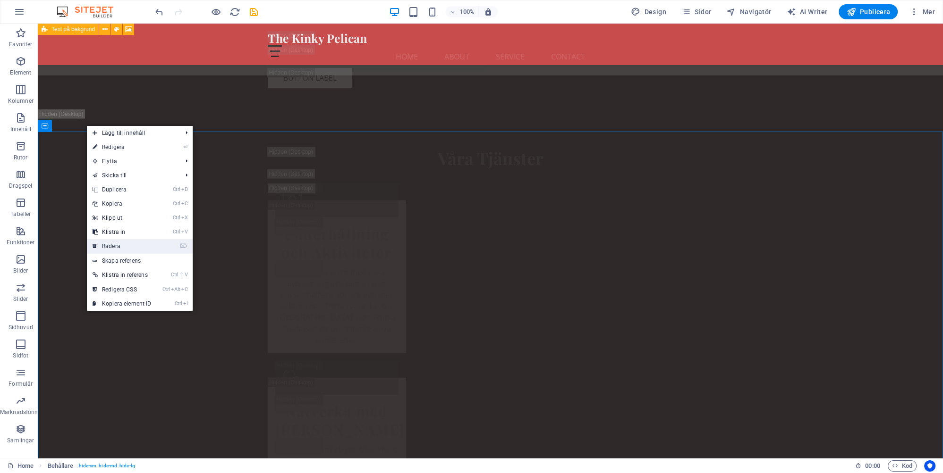
click at [115, 247] on link "⌦ Radera" at bounding box center [122, 246] width 70 height 14
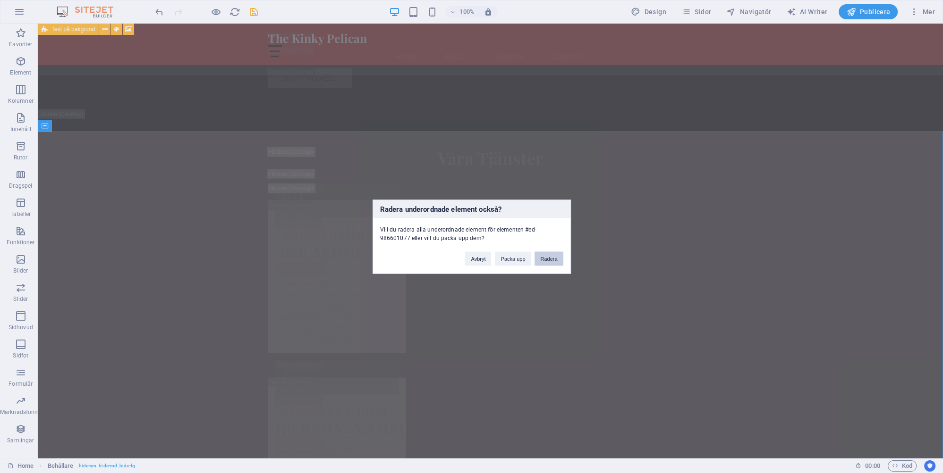
click at [551, 257] on button "Radera" at bounding box center [548, 259] width 28 height 14
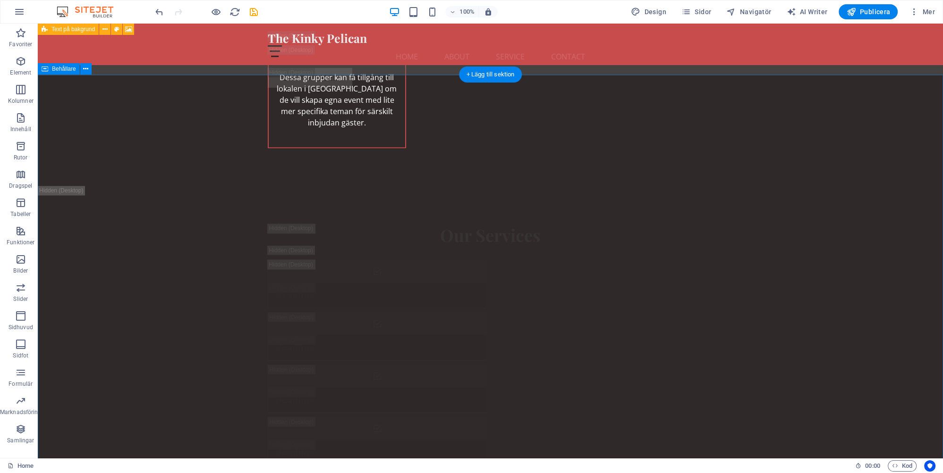
scroll to position [6851, 0]
click at [85, 104] on icon at bounding box center [85, 105] width 5 height 10
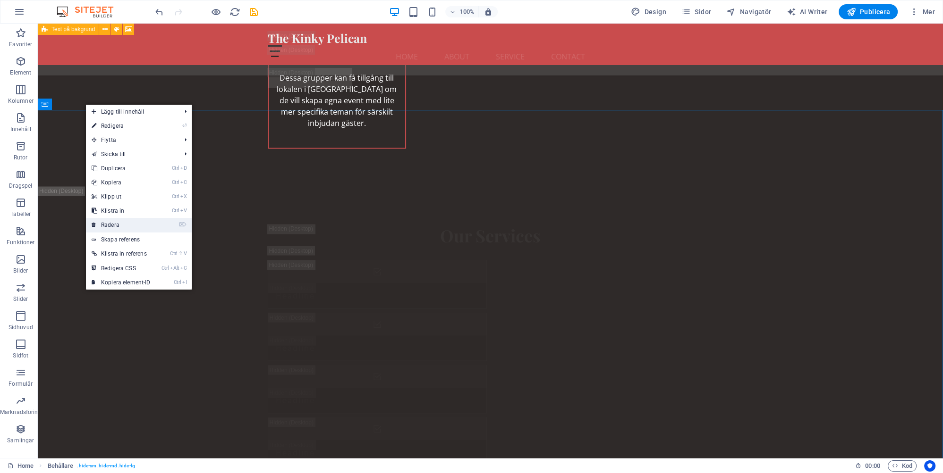
click at [112, 225] on link "⌦ Radera" at bounding box center [121, 225] width 70 height 14
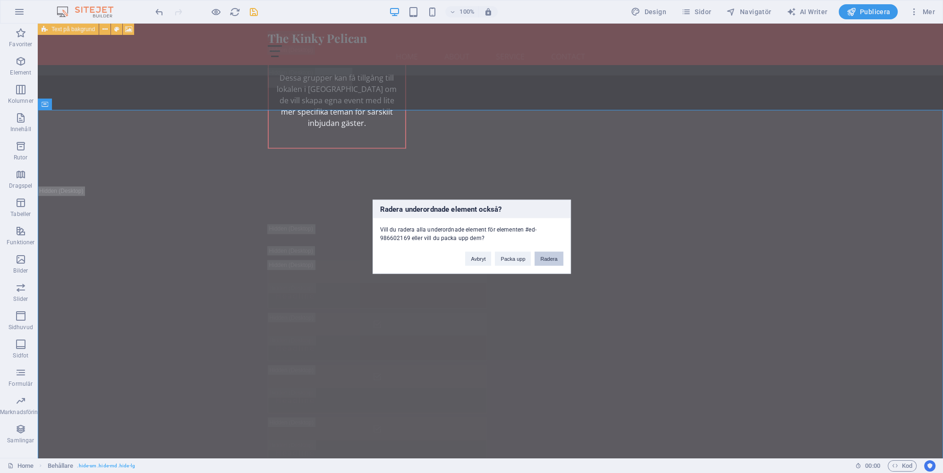
drag, startPoint x: 549, startPoint y: 258, endPoint x: 490, endPoint y: 241, distance: 61.9
click at [549, 258] on button "Radera" at bounding box center [548, 259] width 28 height 14
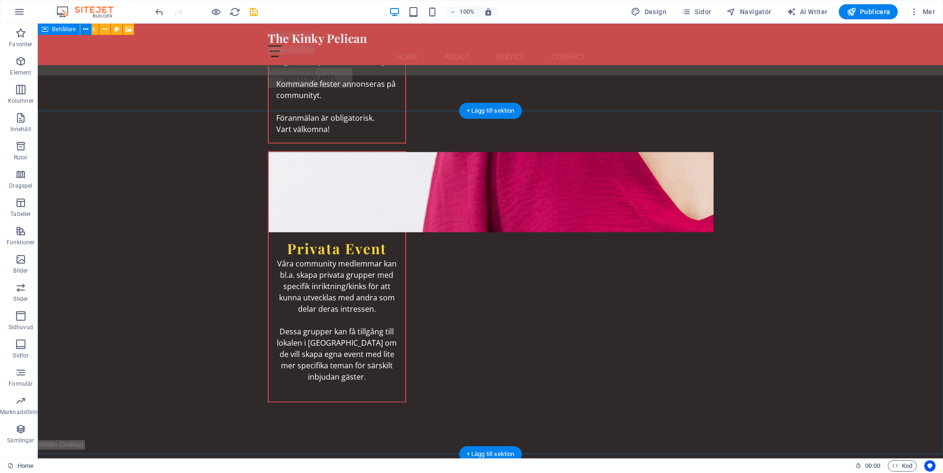
scroll to position [6452, 0]
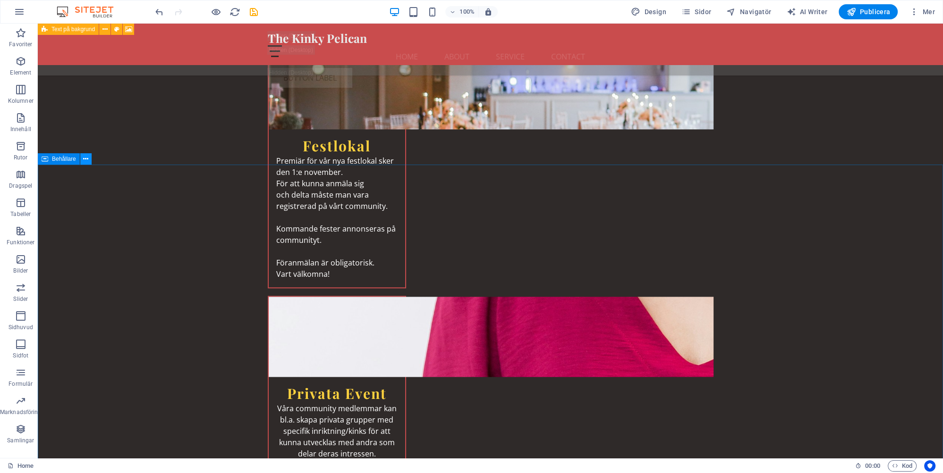
click at [88, 158] on button at bounding box center [85, 158] width 11 height 11
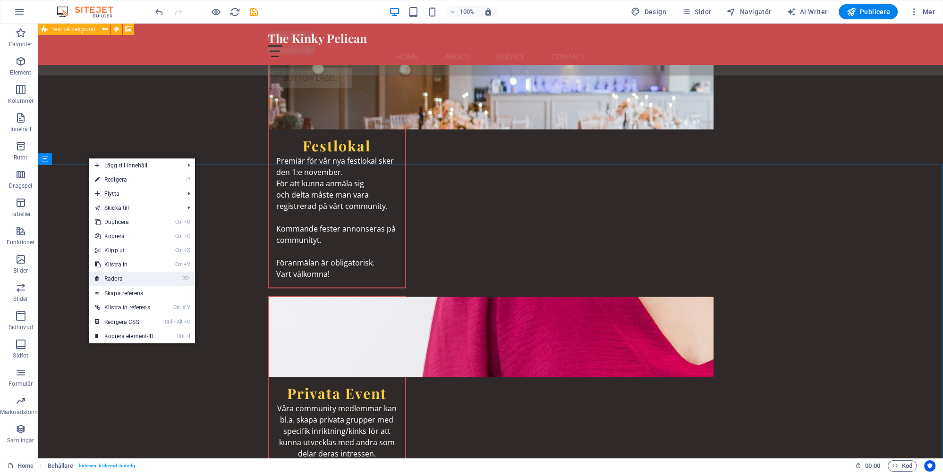
click at [122, 277] on link "⌦ Radera" at bounding box center [124, 279] width 70 height 14
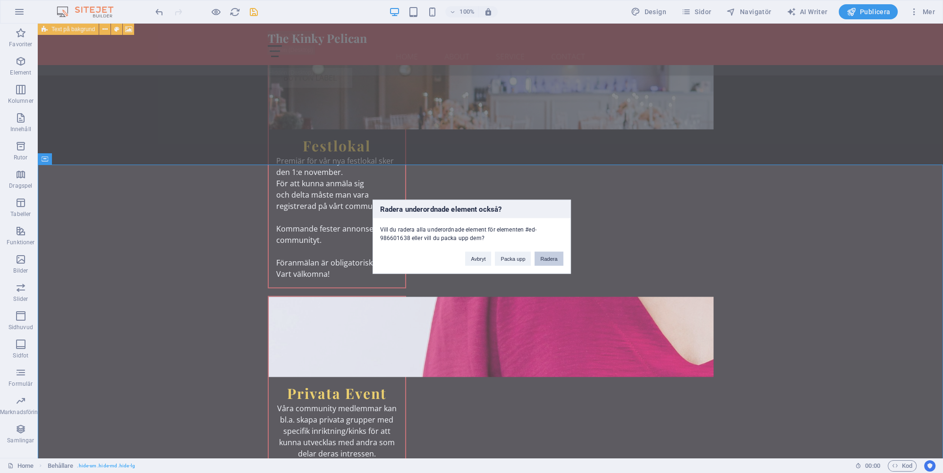
drag, startPoint x: 552, startPoint y: 257, endPoint x: 379, endPoint y: 269, distance: 174.1
click at [552, 257] on button "Radera" at bounding box center [548, 259] width 28 height 14
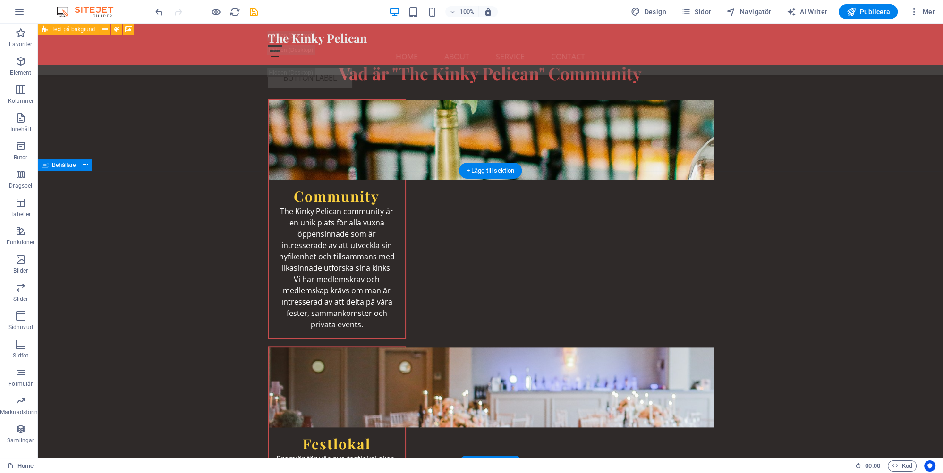
scroll to position [6153, 0]
click at [84, 166] on icon at bounding box center [85, 166] width 5 height 10
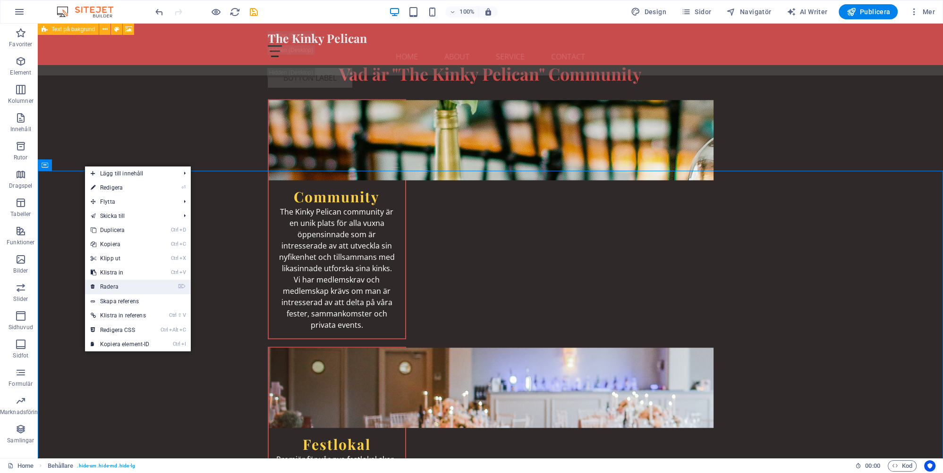
click at [116, 288] on link "⌦ Radera" at bounding box center [120, 287] width 70 height 14
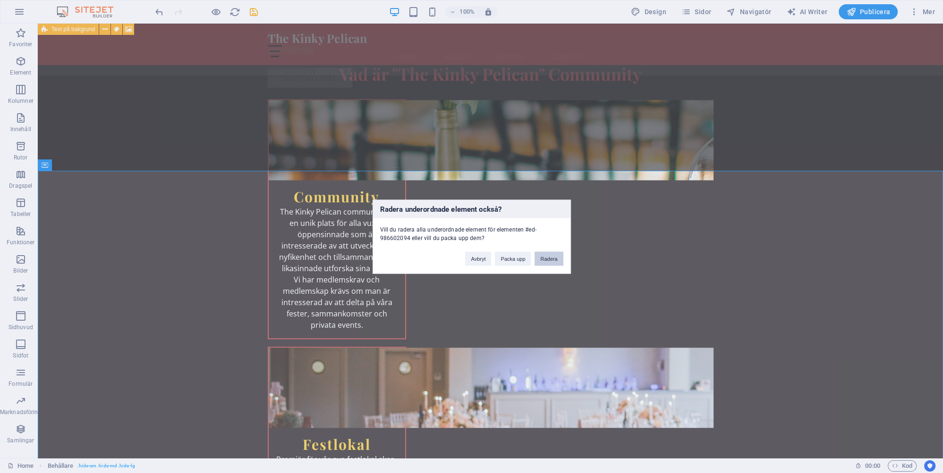
drag, startPoint x: 548, startPoint y: 258, endPoint x: 372, endPoint y: 270, distance: 176.0
click at [548, 258] on button "Radera" at bounding box center [548, 259] width 28 height 14
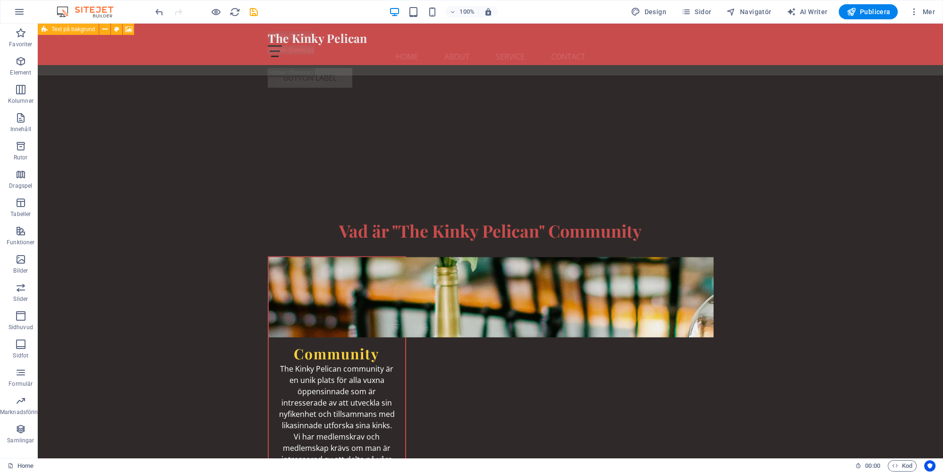
scroll to position [5904, 0]
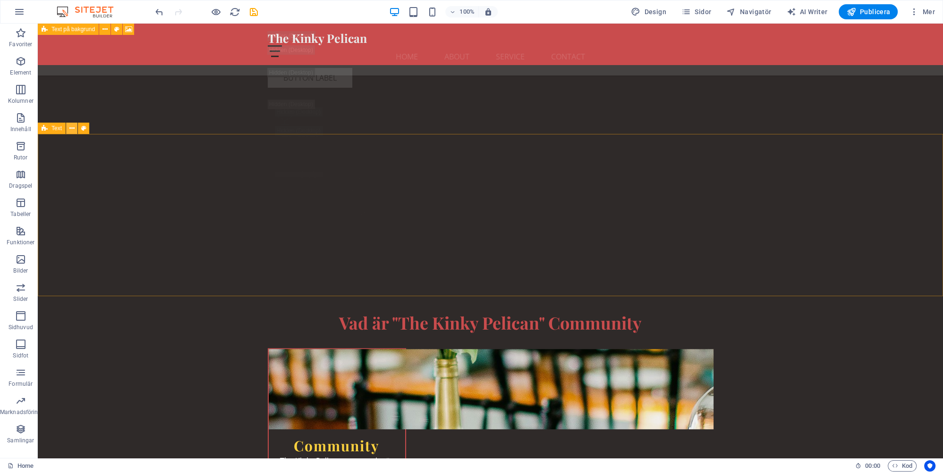
click at [73, 126] on icon at bounding box center [71, 129] width 5 height 10
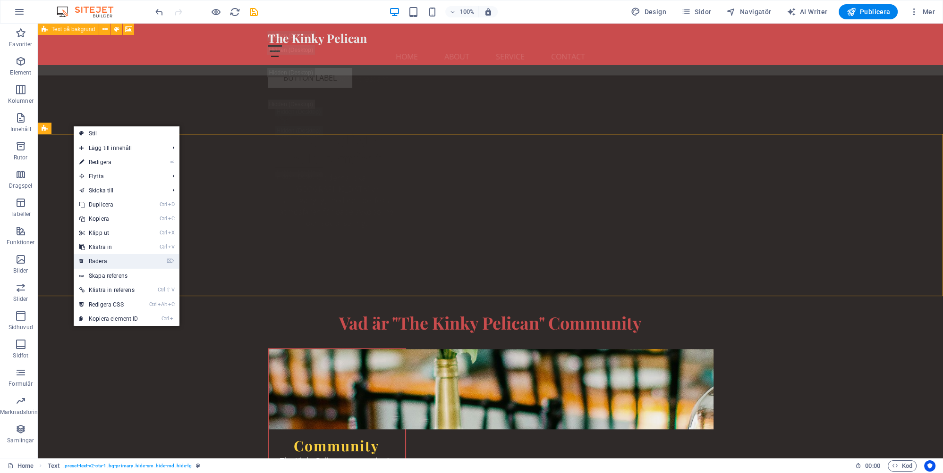
click at [106, 260] on link "⌦ Radera" at bounding box center [109, 261] width 70 height 14
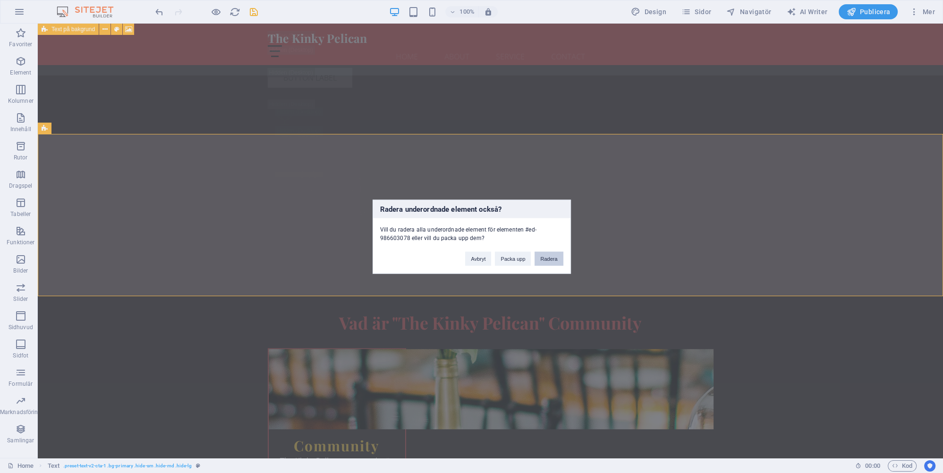
click at [552, 259] on button "Radera" at bounding box center [548, 259] width 28 height 14
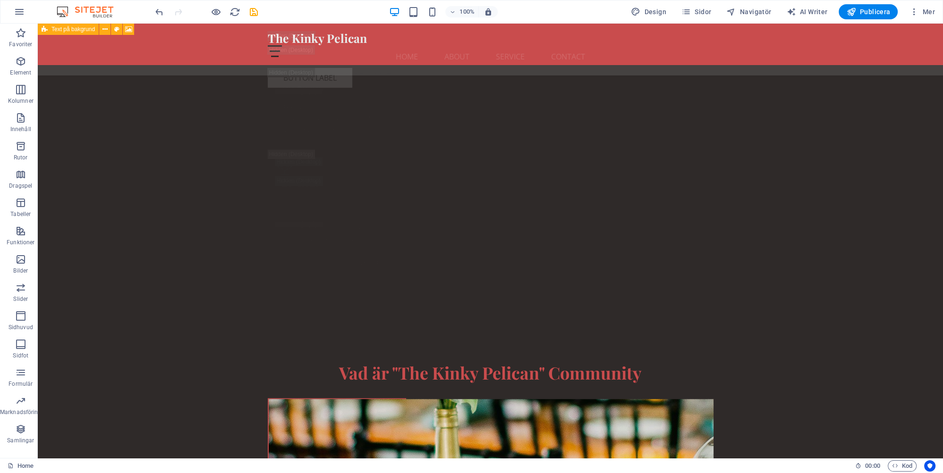
scroll to position [5804, 0]
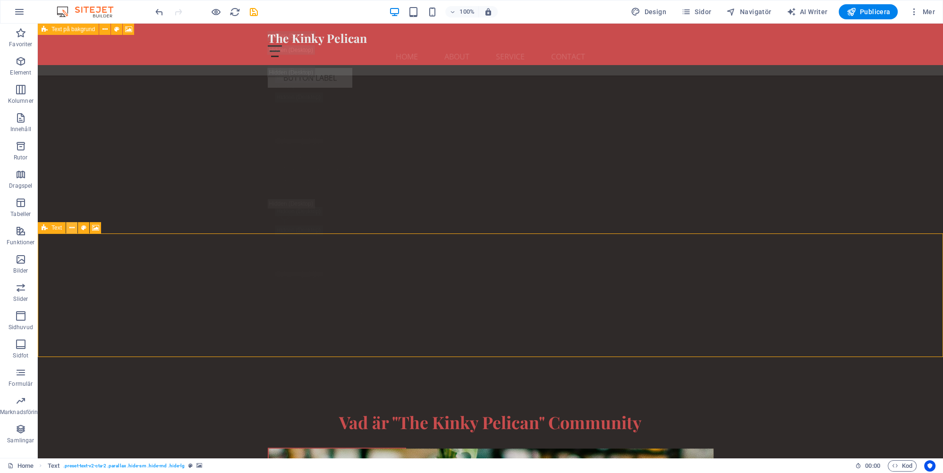
click at [73, 228] on icon at bounding box center [71, 228] width 5 height 10
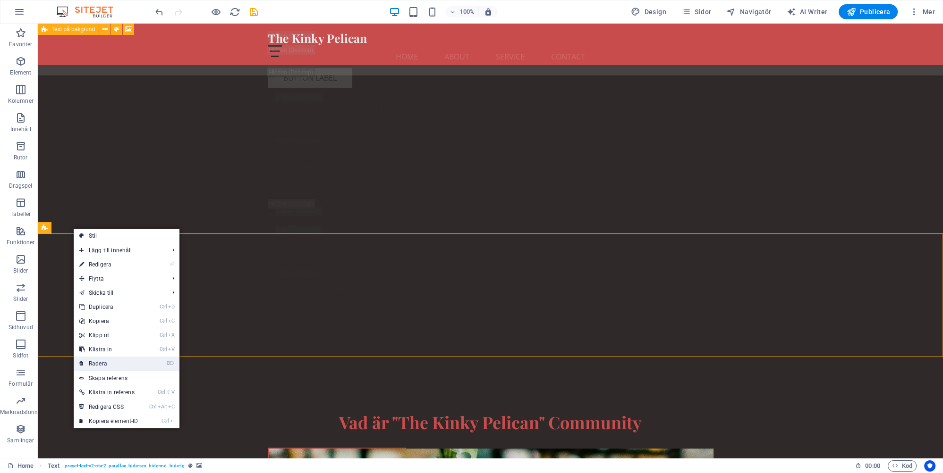
click at [103, 362] on link "⌦ Radera" at bounding box center [109, 364] width 70 height 14
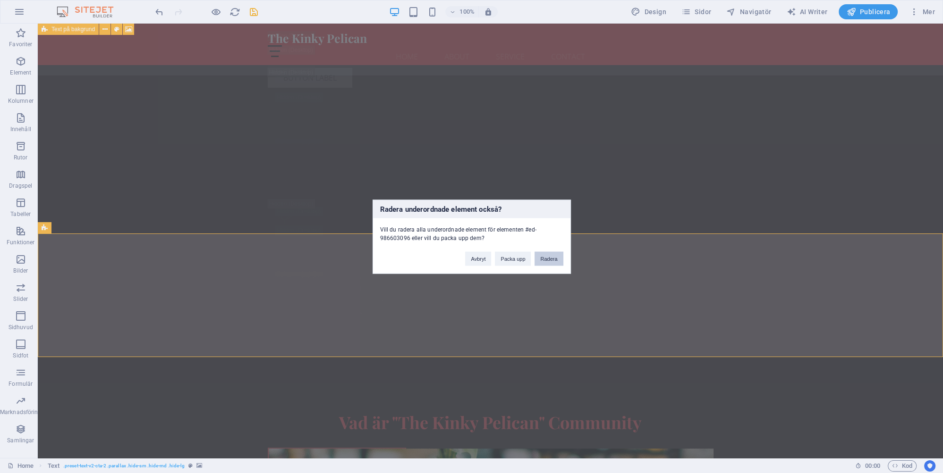
click at [547, 256] on button "Radera" at bounding box center [548, 259] width 28 height 14
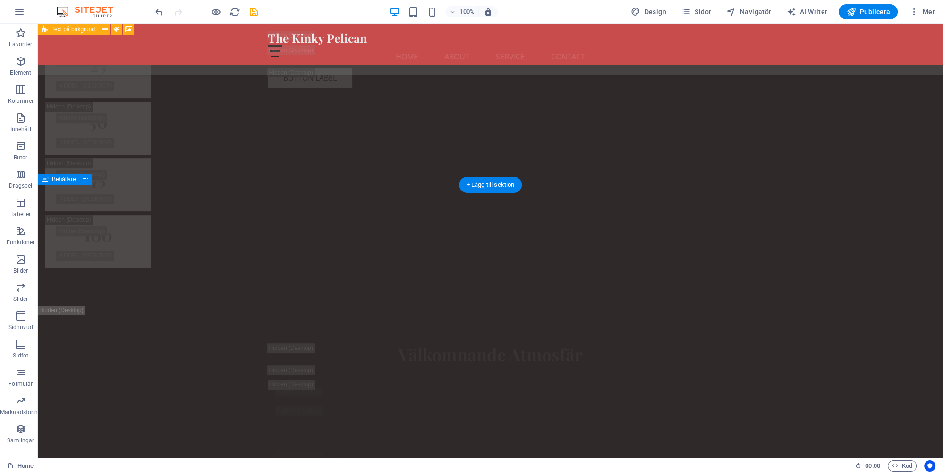
scroll to position [5355, 0]
click at [88, 188] on icon at bounding box center [85, 190] width 5 height 10
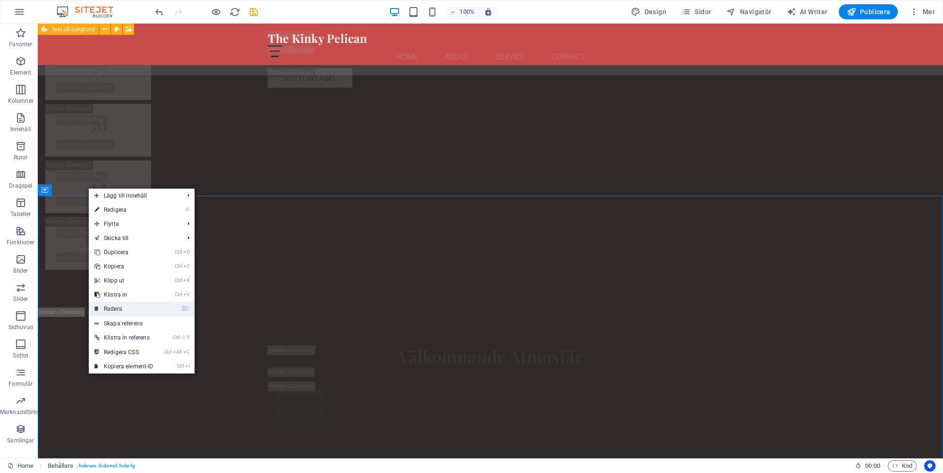
click at [120, 309] on link "⌦ Radera" at bounding box center [124, 309] width 70 height 14
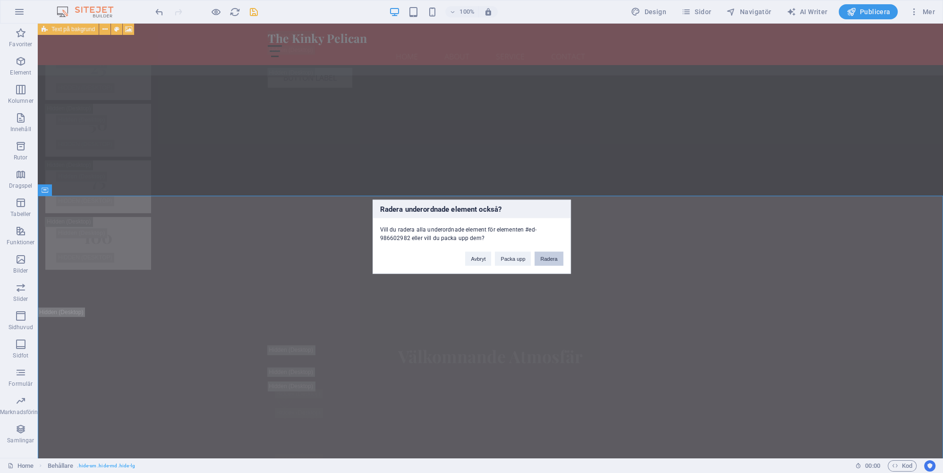
click at [550, 257] on button "Radera" at bounding box center [548, 259] width 28 height 14
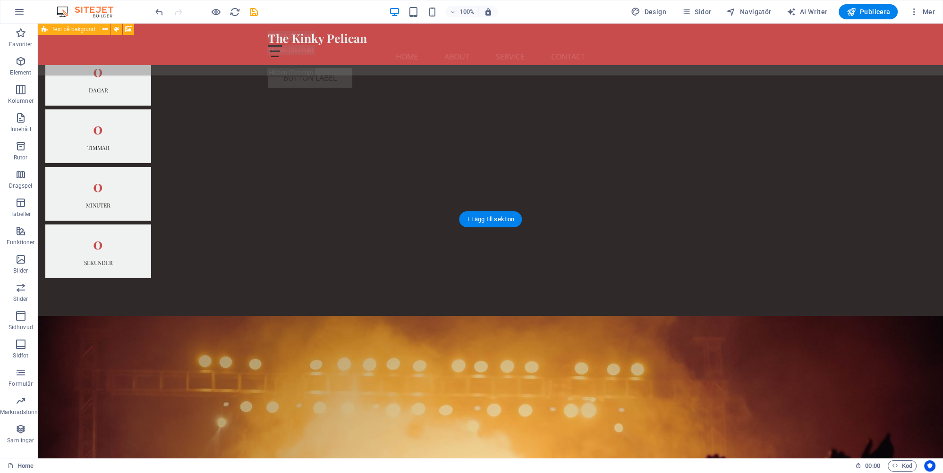
scroll to position [4209, 0]
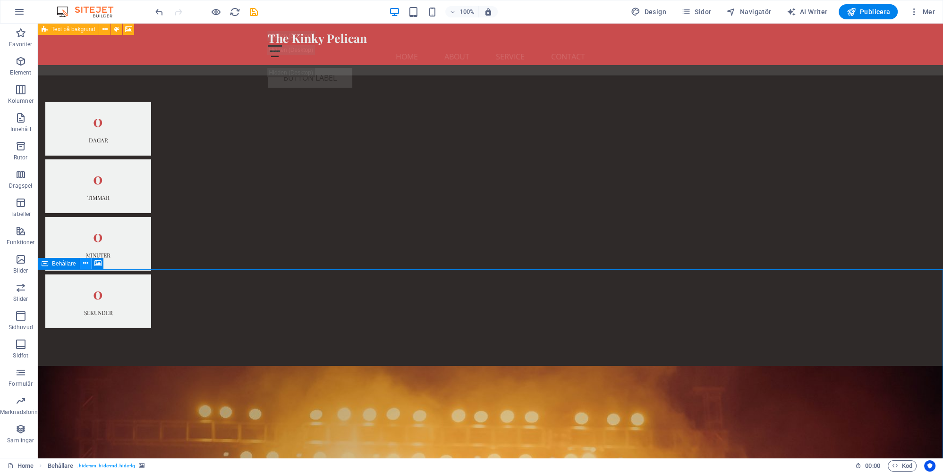
click at [86, 264] on icon at bounding box center [85, 264] width 5 height 10
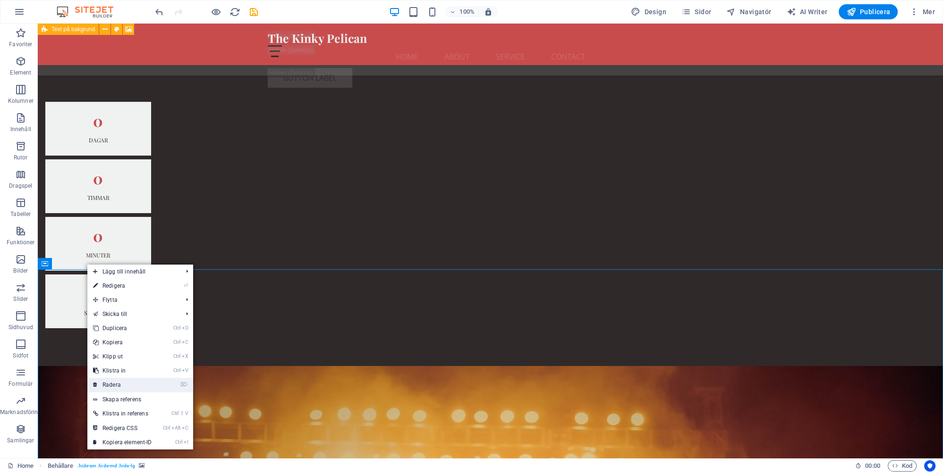
click at [116, 383] on link "⌦ Radera" at bounding box center [122, 385] width 70 height 14
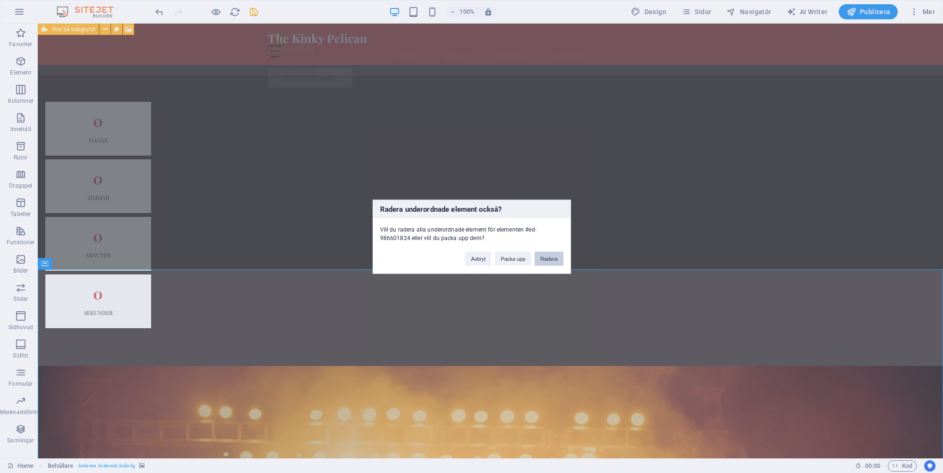
click at [557, 256] on button "Radera" at bounding box center [548, 259] width 28 height 14
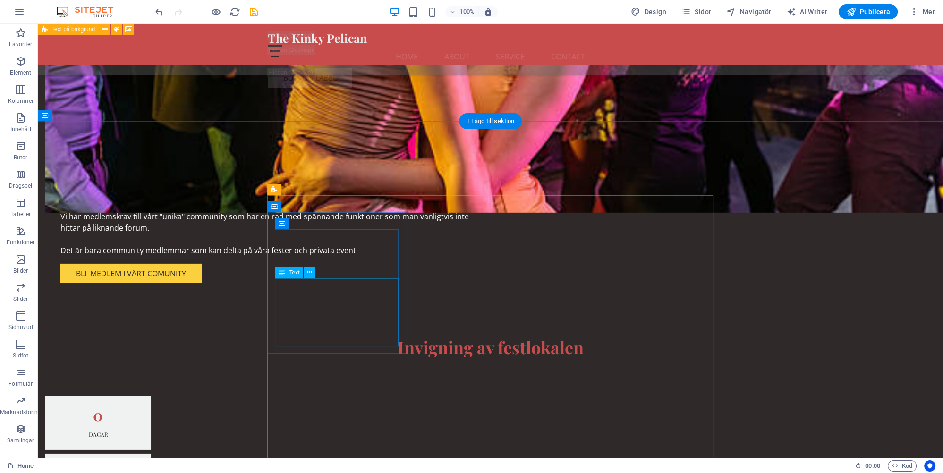
scroll to position [3910, 0]
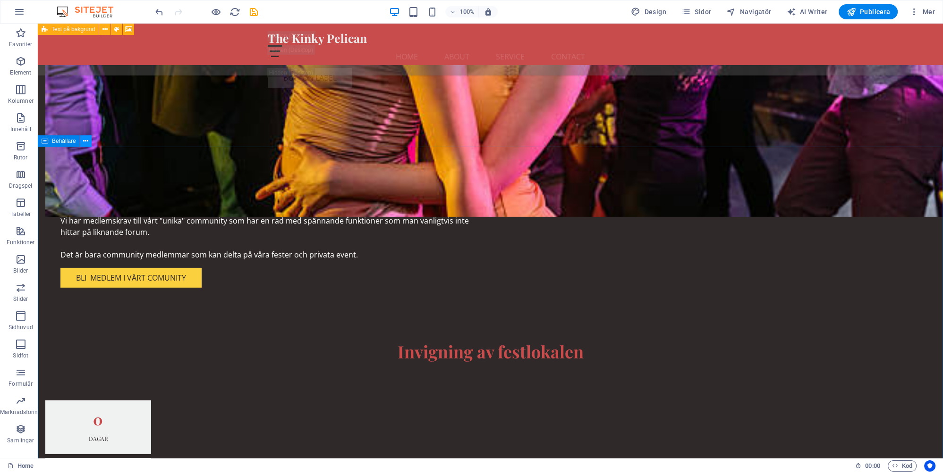
click at [85, 139] on icon at bounding box center [85, 141] width 5 height 10
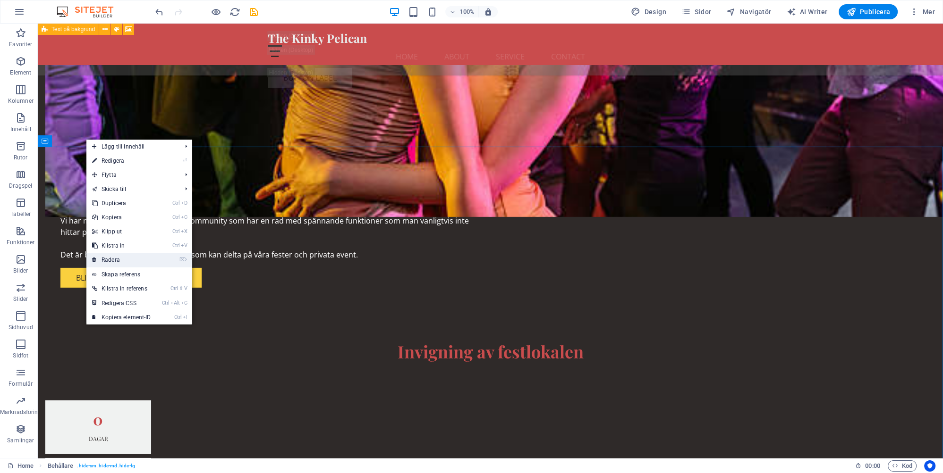
click at [118, 258] on link "⌦ Radera" at bounding box center [121, 260] width 70 height 14
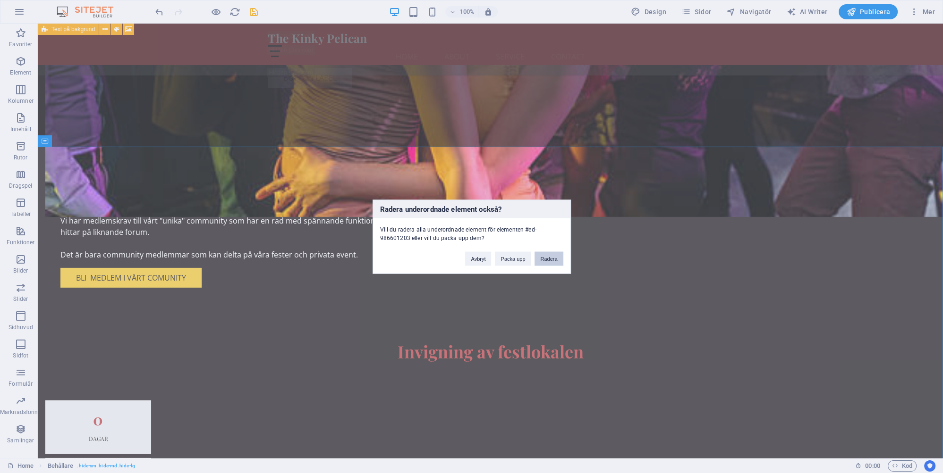
click at [550, 259] on button "Radera" at bounding box center [548, 259] width 28 height 14
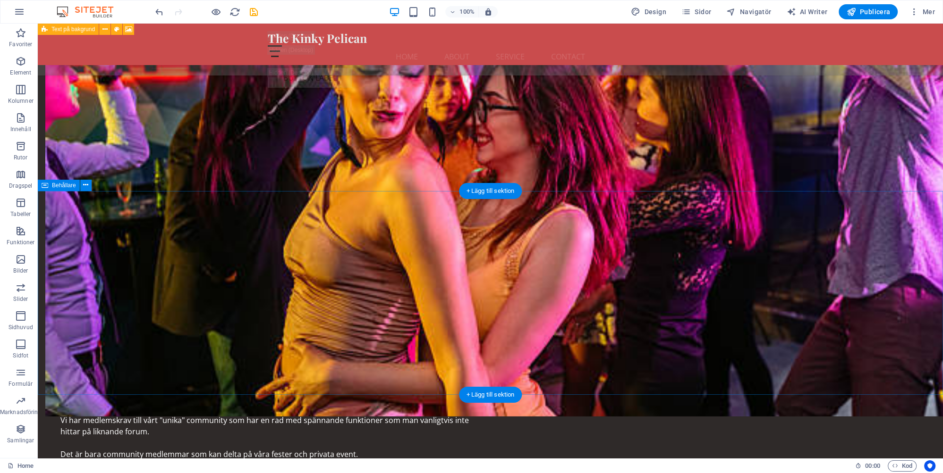
scroll to position [3660, 0]
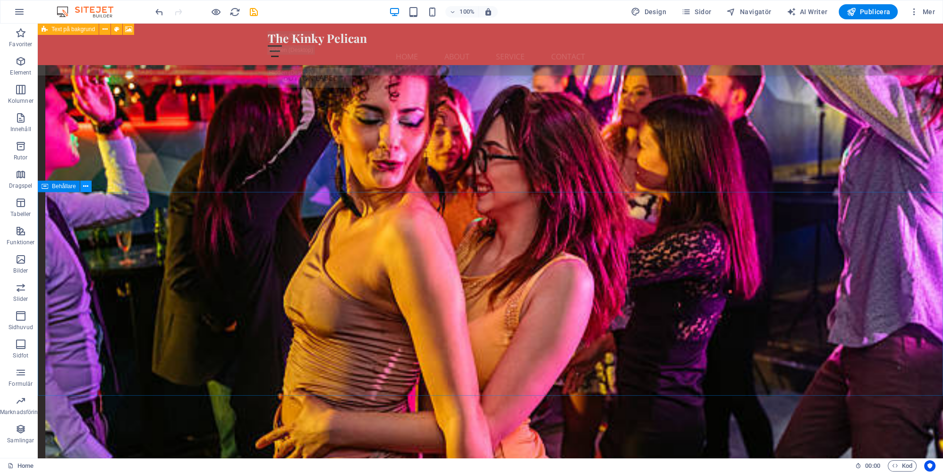
click at [86, 186] on icon at bounding box center [85, 187] width 5 height 10
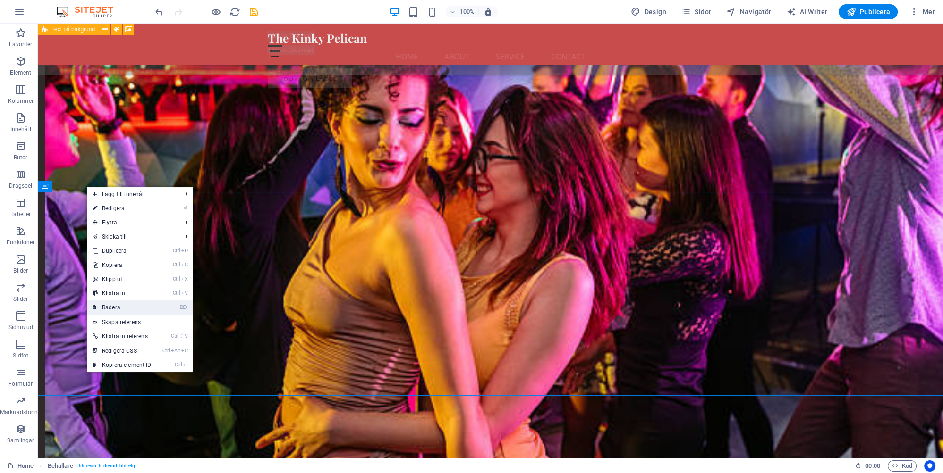
click at [117, 306] on link "⌦ Radera" at bounding box center [122, 308] width 70 height 14
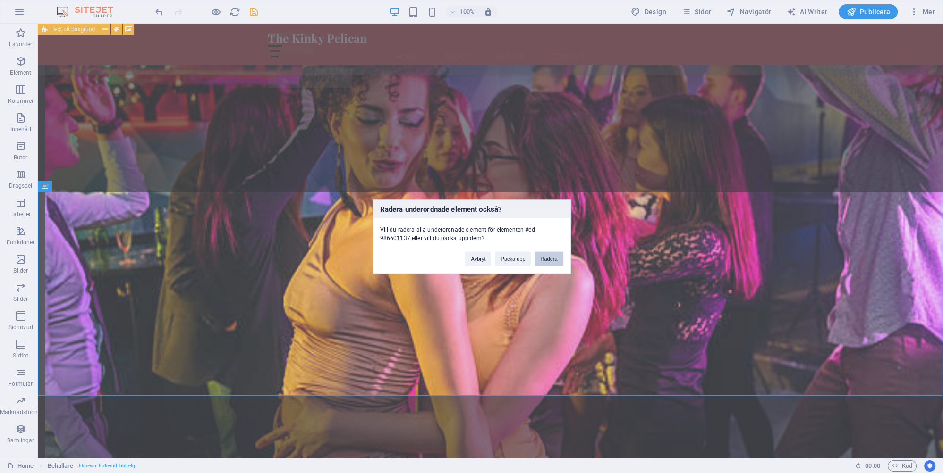
click at [553, 260] on button "Radera" at bounding box center [548, 259] width 28 height 14
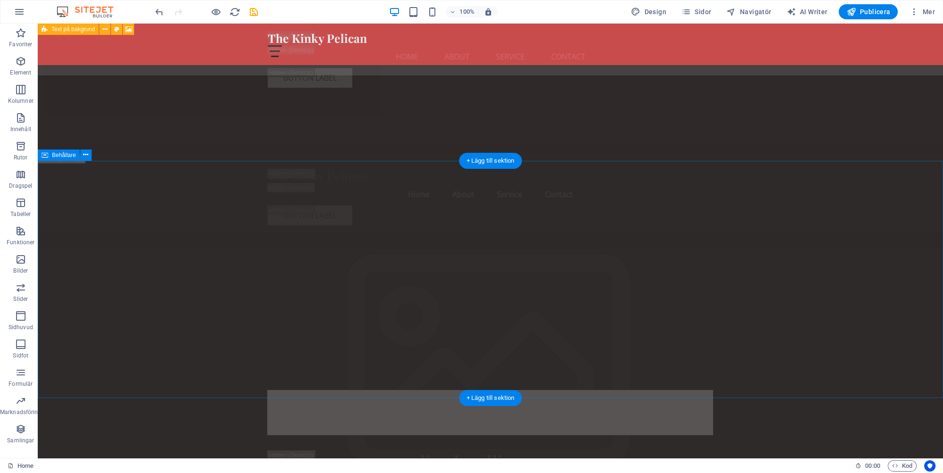
scroll to position [3012, 0]
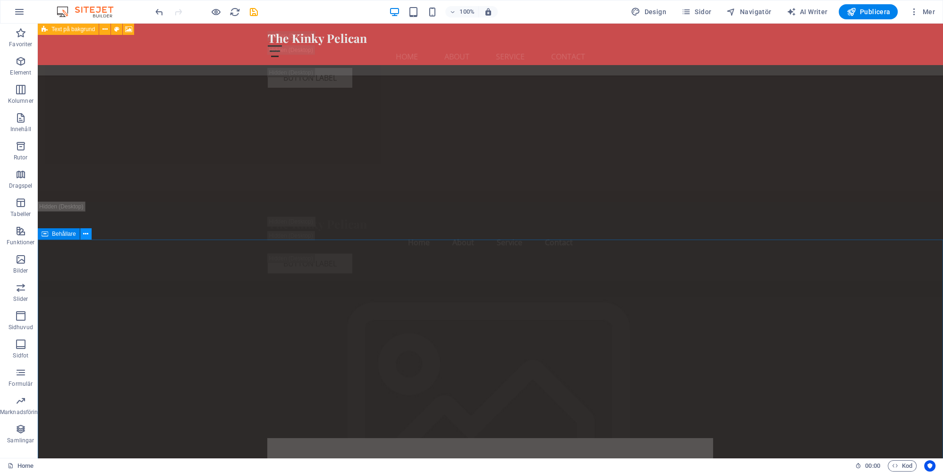
click at [86, 231] on icon at bounding box center [85, 234] width 5 height 10
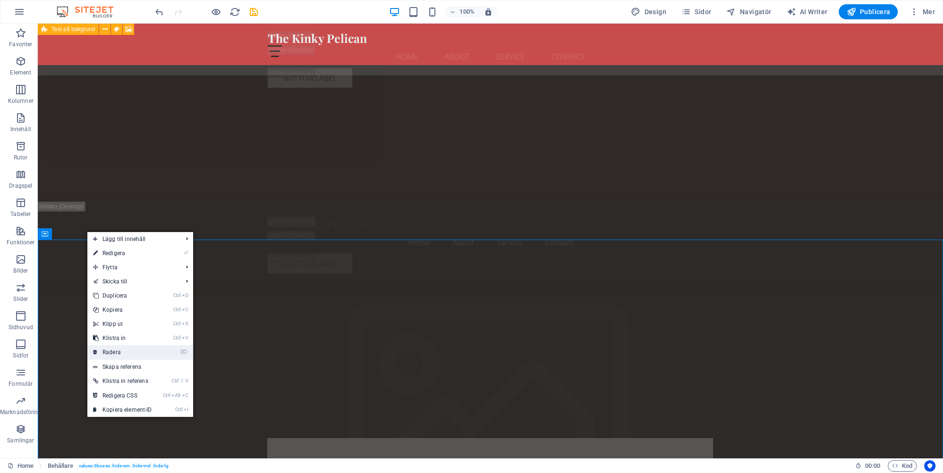
click at [115, 354] on link "⌦ Radera" at bounding box center [122, 353] width 70 height 14
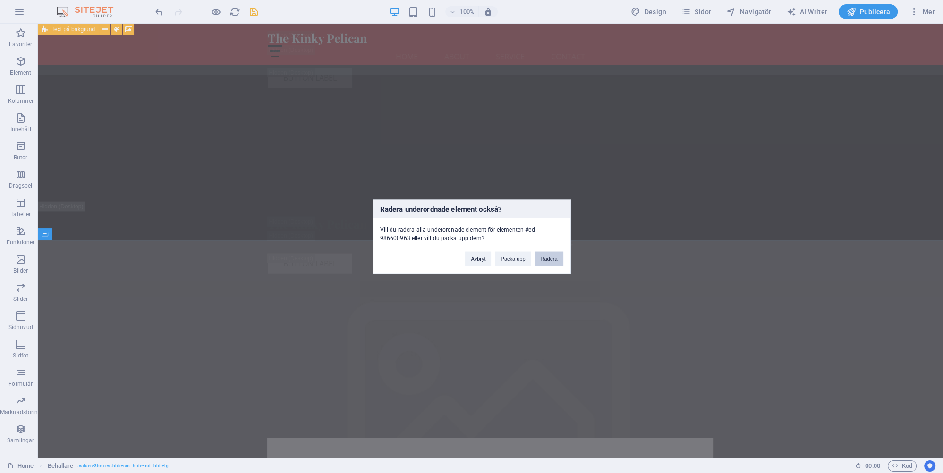
click at [550, 254] on button "Radera" at bounding box center [548, 259] width 28 height 14
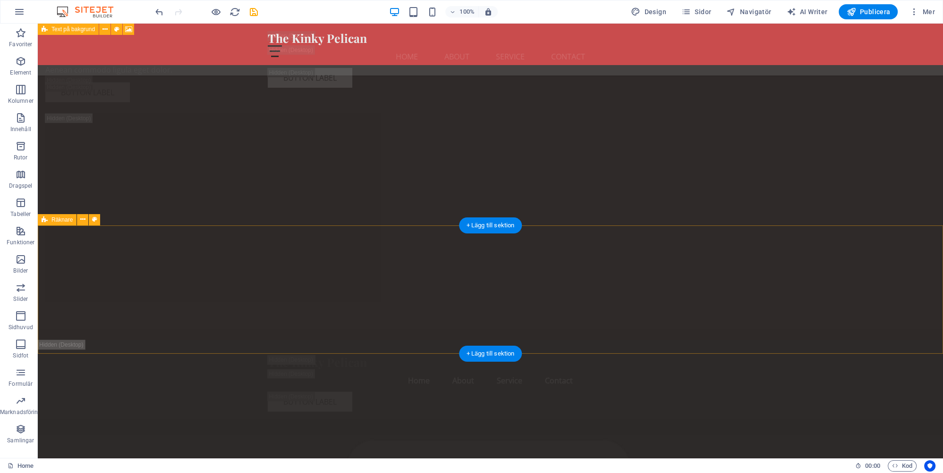
scroll to position [2813, 0]
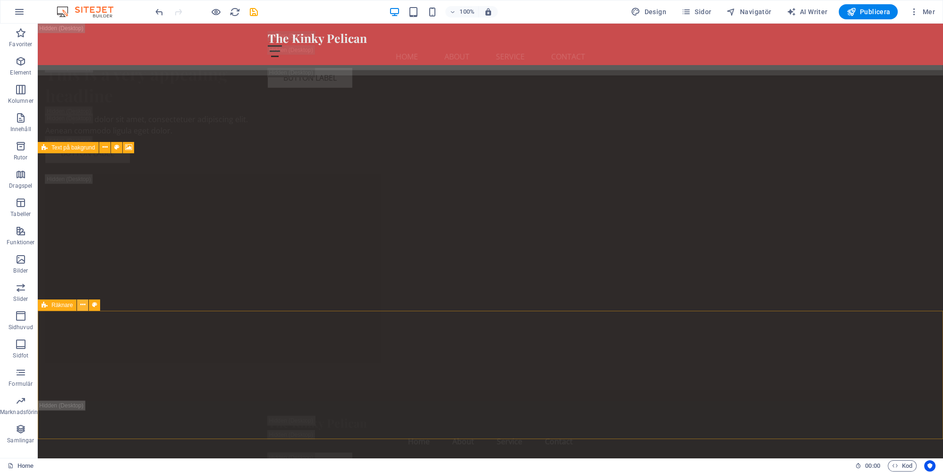
click at [85, 303] on icon at bounding box center [82, 305] width 5 height 10
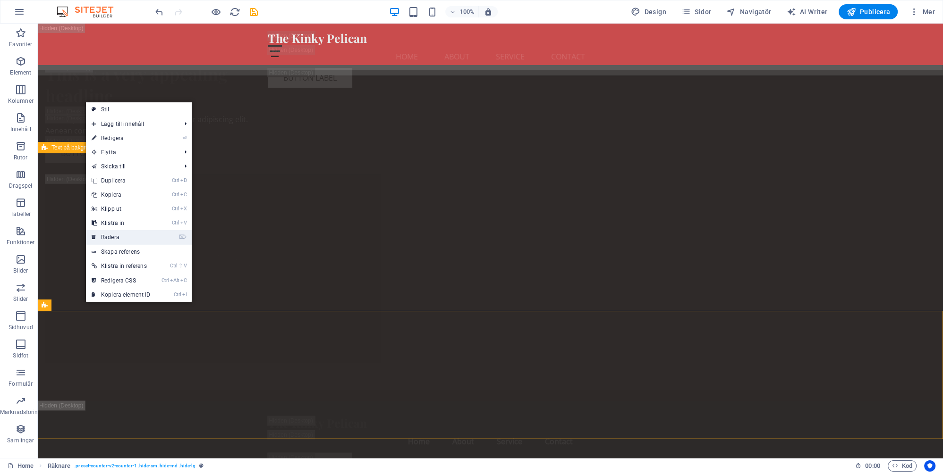
click at [113, 239] on link "⌦ Radera" at bounding box center [121, 237] width 70 height 14
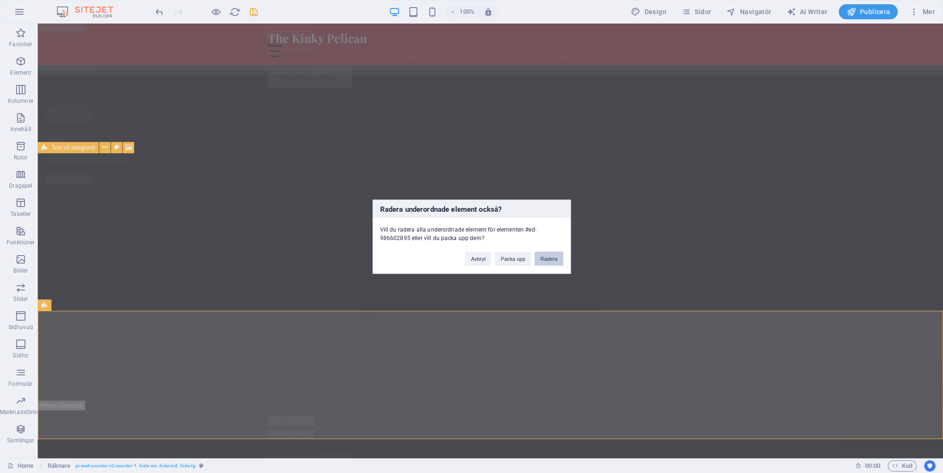
drag, startPoint x: 547, startPoint y: 259, endPoint x: 508, endPoint y: 236, distance: 45.1
click at [547, 259] on button "Radera" at bounding box center [548, 259] width 28 height 14
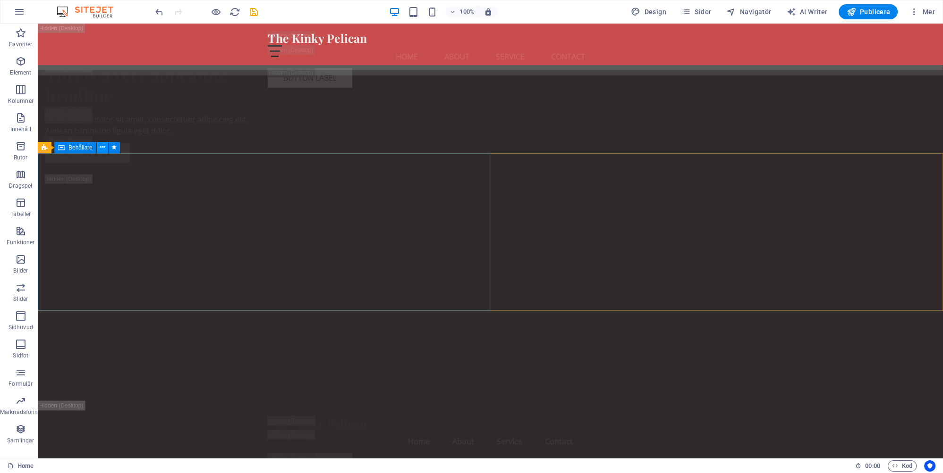
click at [102, 150] on icon at bounding box center [102, 148] width 5 height 10
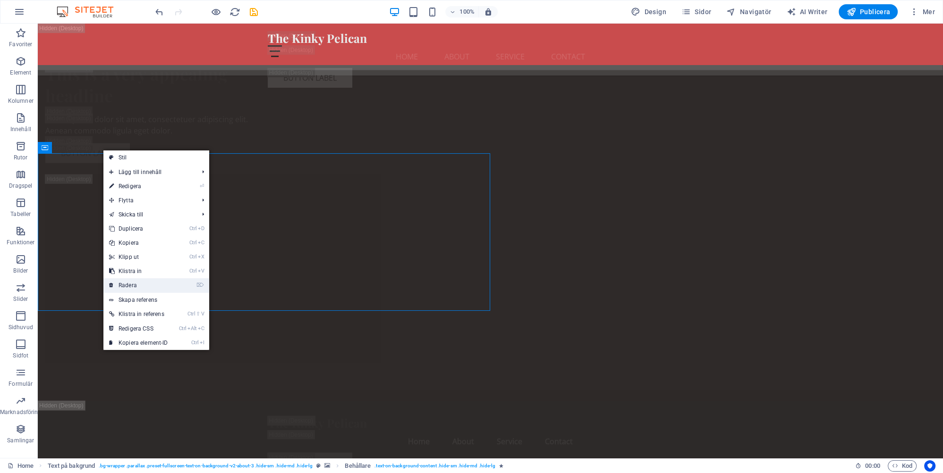
click at [135, 286] on link "⌦ Radera" at bounding box center [138, 286] width 70 height 14
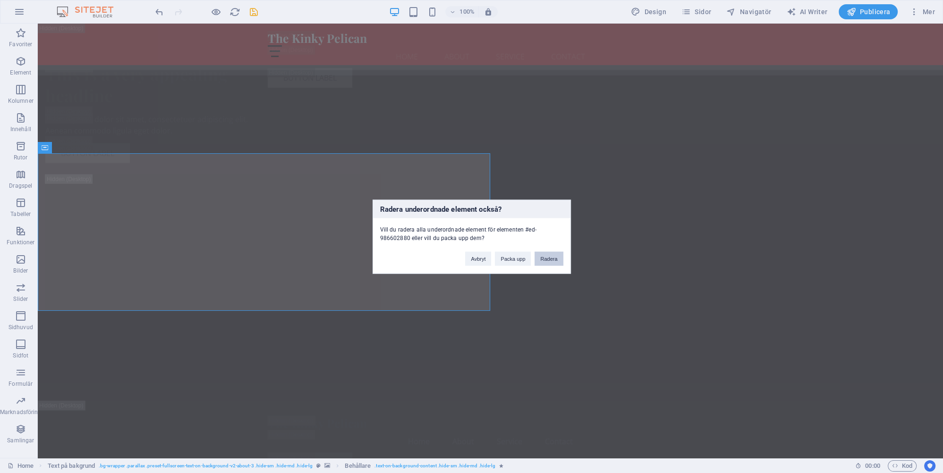
drag, startPoint x: 552, startPoint y: 257, endPoint x: 380, endPoint y: 270, distance: 172.4
click at [552, 257] on button "Radera" at bounding box center [548, 259] width 28 height 14
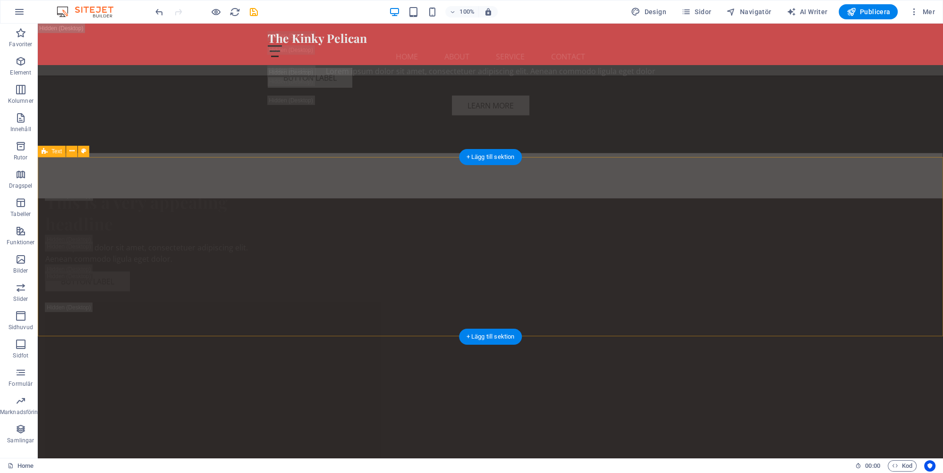
scroll to position [2613, 0]
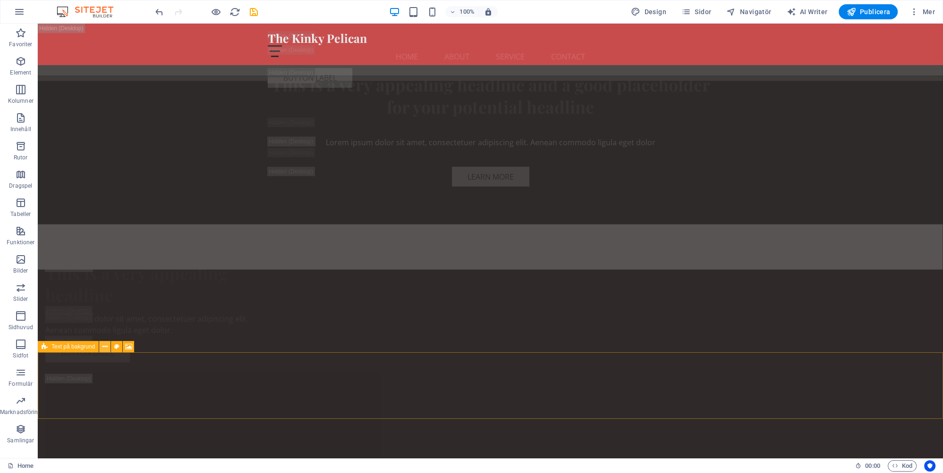
click at [106, 347] on icon at bounding box center [104, 347] width 5 height 10
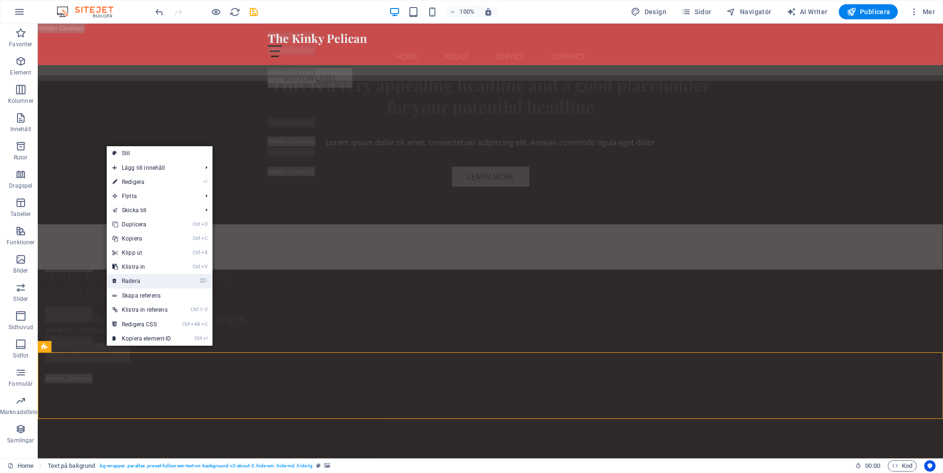
click at [132, 282] on link "⌦ Radera" at bounding box center [142, 281] width 70 height 14
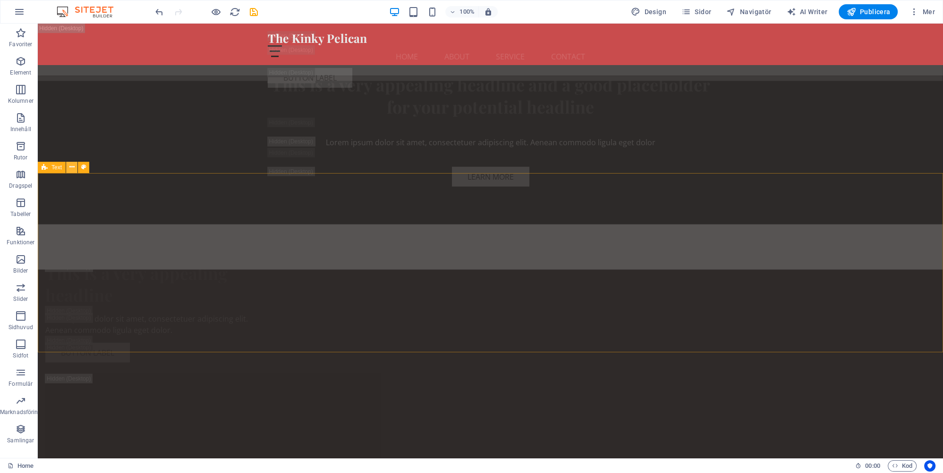
click at [71, 166] on icon at bounding box center [71, 167] width 5 height 10
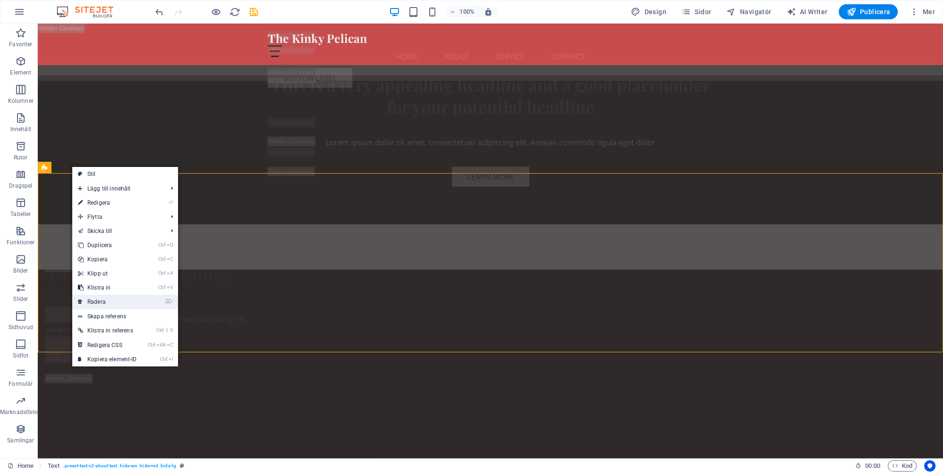
click at [97, 302] on link "⌦ Radera" at bounding box center [107, 302] width 70 height 14
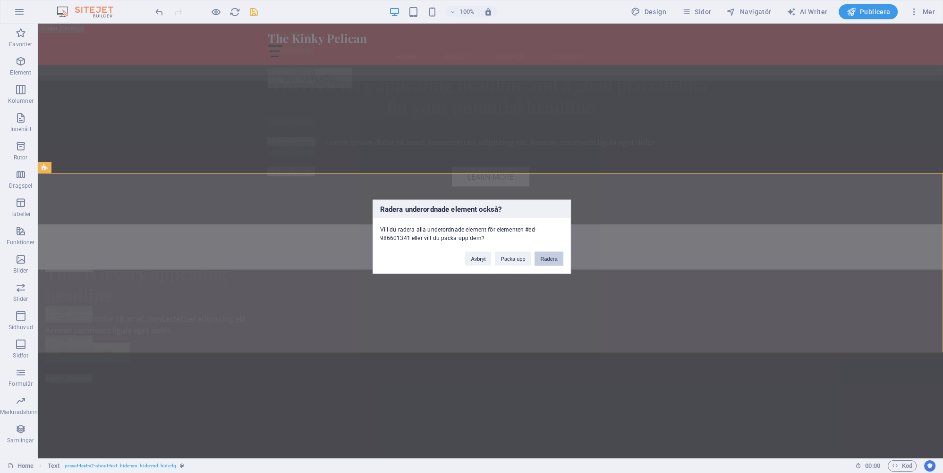
click at [550, 258] on button "Radera" at bounding box center [548, 259] width 28 height 14
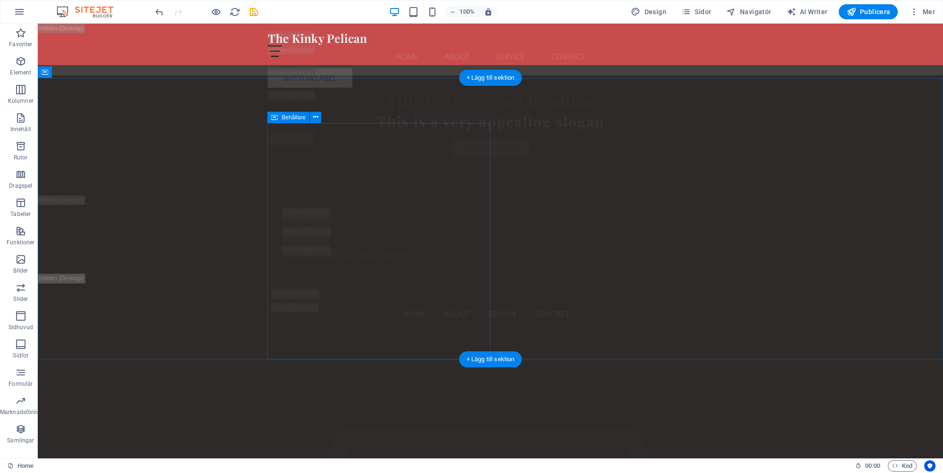
scroll to position [1916, 0]
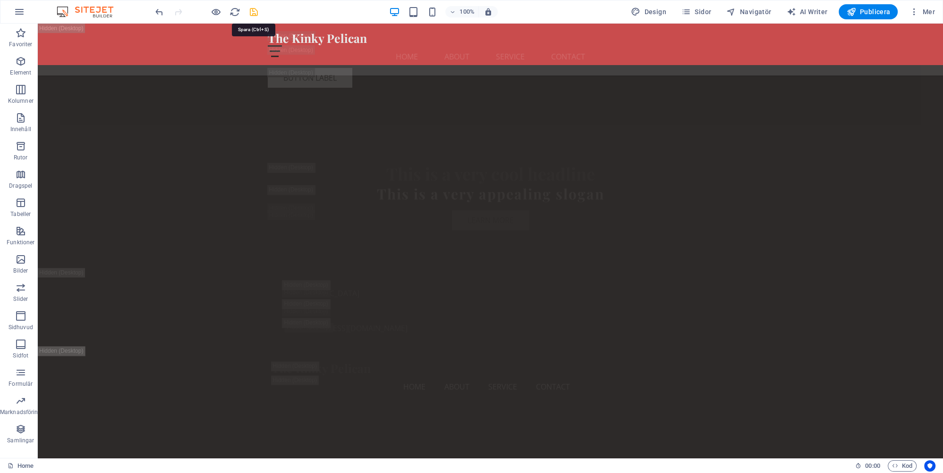
click at [253, 10] on icon "save" at bounding box center [253, 12] width 11 height 11
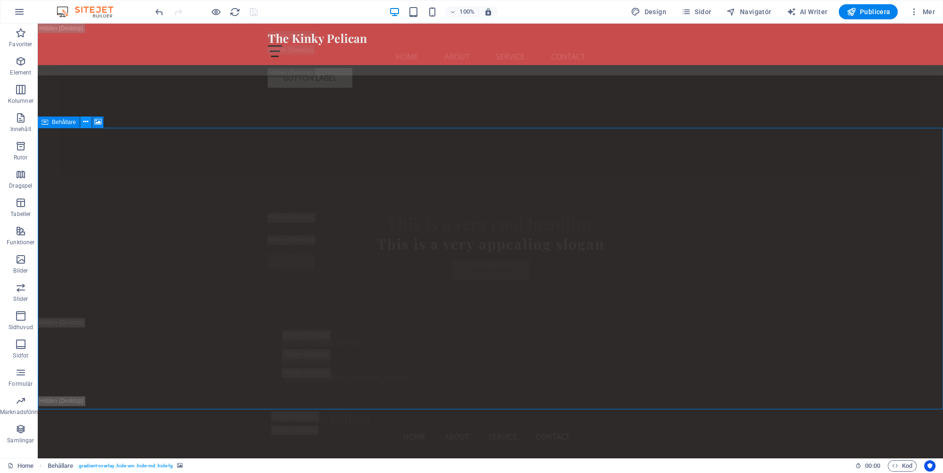
click at [84, 120] on icon at bounding box center [85, 122] width 5 height 10
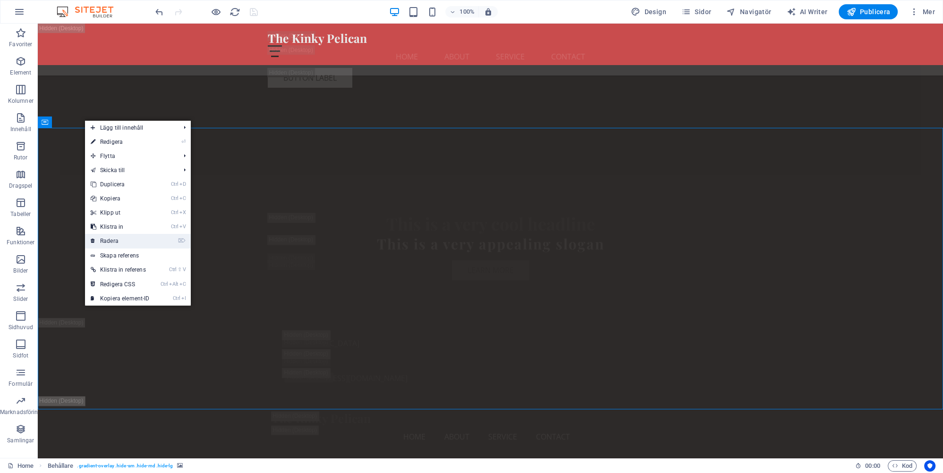
click at [114, 241] on link "⌦ Radera" at bounding box center [120, 241] width 70 height 14
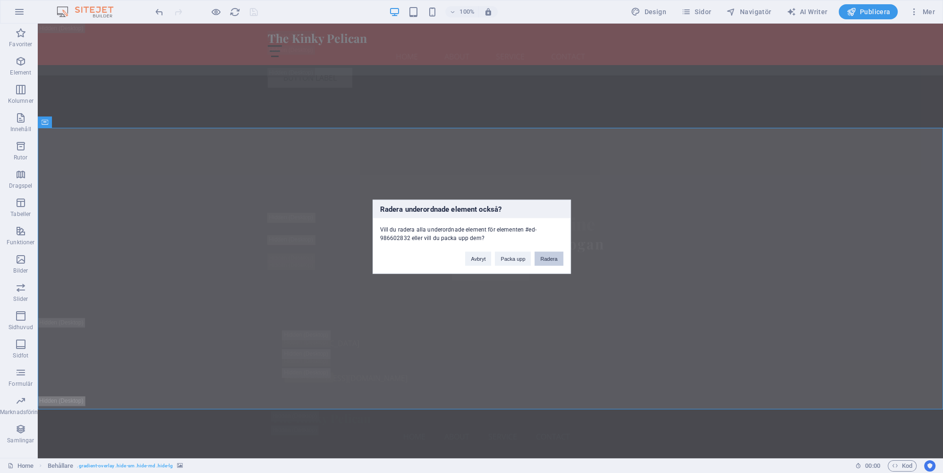
click at [546, 260] on button "Radera" at bounding box center [548, 259] width 28 height 14
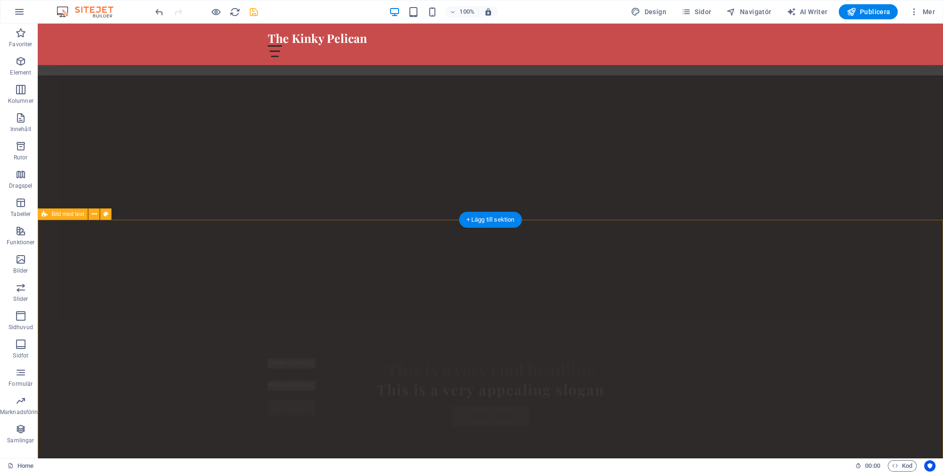
scroll to position [1716, 0]
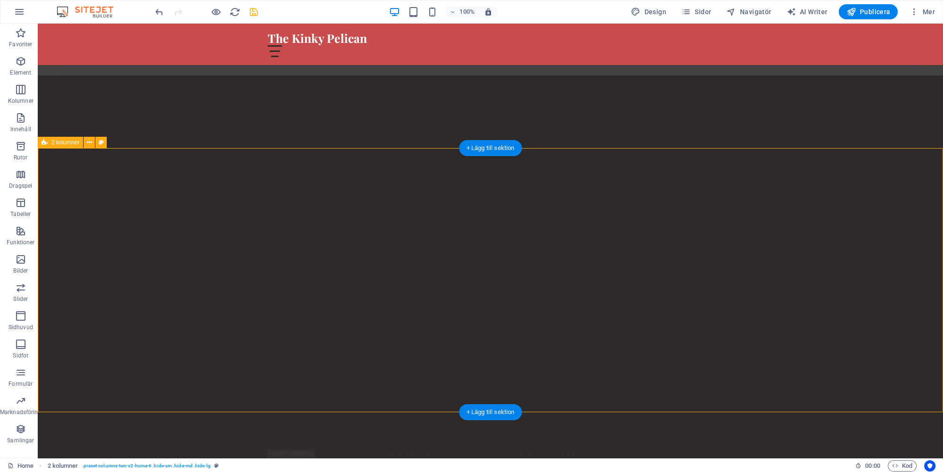
scroll to position [1616, 0]
click at [90, 143] on icon at bounding box center [89, 145] width 5 height 10
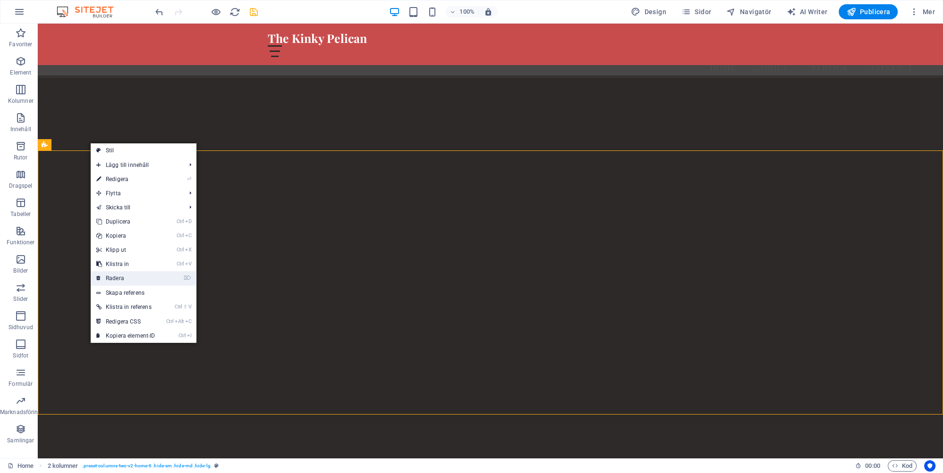
click at [120, 279] on link "⌦ Radera" at bounding box center [126, 278] width 70 height 14
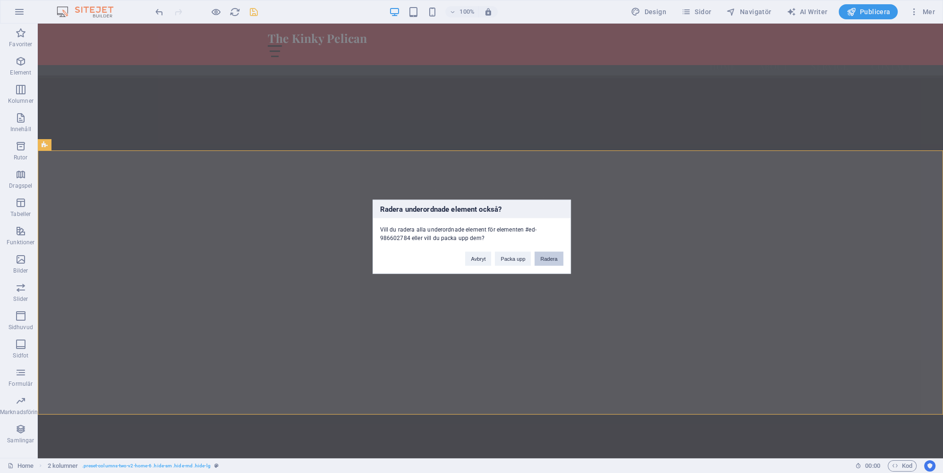
click at [552, 257] on button "Radera" at bounding box center [548, 259] width 28 height 14
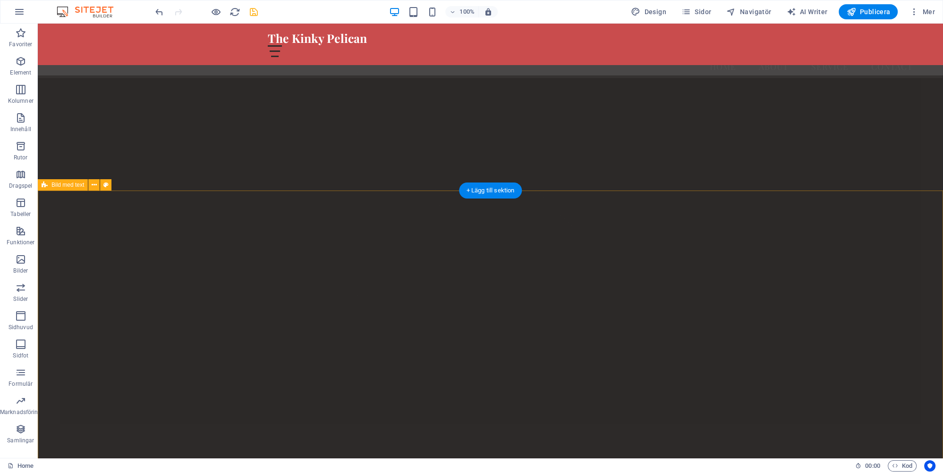
scroll to position [1417, 0]
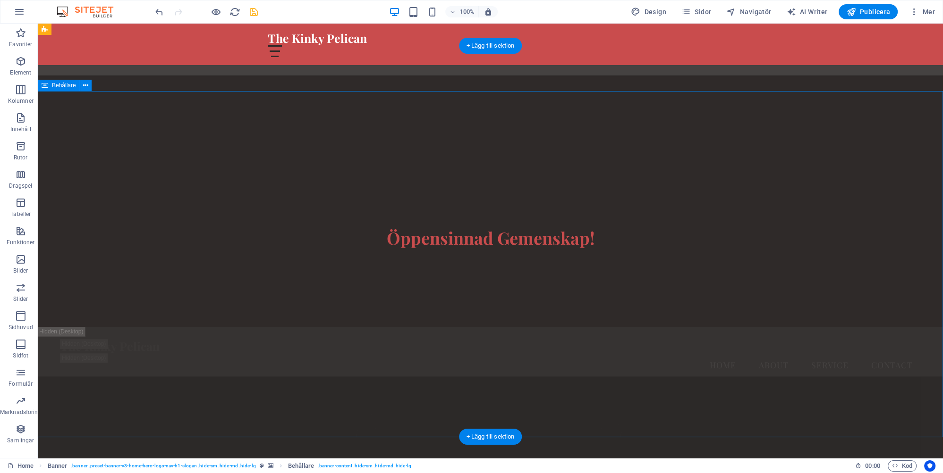
scroll to position [1268, 0]
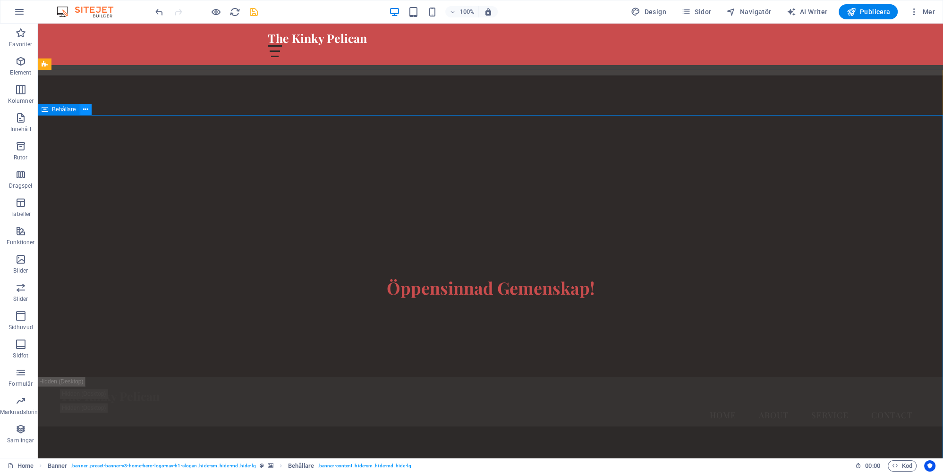
click at [89, 107] on button at bounding box center [85, 109] width 11 height 11
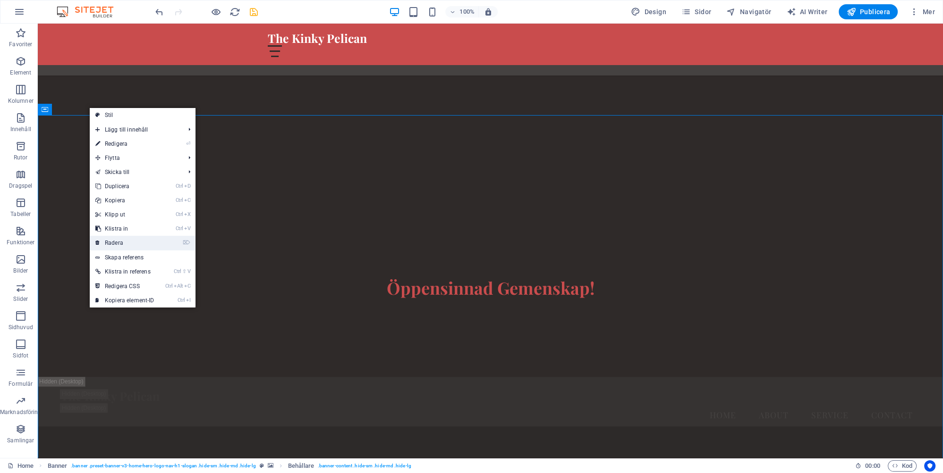
click at [118, 243] on link "⌦ Radera" at bounding box center [125, 243] width 70 height 14
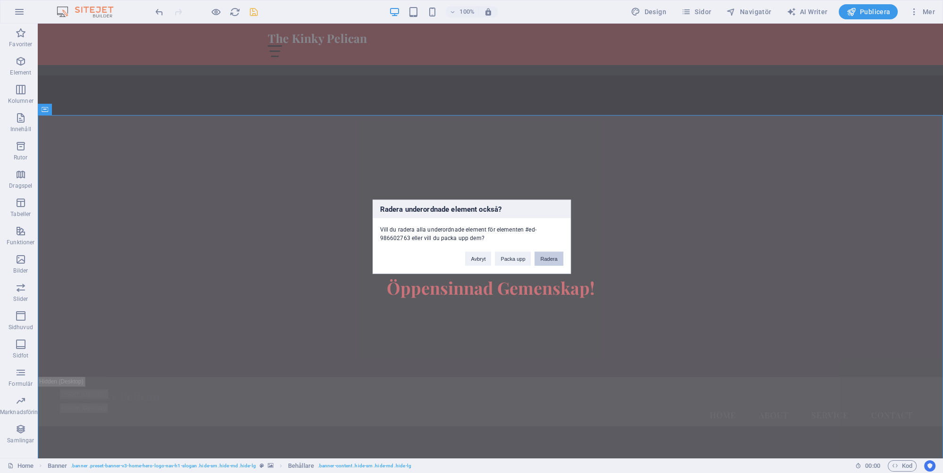
drag, startPoint x: 549, startPoint y: 259, endPoint x: 491, endPoint y: 237, distance: 61.7
click at [549, 259] on button "Radera" at bounding box center [548, 259] width 28 height 14
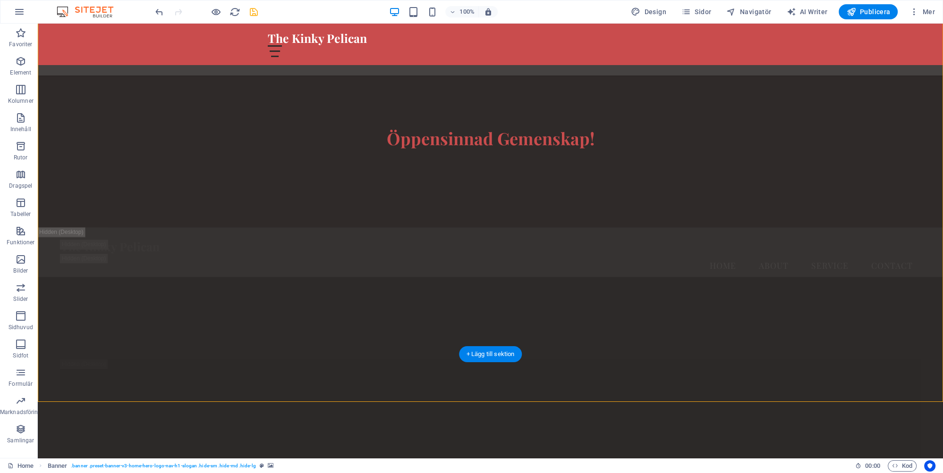
scroll to position [1168, 0]
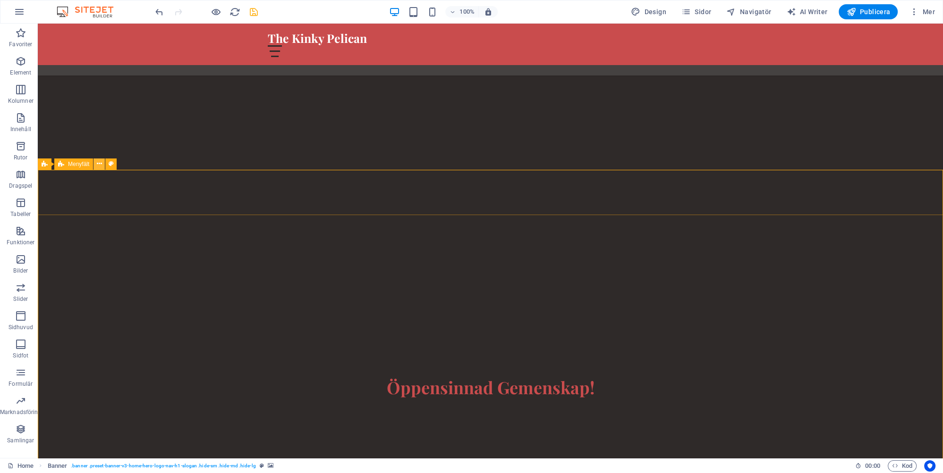
click at [98, 165] on icon at bounding box center [99, 164] width 5 height 10
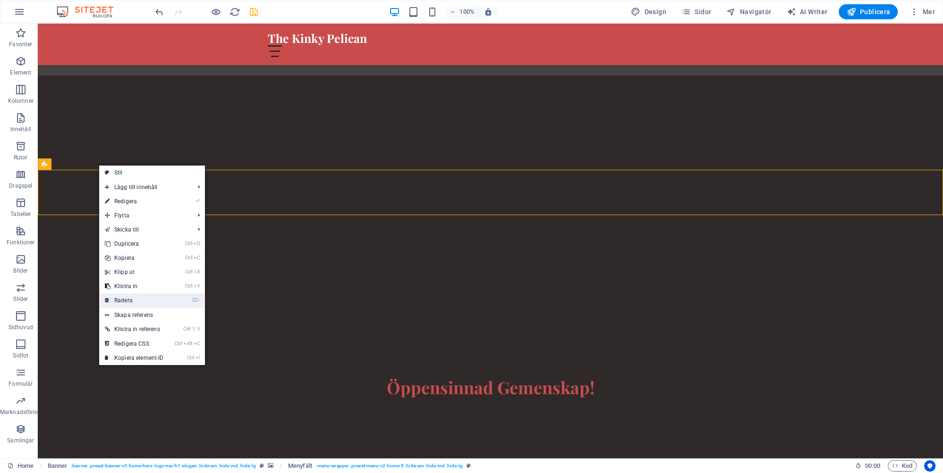
click at [131, 297] on link "⌦ Radera" at bounding box center [134, 301] width 70 height 14
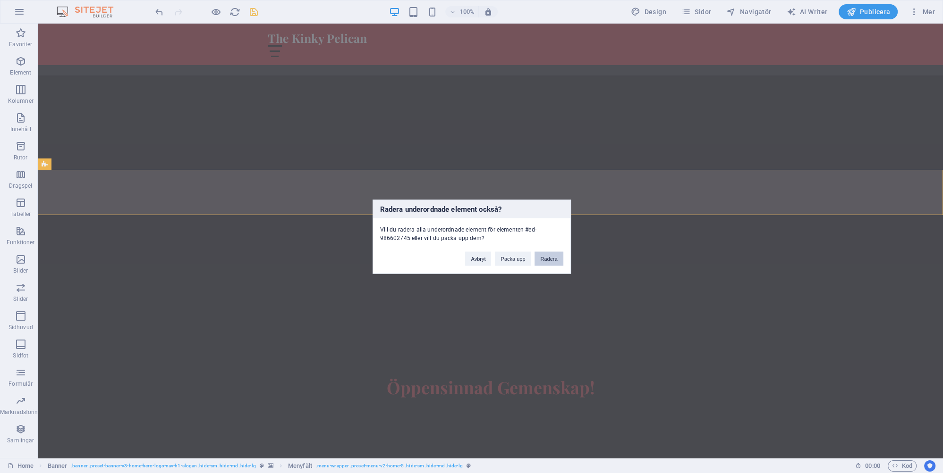
click at [547, 257] on button "Radera" at bounding box center [548, 259] width 28 height 14
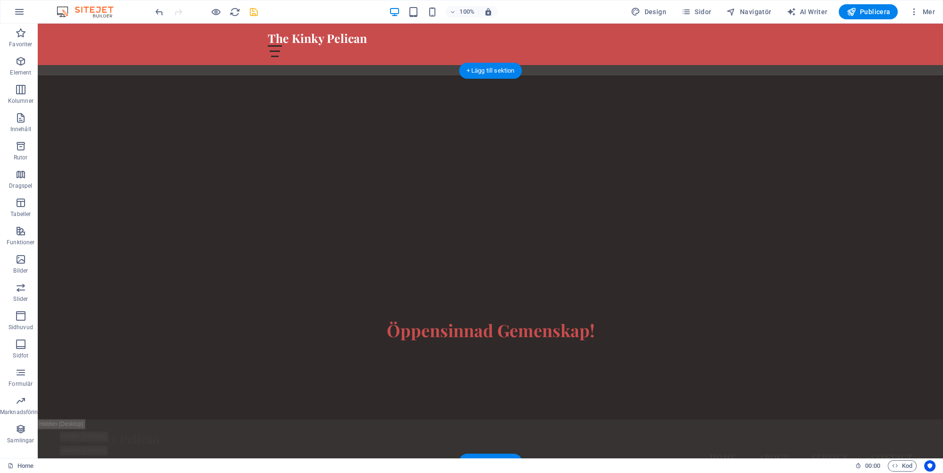
scroll to position [1217, 0]
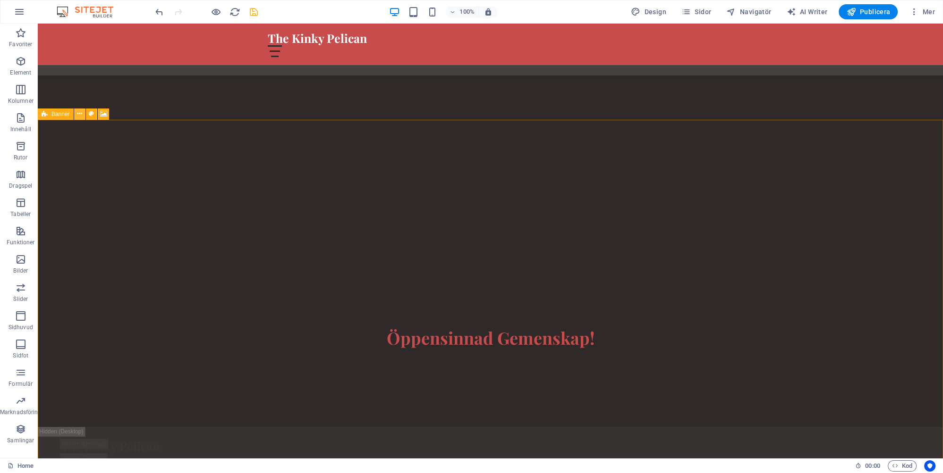
click at [78, 112] on icon at bounding box center [79, 114] width 5 height 10
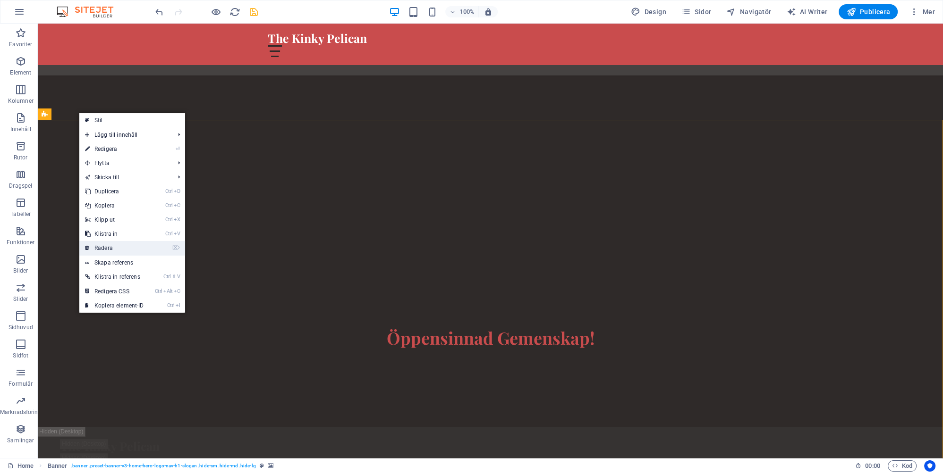
click at [107, 248] on link "⌦ Radera" at bounding box center [114, 248] width 70 height 14
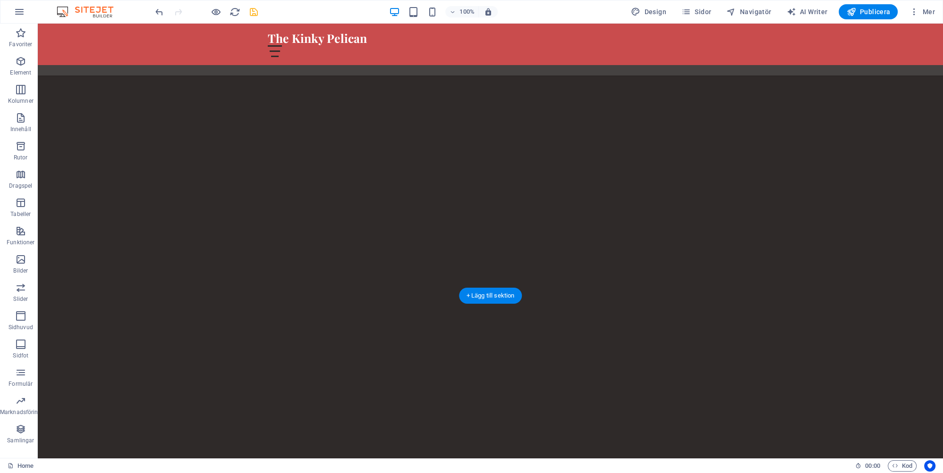
scroll to position [1018, 0]
click at [83, 314] on icon at bounding box center [82, 314] width 5 height 10
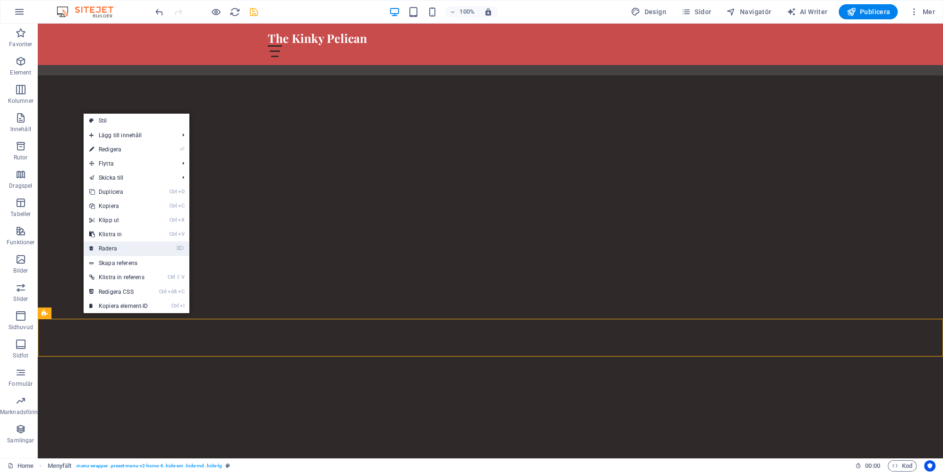
click at [112, 246] on link "⌦ Radera" at bounding box center [119, 249] width 70 height 14
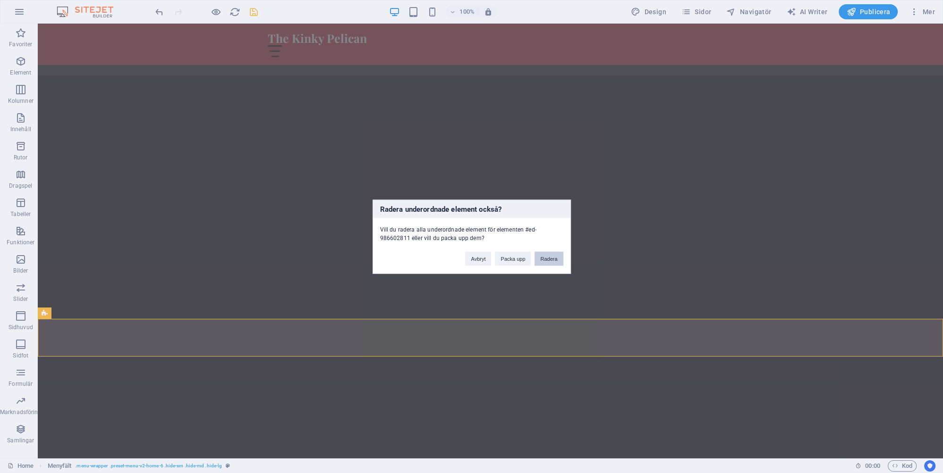
click at [552, 257] on button "Radera" at bounding box center [548, 259] width 28 height 14
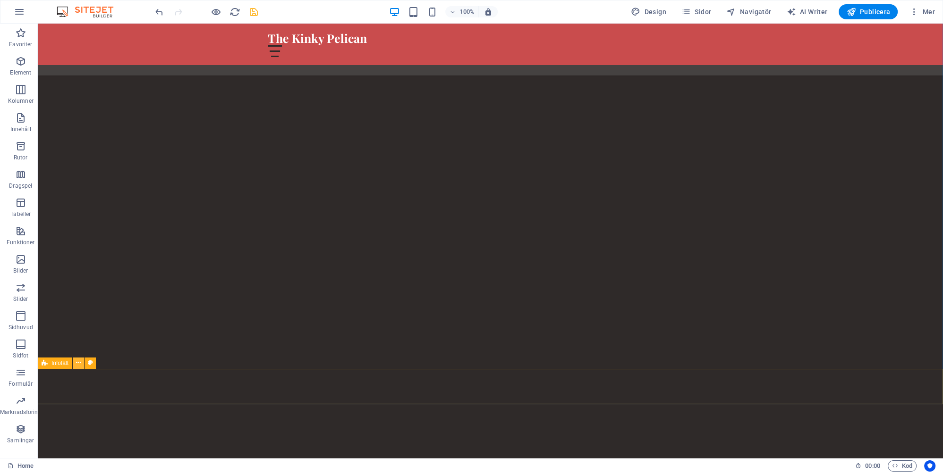
click at [79, 363] on icon at bounding box center [78, 363] width 5 height 10
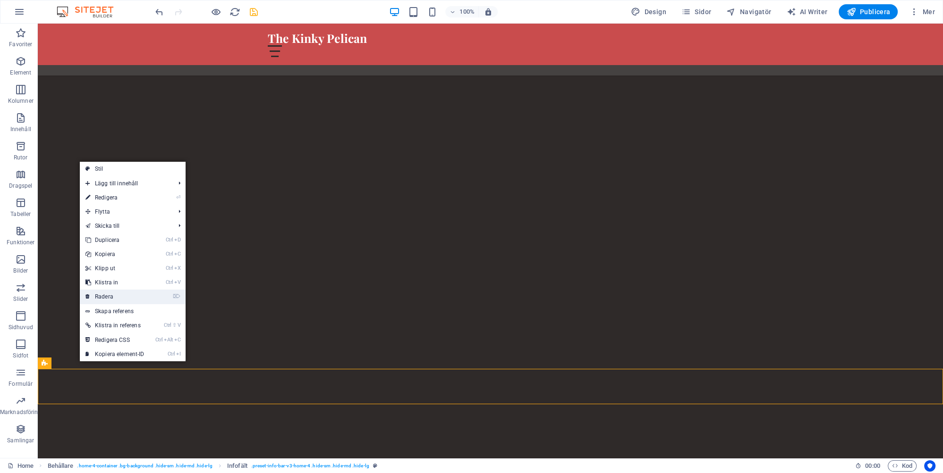
click at [109, 297] on link "⌦ Radera" at bounding box center [115, 297] width 70 height 14
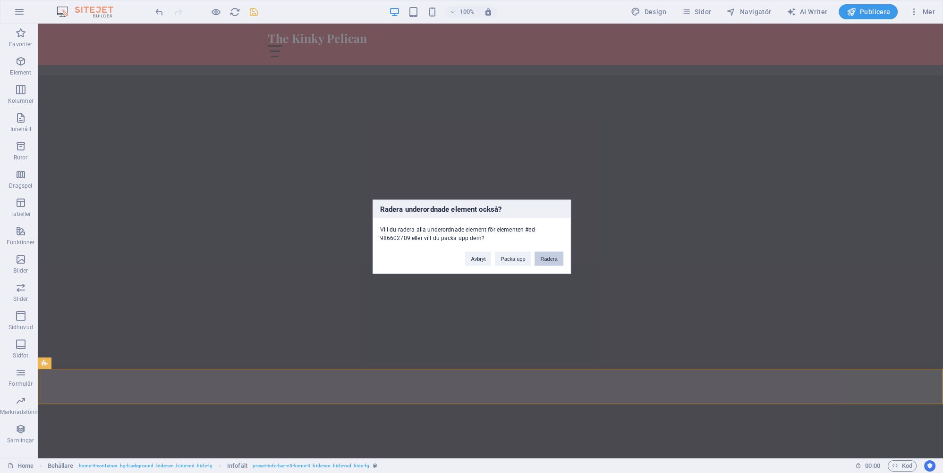
click at [552, 261] on button "Radera" at bounding box center [548, 259] width 28 height 14
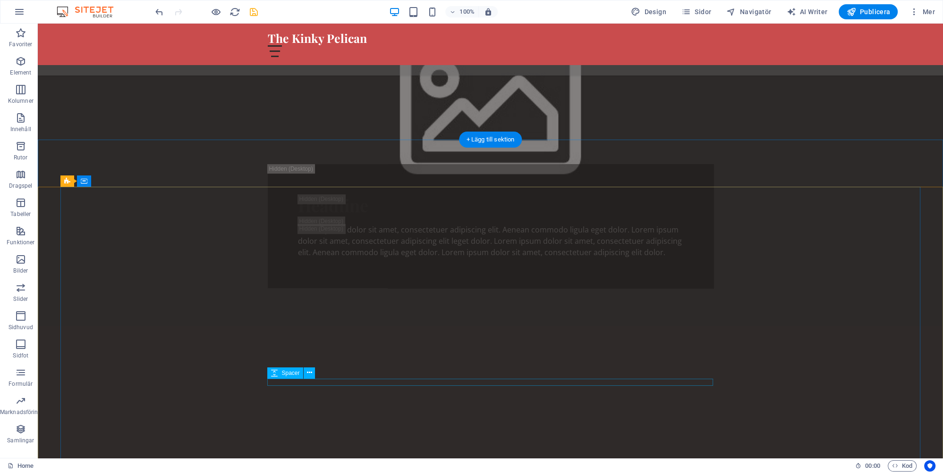
scroll to position [845, 0]
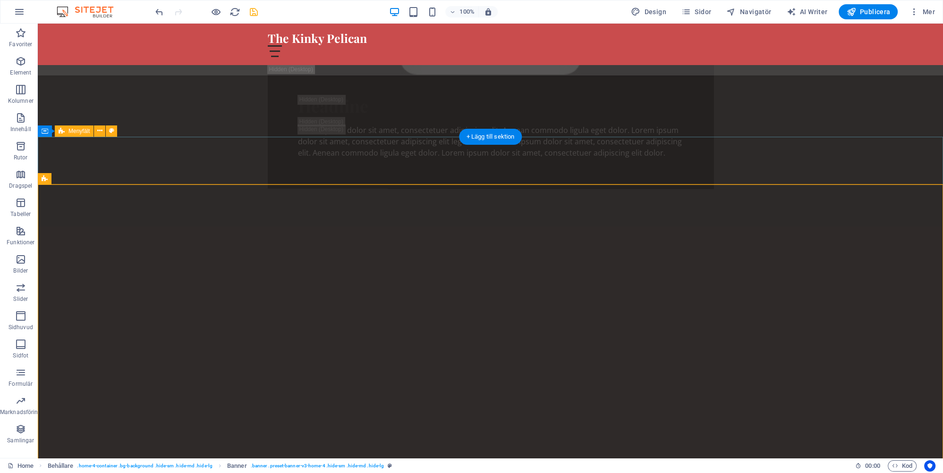
click at [101, 130] on icon at bounding box center [99, 131] width 5 height 10
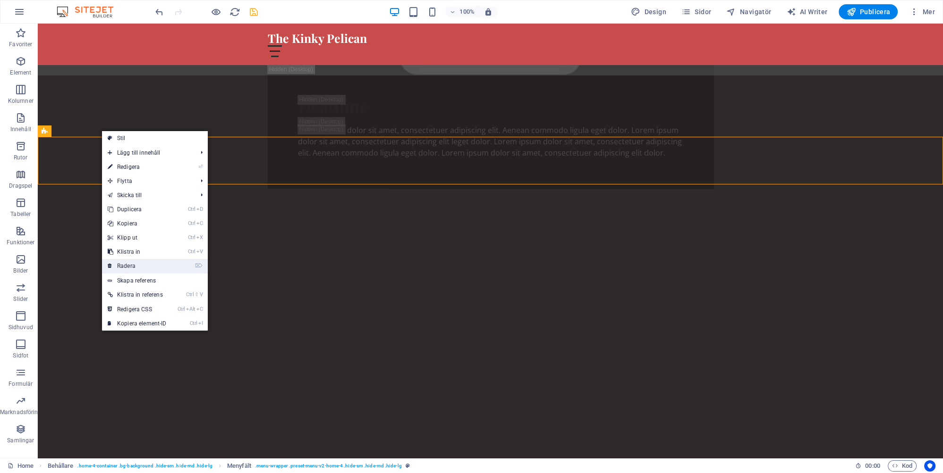
click at [132, 264] on link "⌦ Radera" at bounding box center [137, 266] width 70 height 14
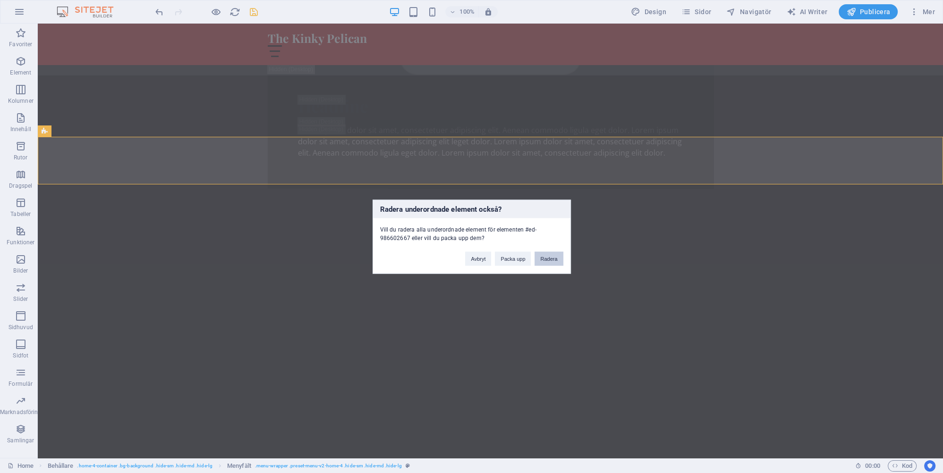
drag, startPoint x: 554, startPoint y: 256, endPoint x: 503, endPoint y: 236, distance: 55.3
click at [554, 256] on button "Radera" at bounding box center [548, 259] width 28 height 14
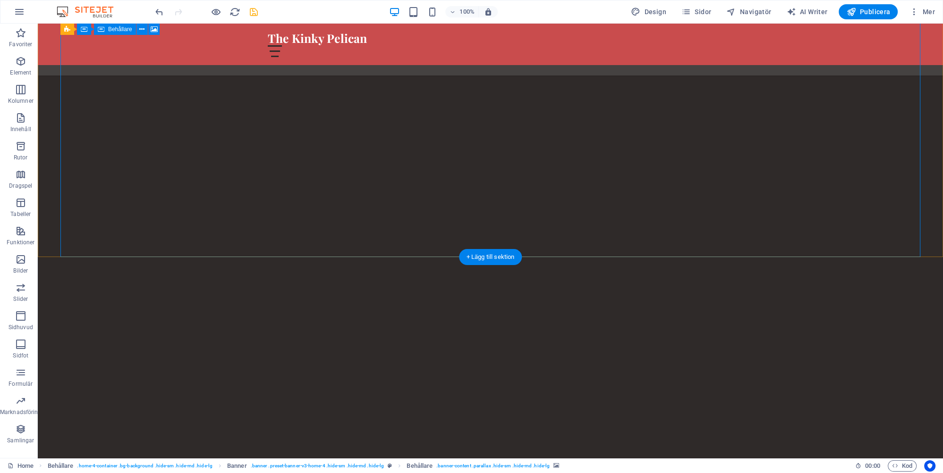
scroll to position [845, 0]
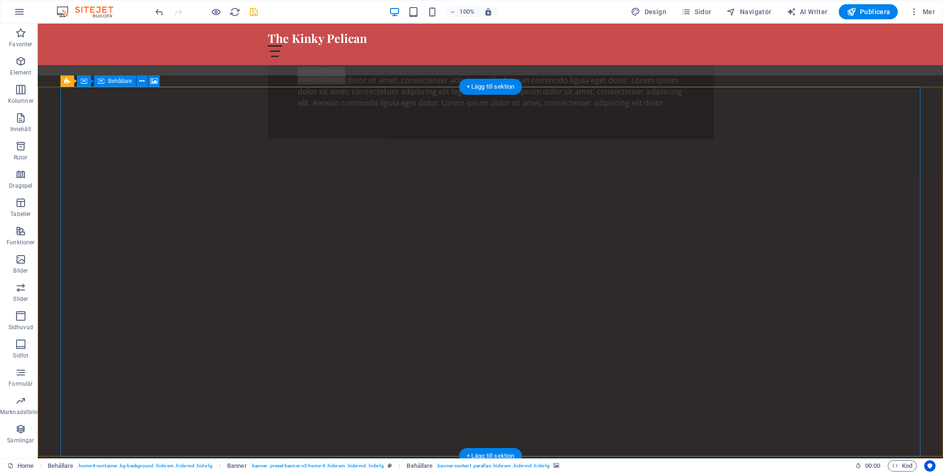
click at [142, 79] on icon at bounding box center [141, 81] width 5 height 10
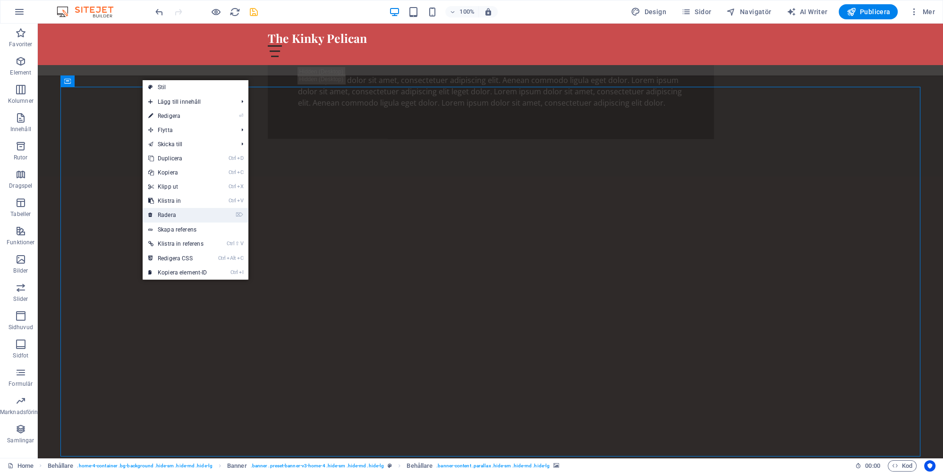
click at [177, 212] on link "⌦ Radera" at bounding box center [178, 215] width 70 height 14
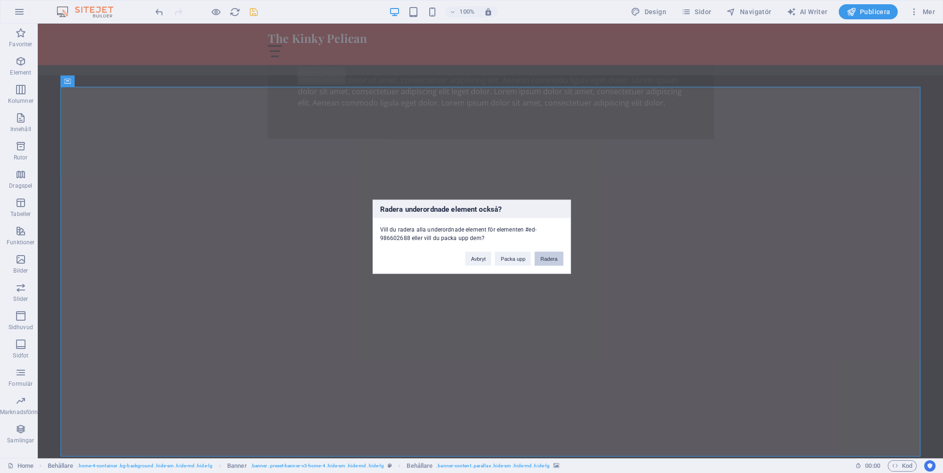
click at [546, 260] on button "Radera" at bounding box center [548, 259] width 28 height 14
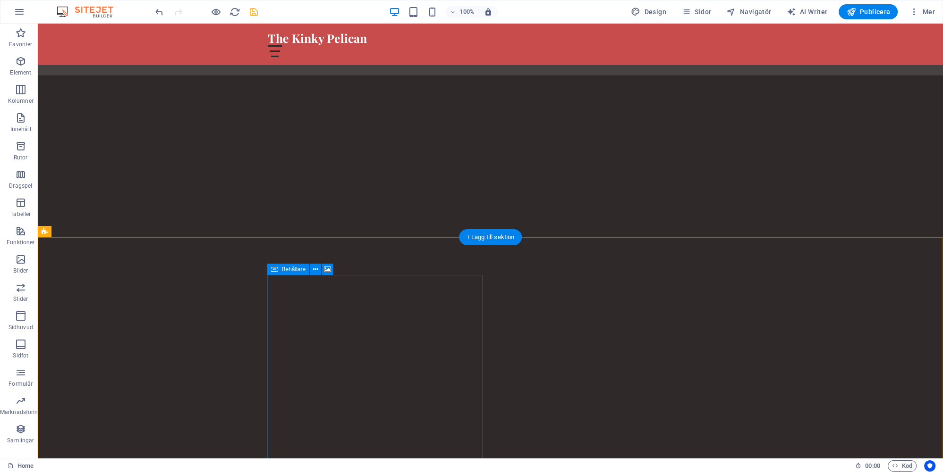
scroll to position [895, 0]
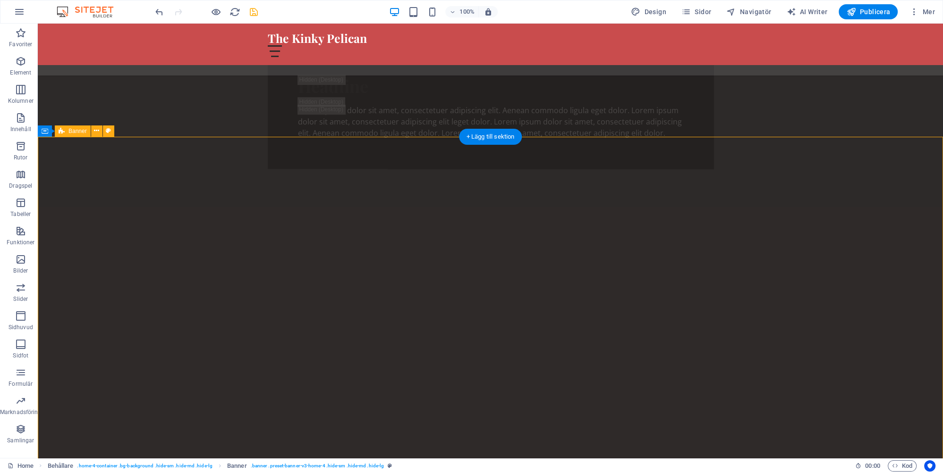
scroll to position [795, 0]
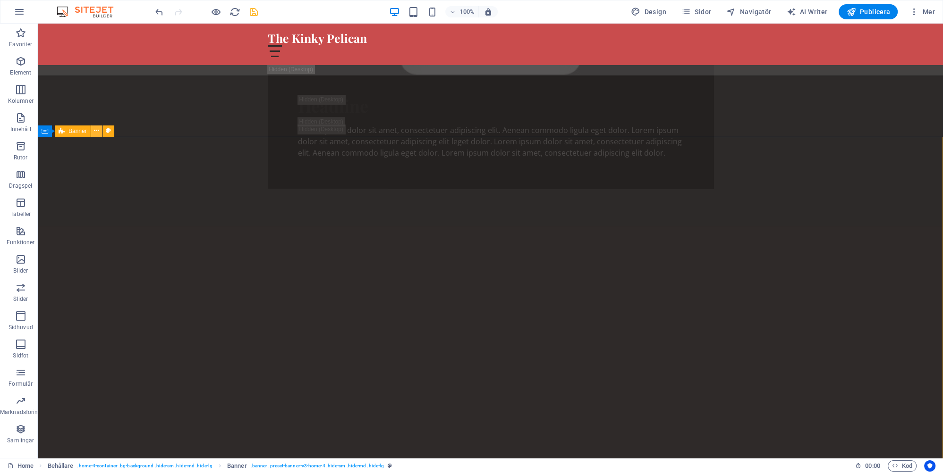
click at [97, 129] on icon at bounding box center [96, 131] width 5 height 10
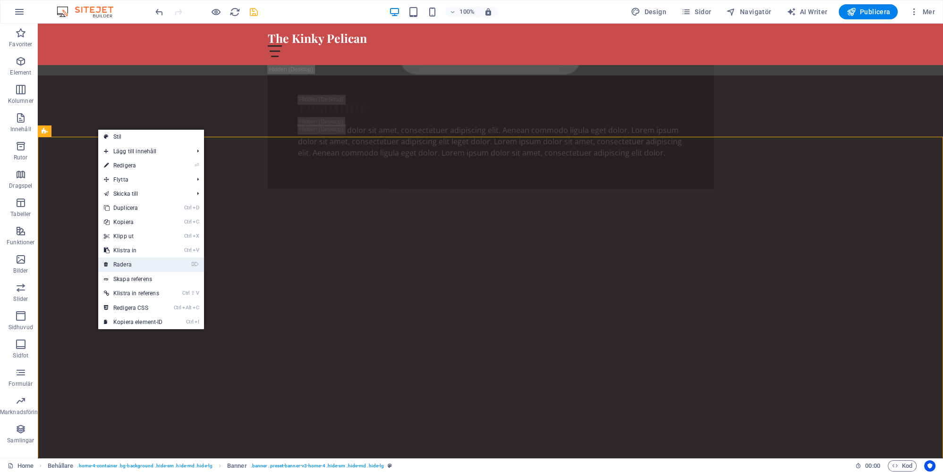
click at [127, 263] on link "⌦ Radera" at bounding box center [133, 265] width 70 height 14
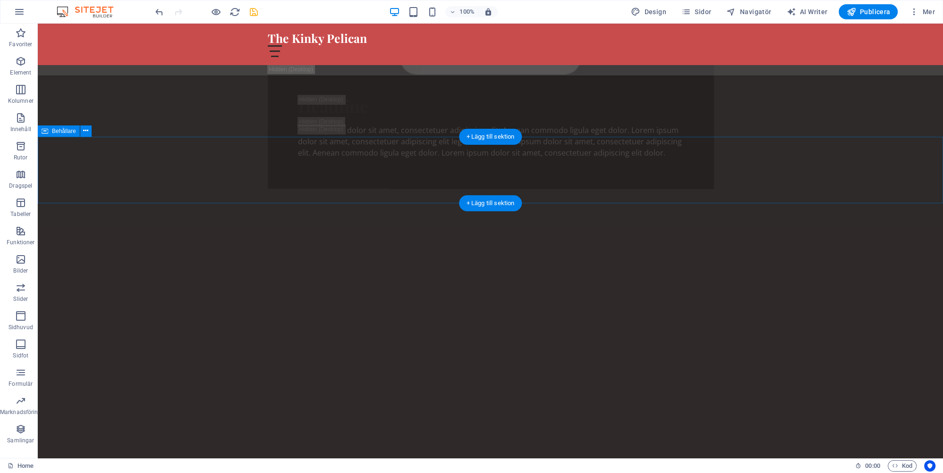
click at [85, 129] on icon at bounding box center [85, 131] width 5 height 10
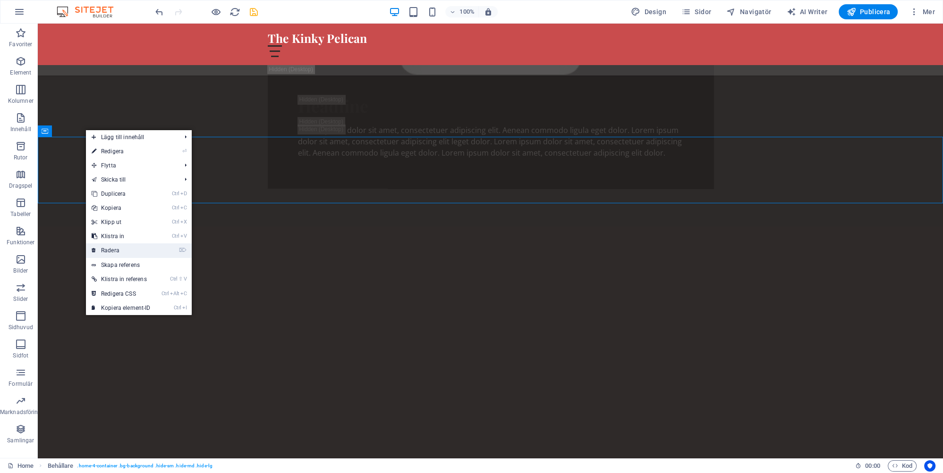
click at [120, 249] on link "⌦ Radera" at bounding box center [121, 251] width 70 height 14
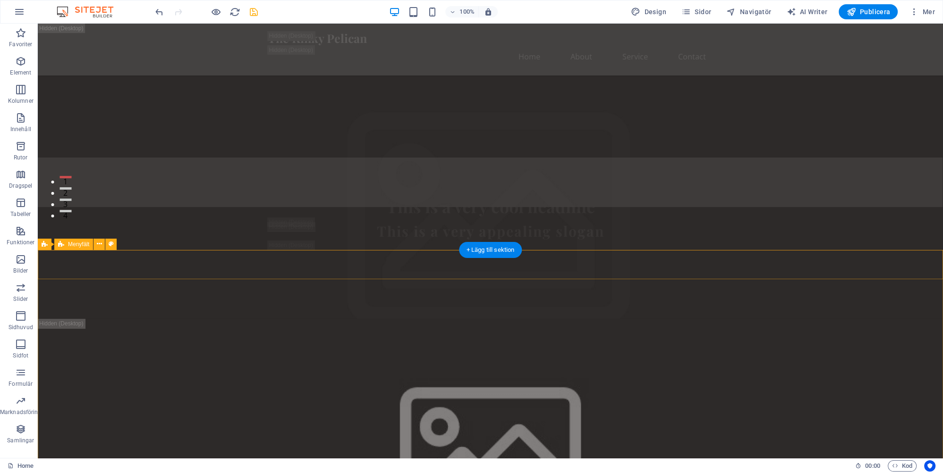
scroll to position [98, 0]
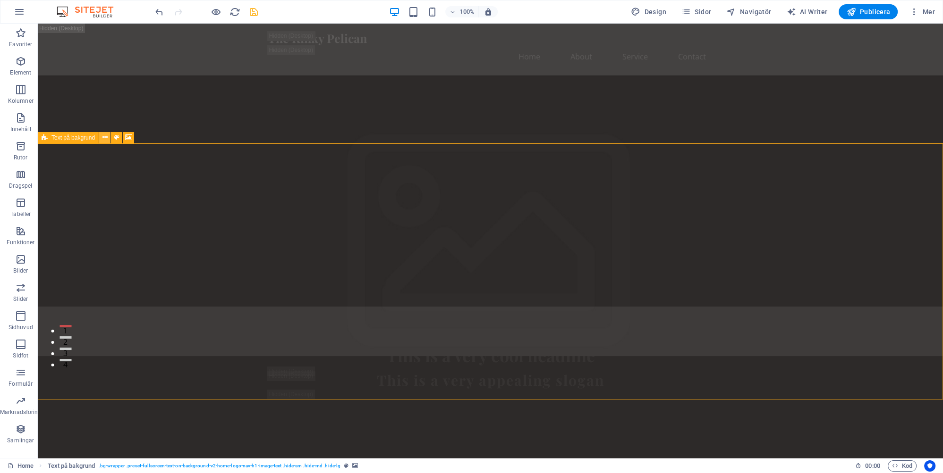
click at [108, 136] on button at bounding box center [104, 137] width 11 height 11
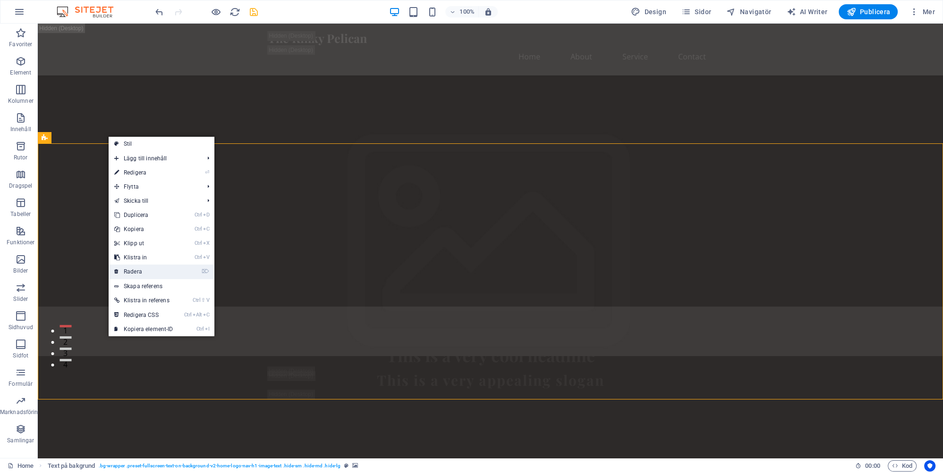
click at [141, 271] on link "⌦ Radera" at bounding box center [144, 272] width 70 height 14
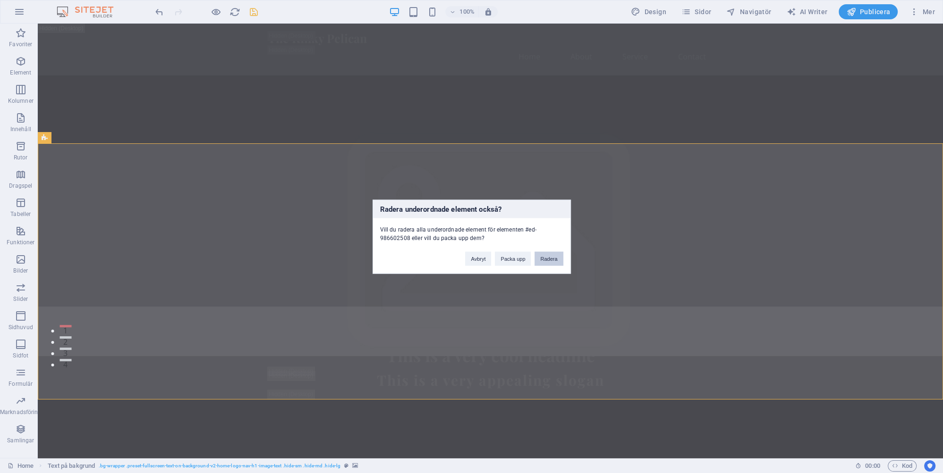
click at [547, 256] on button "Radera" at bounding box center [548, 259] width 28 height 14
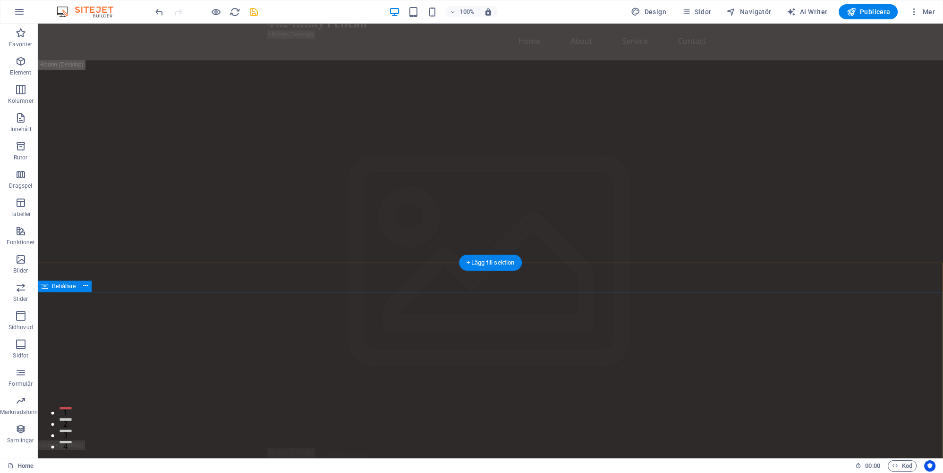
scroll to position [0, 0]
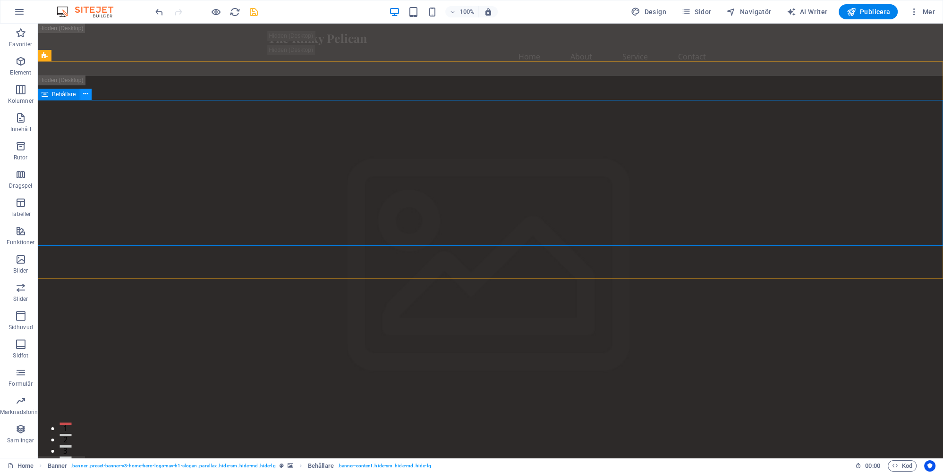
click at [86, 93] on icon at bounding box center [85, 94] width 5 height 10
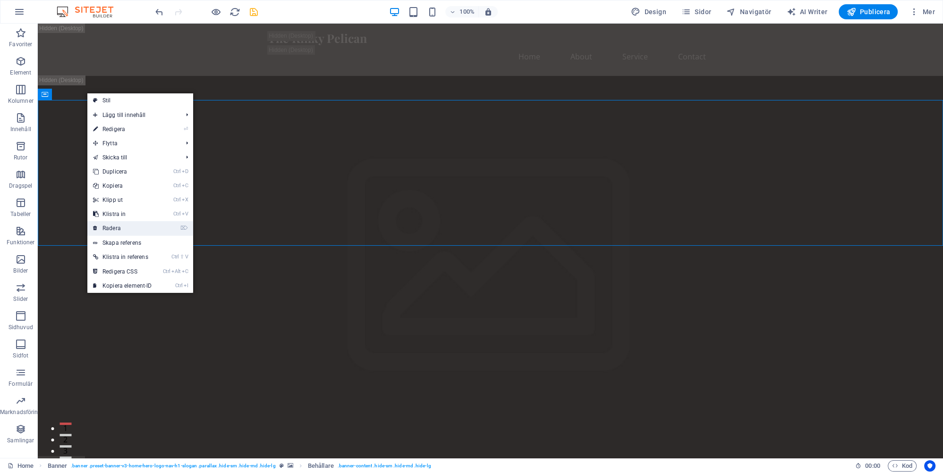
click at [119, 227] on link "⌦ Radera" at bounding box center [122, 228] width 70 height 14
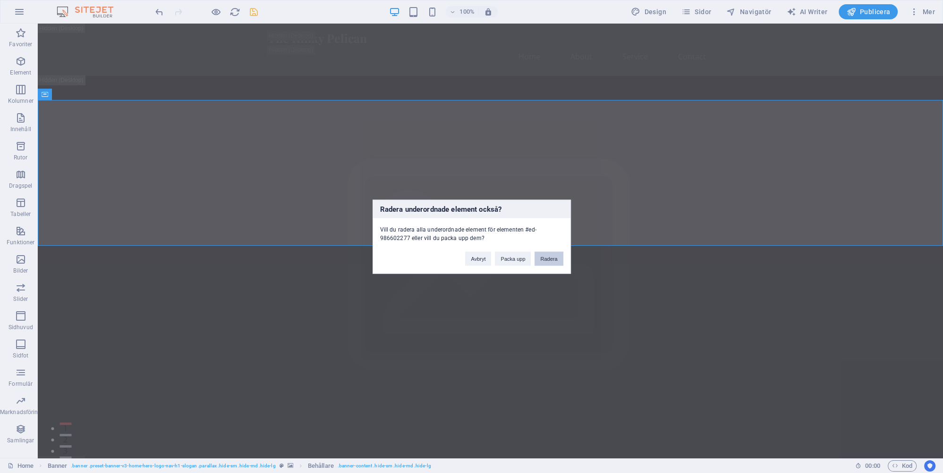
click at [550, 258] on button "Radera" at bounding box center [548, 259] width 28 height 14
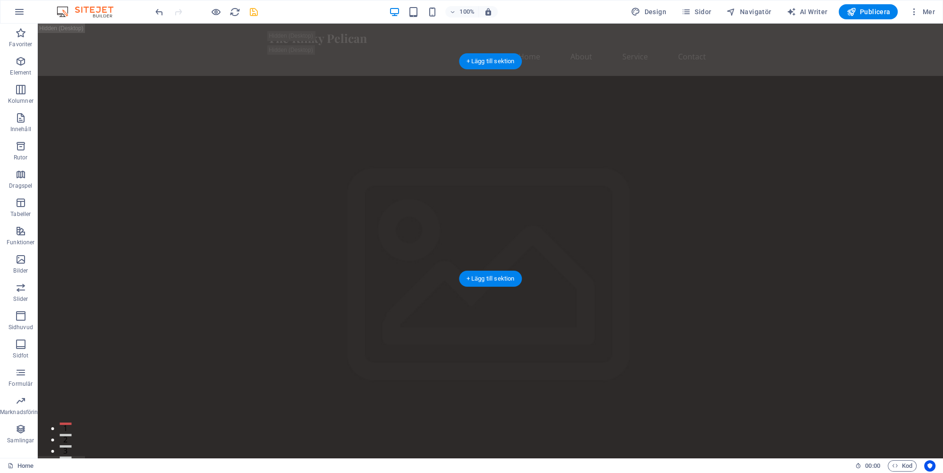
click at [160, 166] on figure at bounding box center [490, 309] width 905 height 466
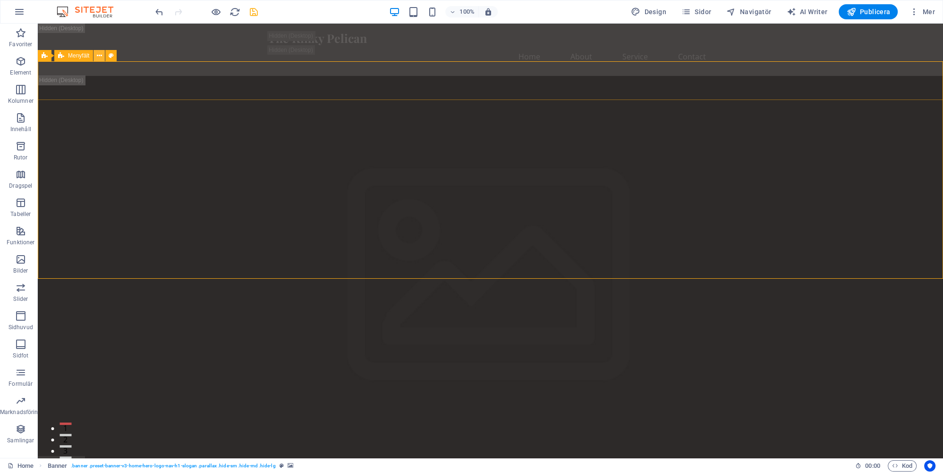
click at [100, 56] on icon at bounding box center [99, 56] width 5 height 10
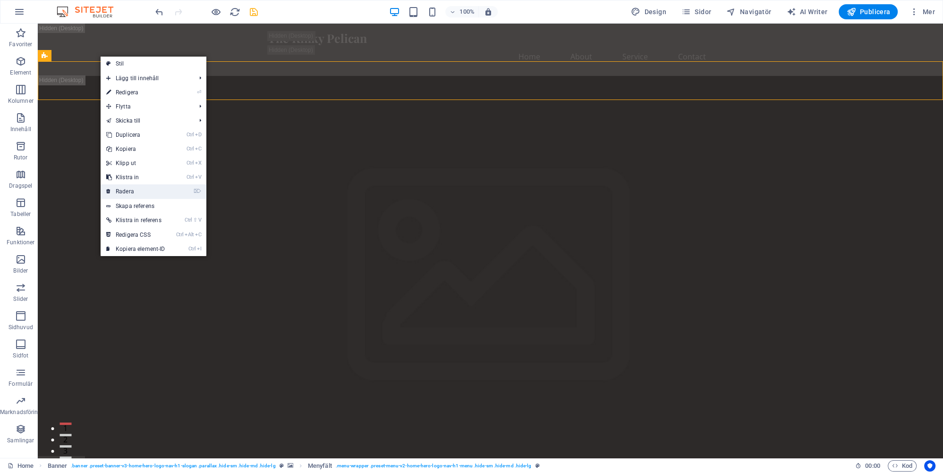
click at [129, 191] on link "⌦ Radera" at bounding box center [136, 192] width 70 height 14
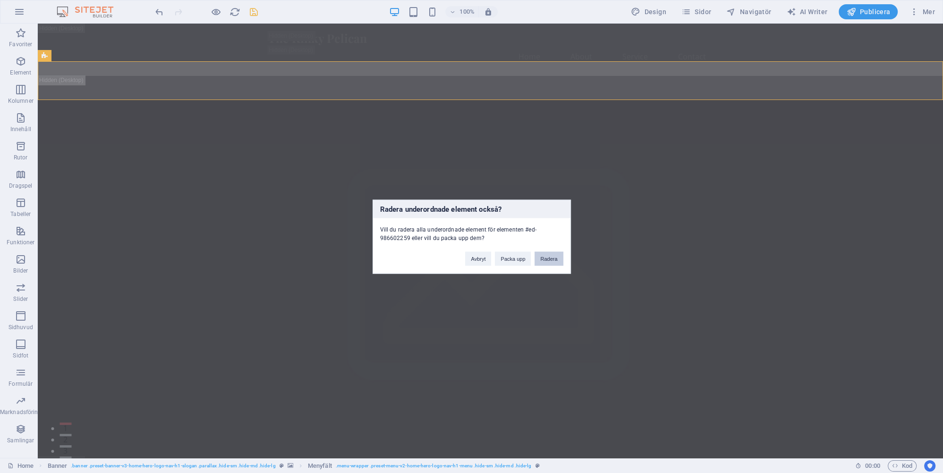
click at [556, 260] on button "Radera" at bounding box center [548, 259] width 28 height 14
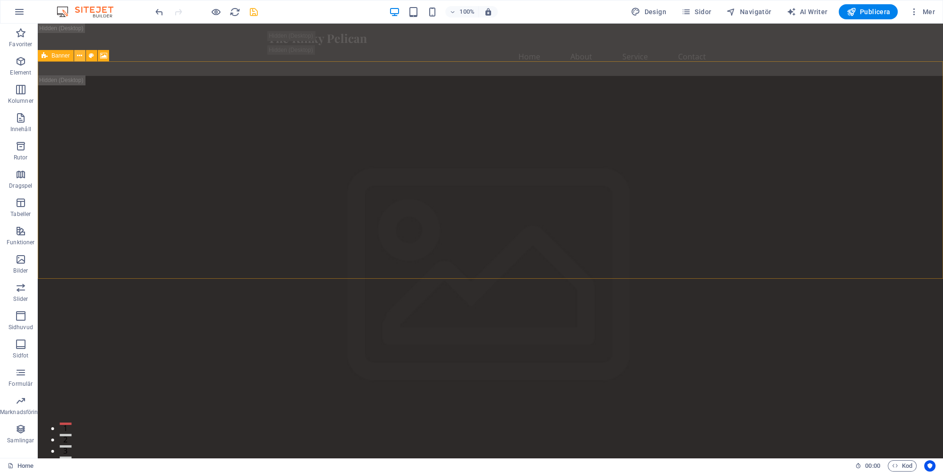
click at [82, 53] on icon at bounding box center [79, 56] width 5 height 10
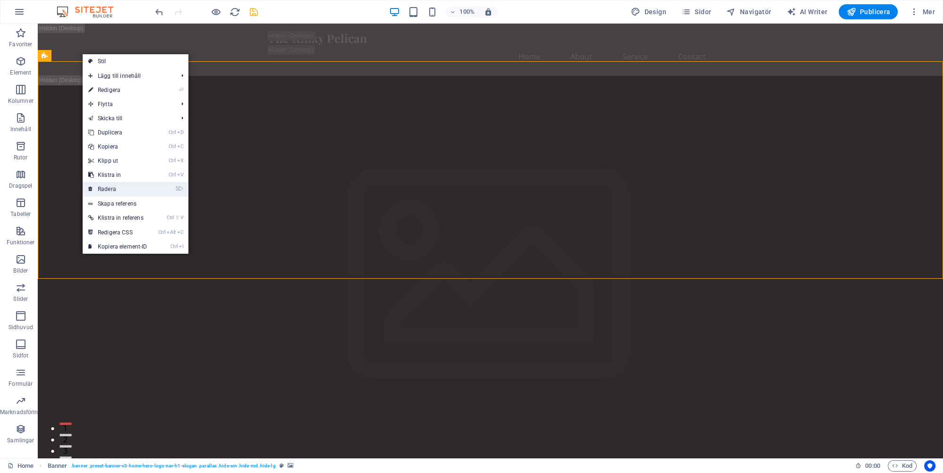
click at [114, 187] on link "⌦ Radera" at bounding box center [118, 189] width 70 height 14
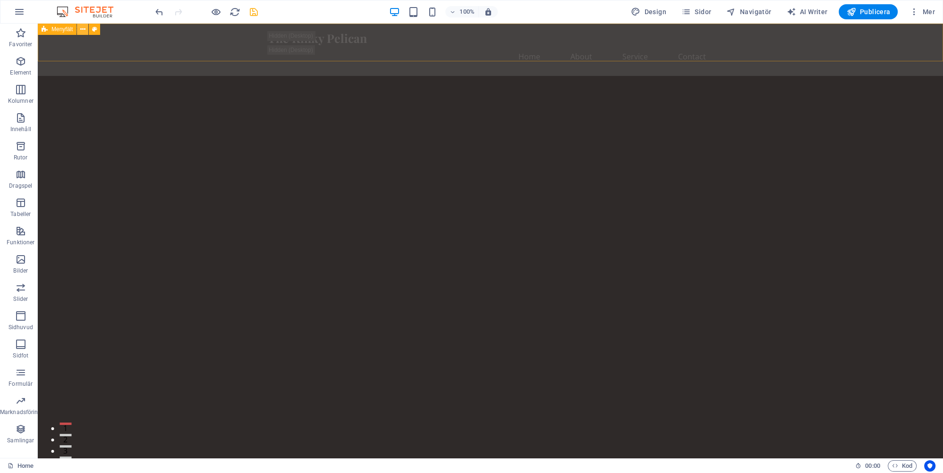
click at [84, 29] on icon at bounding box center [82, 30] width 5 height 10
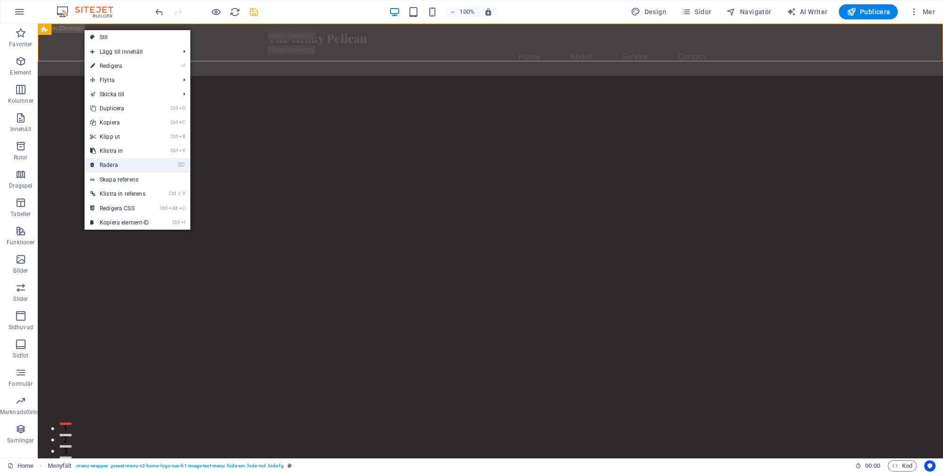
click at [119, 164] on link "⌦ Radera" at bounding box center [120, 165] width 70 height 14
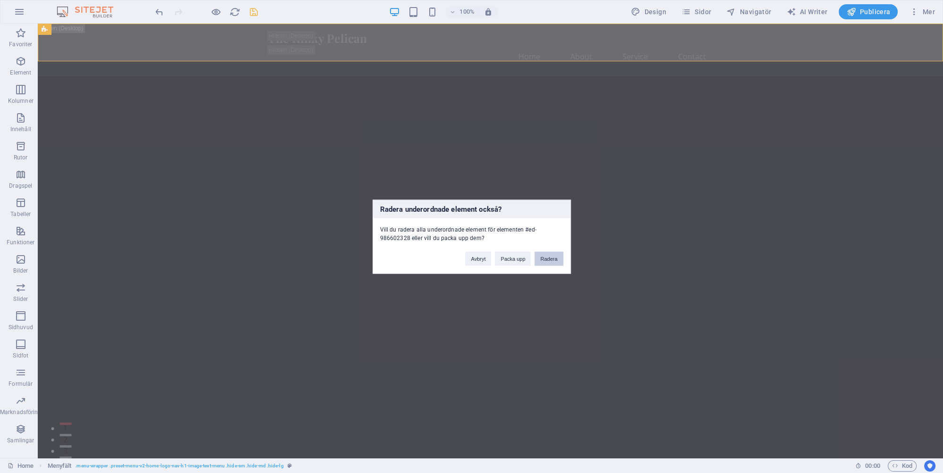
click at [552, 259] on button "Radera" at bounding box center [548, 259] width 28 height 14
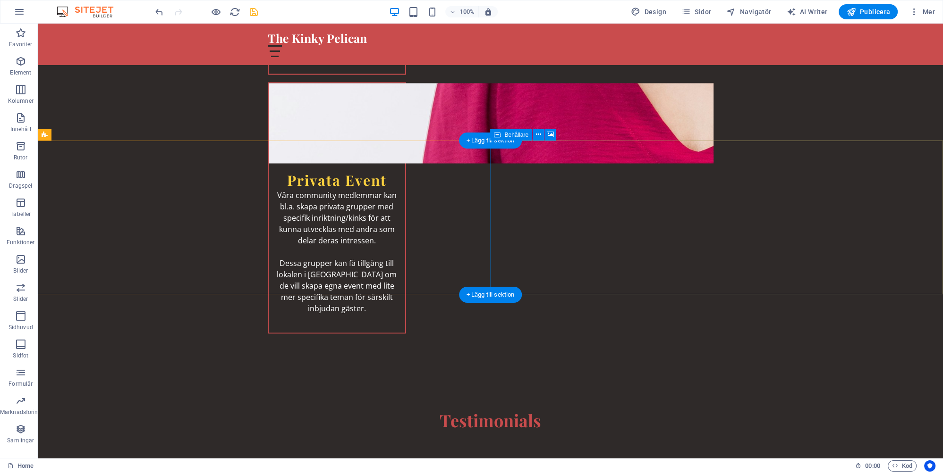
scroll to position [2228, 0]
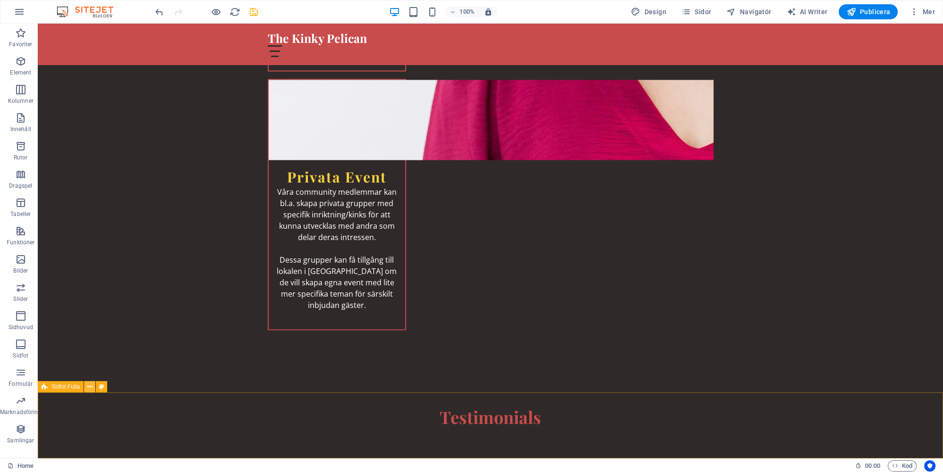
click at [90, 386] on icon at bounding box center [89, 387] width 5 height 10
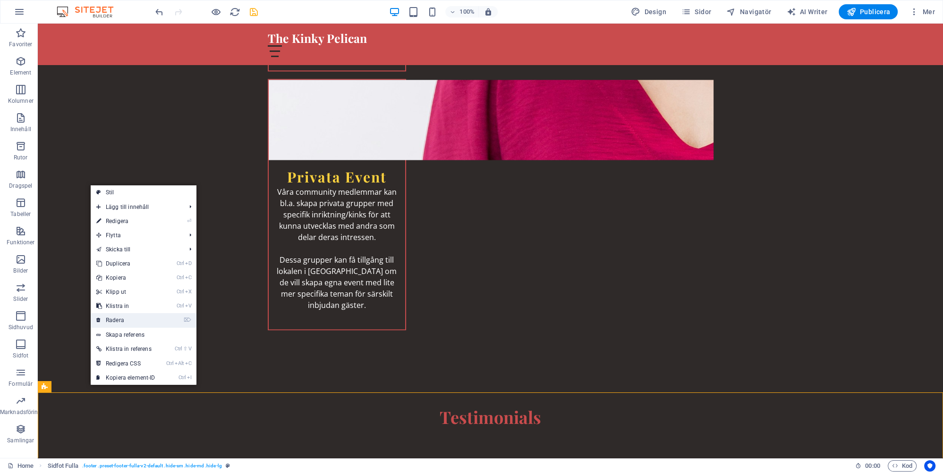
click at [118, 322] on link "⌦ Radera" at bounding box center [126, 320] width 70 height 14
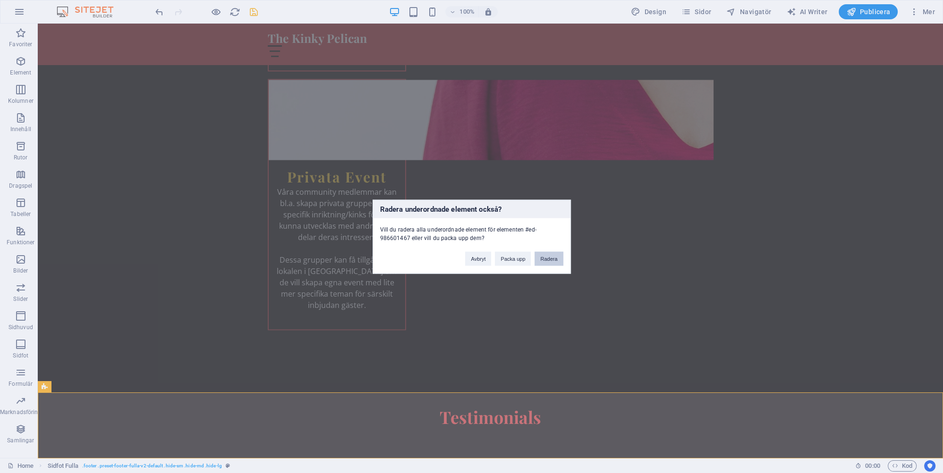
drag, startPoint x: 551, startPoint y: 256, endPoint x: 305, endPoint y: 286, distance: 247.7
click at [551, 256] on button "Radera" at bounding box center [548, 259] width 28 height 14
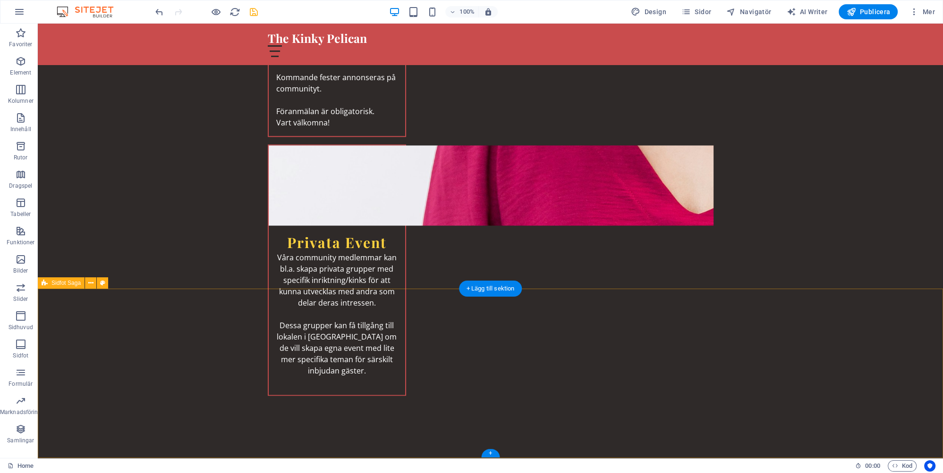
click at [88, 284] on button at bounding box center [90, 283] width 11 height 11
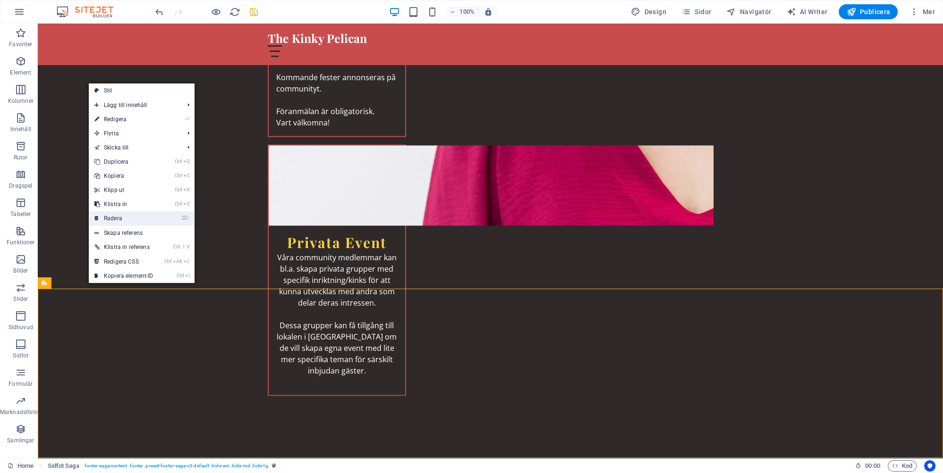
click at [118, 217] on link "⌦ Radera" at bounding box center [124, 218] width 70 height 14
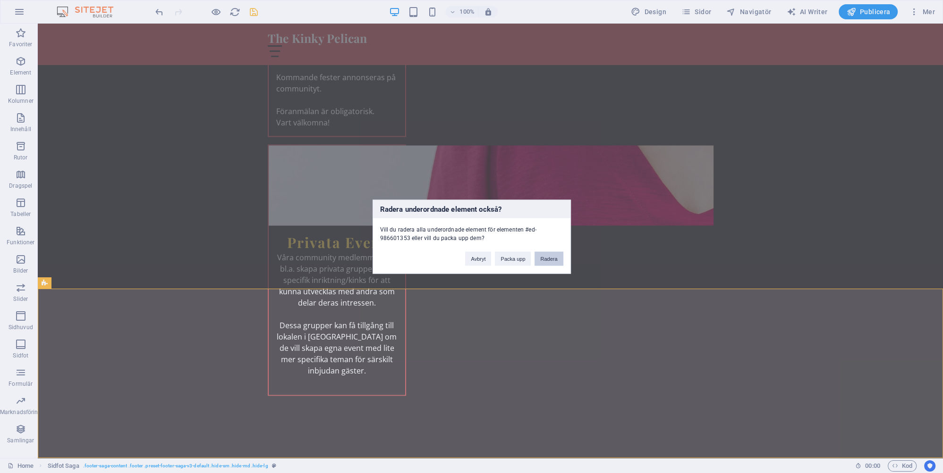
drag, startPoint x: 547, startPoint y: 257, endPoint x: 509, endPoint y: 234, distance: 44.3
click at [547, 257] on button "Radera" at bounding box center [548, 259] width 28 height 14
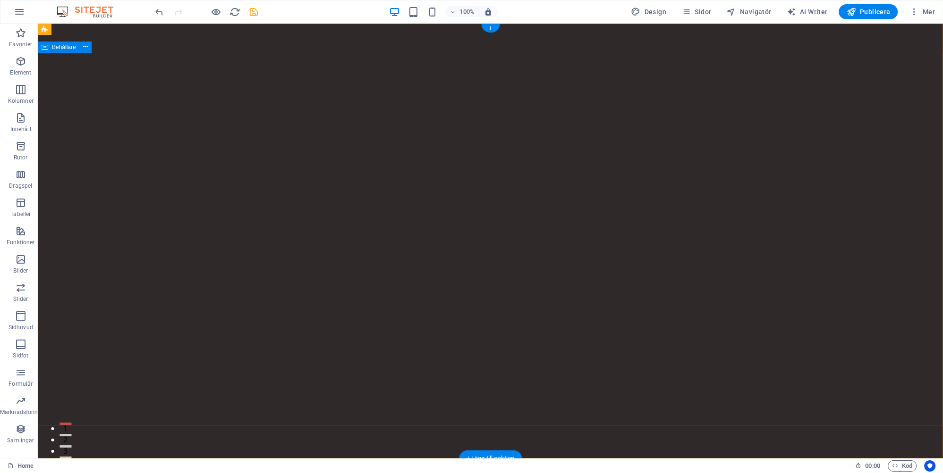
scroll to position [0, 0]
click at [254, 10] on icon "save" at bounding box center [253, 12] width 11 height 11
checkbox input "false"
click at [871, 12] on span "Publicera" at bounding box center [868, 11] width 44 height 9
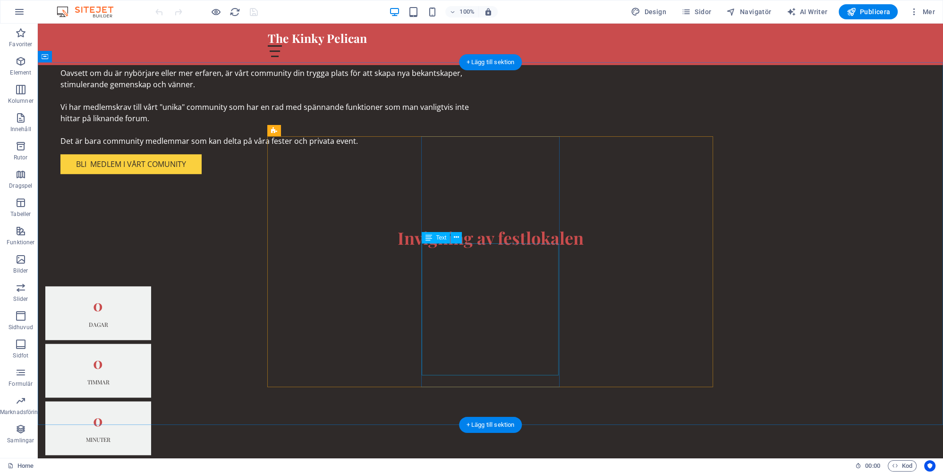
scroll to position [997, 0]
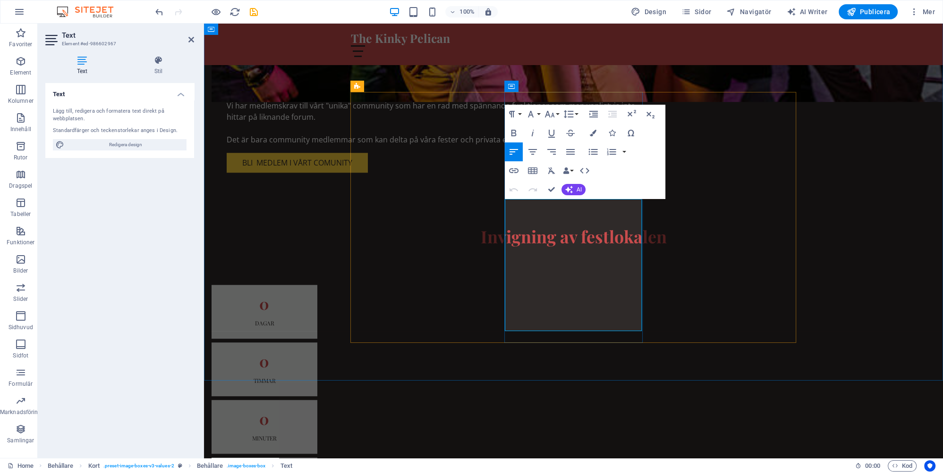
drag, startPoint x: 555, startPoint y: 284, endPoint x: 571, endPoint y: 286, distance: 16.6
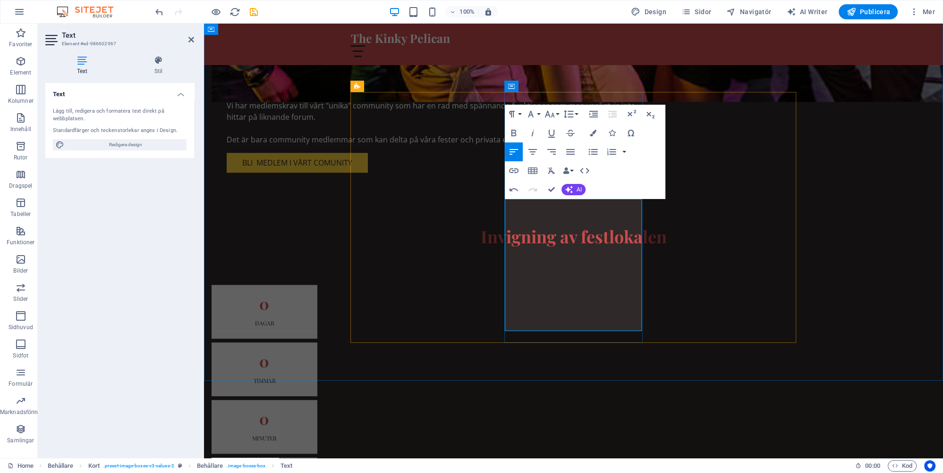
drag, startPoint x: 554, startPoint y: 287, endPoint x: 512, endPoint y: 267, distance: 46.3
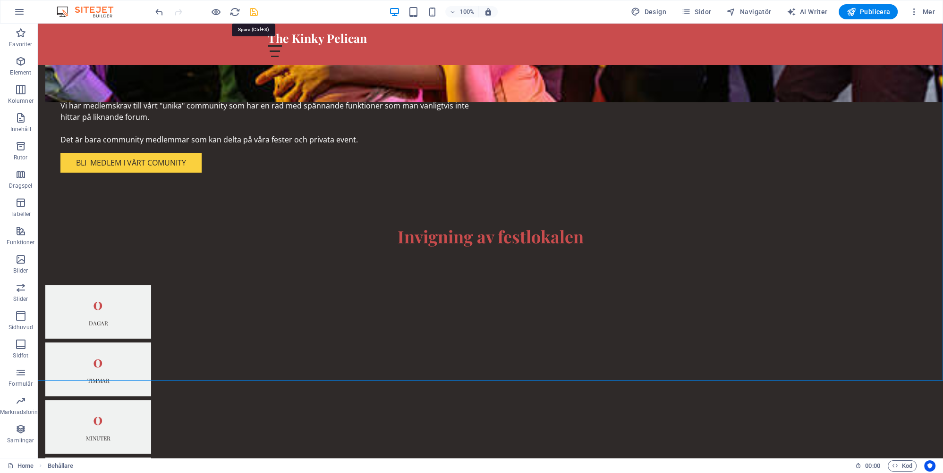
click at [252, 10] on icon "save" at bounding box center [253, 12] width 11 height 11
checkbox input "false"
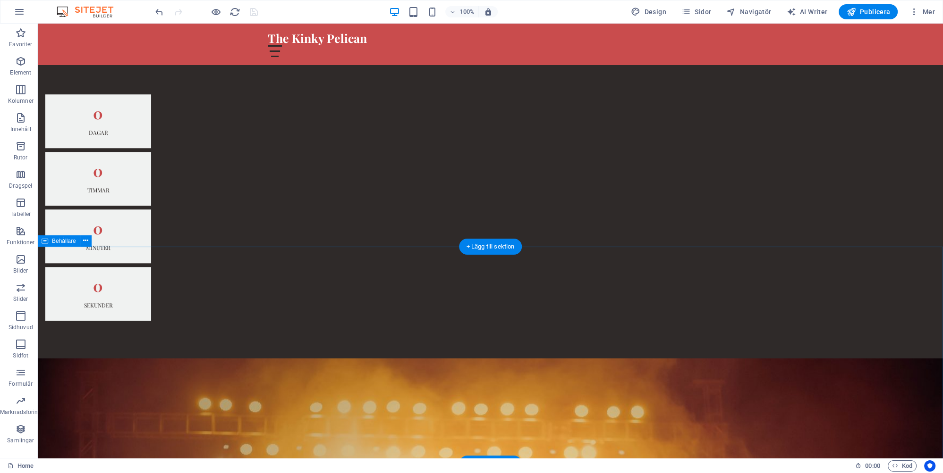
scroll to position [1196, 0]
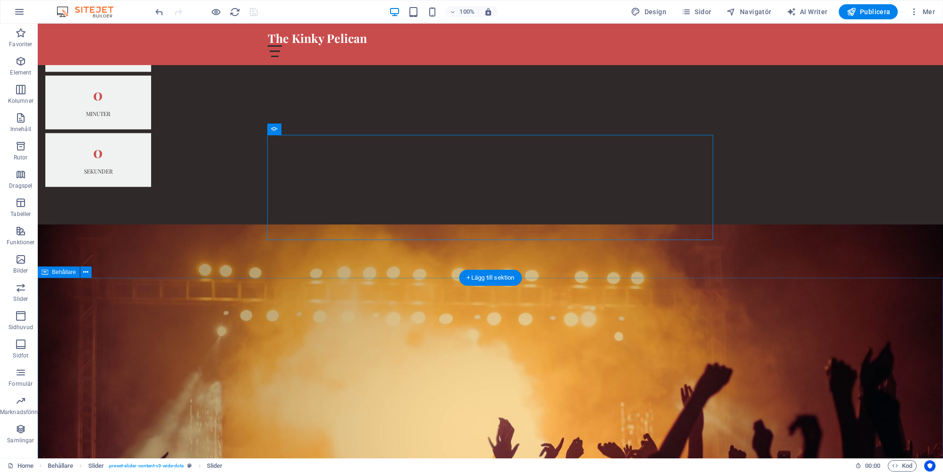
scroll to position [1346, 0]
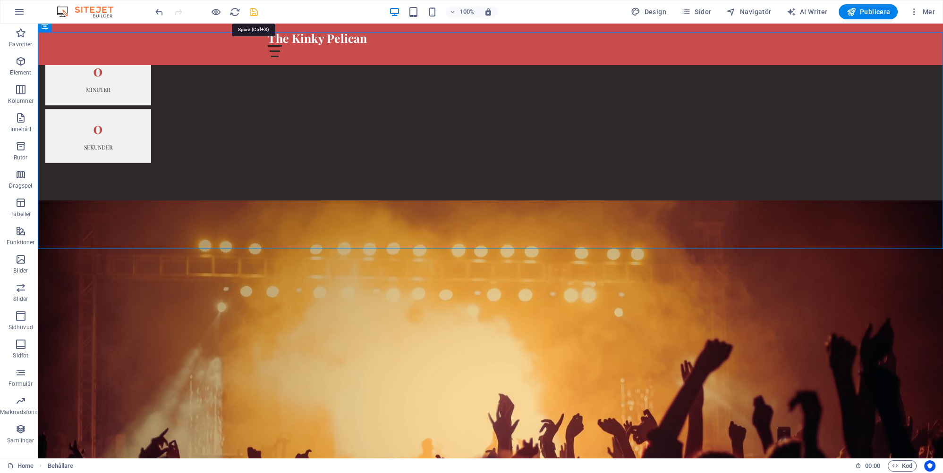
click at [255, 10] on icon "save" at bounding box center [253, 12] width 11 height 11
checkbox input "false"
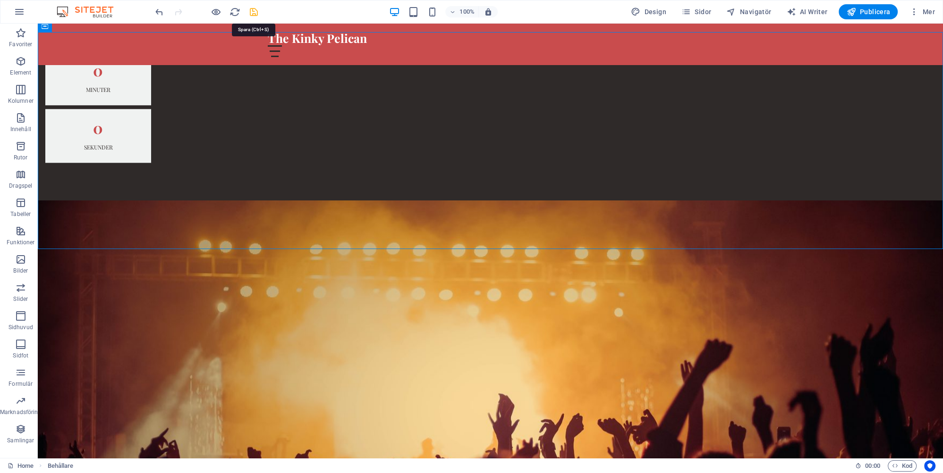
click at [254, 12] on icon "save" at bounding box center [253, 12] width 11 height 11
checkbox input "false"
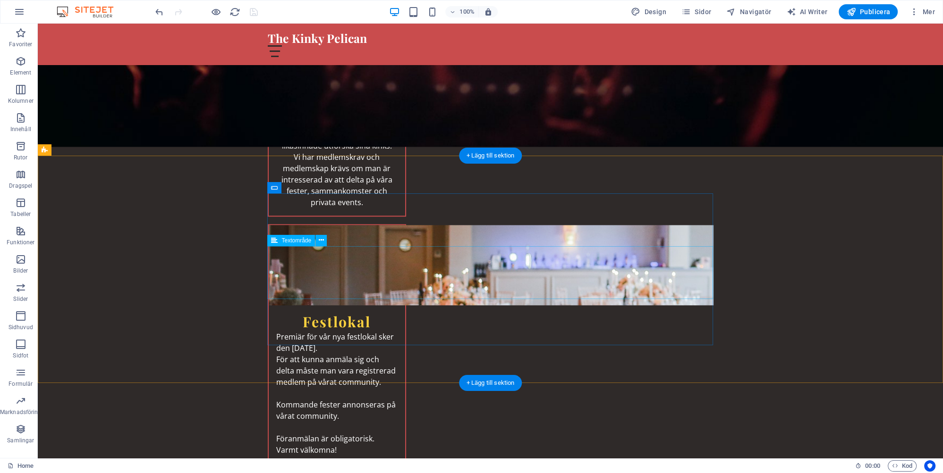
scroll to position [1992, 0]
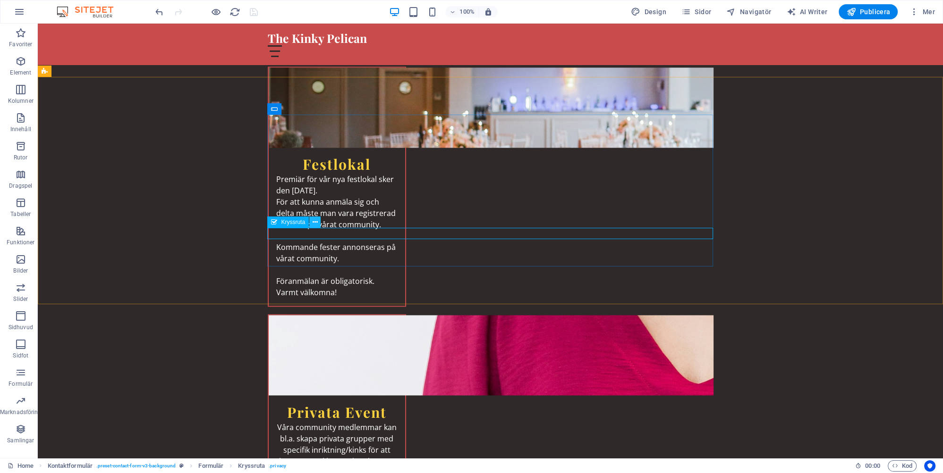
click at [318, 221] on button at bounding box center [314, 222] width 11 height 11
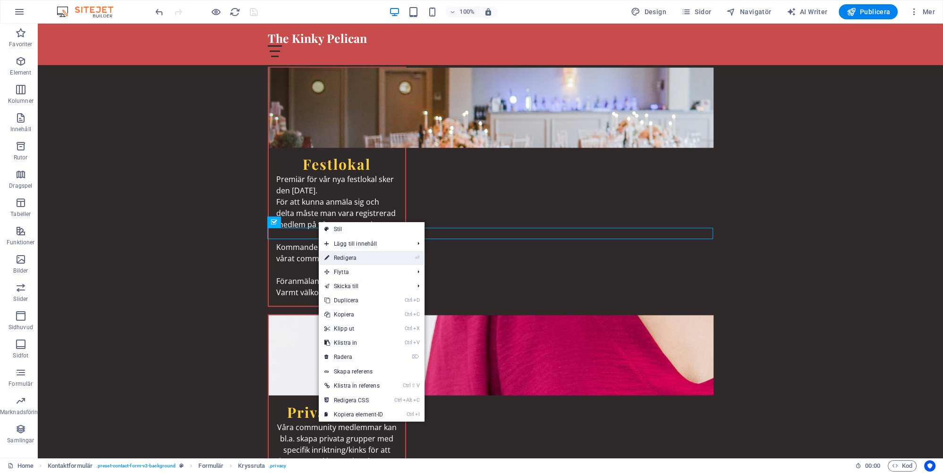
click at [353, 258] on link "⏎ Redigera" at bounding box center [354, 258] width 70 height 14
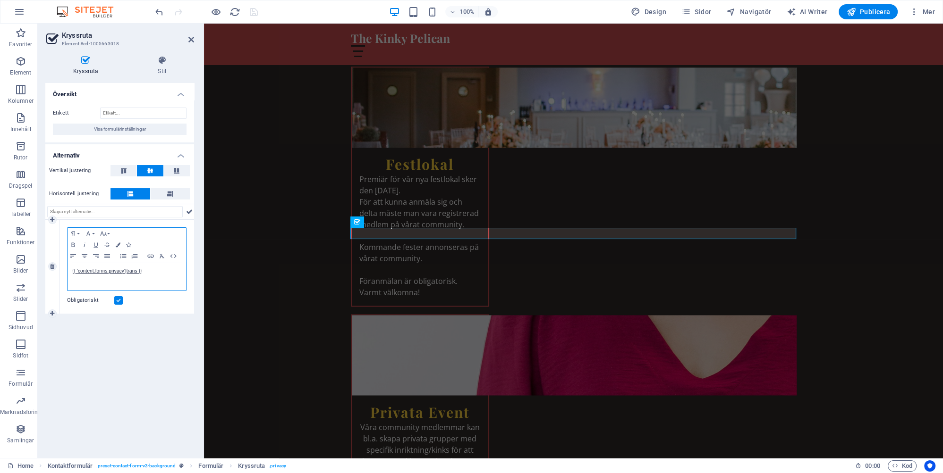
click at [149, 269] on p "{{ 'content.forms.privacy'|trans }}" at bounding box center [126, 271] width 109 height 8
drag, startPoint x: 154, startPoint y: 271, endPoint x: 71, endPoint y: 274, distance: 83.1
click at [71, 274] on div "Jag har läst och godkänner villkoren!" at bounding box center [127, 276] width 118 height 28
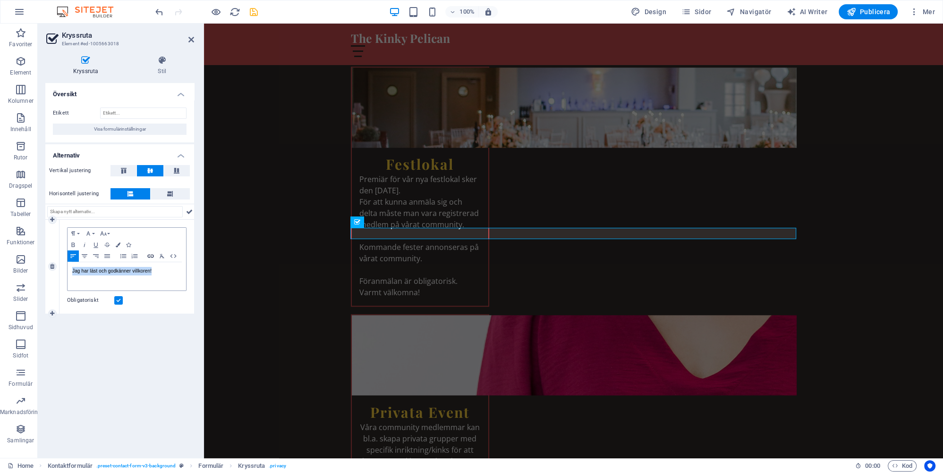
click at [151, 255] on icon "button" at bounding box center [150, 257] width 11 height 8
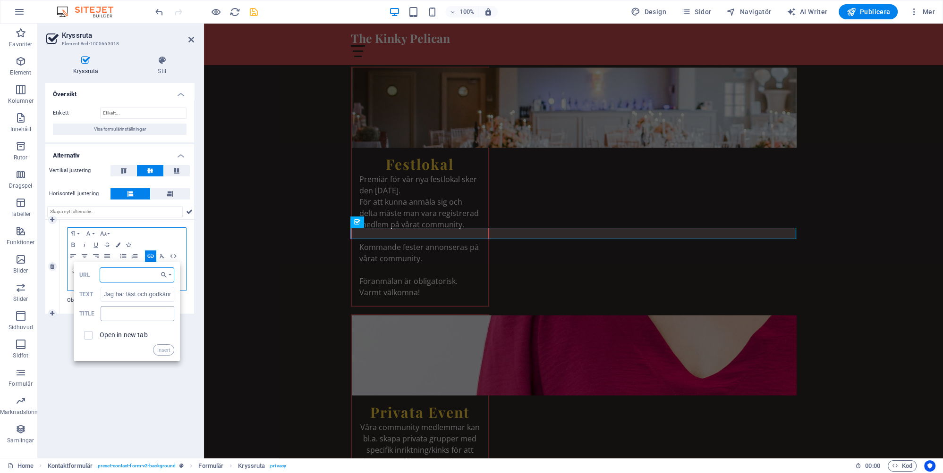
paste input "https://www.kinkypelican.se/privacy/"
type input "https://www.kinkypelican.se/privacy/"
click at [88, 333] on input "checkbox" at bounding box center [87, 334] width 8 height 8
checkbox input "true"
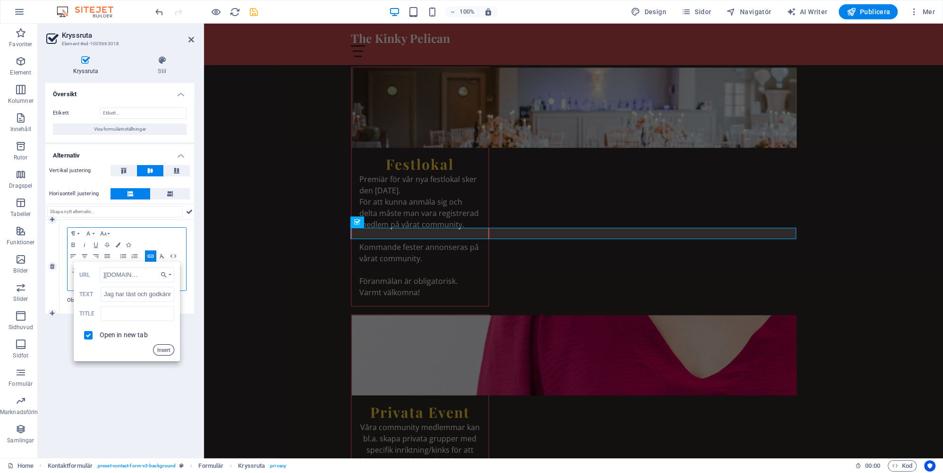
click at [165, 349] on button "Insert" at bounding box center [164, 350] width 22 height 11
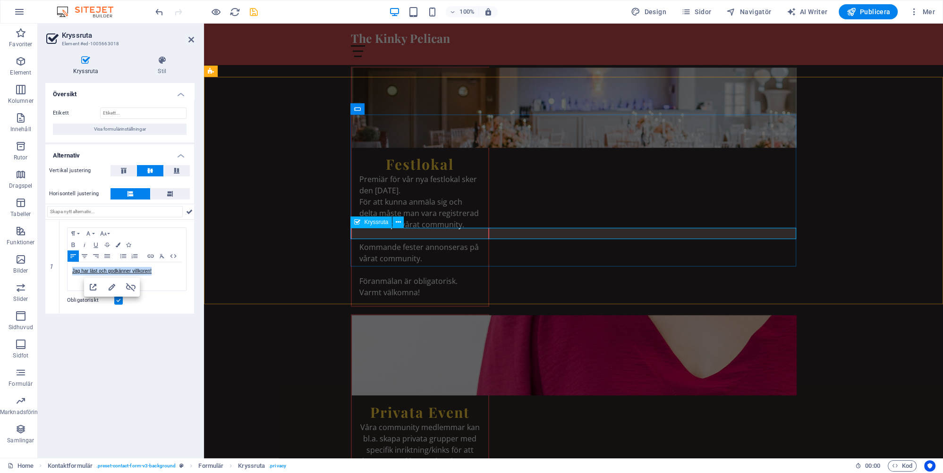
click at [397, 222] on icon at bounding box center [398, 223] width 5 height 10
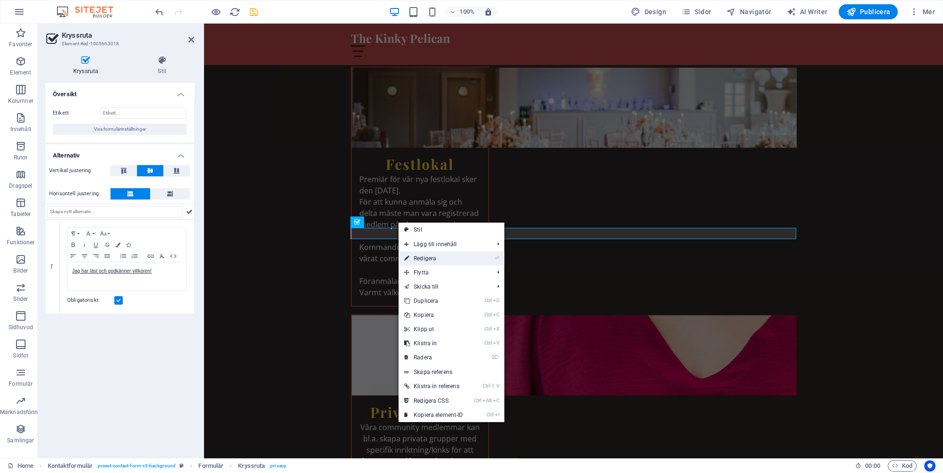
click at [427, 258] on link "⏎ Redigera" at bounding box center [433, 259] width 70 height 14
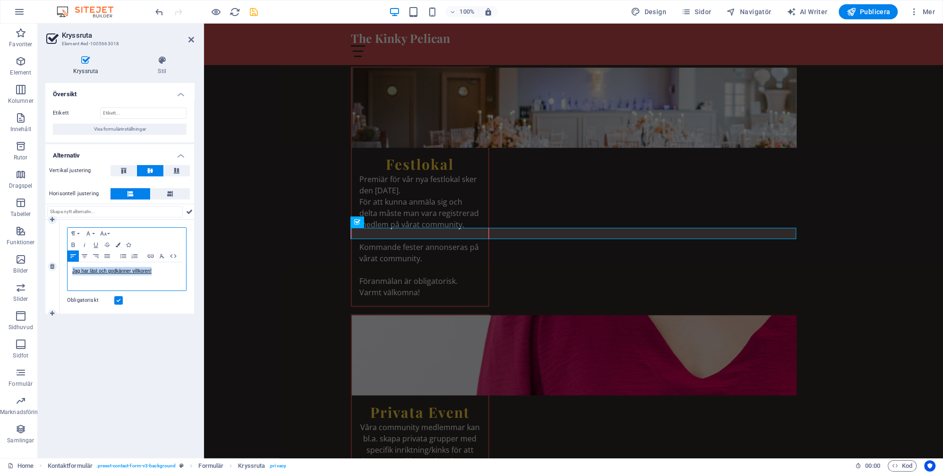
drag, startPoint x: 156, startPoint y: 271, endPoint x: 69, endPoint y: 272, distance: 86.9
click at [69, 272] on div "Jag har läst och godkänner villkoren!" at bounding box center [127, 276] width 118 height 28
click at [118, 244] on icon "button" at bounding box center [118, 245] width 5 height 5
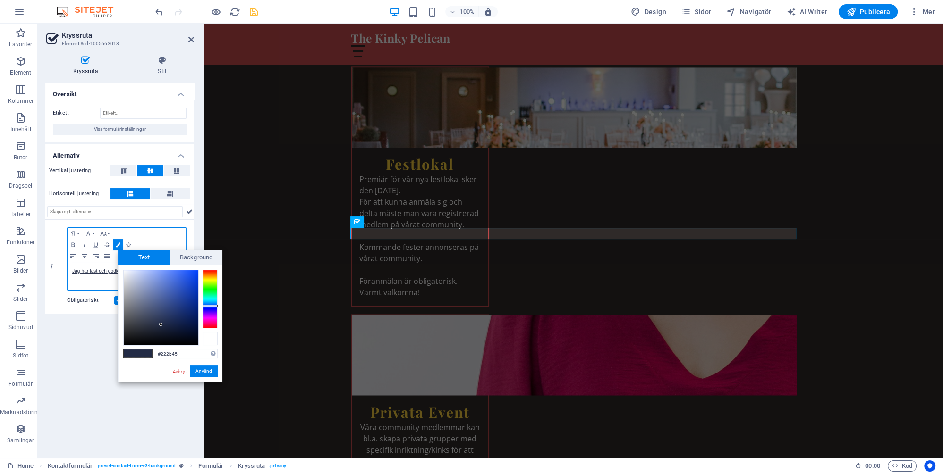
click at [211, 338] on div at bounding box center [210, 338] width 15 height 13
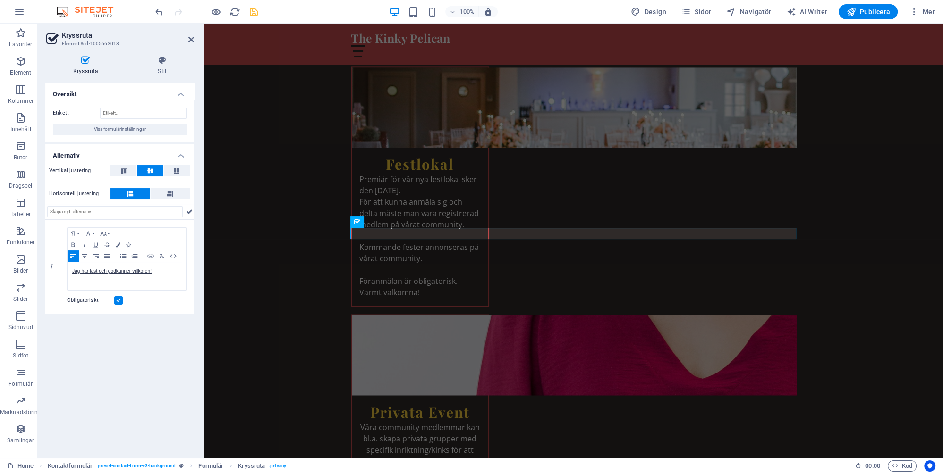
click at [152, 332] on div "Översikt Etikett Visa formulärinställningar Alternativ Vertikal justering Horis…" at bounding box center [119, 267] width 149 height 368
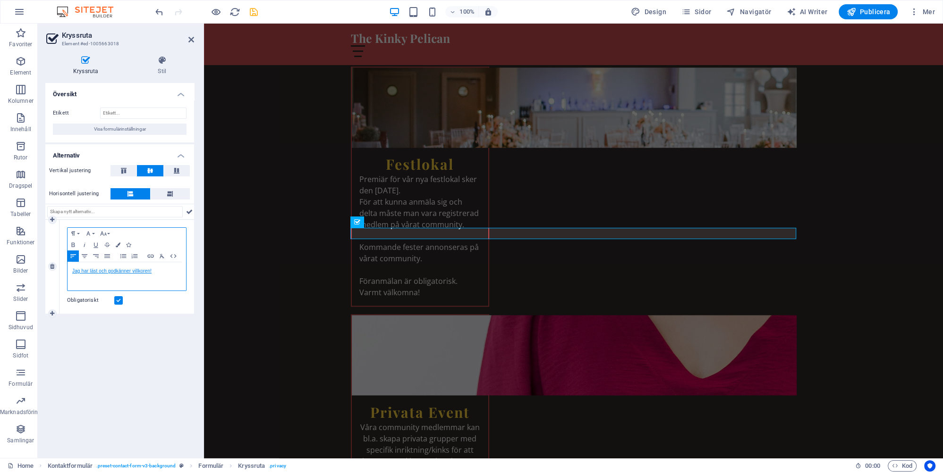
click at [120, 271] on link "Jag har läst och godkänner villkoren!" at bounding box center [111, 271] width 79 height 5
click at [120, 244] on icon "button" at bounding box center [118, 245] width 5 height 5
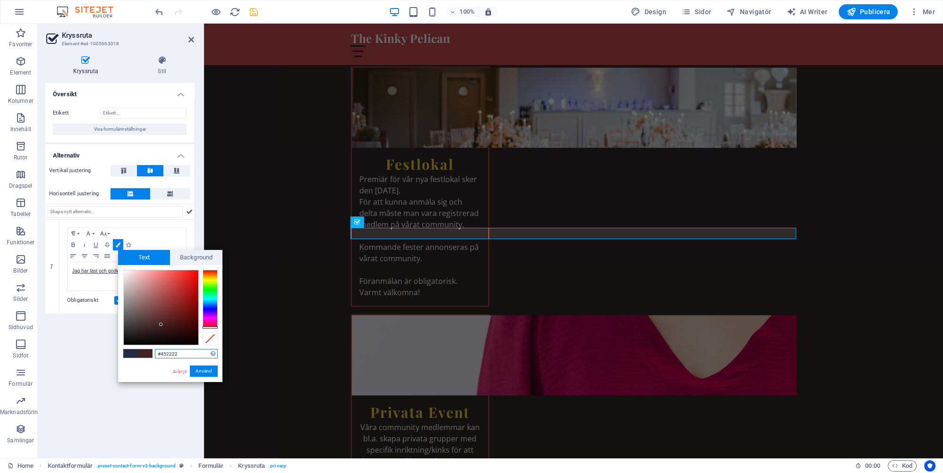
drag, startPoint x: 212, startPoint y: 305, endPoint x: 212, endPoint y: 332, distance: 26.4
click at [212, 332] on div at bounding box center [170, 308] width 94 height 76
click at [211, 330] on div at bounding box center [170, 308] width 94 height 76
click at [214, 328] on div at bounding box center [210, 328] width 15 height 2
type input "#f7090e"
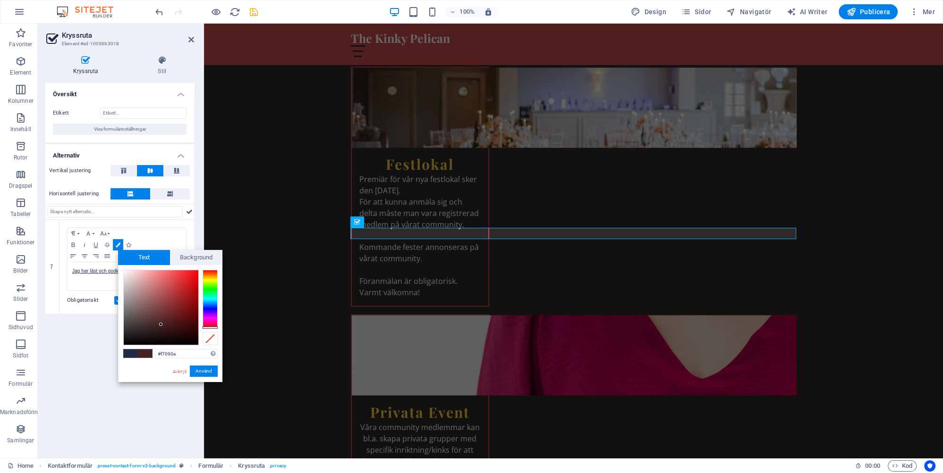
click at [195, 272] on div at bounding box center [161, 307] width 75 height 75
click at [202, 369] on button "Använd" at bounding box center [204, 371] width 28 height 11
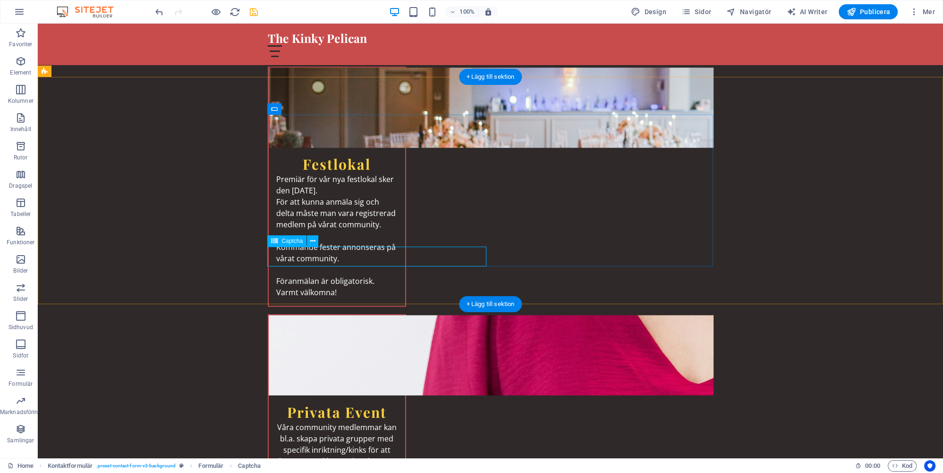
click at [313, 241] on icon at bounding box center [312, 242] width 5 height 10
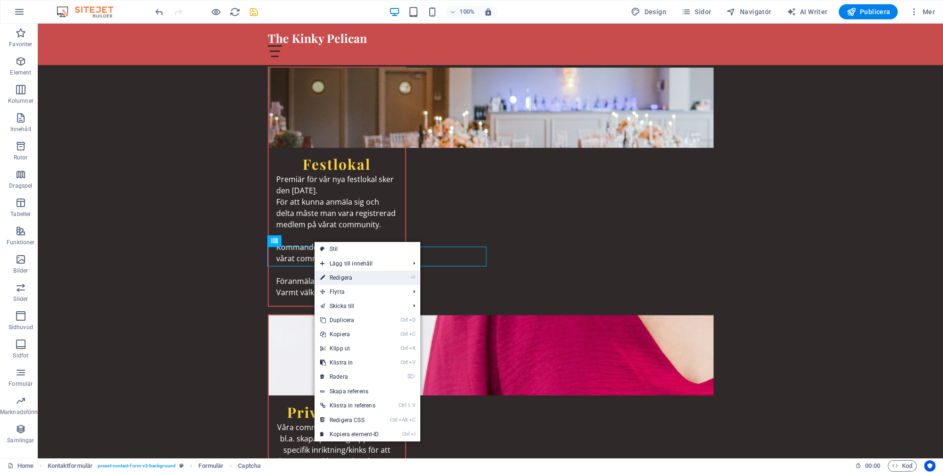
click at [341, 279] on link "⏎ Redigera" at bounding box center [349, 278] width 70 height 14
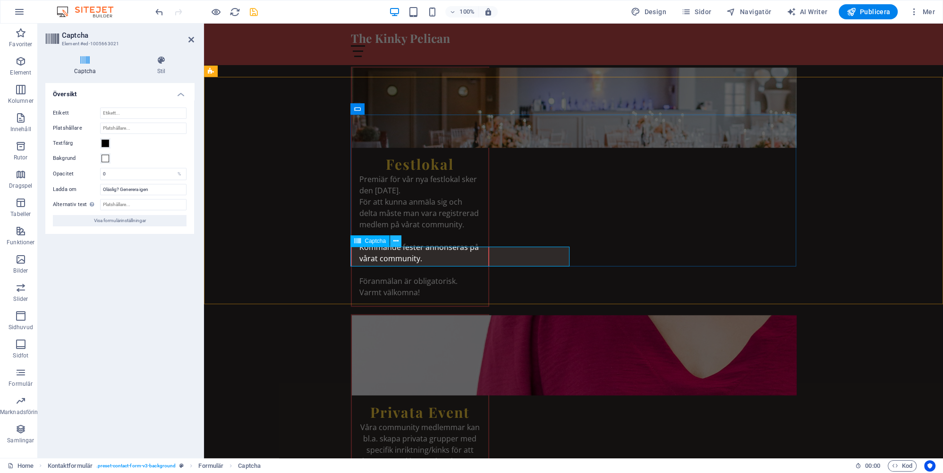
click at [397, 242] on icon at bounding box center [395, 242] width 5 height 10
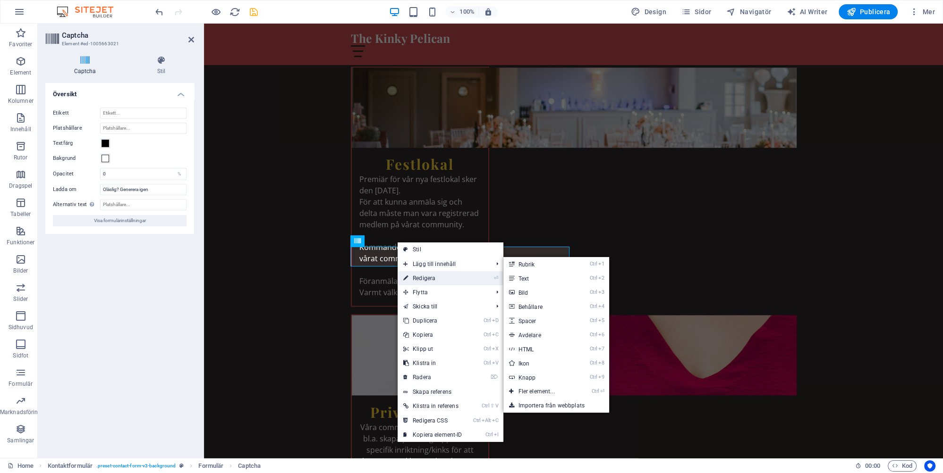
click at [417, 278] on link "⏎ Redigera" at bounding box center [432, 278] width 70 height 14
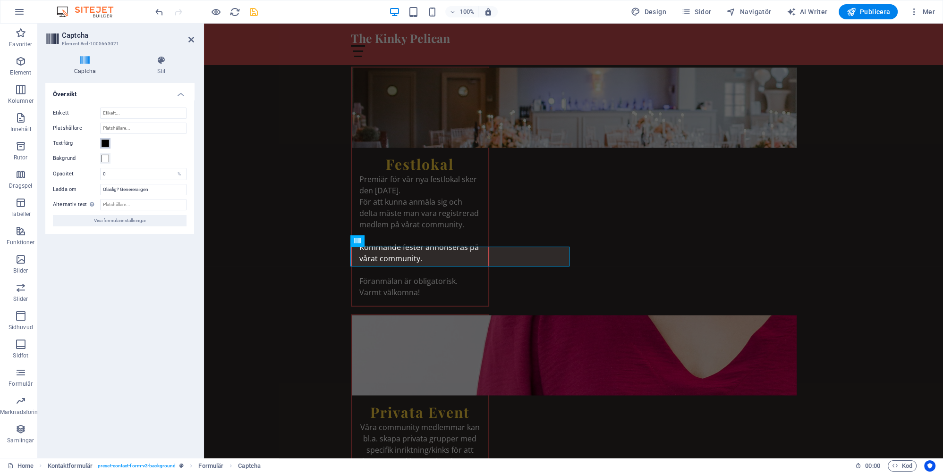
click at [103, 140] on span at bounding box center [105, 144] width 8 height 8
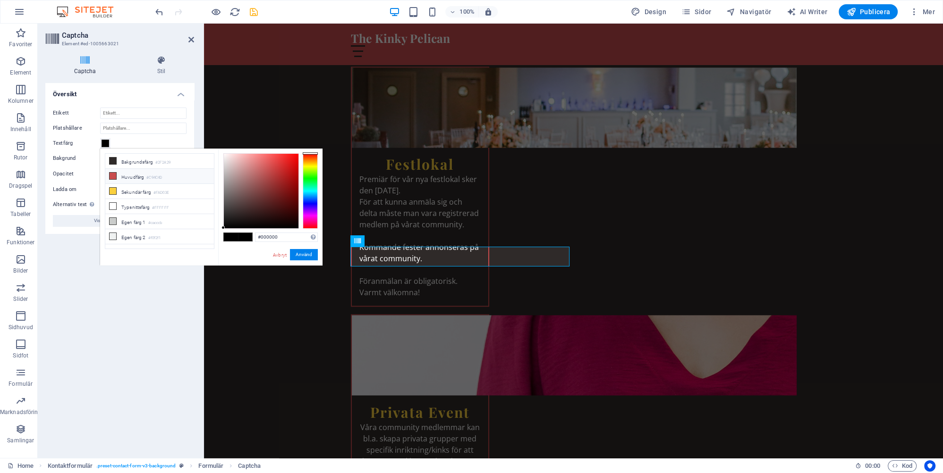
click at [112, 174] on icon at bounding box center [113, 176] width 7 height 7
type input "#c94c4d"
click at [304, 253] on button "Använd" at bounding box center [304, 254] width 28 height 11
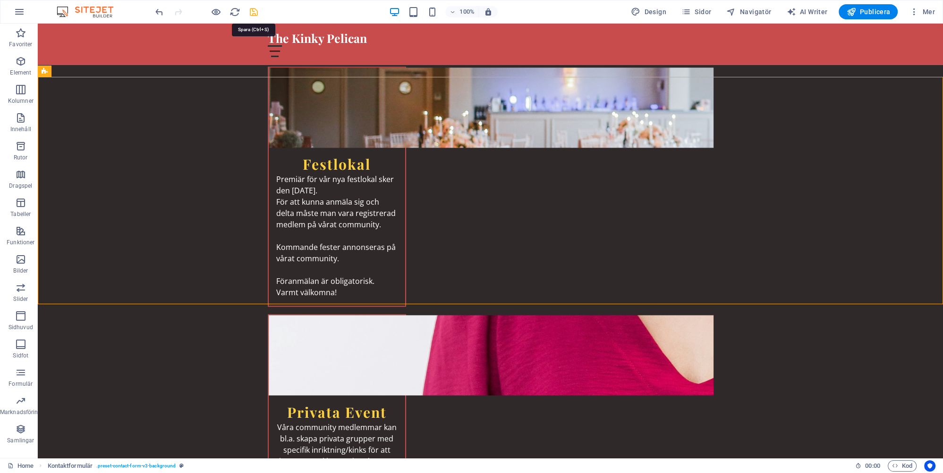
click at [254, 14] on icon "save" at bounding box center [253, 12] width 11 height 11
checkbox input "false"
click at [868, 7] on button "Publicera" at bounding box center [867, 11] width 59 height 15
